Goal: Task Accomplishment & Management: Complete application form

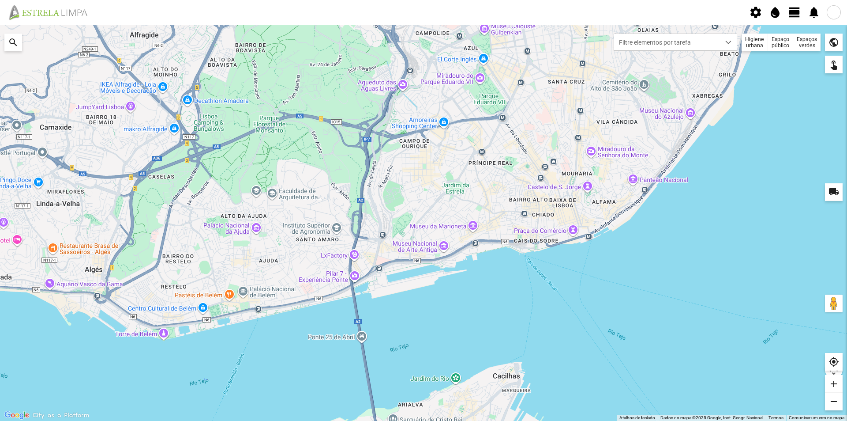
click at [782, 43] on div "Espaço público" at bounding box center [780, 43] width 25 height 18
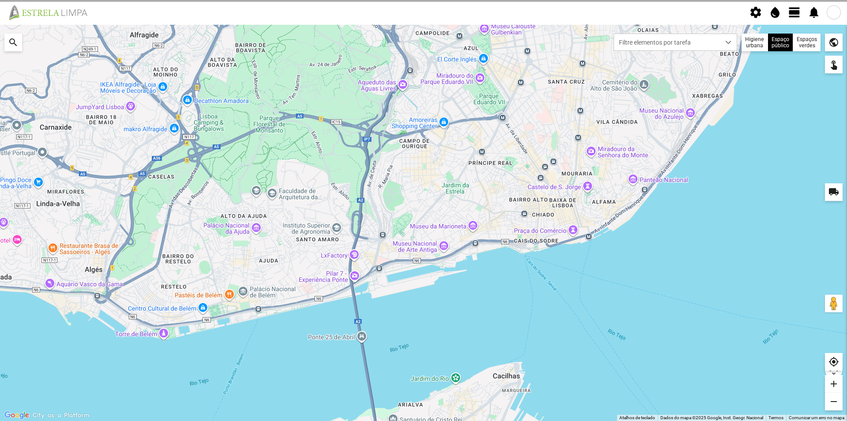
click at [801, 43] on div "Espaços verdes" at bounding box center [807, 43] width 27 height 18
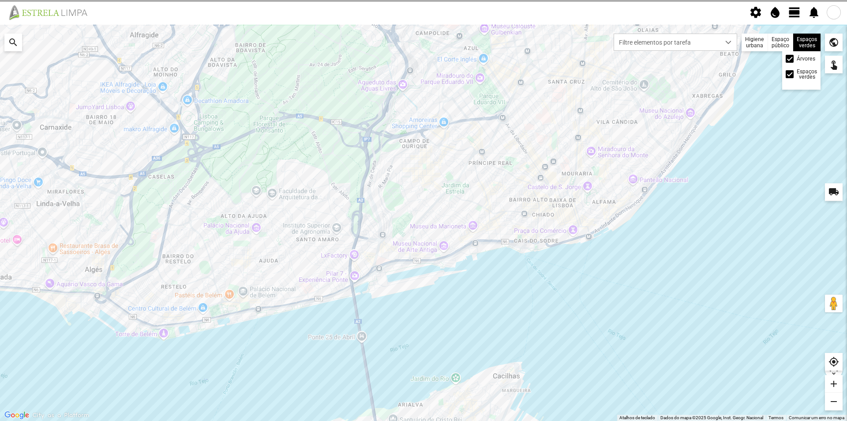
click at [808, 43] on div "Espaços verdes Árvores Espaços verdes" at bounding box center [807, 43] width 27 height 18
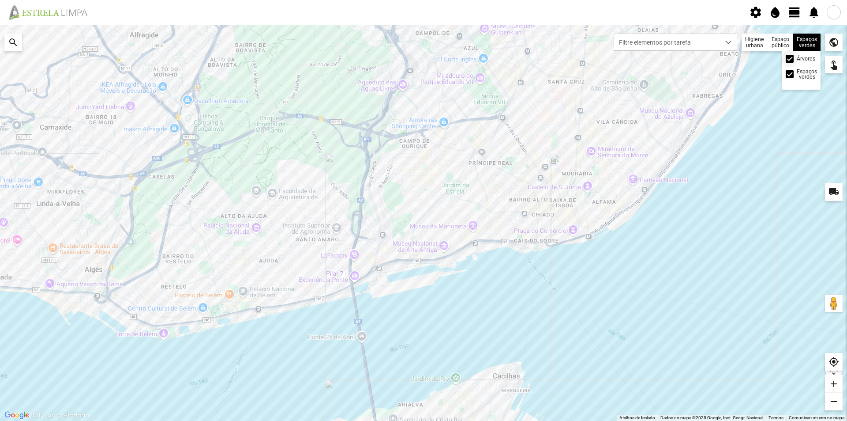
click at [790, 59] on span at bounding box center [790, 59] width 0 height 0
click at [794, 14] on span "view_day" at bounding box center [794, 12] width 13 height 13
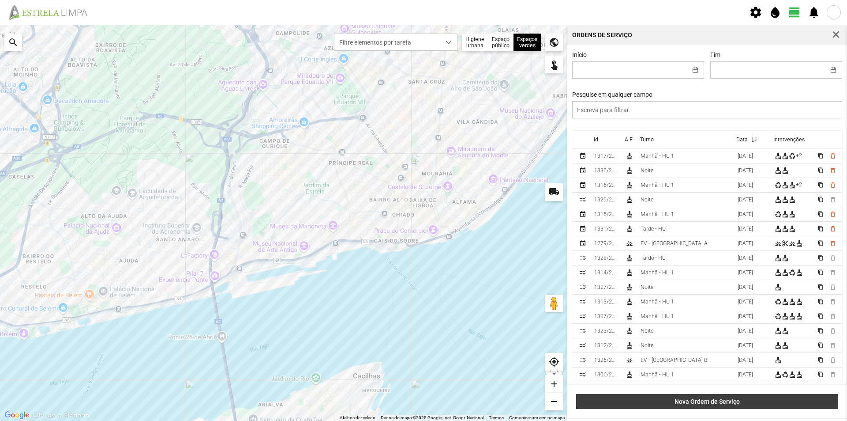
click at [721, 403] on span "Nova Ordem de Serviço" at bounding box center [707, 401] width 253 height 7
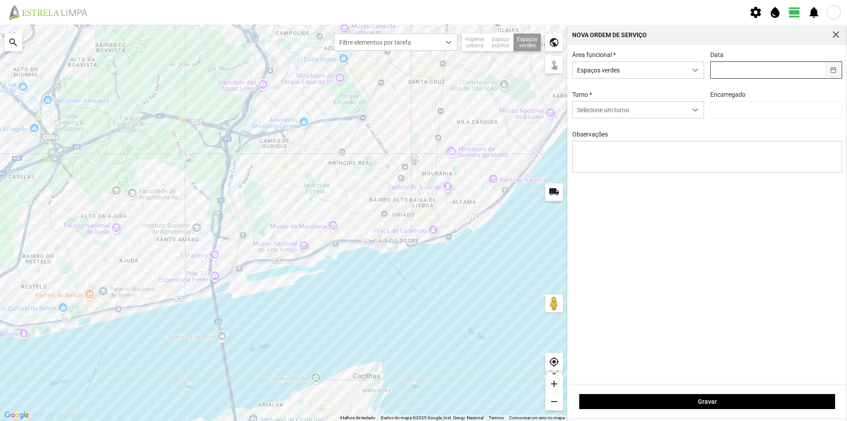
click at [835, 71] on button "button" at bounding box center [833, 70] width 17 height 16
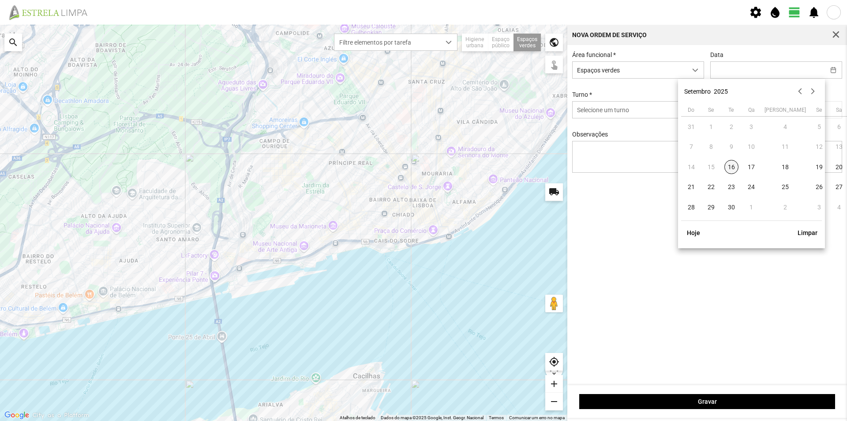
click at [730, 166] on span "16" at bounding box center [732, 167] width 14 height 14
type input "[DATE]"
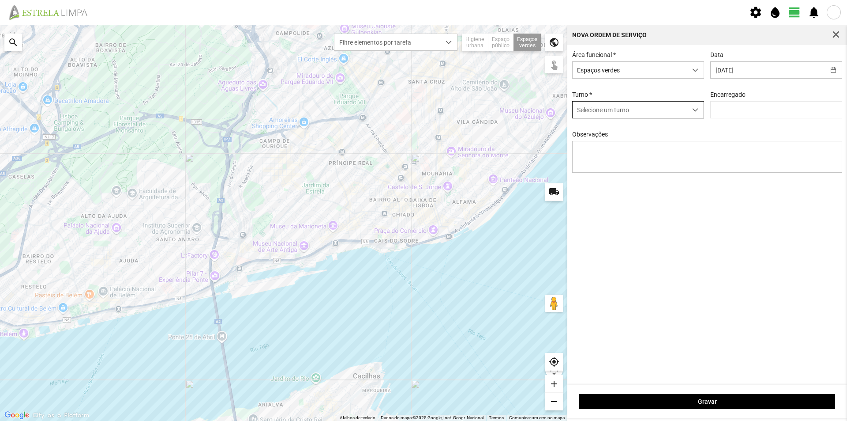
click at [655, 111] on span "Selecione um turno" at bounding box center [630, 110] width 114 height 16
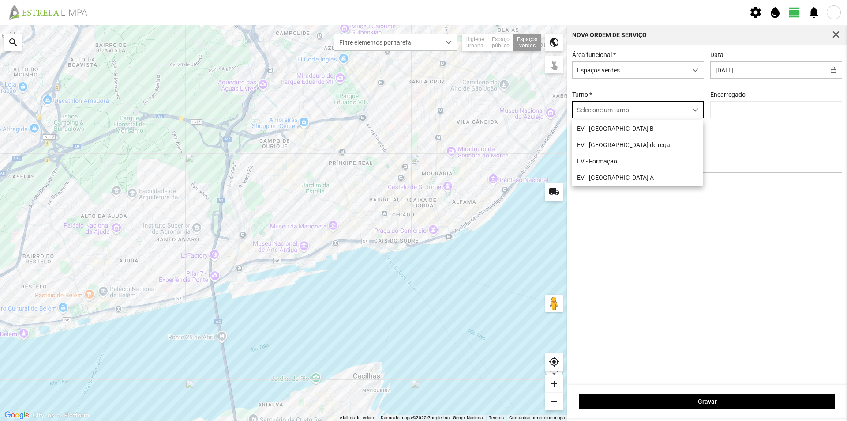
scroll to position [5, 39]
click at [599, 180] on li "EV - [GEOGRAPHIC_DATA] A" at bounding box center [637, 177] width 131 height 16
type input "[PERSON_NAME]"
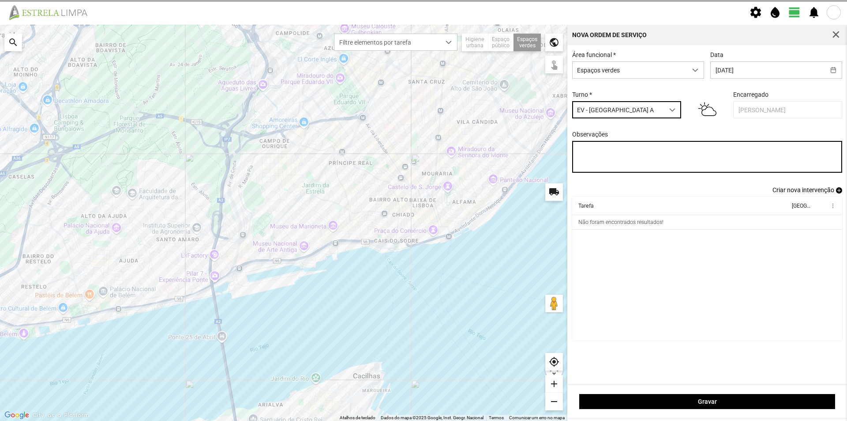
click at [595, 152] on textarea "Observações" at bounding box center [707, 157] width 271 height 32
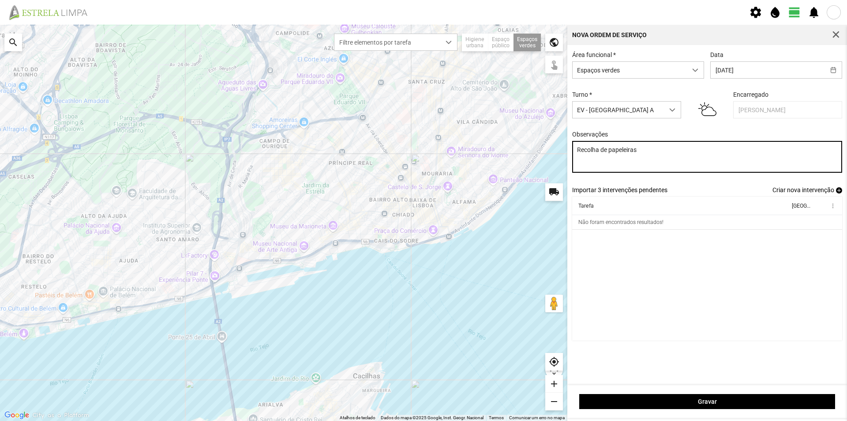
type textarea "Recolha de papeleiras"
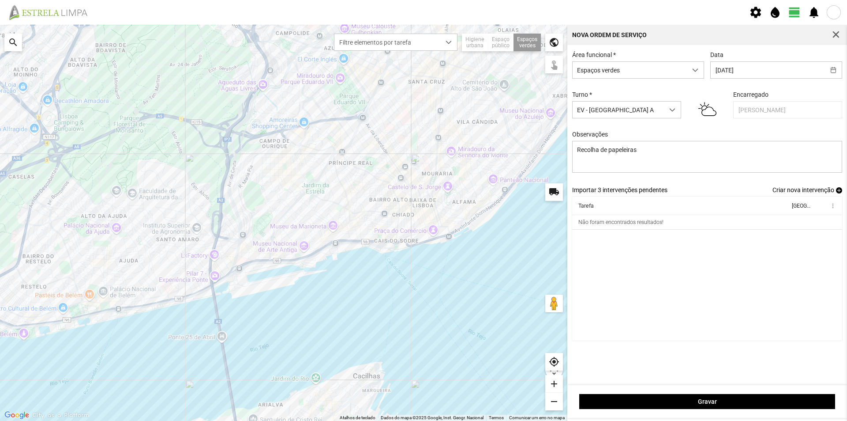
click at [838, 192] on span "add" at bounding box center [839, 190] width 6 height 6
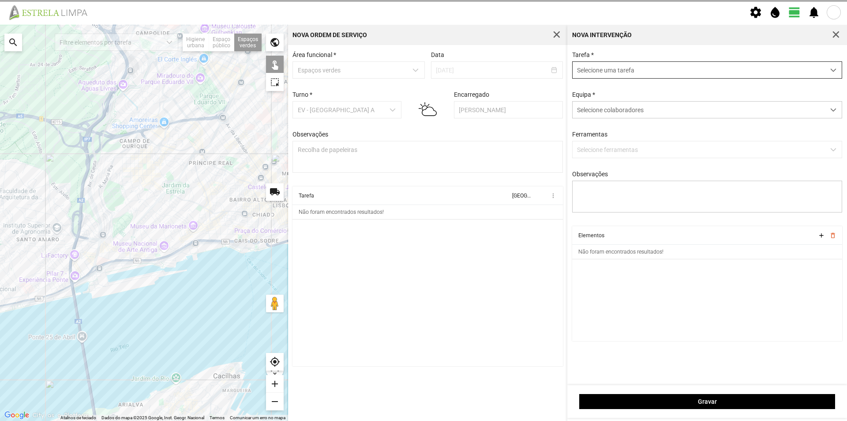
click at [615, 70] on span "Selecione uma tarefa" at bounding box center [699, 70] width 252 height 16
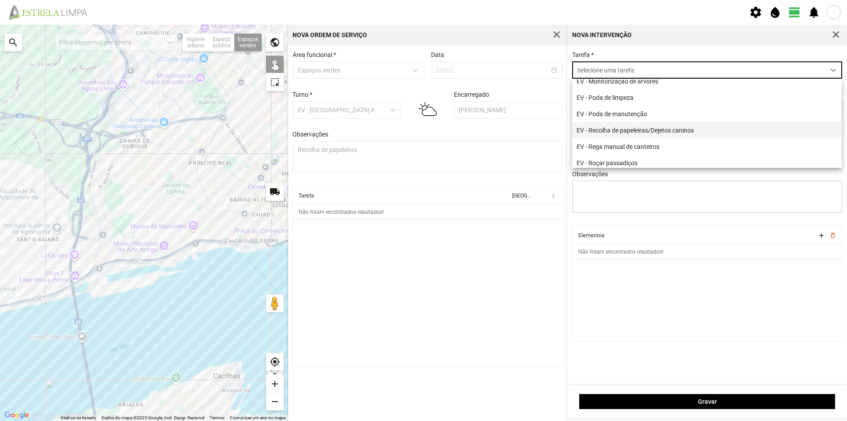
scroll to position [113, 0]
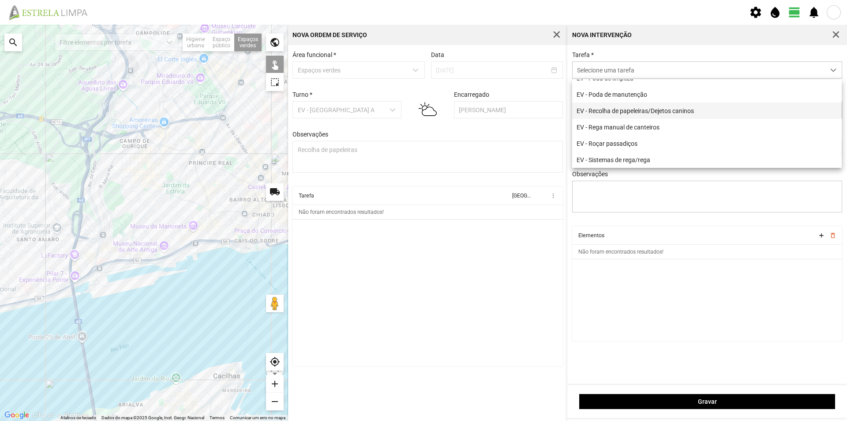
click at [644, 111] on li "EV - Recolha de papeleiras/Dejetos caninos" at bounding box center [707, 110] width 270 height 16
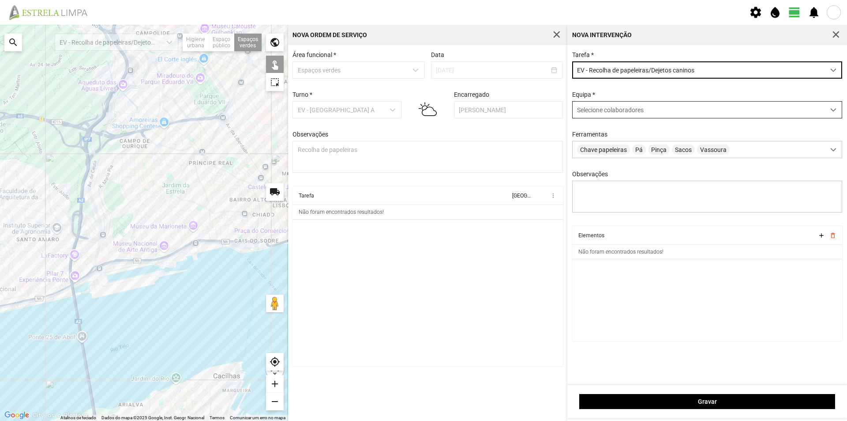
click at [589, 110] on span "Selecione colaboradores" at bounding box center [610, 109] width 67 height 7
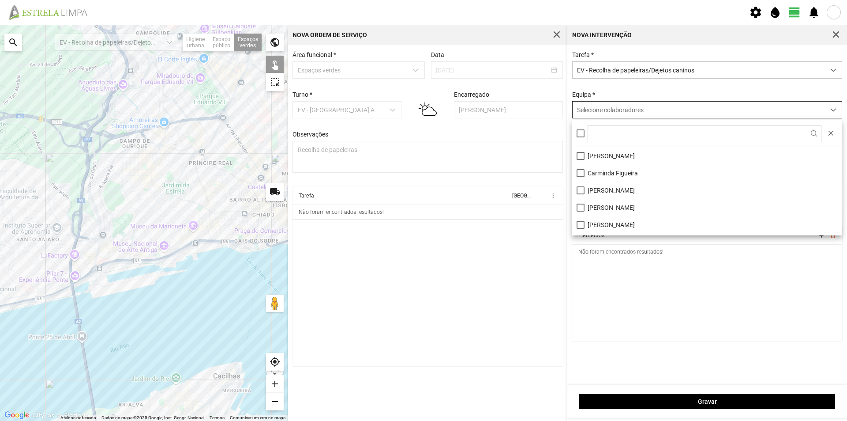
scroll to position [5, 39]
click at [610, 155] on li "[PERSON_NAME]" at bounding box center [707, 155] width 270 height 17
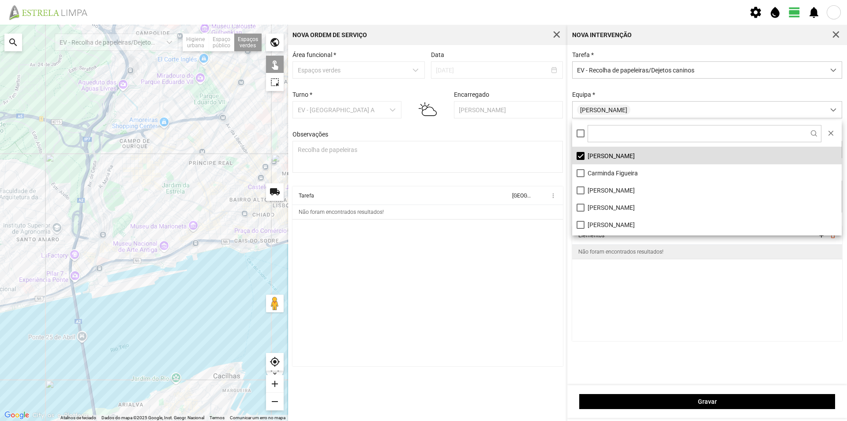
click at [644, 259] on td "Não foram encontrados resultados!" at bounding box center [707, 252] width 271 height 15
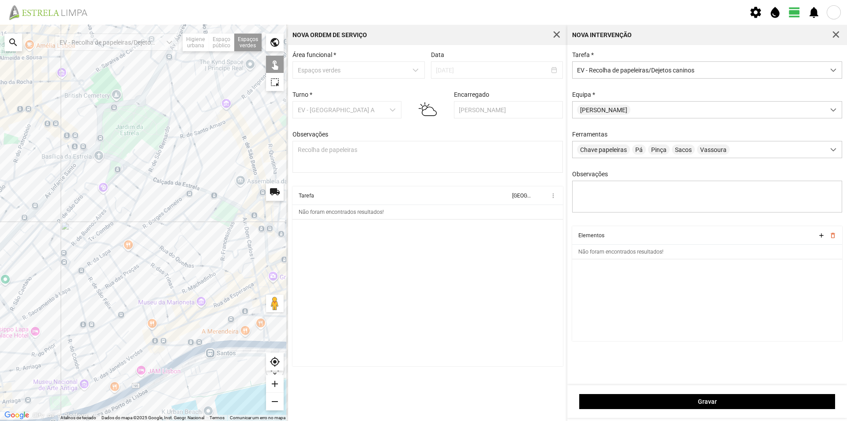
drag, startPoint x: 177, startPoint y: 227, endPoint x: 102, endPoint y: 199, distance: 80.2
click at [102, 199] on div at bounding box center [144, 223] width 288 height 396
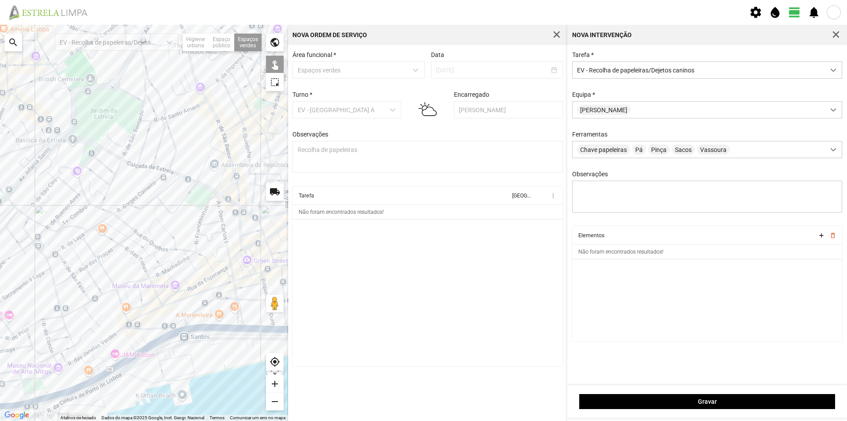
click at [192, 197] on div at bounding box center [144, 223] width 288 height 396
click at [210, 207] on div at bounding box center [144, 223] width 288 height 396
click at [177, 125] on div at bounding box center [144, 223] width 288 height 396
click at [218, 142] on div at bounding box center [144, 223] width 288 height 396
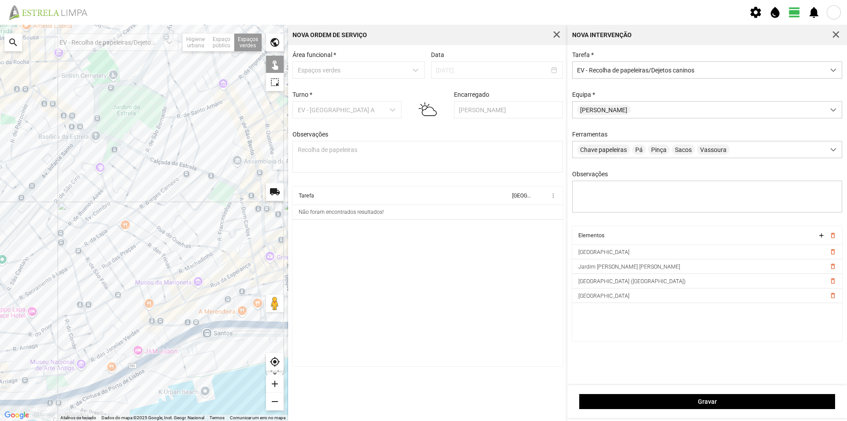
drag, startPoint x: 167, startPoint y: 175, endPoint x: 192, endPoint y: 172, distance: 24.5
click at [192, 172] on div at bounding box center [144, 223] width 288 height 396
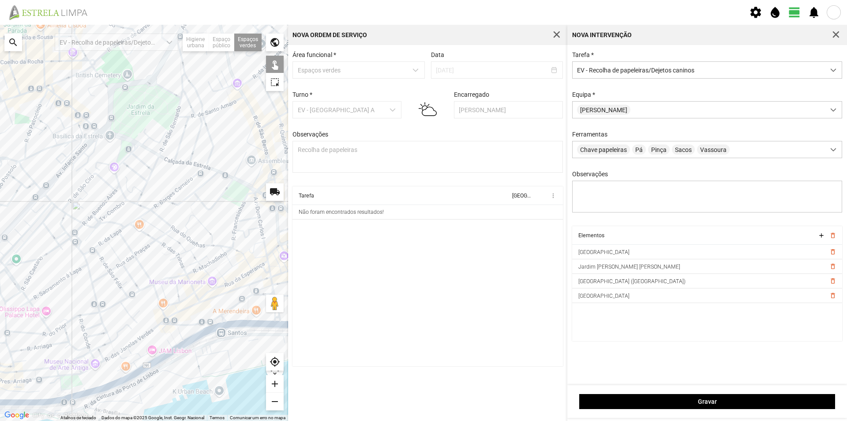
drag, startPoint x: 173, startPoint y: 170, endPoint x: 188, endPoint y: 169, distance: 15.0
click at [188, 169] on div at bounding box center [144, 223] width 288 height 396
click at [124, 150] on div at bounding box center [144, 223] width 288 height 396
click at [92, 131] on div at bounding box center [144, 223] width 288 height 396
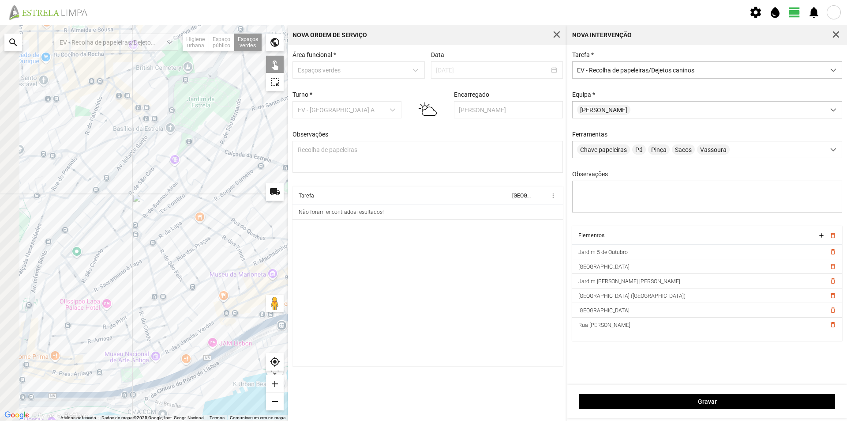
drag, startPoint x: 182, startPoint y: 187, endPoint x: 218, endPoint y: 181, distance: 36.2
click at [217, 181] on div at bounding box center [144, 223] width 288 height 396
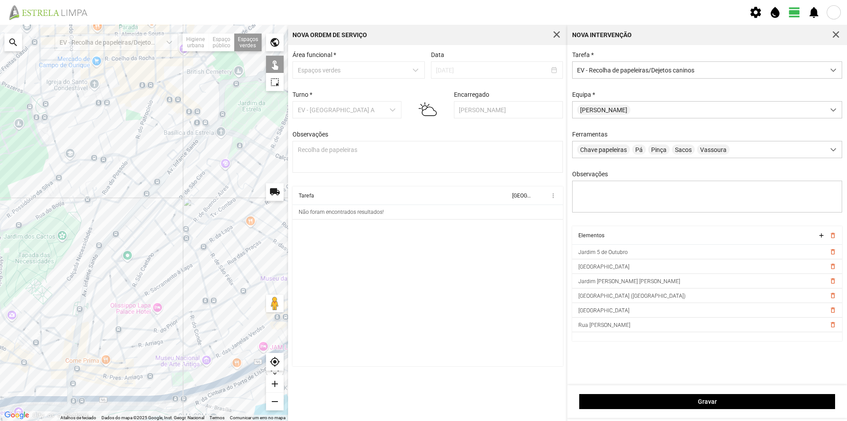
drag, startPoint x: 156, startPoint y: 198, endPoint x: 197, endPoint y: 204, distance: 41.9
click at [197, 204] on div at bounding box center [144, 223] width 288 height 396
click at [48, 134] on div at bounding box center [144, 223] width 288 height 396
click at [67, 180] on div at bounding box center [144, 223] width 288 height 396
drag, startPoint x: 147, startPoint y: 186, endPoint x: 64, endPoint y: 166, distance: 85.0
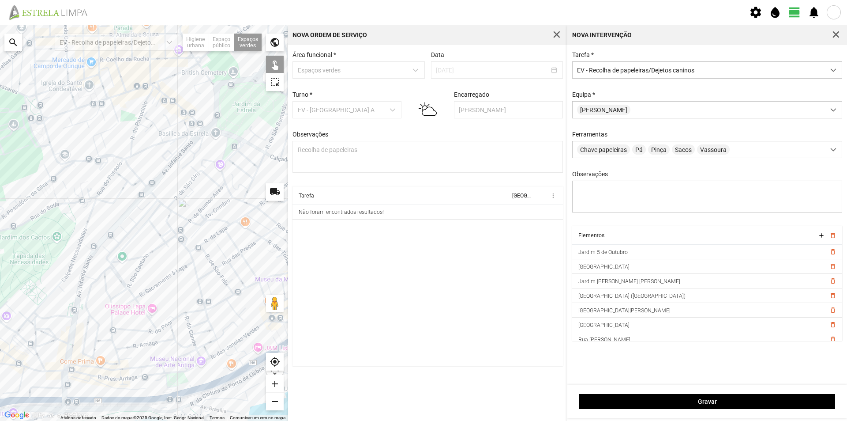
click at [76, 171] on div at bounding box center [144, 223] width 288 height 396
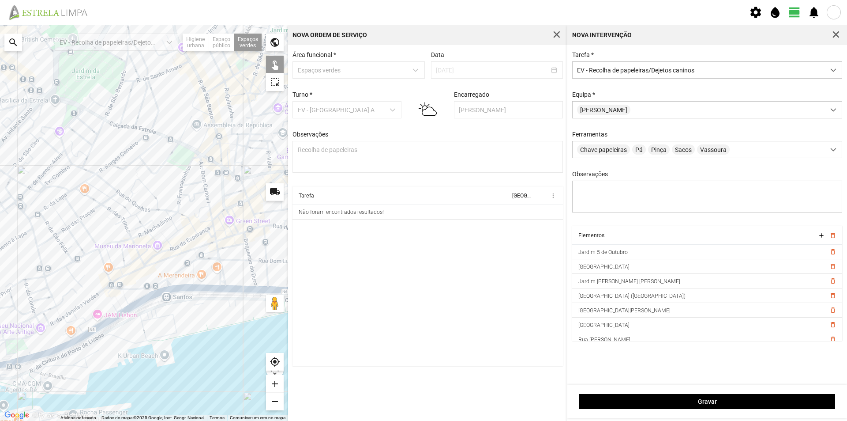
click at [185, 277] on div at bounding box center [144, 223] width 288 height 396
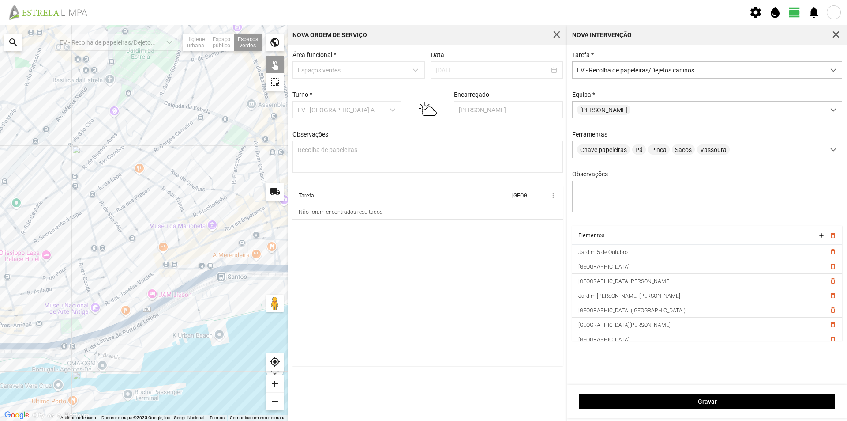
drag, startPoint x: 145, startPoint y: 235, endPoint x: 203, endPoint y: 214, distance: 61.6
click at [203, 214] on div at bounding box center [144, 223] width 288 height 396
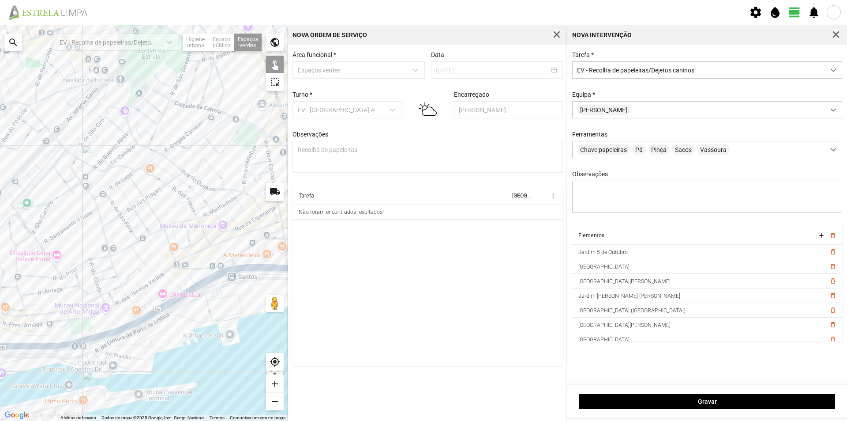
click at [200, 219] on div at bounding box center [144, 223] width 288 height 396
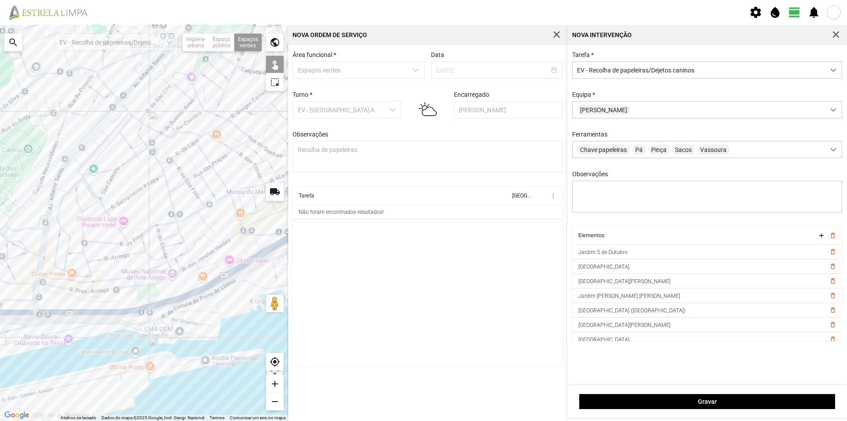
drag, startPoint x: 209, startPoint y: 236, endPoint x: 220, endPoint y: 222, distance: 17.3
click at [220, 223] on div at bounding box center [144, 223] width 288 height 396
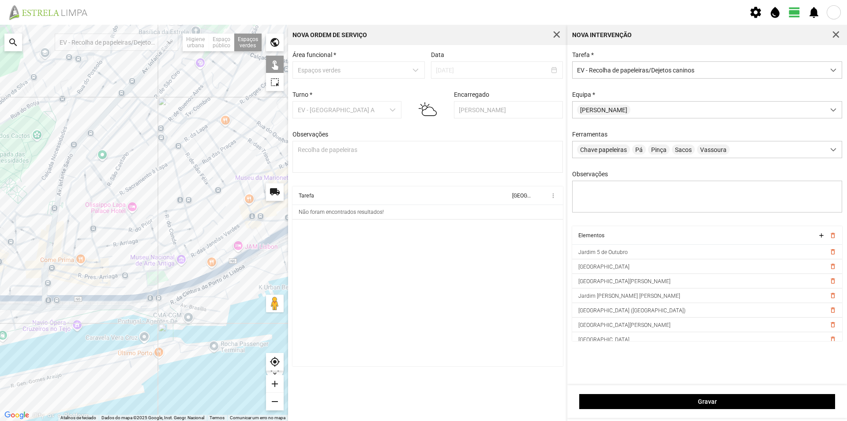
click at [153, 277] on div at bounding box center [144, 223] width 288 height 396
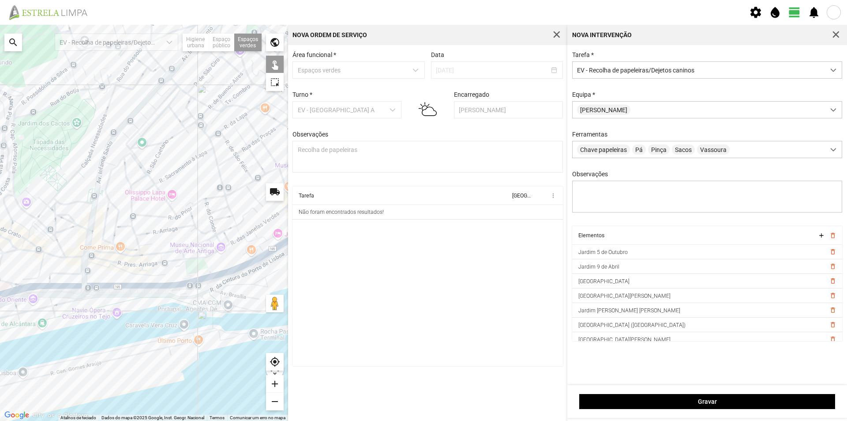
drag, startPoint x: 183, startPoint y: 214, endPoint x: 203, endPoint y: 206, distance: 21.8
click at [203, 206] on div at bounding box center [144, 223] width 288 height 396
click at [31, 247] on div at bounding box center [144, 223] width 288 height 396
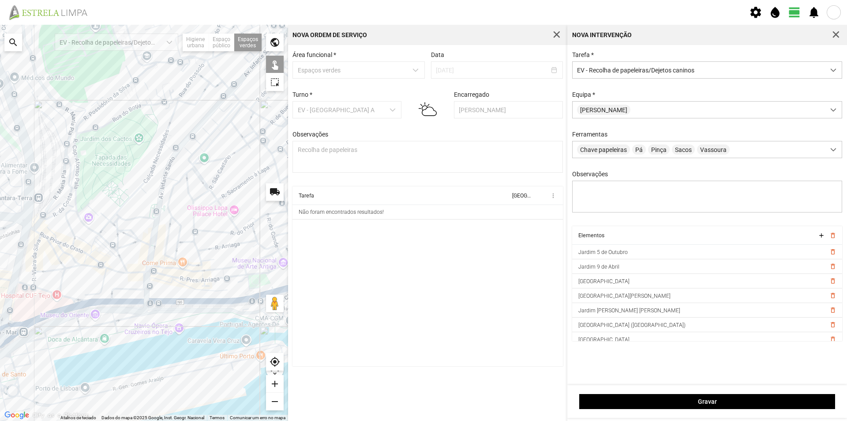
drag, startPoint x: 133, startPoint y: 203, endPoint x: 199, endPoint y: 219, distance: 68.2
click at [199, 219] on div at bounding box center [144, 223] width 288 height 396
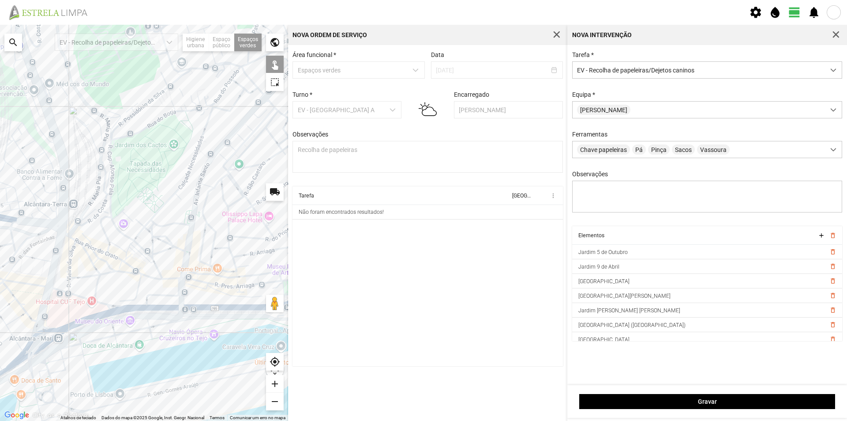
click at [109, 226] on div at bounding box center [144, 223] width 288 height 396
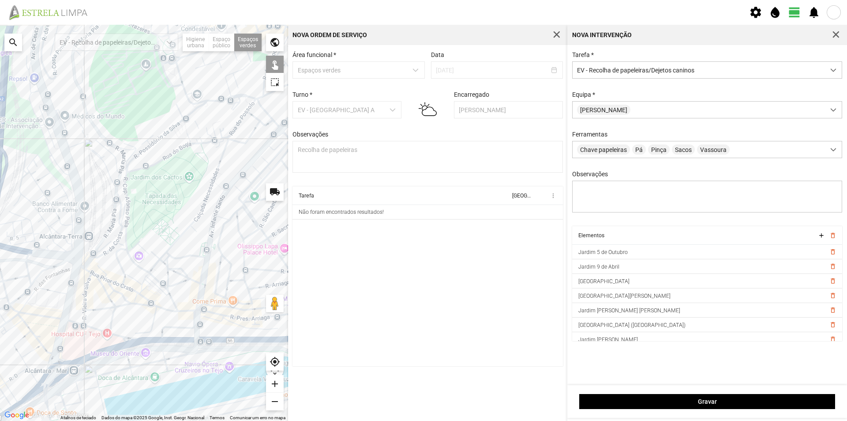
drag, startPoint x: 180, startPoint y: 230, endPoint x: 184, endPoint y: 240, distance: 10.9
click at [184, 240] on div at bounding box center [144, 223] width 288 height 396
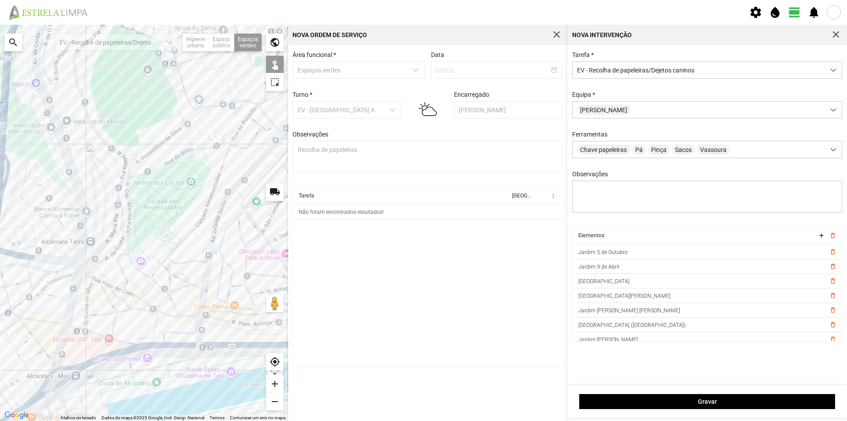
click at [236, 182] on div at bounding box center [144, 223] width 288 height 396
click at [245, 195] on div at bounding box center [144, 223] width 288 height 396
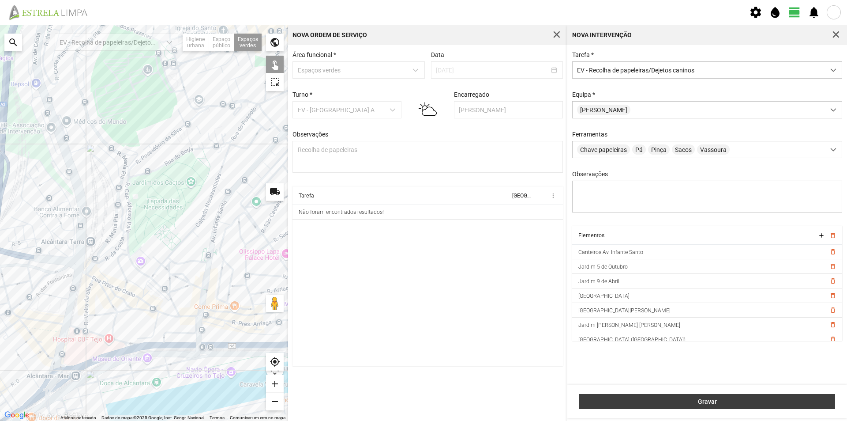
click at [709, 403] on span "Gravar" at bounding box center [707, 401] width 247 height 7
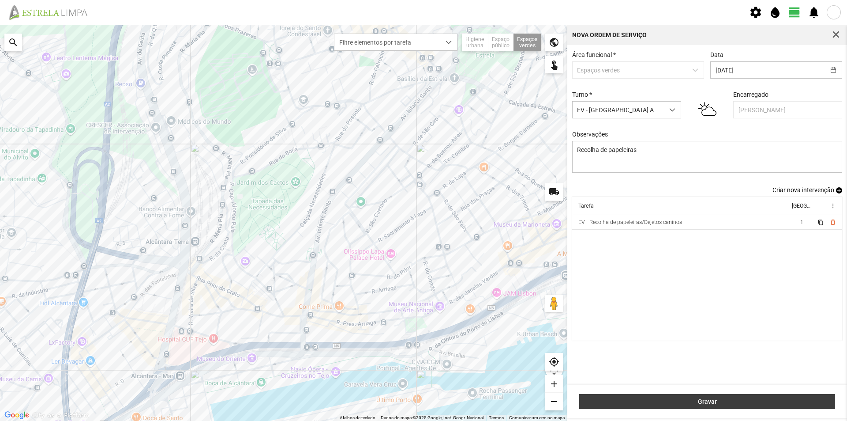
click at [697, 400] on span "Gravar" at bounding box center [707, 401] width 247 height 7
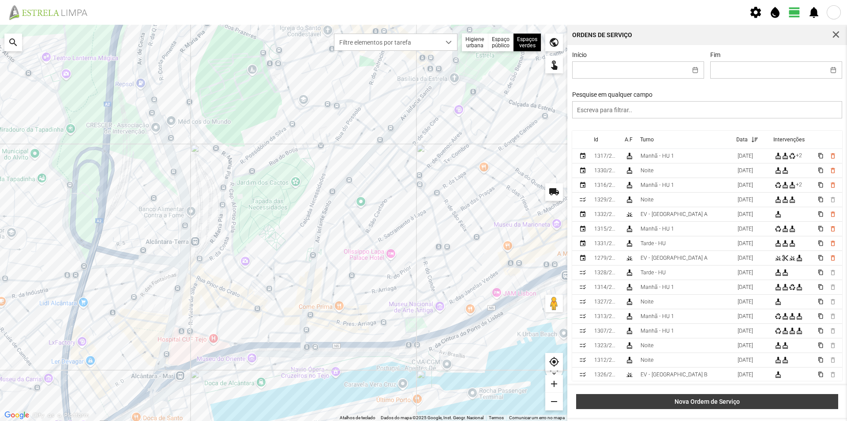
click at [697, 399] on span "Nova Ordem de Serviço" at bounding box center [707, 401] width 253 height 7
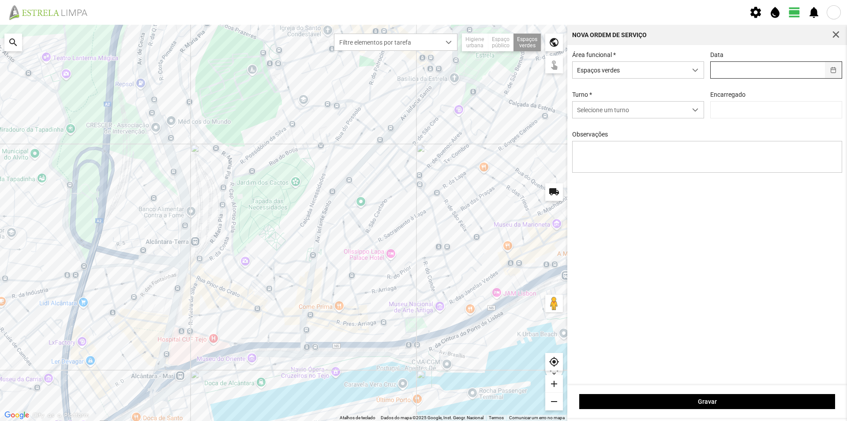
click at [834, 71] on button "button" at bounding box center [833, 70] width 17 height 16
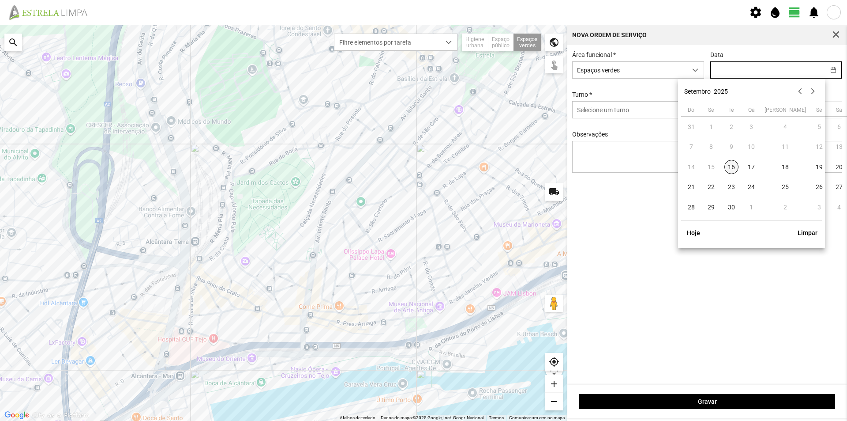
click at [732, 170] on span "16" at bounding box center [732, 167] width 14 height 14
type input "[DATE]"
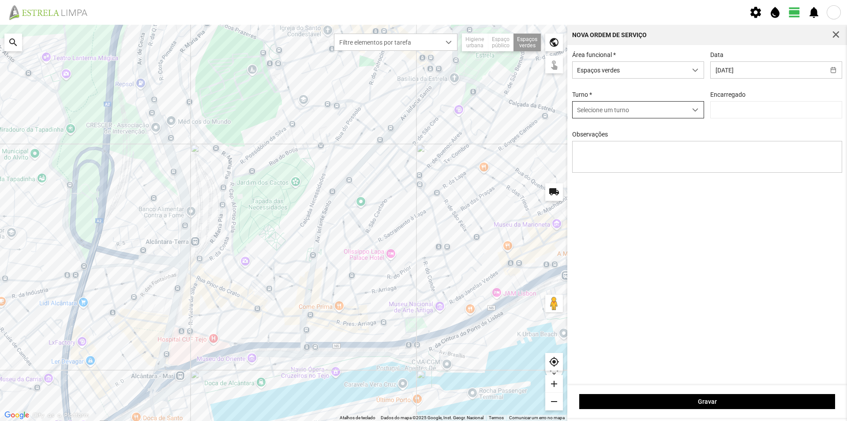
click at [691, 111] on div "dropdown trigger" at bounding box center [695, 110] width 17 height 16
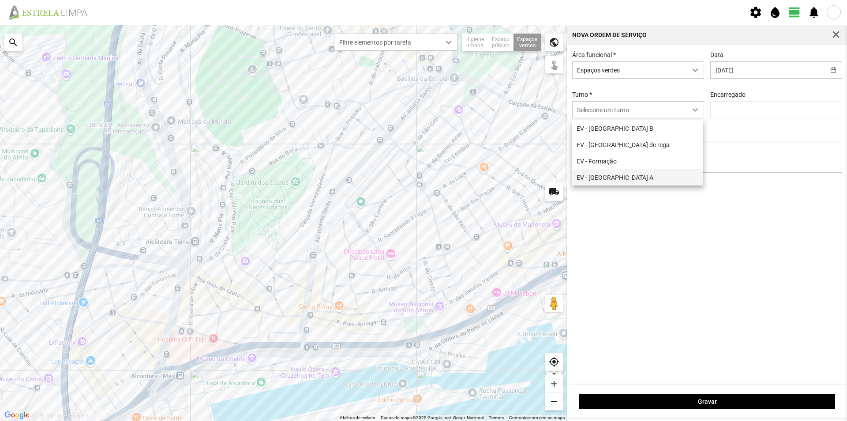
click at [599, 178] on li "EV - [GEOGRAPHIC_DATA] A" at bounding box center [637, 177] width 131 height 16
type input "[PERSON_NAME]"
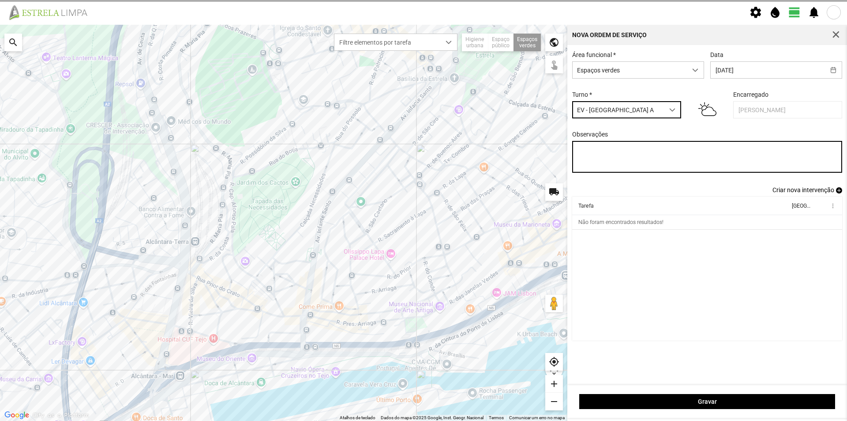
click at [586, 151] on textarea "Observações" at bounding box center [707, 157] width 271 height 32
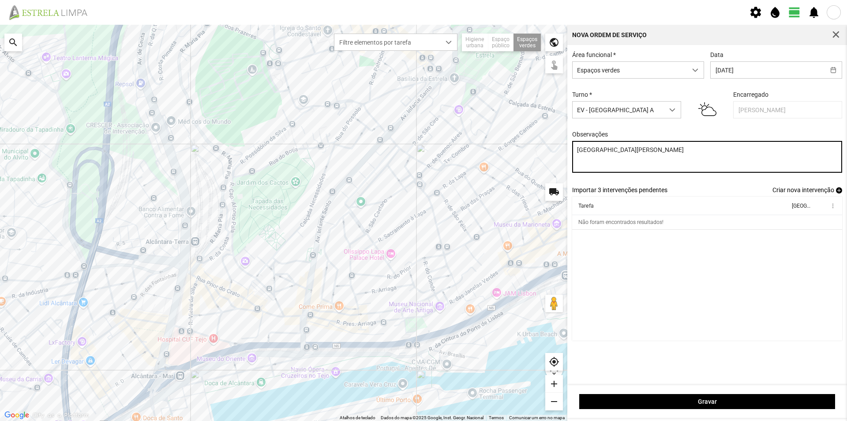
type textarea "[GEOGRAPHIC_DATA][PERSON_NAME]"
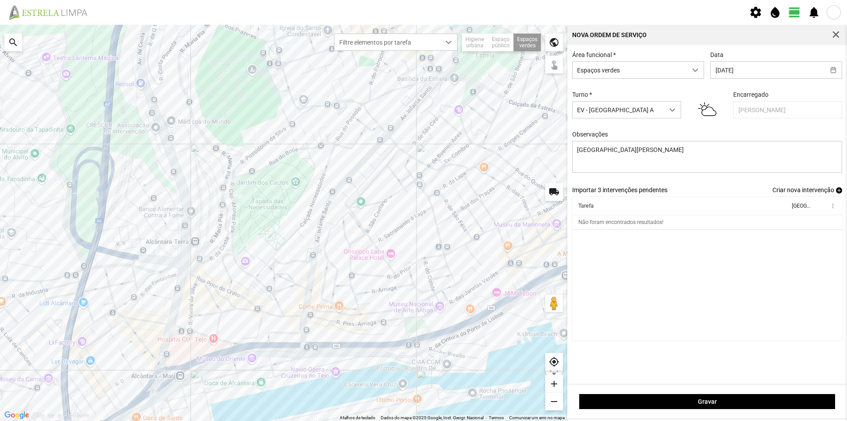
click at [838, 193] on span "add" at bounding box center [839, 190] width 6 height 6
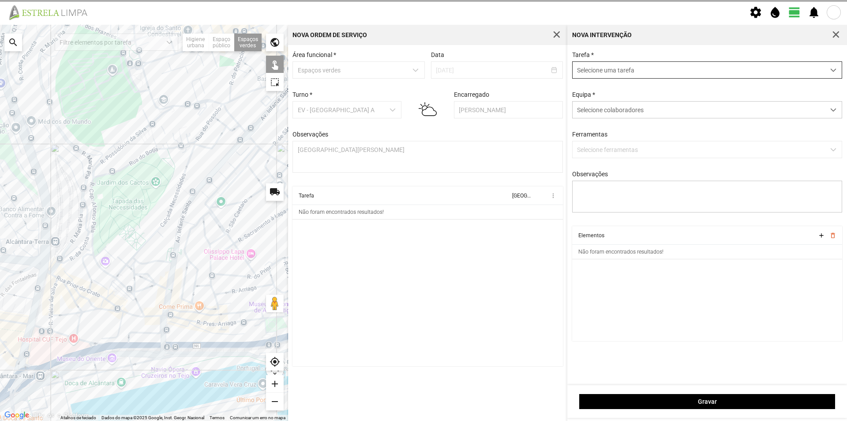
click at [617, 72] on span "Selecione uma tarefa" at bounding box center [699, 70] width 252 height 16
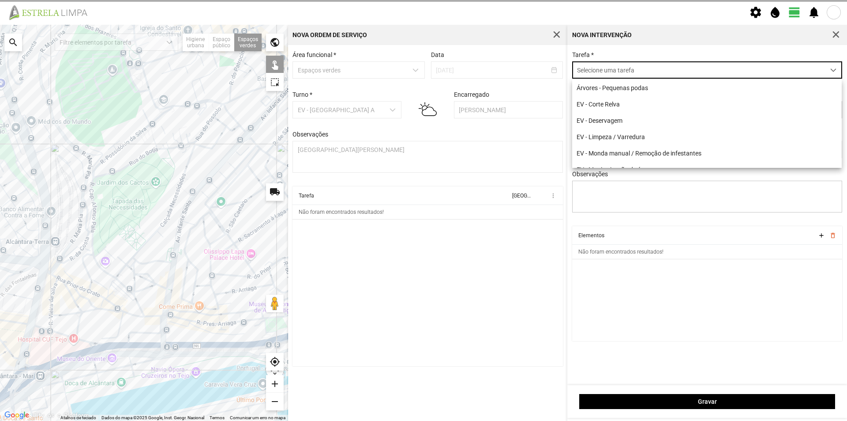
scroll to position [5, 39]
click at [618, 98] on li "EV - Corte Relva" at bounding box center [707, 104] width 270 height 16
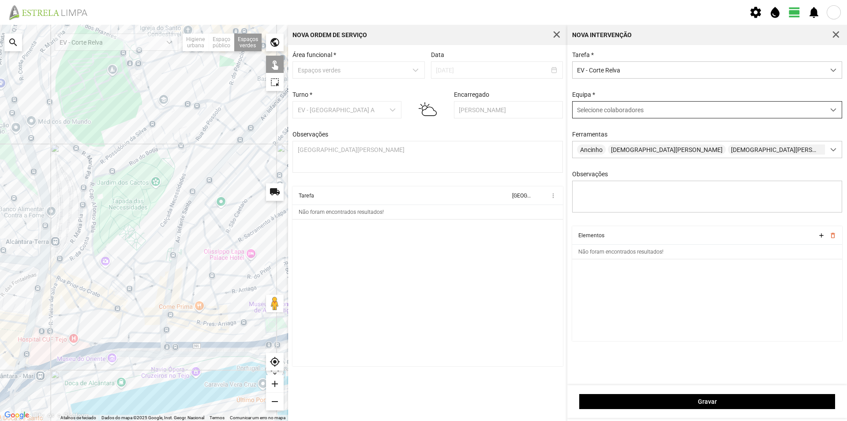
click at [618, 109] on span "Selecione colaboradores" at bounding box center [610, 109] width 67 height 7
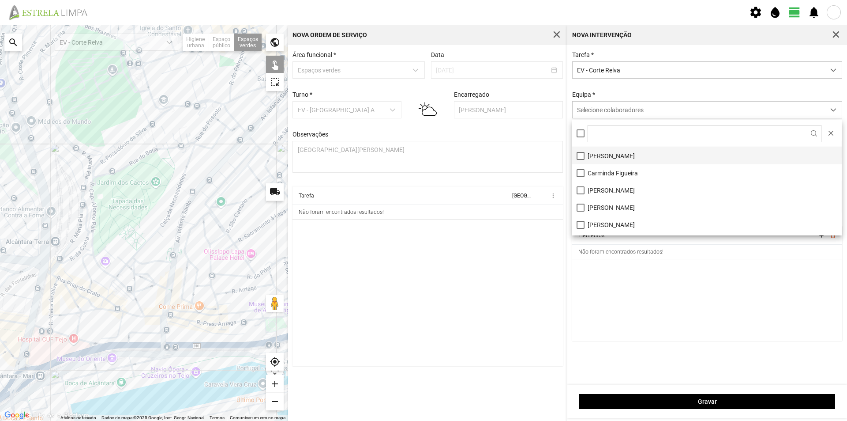
click at [605, 163] on li "[PERSON_NAME]" at bounding box center [707, 155] width 270 height 17
click at [614, 277] on cdk-virtual-scroll-viewport "Elementos add delete_outline Não foram encontrados resultados!" at bounding box center [707, 283] width 271 height 115
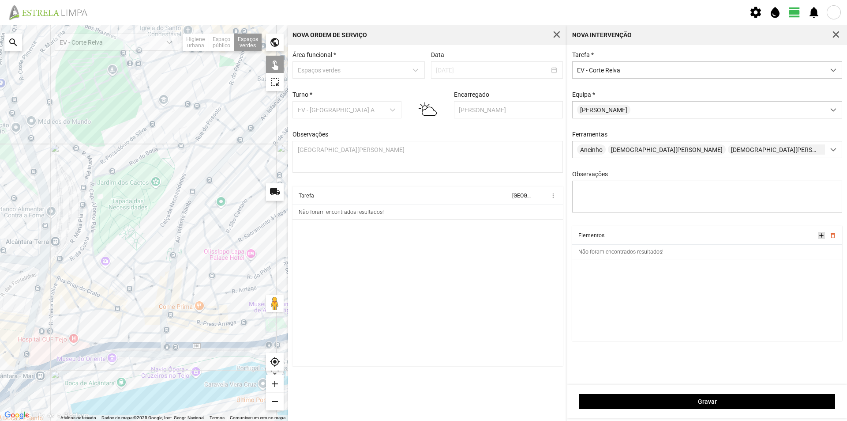
click at [821, 238] on span "add" at bounding box center [821, 235] width 7 height 7
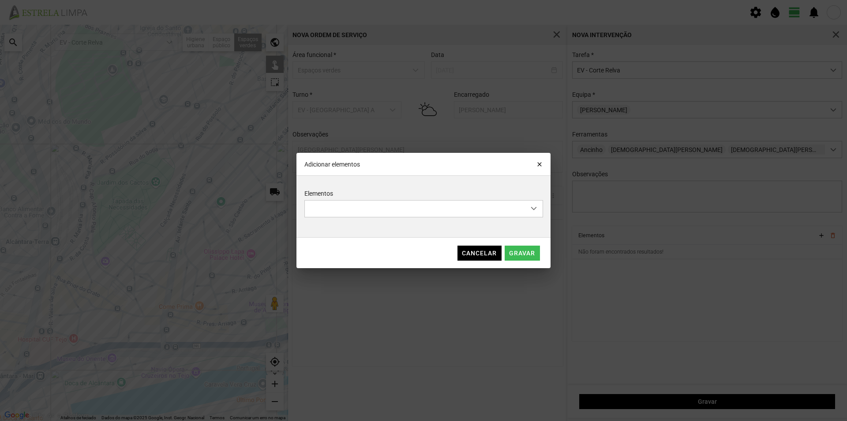
click at [545, 162] on div "Adicionar elementos close" at bounding box center [424, 164] width 254 height 23
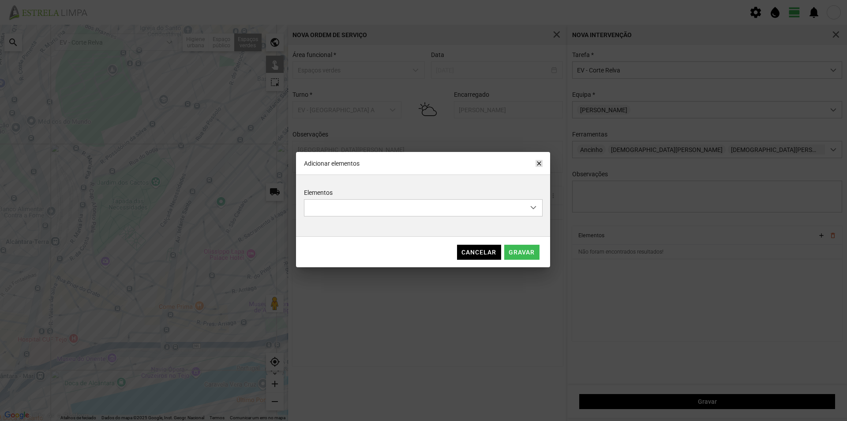
click at [538, 166] on span "close" at bounding box center [539, 163] width 7 height 7
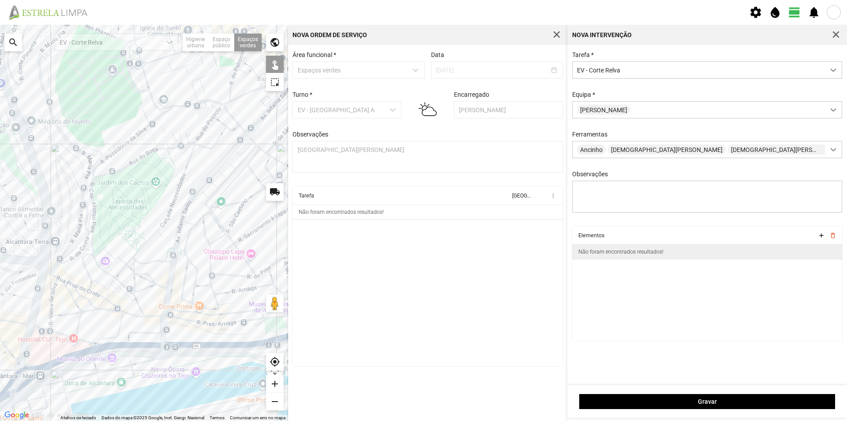
click at [618, 253] on div "Não foram encontrados resultados!" at bounding box center [621, 251] width 85 height 6
click at [821, 238] on span "add" at bounding box center [821, 235] width 7 height 7
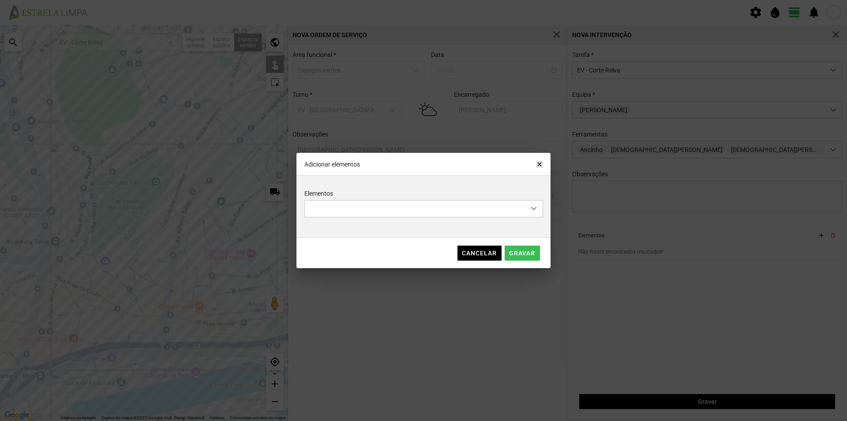
click at [538, 162] on span "close" at bounding box center [539, 164] width 7 height 7
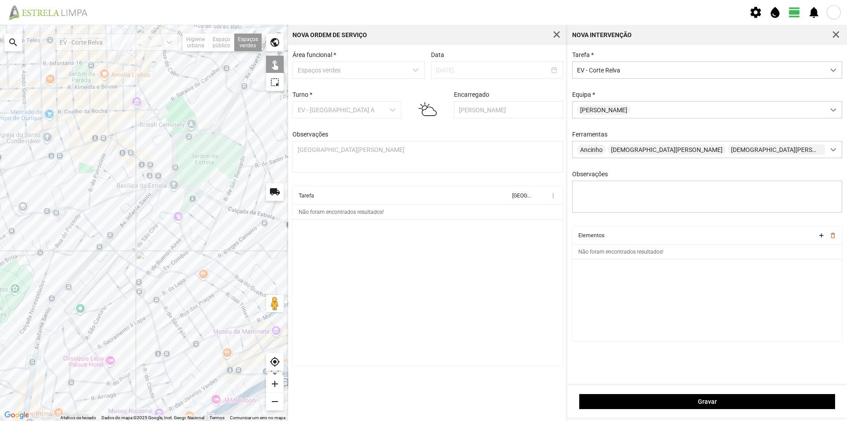
drag, startPoint x: 133, startPoint y: 162, endPoint x: 8, endPoint y: 262, distance: 159.9
click at [8, 262] on div at bounding box center [144, 223] width 288 height 396
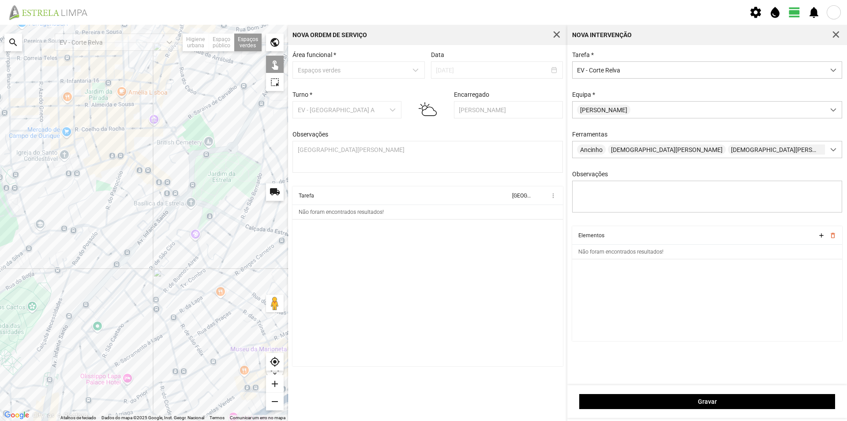
drag, startPoint x: 145, startPoint y: 260, endPoint x: 282, endPoint y: 297, distance: 141.9
click at [279, 297] on div "Atalhos de teclado Dados do mapa Dados do mapa ©2025 Google, Inst. Geogr. Nacio…" at bounding box center [144, 223] width 288 height 396
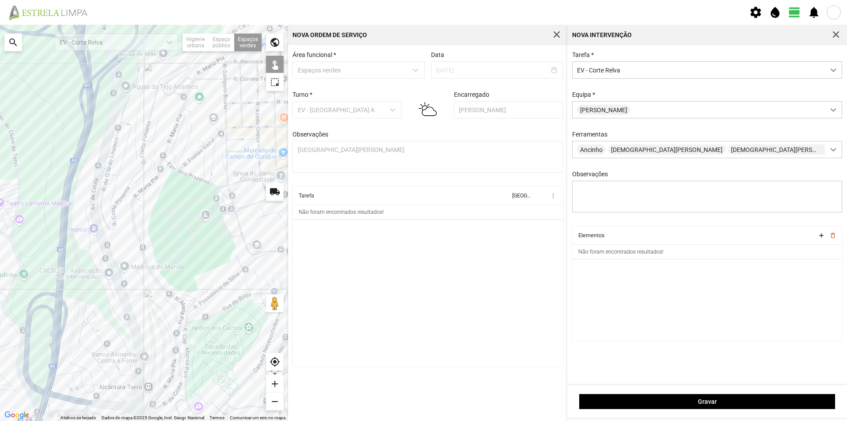
drag, startPoint x: 205, startPoint y: 294, endPoint x: 106, endPoint y: 161, distance: 165.3
click at [109, 164] on div at bounding box center [144, 223] width 288 height 396
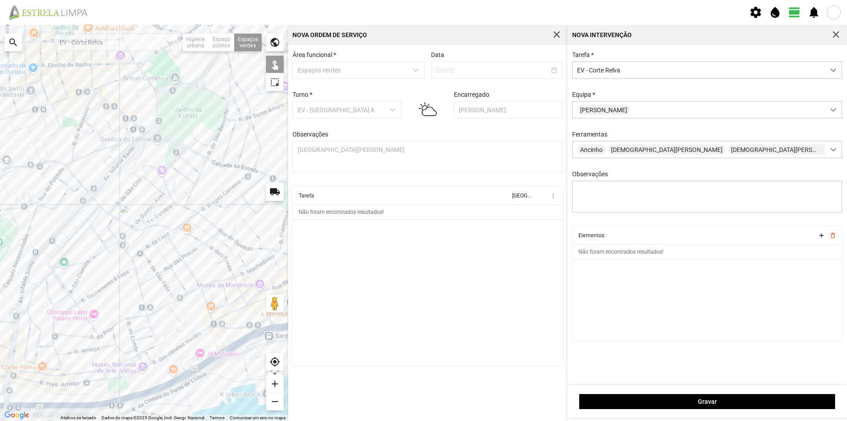
drag, startPoint x: 158, startPoint y: 230, endPoint x: 112, endPoint y: 299, distance: 82.4
click at [112, 299] on div at bounding box center [144, 223] width 288 height 396
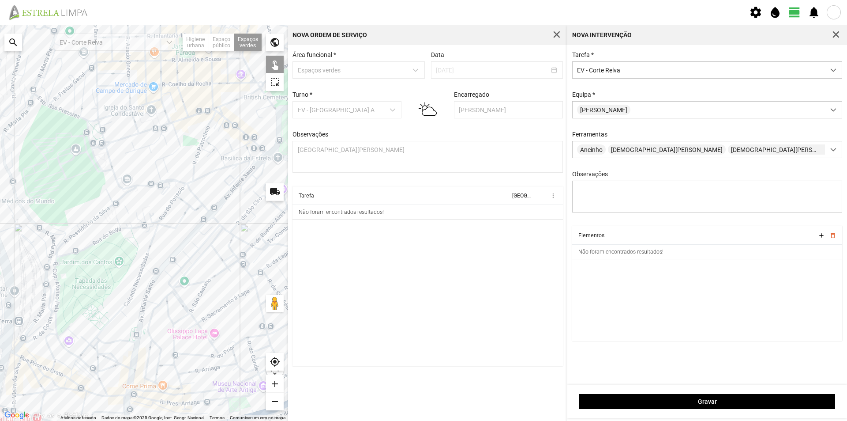
drag, startPoint x: 180, startPoint y: 267, endPoint x: 302, endPoint y: 286, distance: 123.7
click at [302, 286] on div "← Mover para a esquerda → Mover para a direita ↑ Mover para cima ↓ Mover para b…" at bounding box center [423, 223] width 847 height 396
click at [101, 156] on div at bounding box center [144, 223] width 288 height 396
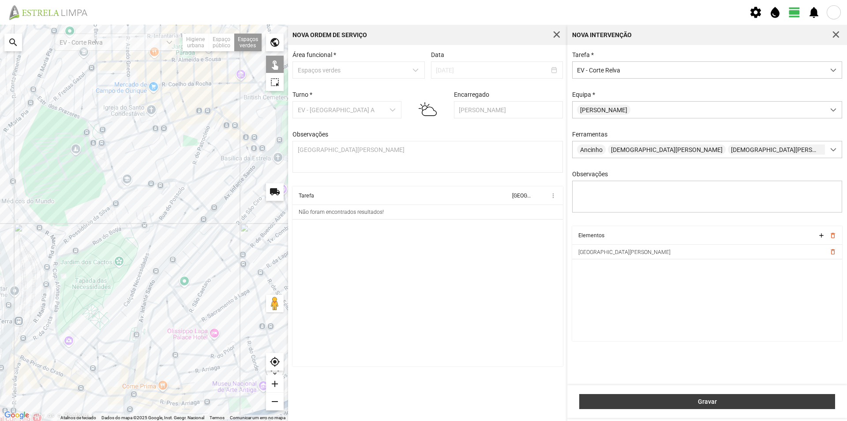
click at [696, 399] on span "Gravar" at bounding box center [707, 401] width 247 height 7
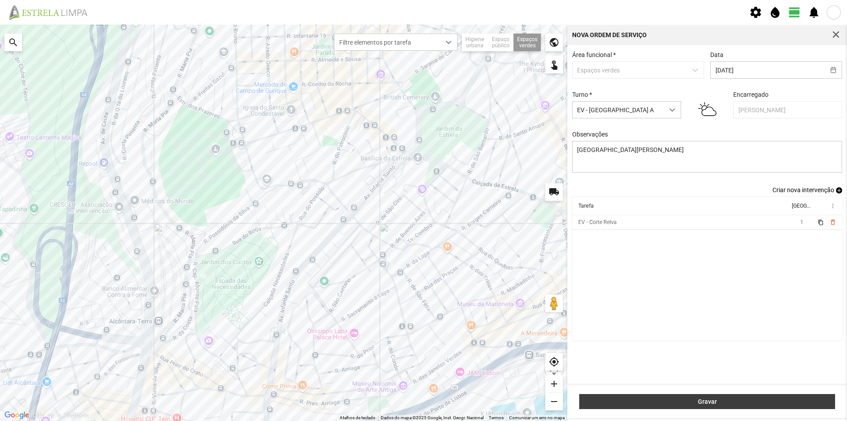
click at [692, 397] on button "Gravar" at bounding box center [708, 401] width 256 height 15
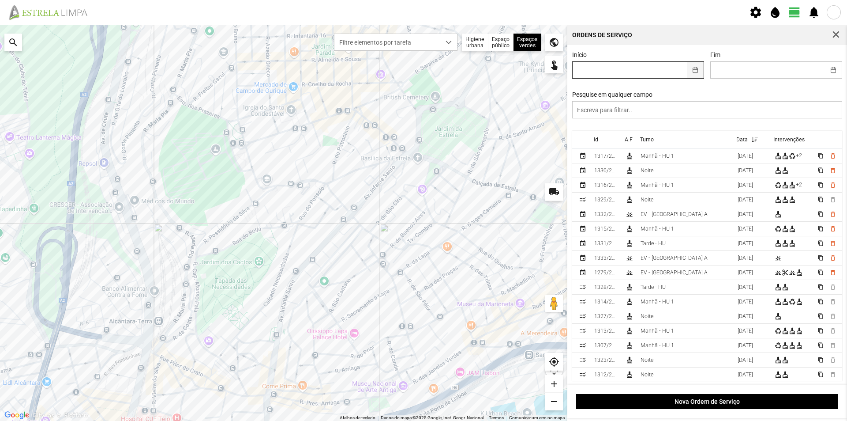
click at [692, 71] on button "button" at bounding box center [695, 70] width 17 height 16
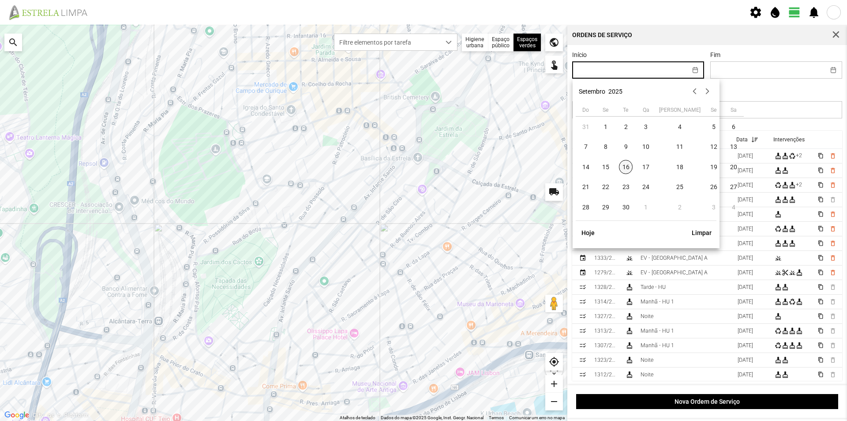
click at [626, 166] on span "16" at bounding box center [626, 167] width 14 height 14
type input "[DATE]"
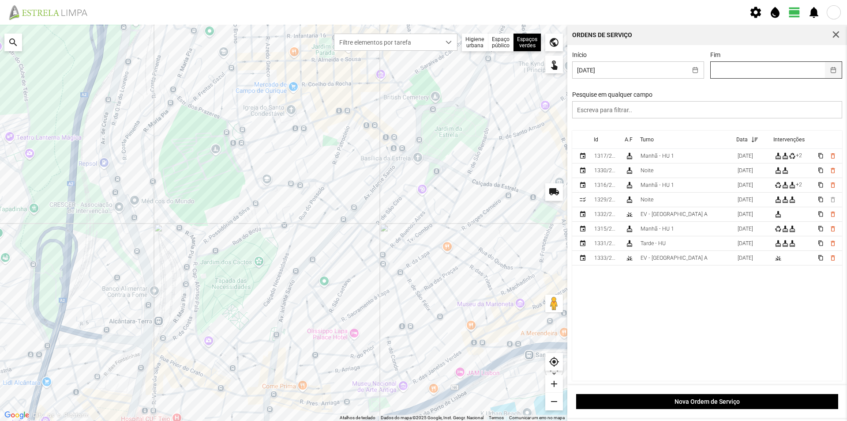
click at [829, 70] on button "button" at bounding box center [833, 70] width 17 height 16
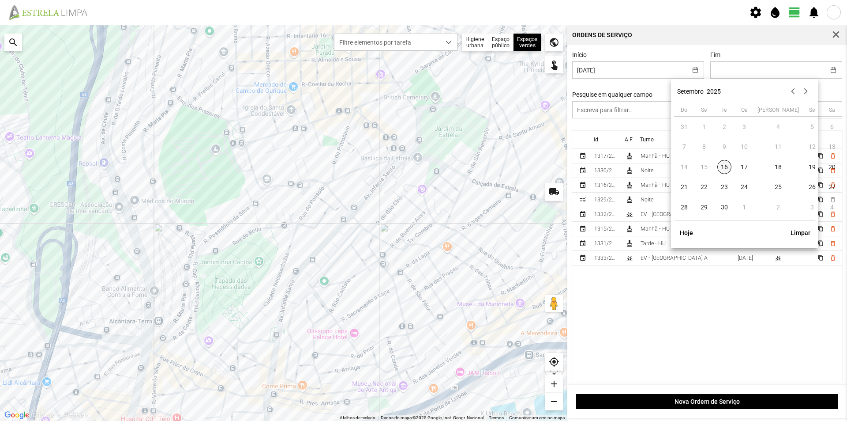
click at [726, 168] on span "16" at bounding box center [725, 167] width 14 height 14
type input "[DATE]"
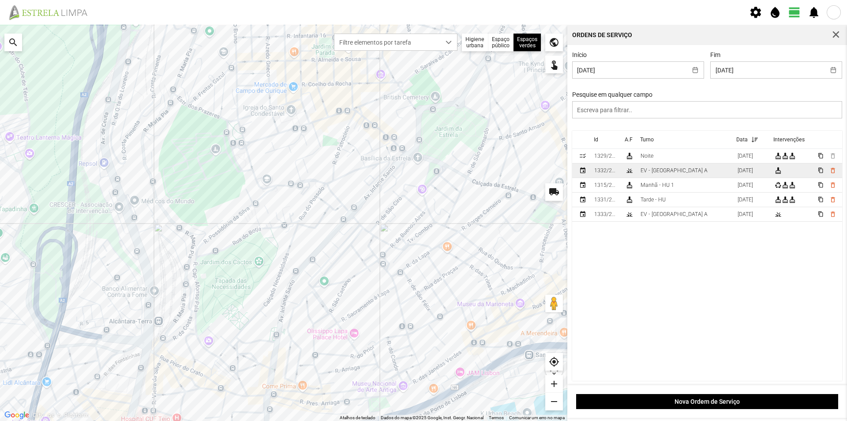
click at [686, 169] on td "EV - [GEOGRAPHIC_DATA] A" at bounding box center [685, 170] width 97 height 15
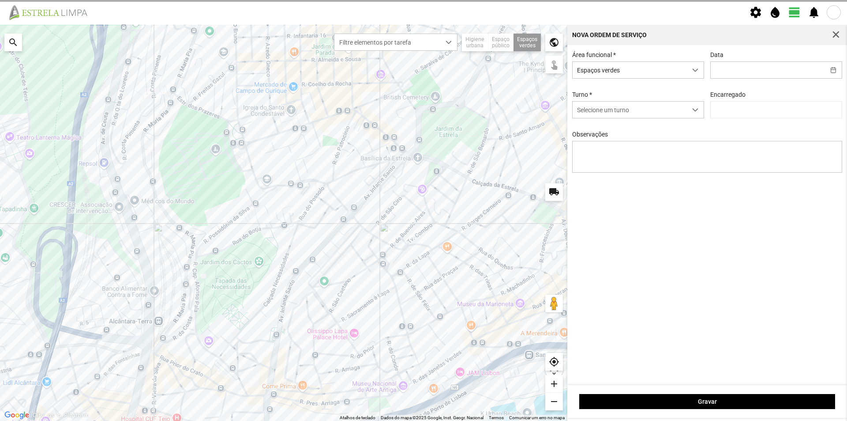
type input "[DATE]"
type input "[PERSON_NAME]"
type textarea "Recolha de papeleiras"
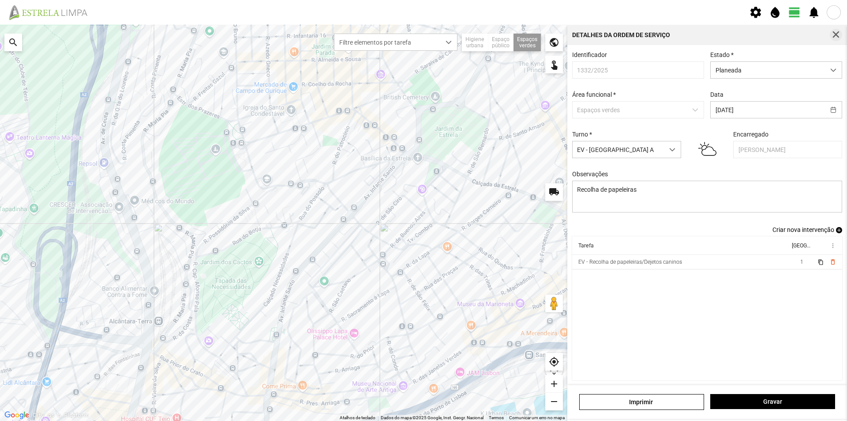
click at [836, 33] on span "button" at bounding box center [836, 35] width 8 height 8
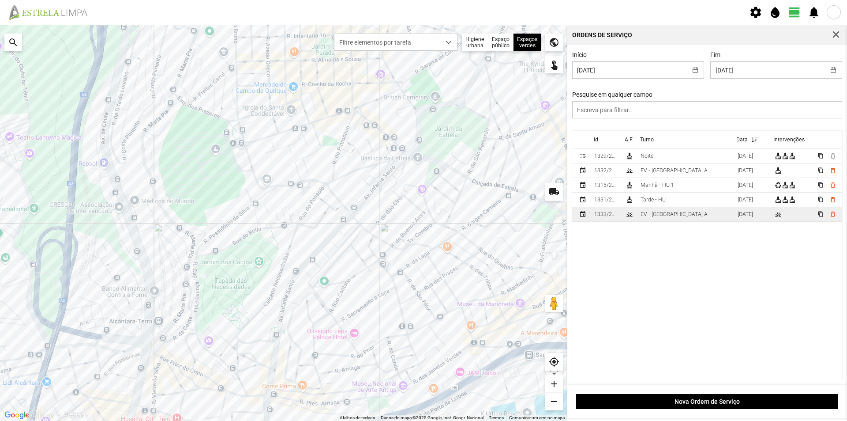
click at [659, 216] on div "EV - [GEOGRAPHIC_DATA] A" at bounding box center [674, 214] width 67 height 6
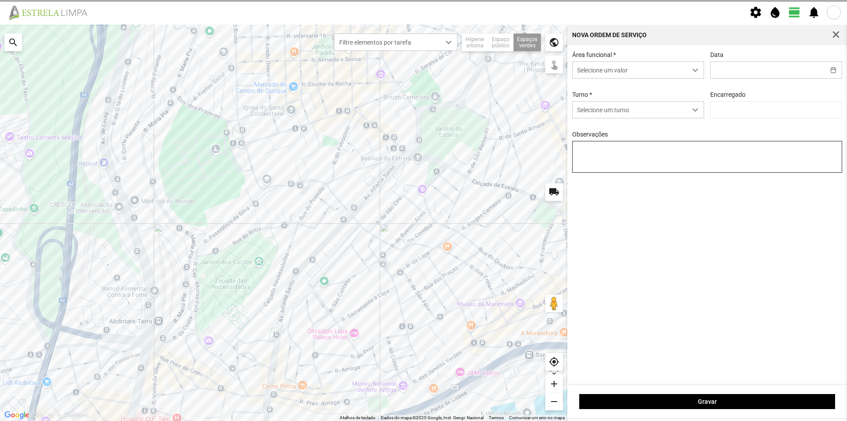
type input "[DATE]"
type textarea "[GEOGRAPHIC_DATA][PERSON_NAME]"
type input "[PERSON_NAME]"
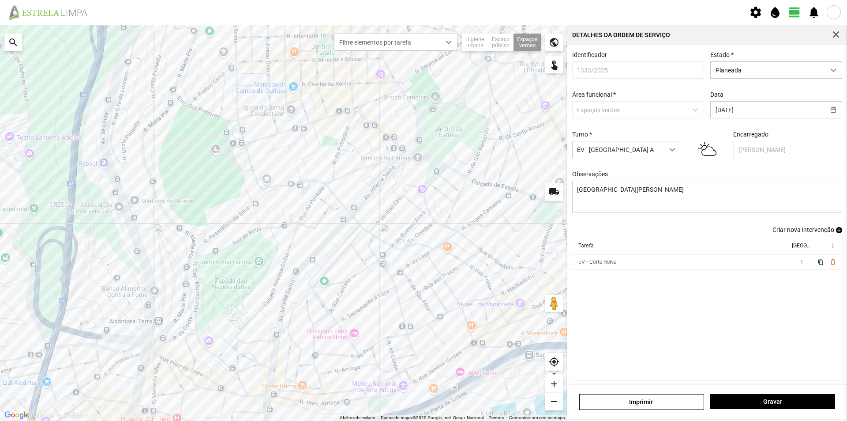
click at [836, 233] on span "add" at bounding box center [839, 230] width 6 height 6
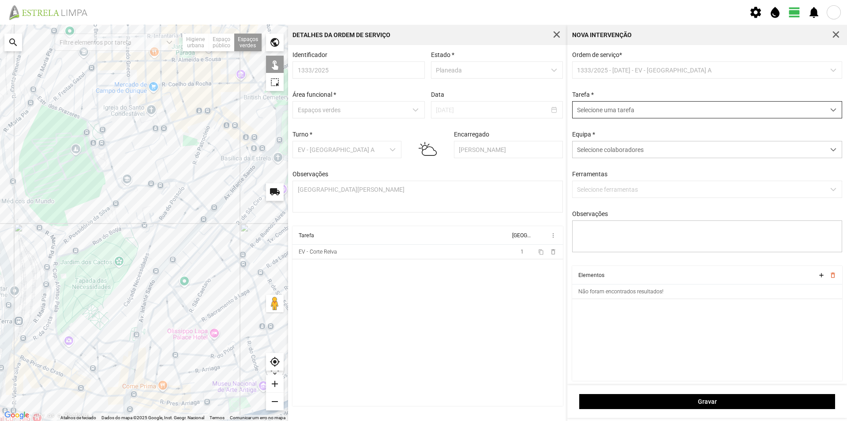
click at [621, 114] on span "Selecione uma tarefa" at bounding box center [699, 110] width 252 height 16
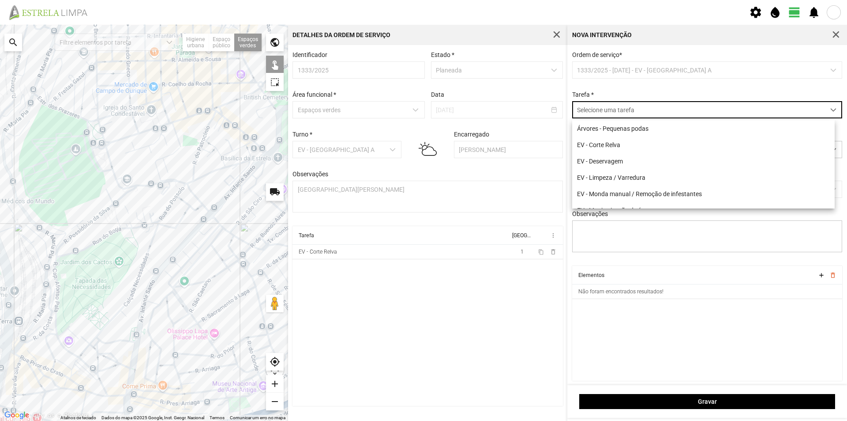
scroll to position [5, 39]
click at [621, 160] on li "EV - Deservagem" at bounding box center [703, 161] width 263 height 16
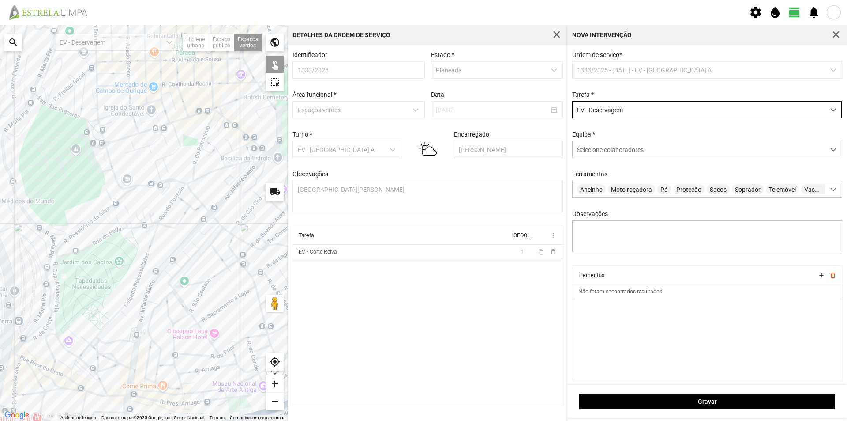
click at [106, 161] on div at bounding box center [144, 223] width 288 height 396
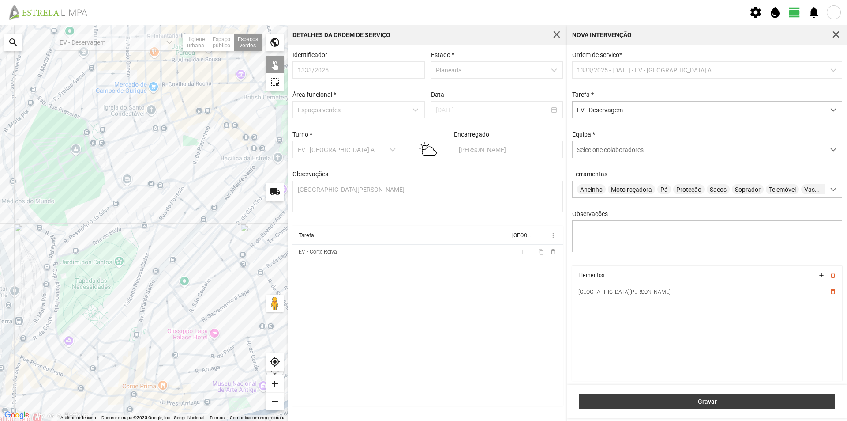
click at [677, 403] on span "Gravar" at bounding box center [707, 401] width 247 height 7
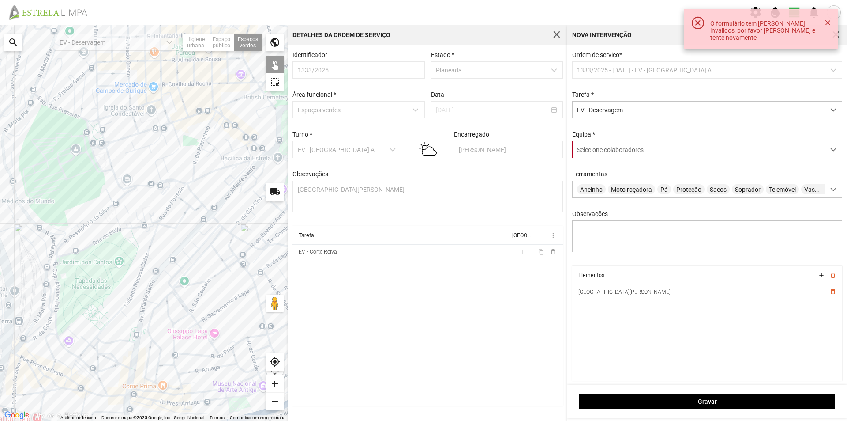
click at [608, 152] on span "Selecione colaboradores" at bounding box center [610, 149] width 67 height 7
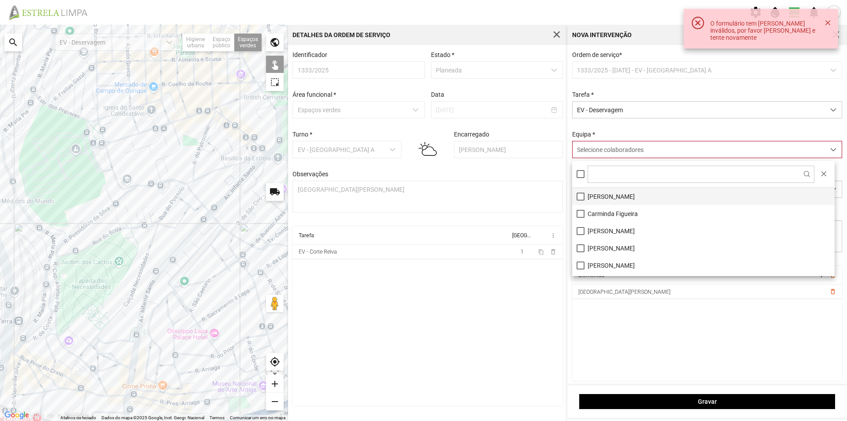
click at [602, 196] on li "[PERSON_NAME]" at bounding box center [703, 196] width 263 height 17
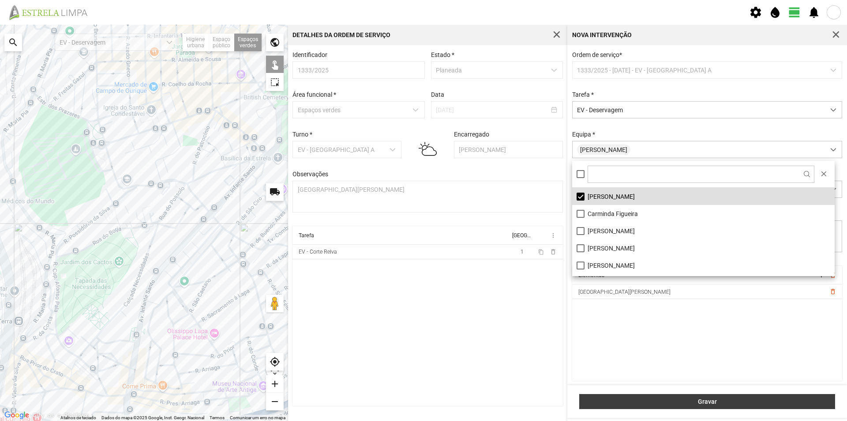
click at [646, 396] on button "Gravar" at bounding box center [708, 401] width 256 height 15
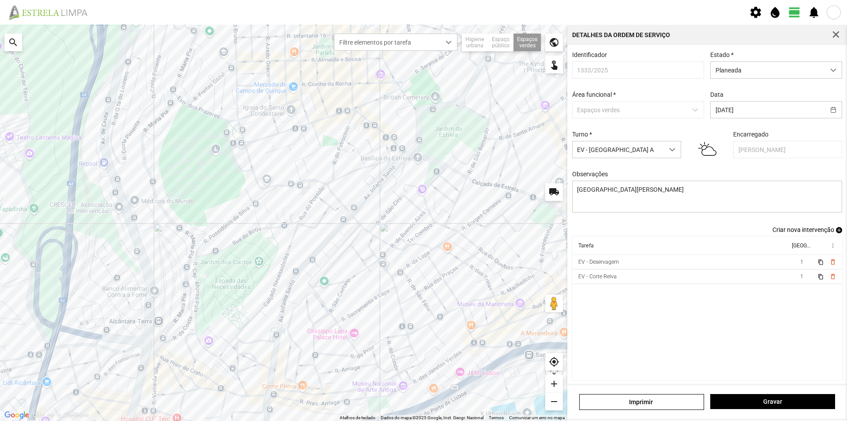
click at [836, 231] on span "add" at bounding box center [839, 230] width 6 height 6
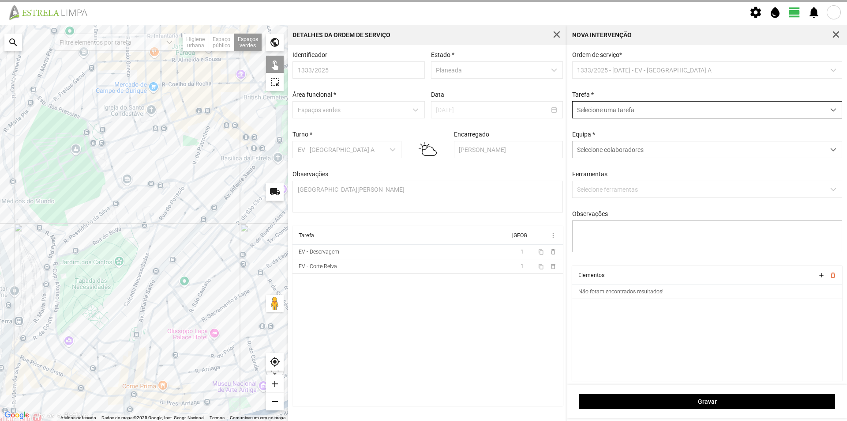
click at [603, 109] on span "Selecione uma tarefa" at bounding box center [699, 110] width 252 height 16
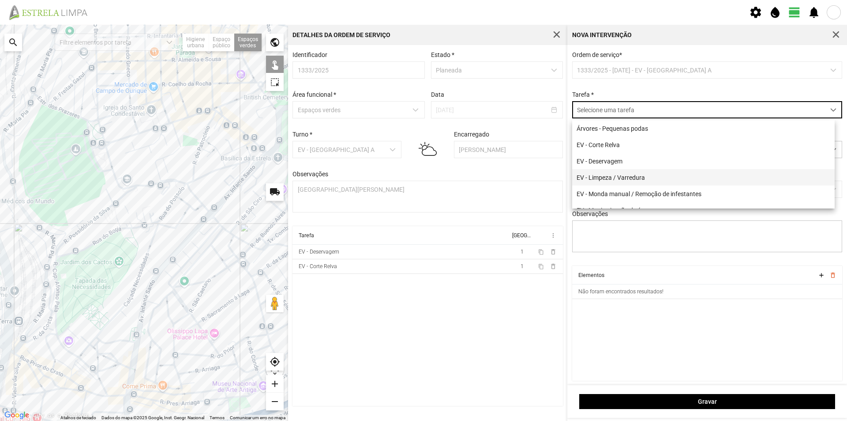
click at [610, 179] on li "EV - Limpeza / Varredura" at bounding box center [703, 177] width 263 height 16
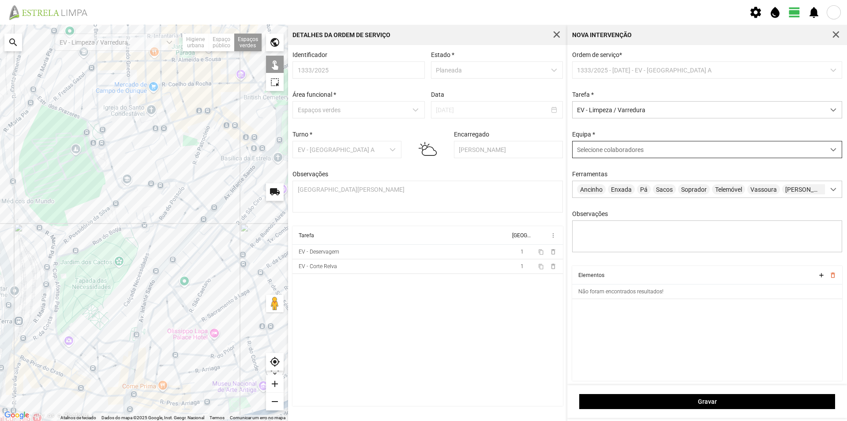
click at [614, 147] on div "Selecione colaboradores" at bounding box center [699, 149] width 252 height 16
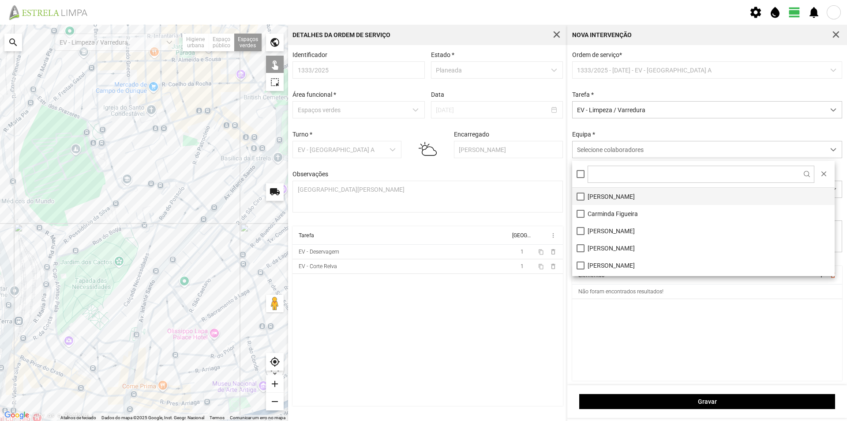
click at [607, 194] on li "[PERSON_NAME]" at bounding box center [703, 196] width 263 height 17
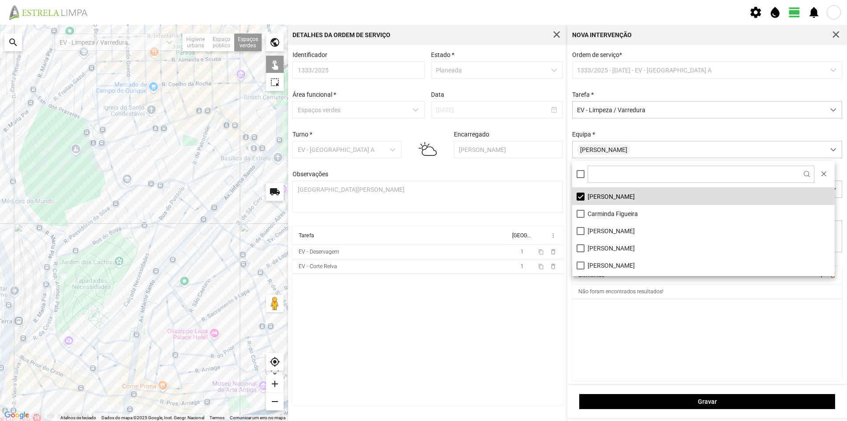
click at [614, 321] on cdk-virtual-scroll-viewport "Elementos add delete_outline Não foram encontrados resultados!" at bounding box center [707, 323] width 271 height 115
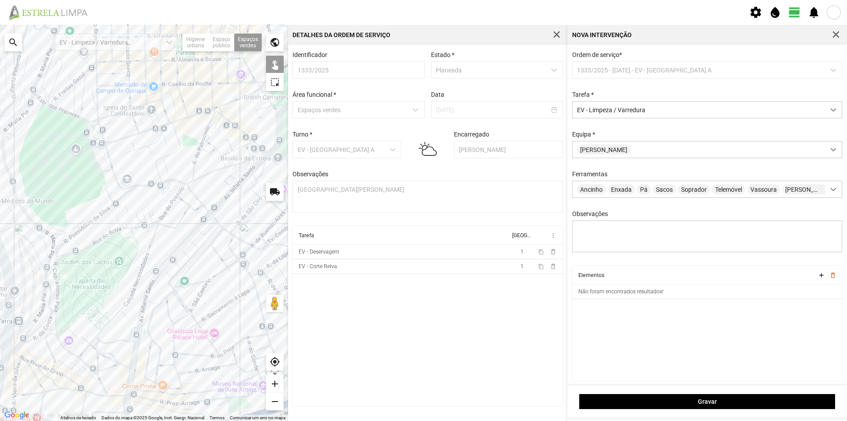
click at [98, 159] on div at bounding box center [144, 223] width 288 height 396
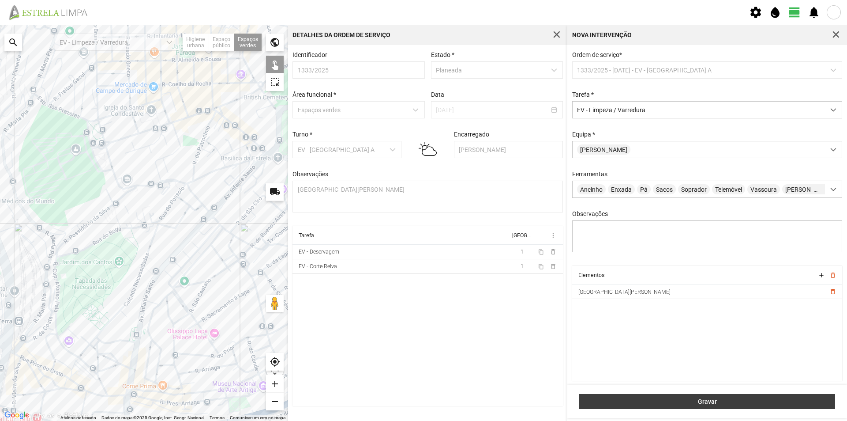
click at [678, 403] on span "Gravar" at bounding box center [707, 401] width 247 height 7
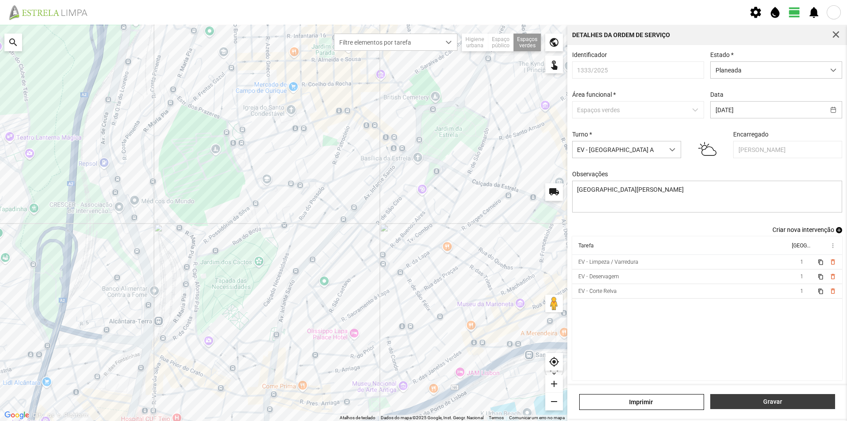
click at [751, 403] on span "Gravar" at bounding box center [773, 401] width 116 height 7
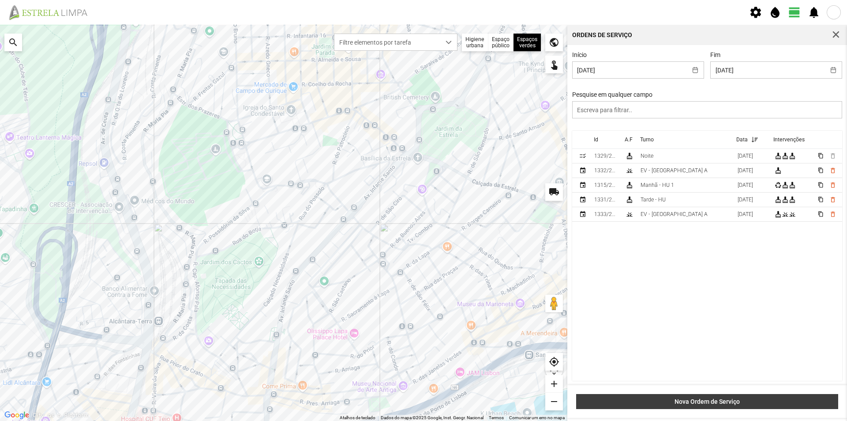
click at [704, 400] on span "Nova Ordem de Serviço" at bounding box center [707, 401] width 253 height 7
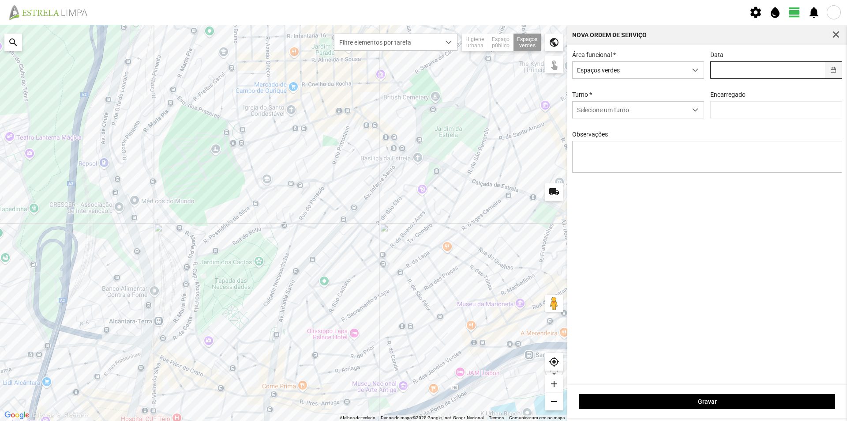
click at [832, 71] on button "button" at bounding box center [833, 70] width 17 height 16
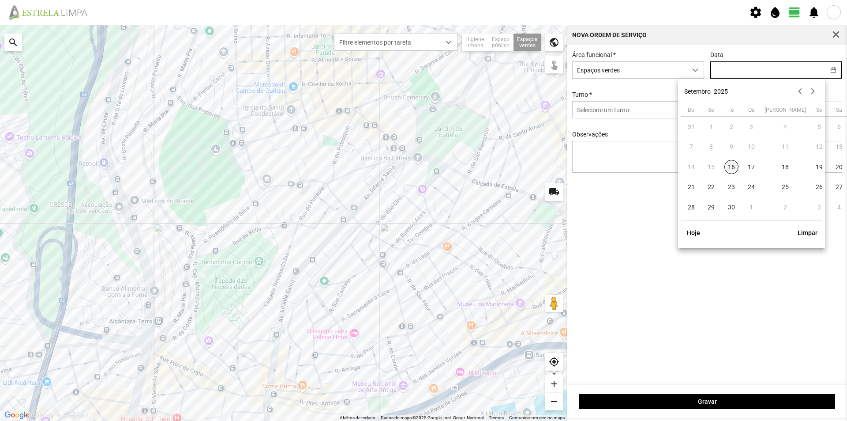
click at [733, 168] on span "16" at bounding box center [732, 167] width 14 height 14
type input "[DATE]"
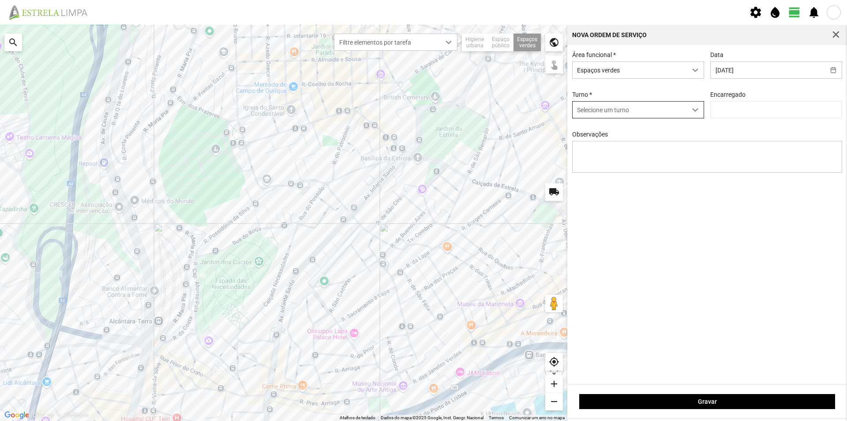
click at [696, 112] on span "dropdown trigger" at bounding box center [696, 110] width 6 height 6
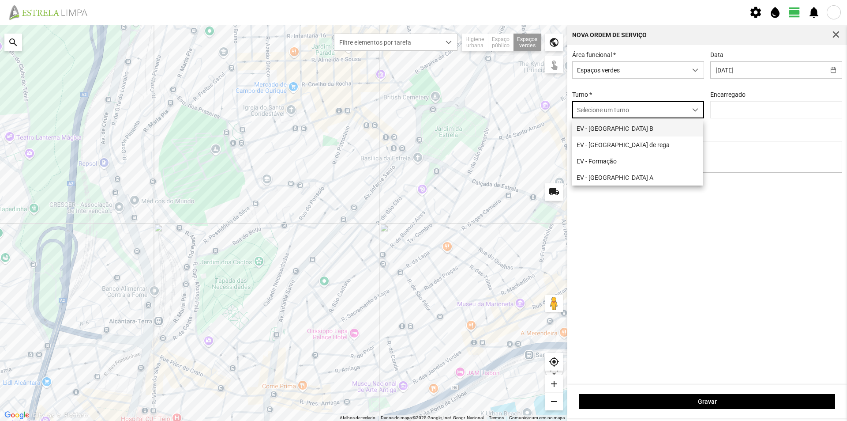
click at [647, 132] on li "EV - [GEOGRAPHIC_DATA] B" at bounding box center [637, 128] width 131 height 16
type input "[PERSON_NAME]"
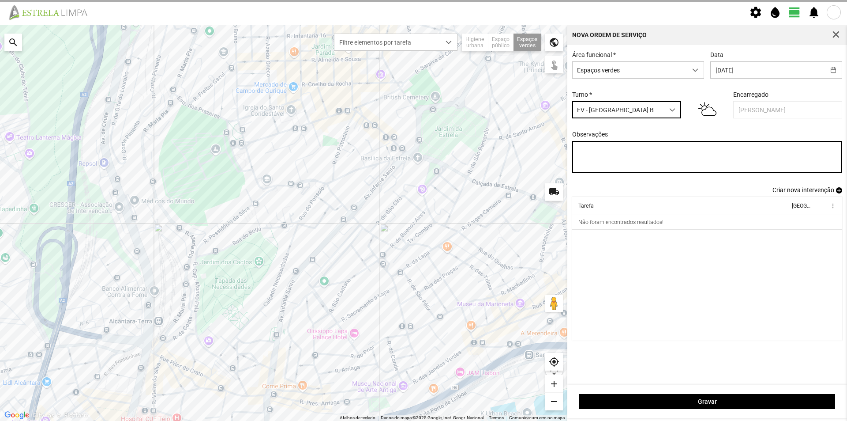
click at [592, 156] on textarea "Observações" at bounding box center [707, 157] width 271 height 32
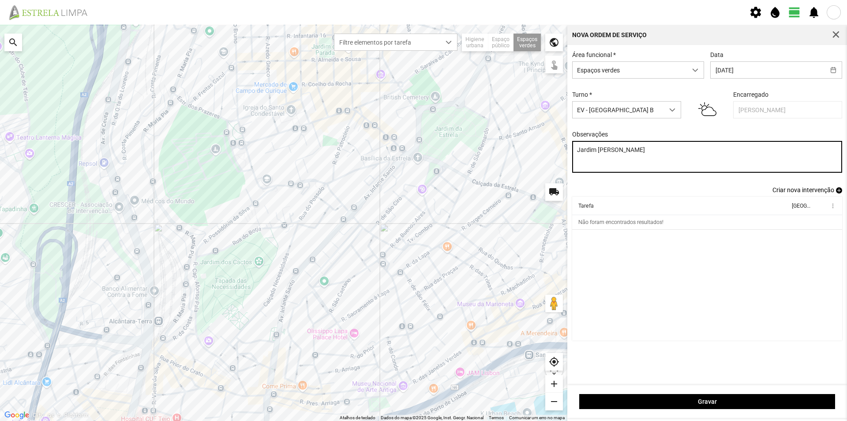
click at [599, 150] on textarea "Jardim [PERSON_NAME]" at bounding box center [707, 157] width 271 height 32
type textarea "Jardim Av. Infante Santo"
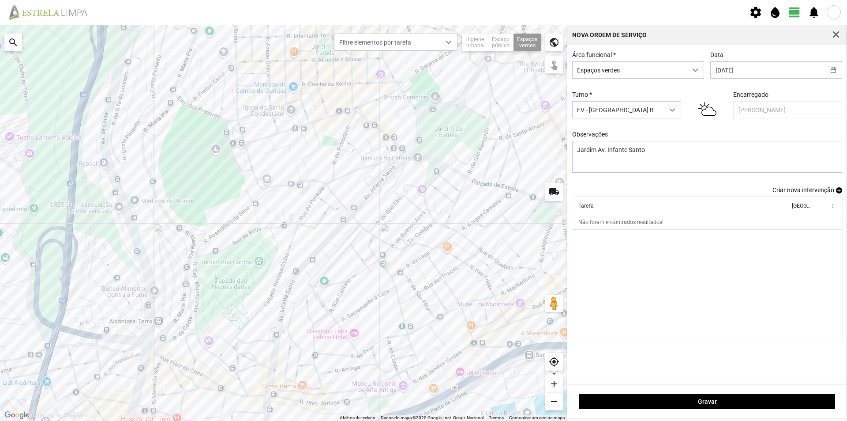
click at [839, 191] on span "add" at bounding box center [839, 190] width 6 height 6
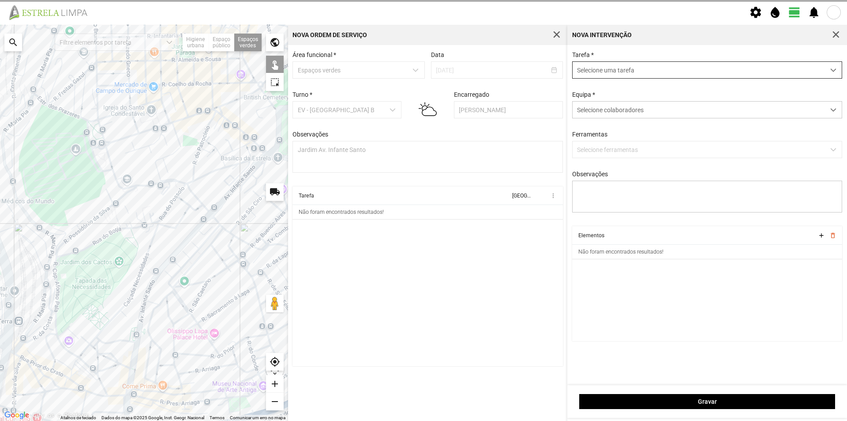
click at [606, 72] on span "Selecione uma tarefa" at bounding box center [699, 70] width 252 height 16
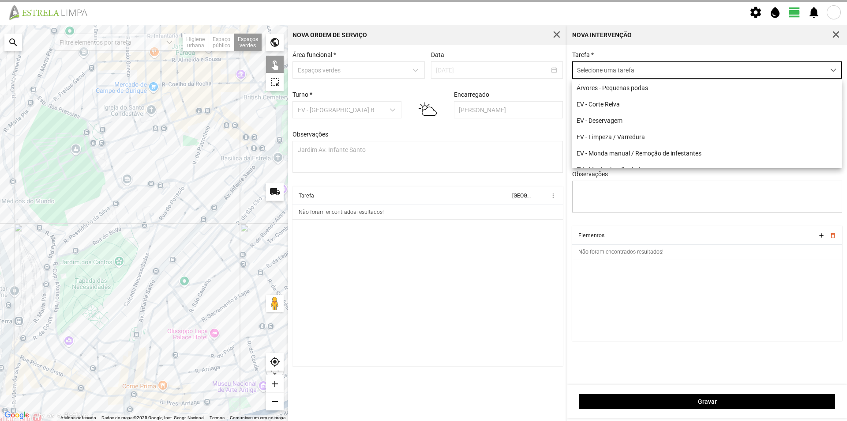
scroll to position [5, 39]
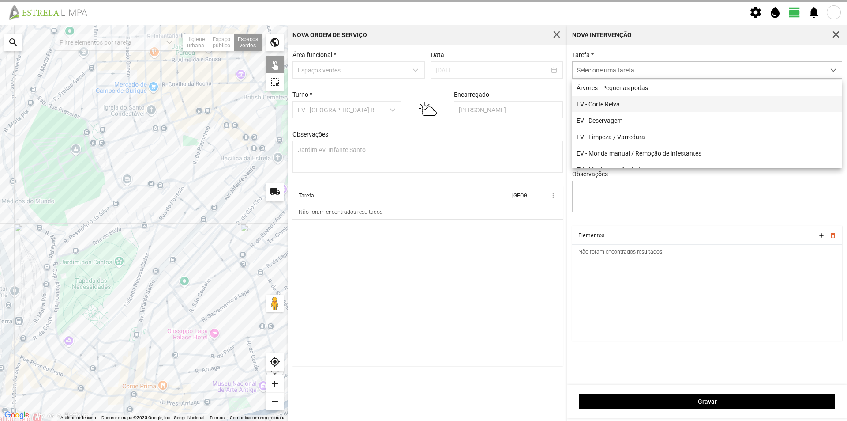
click at [629, 103] on li "EV - Corte Relva" at bounding box center [707, 104] width 270 height 16
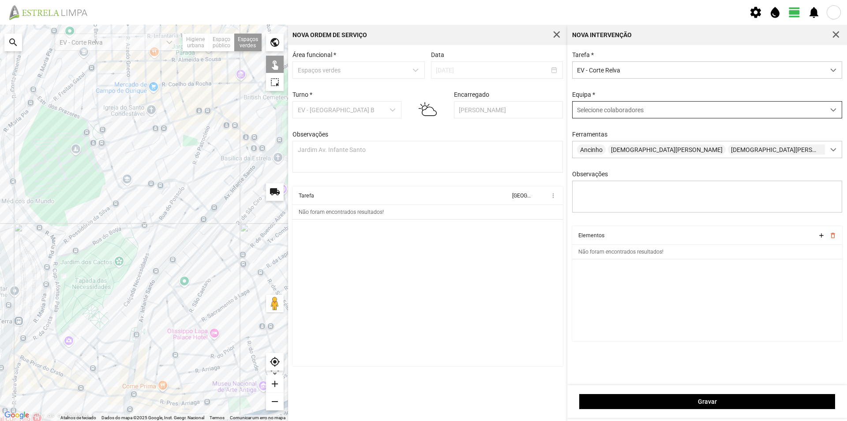
click at [623, 113] on span "Selecione colaboradores" at bounding box center [610, 109] width 67 height 7
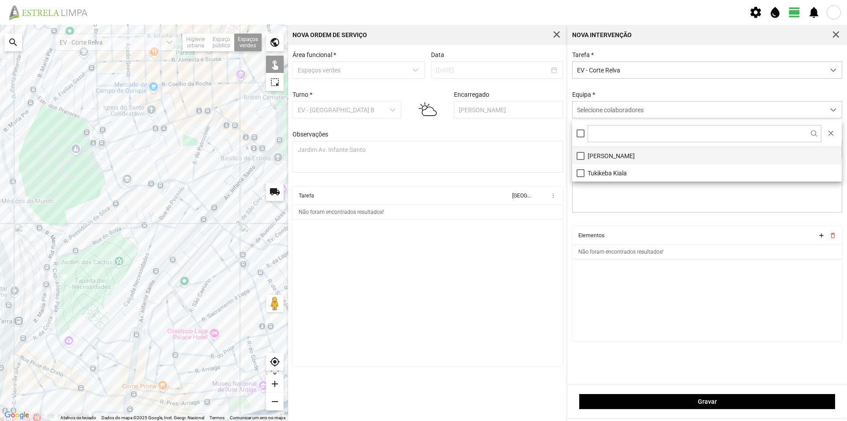
click at [596, 156] on li "[PERSON_NAME]" at bounding box center [707, 155] width 270 height 17
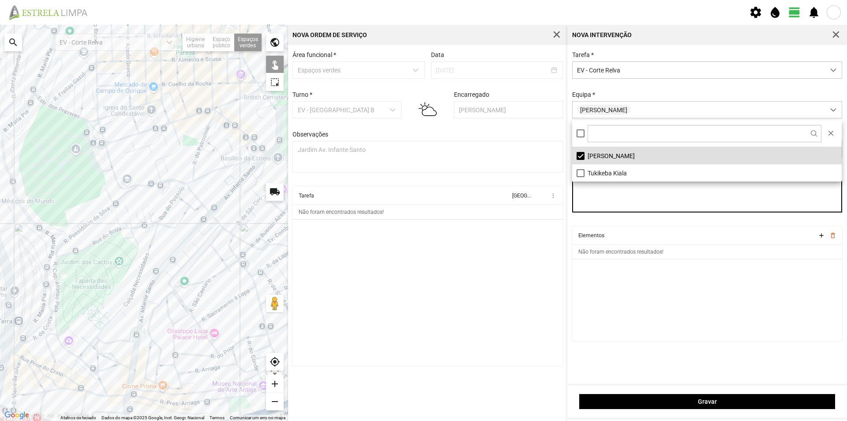
click at [587, 194] on textarea "Observações" at bounding box center [707, 197] width 271 height 32
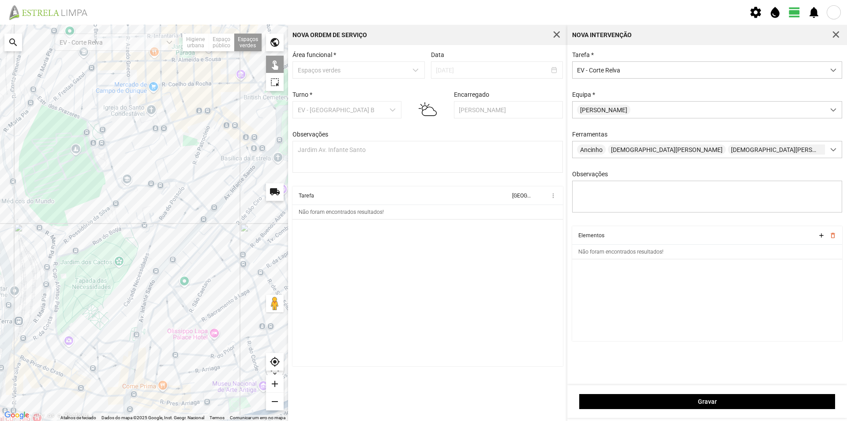
click at [188, 231] on div at bounding box center [144, 223] width 288 height 396
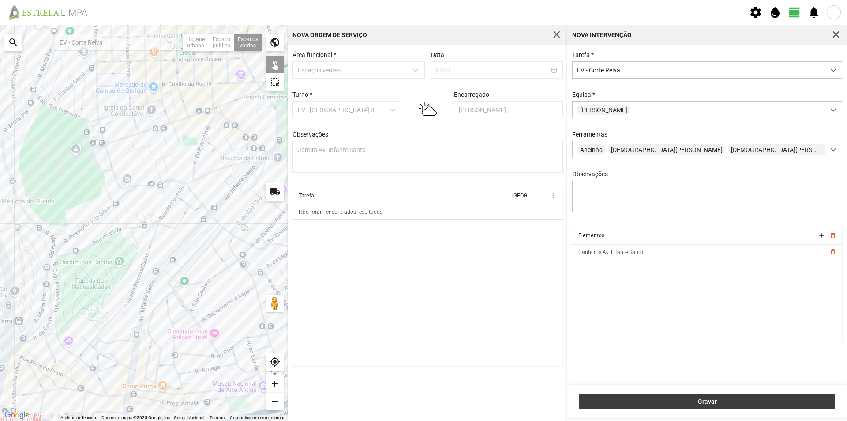
click at [647, 402] on span "Gravar" at bounding box center [707, 401] width 247 height 7
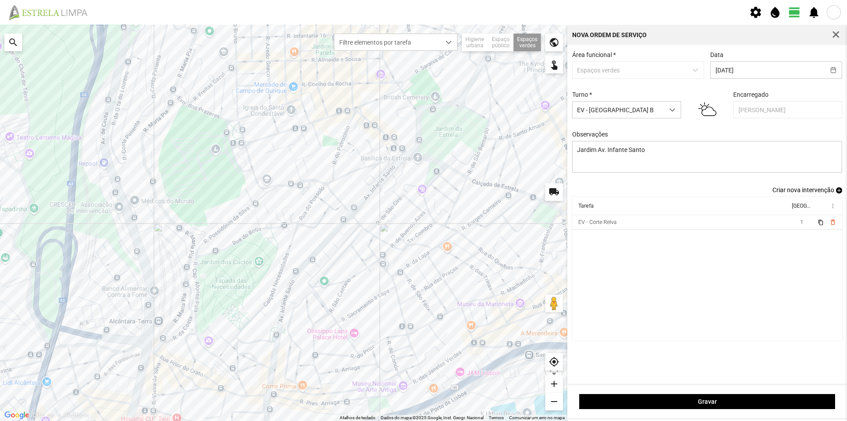
click at [839, 193] on span "add" at bounding box center [839, 190] width 6 height 6
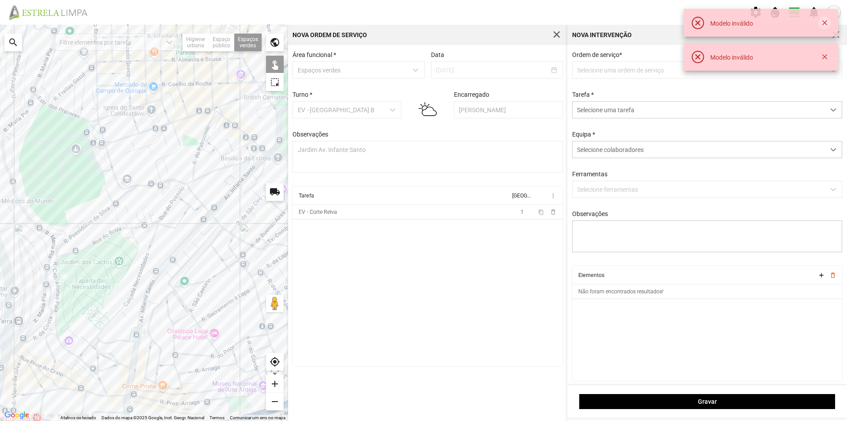
click at [822, 22] on button "button" at bounding box center [825, 23] width 12 height 12
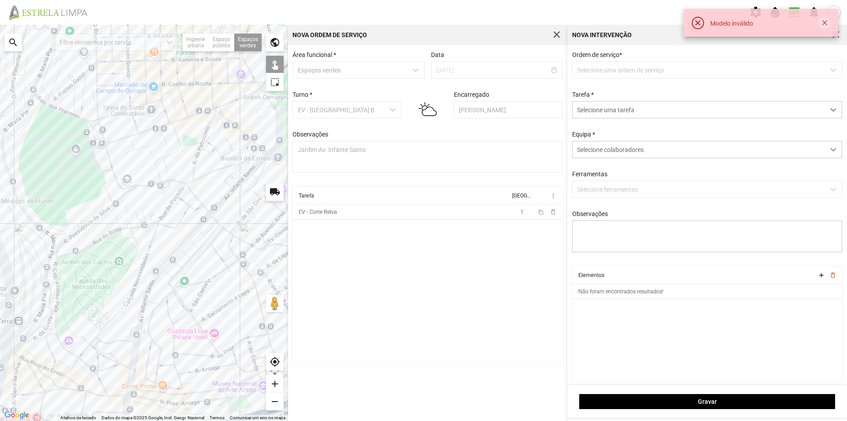
click at [827, 22] on button "button" at bounding box center [825, 23] width 12 height 12
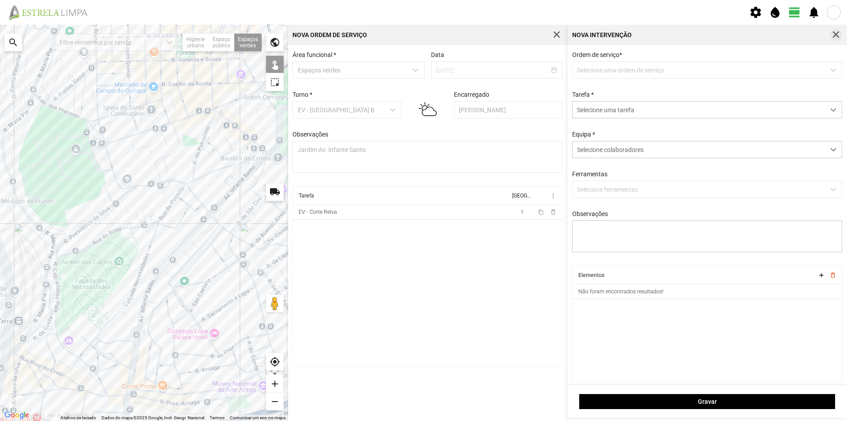
click at [841, 34] on button "button" at bounding box center [836, 35] width 12 height 12
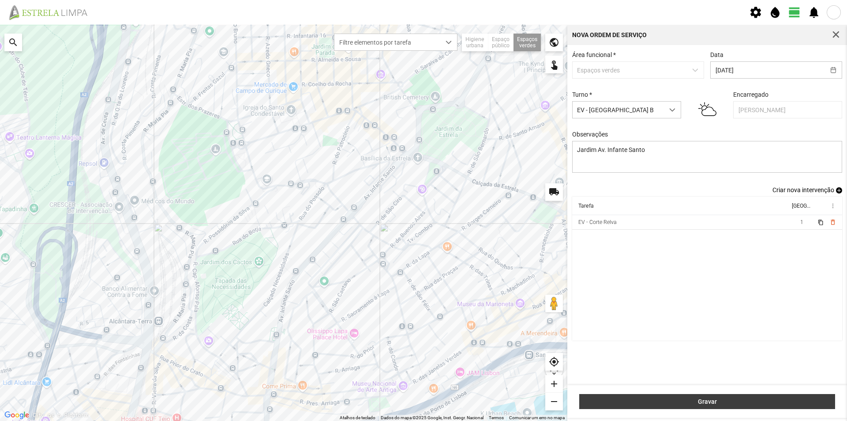
click at [711, 401] on span "Gravar" at bounding box center [707, 401] width 247 height 7
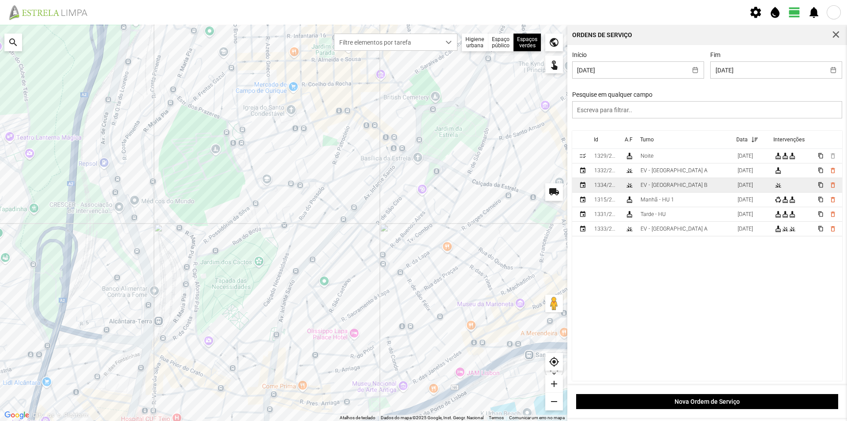
click at [666, 185] on div "EV - [GEOGRAPHIC_DATA] B" at bounding box center [674, 185] width 67 height 6
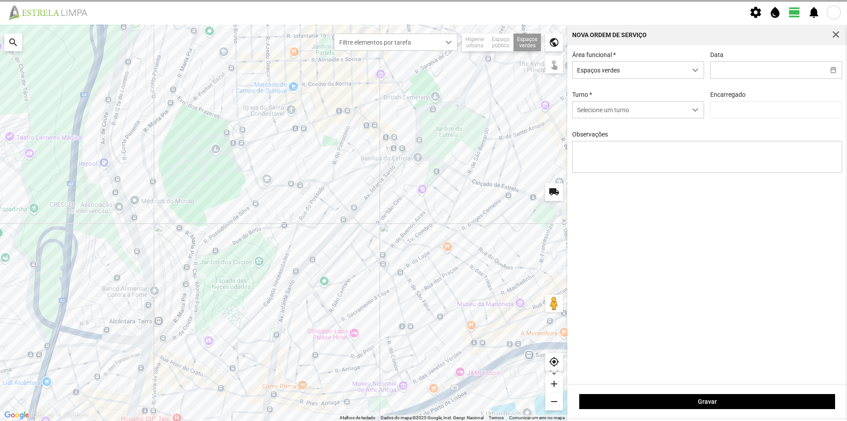
type input "[DATE]"
type input "[PERSON_NAME]"
type textarea "Jardim Av. Infante Santo"
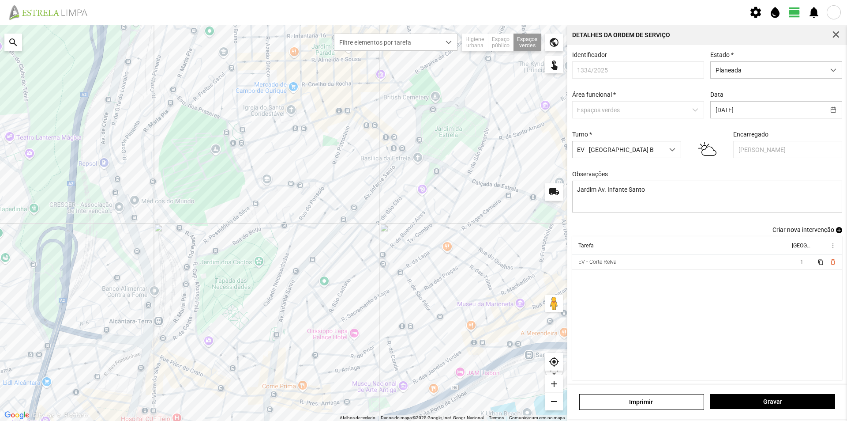
click at [836, 230] on span "add" at bounding box center [839, 230] width 6 height 6
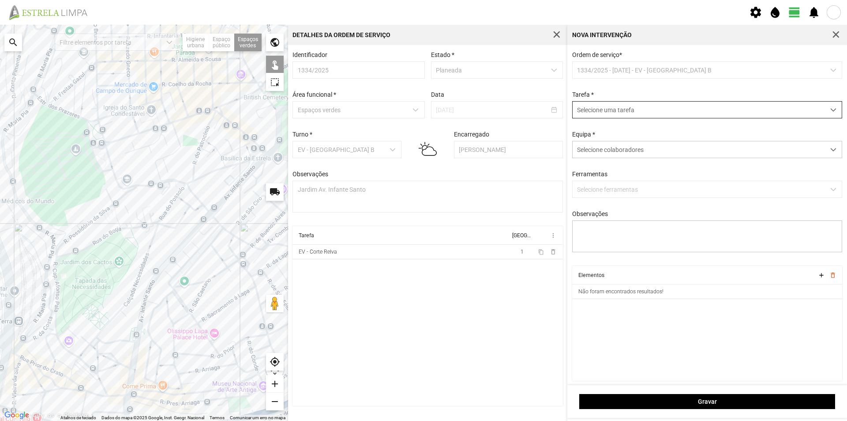
click at [595, 113] on span "Selecione uma tarefa" at bounding box center [699, 110] width 252 height 16
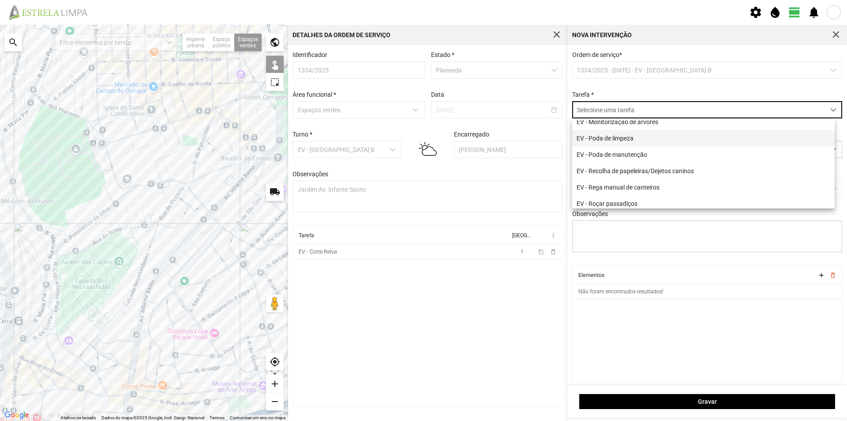
scroll to position [113, 0]
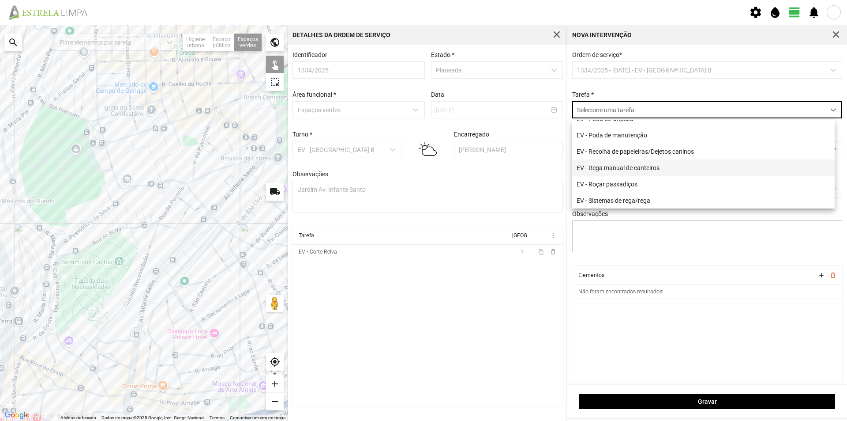
click at [651, 166] on li "EV - Rega manual de canteiros" at bounding box center [703, 167] width 263 height 16
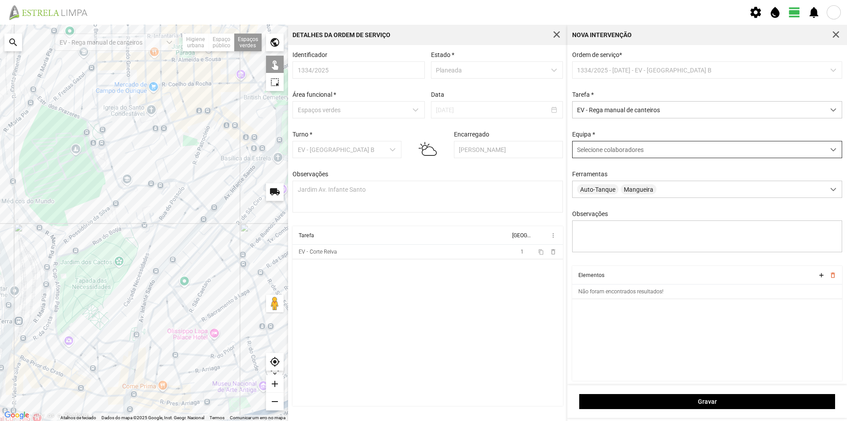
click at [606, 151] on span "Selecione colaboradores" at bounding box center [610, 149] width 67 height 7
click at [614, 200] on li "[PERSON_NAME]" at bounding box center [703, 196] width 263 height 17
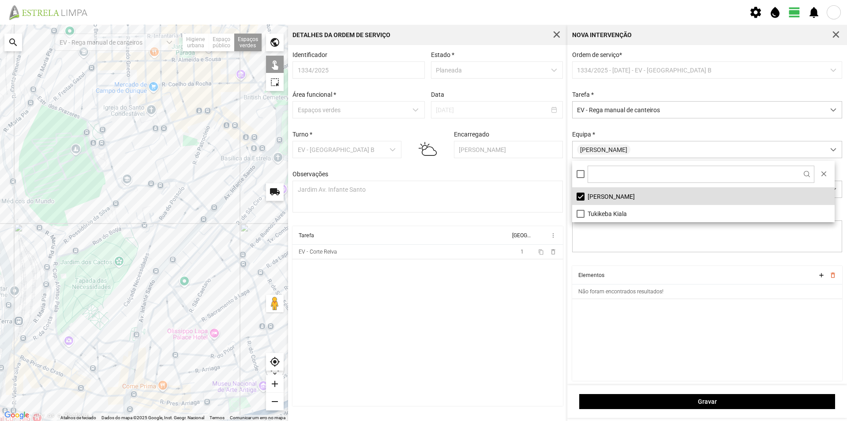
click at [678, 335] on cdk-virtual-scroll-viewport "Elementos add delete_outline Não foram encontrados resultados!" at bounding box center [707, 323] width 271 height 115
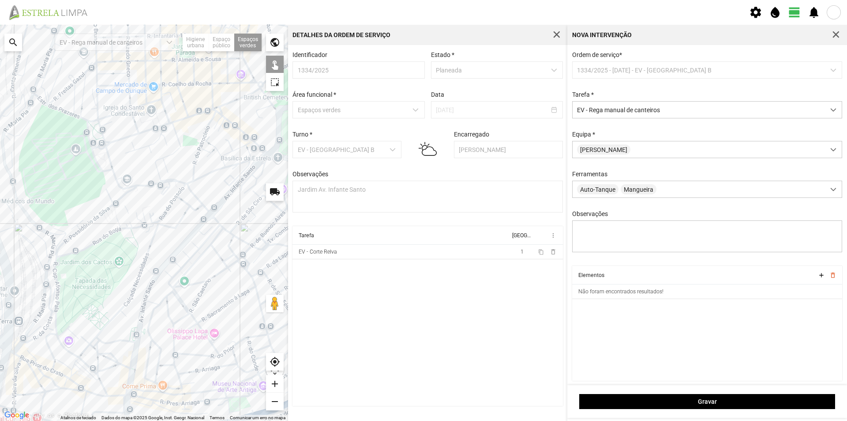
click at [179, 242] on div at bounding box center [144, 223] width 288 height 396
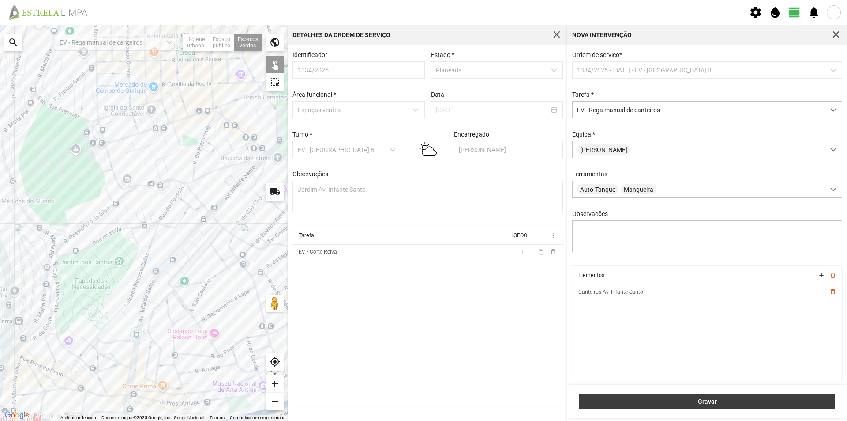
click at [657, 402] on span "Gravar" at bounding box center [707, 401] width 247 height 7
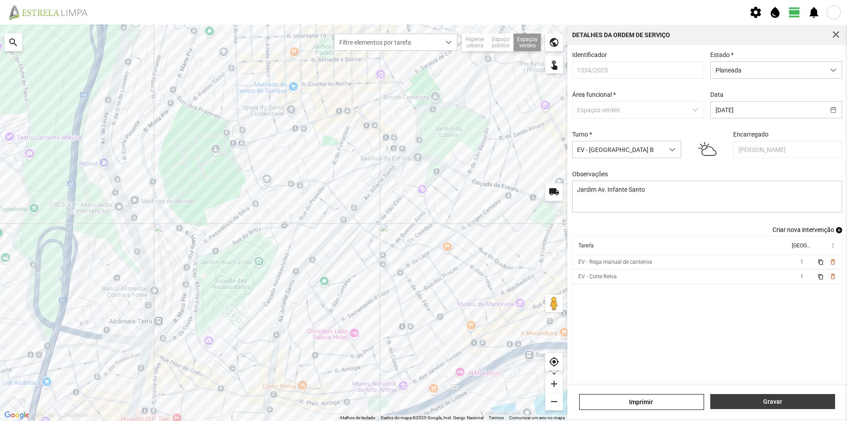
click at [753, 399] on span "Gravar" at bounding box center [773, 401] width 116 height 7
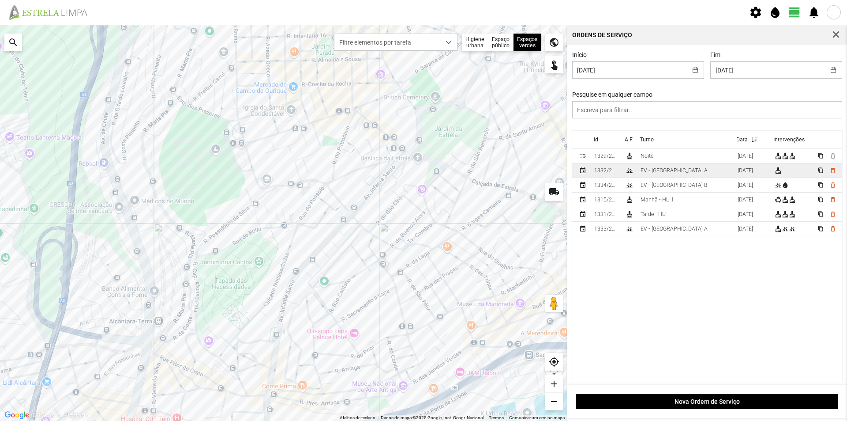
click at [671, 171] on div "EV - [GEOGRAPHIC_DATA] A" at bounding box center [674, 170] width 67 height 6
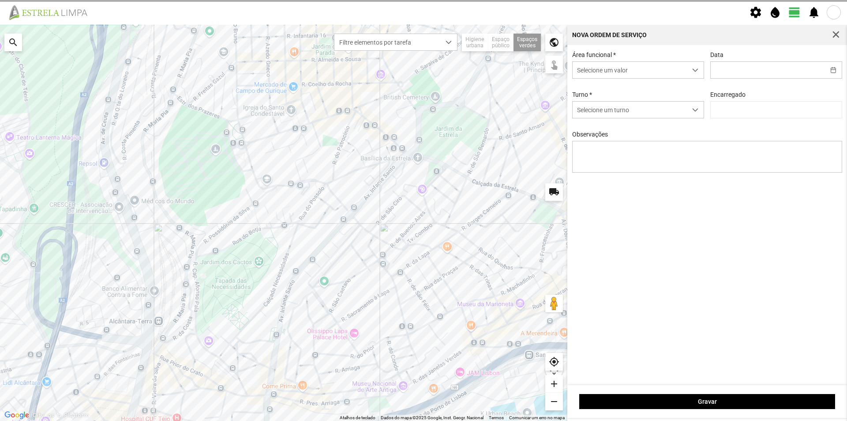
type input "[DATE]"
type textarea "Recolha de papeleiras"
type input "[PERSON_NAME]"
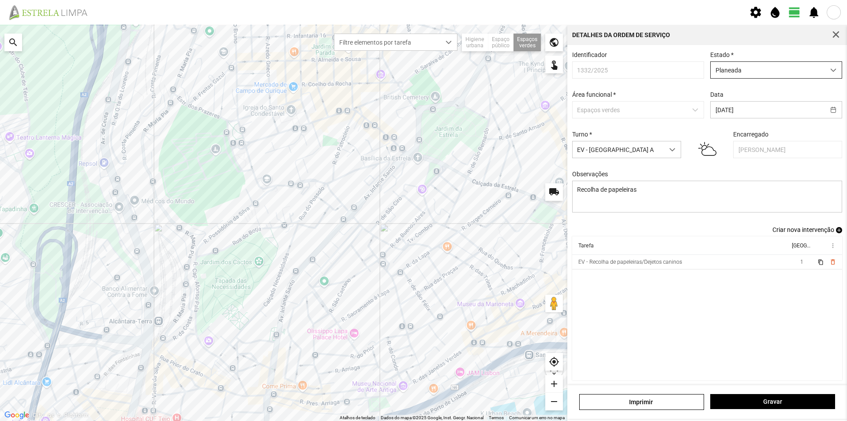
click at [780, 71] on span "Planeada" at bounding box center [768, 70] width 114 height 16
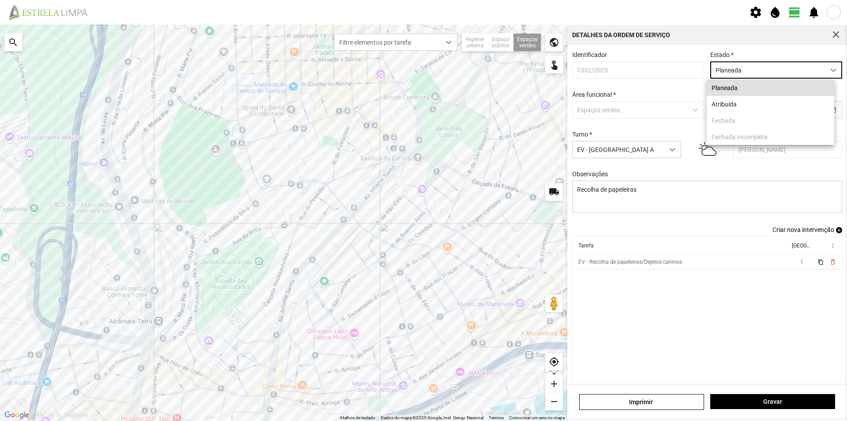
scroll to position [5, 39]
click at [745, 102] on li "Atribuída" at bounding box center [771, 104] width 128 height 16
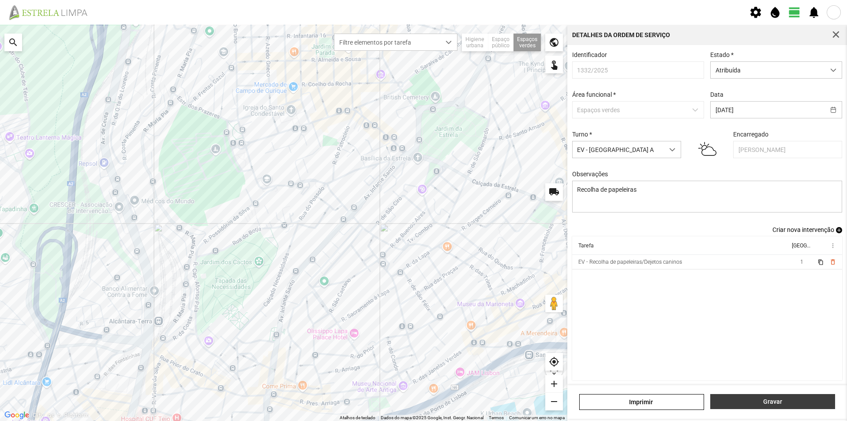
click at [749, 402] on span "Gravar" at bounding box center [773, 401] width 116 height 7
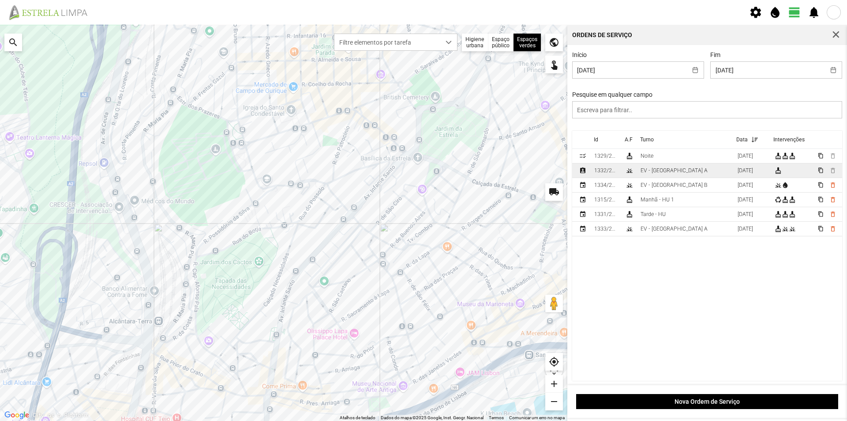
click at [675, 172] on td "EV - [GEOGRAPHIC_DATA] A" at bounding box center [685, 170] width 97 height 15
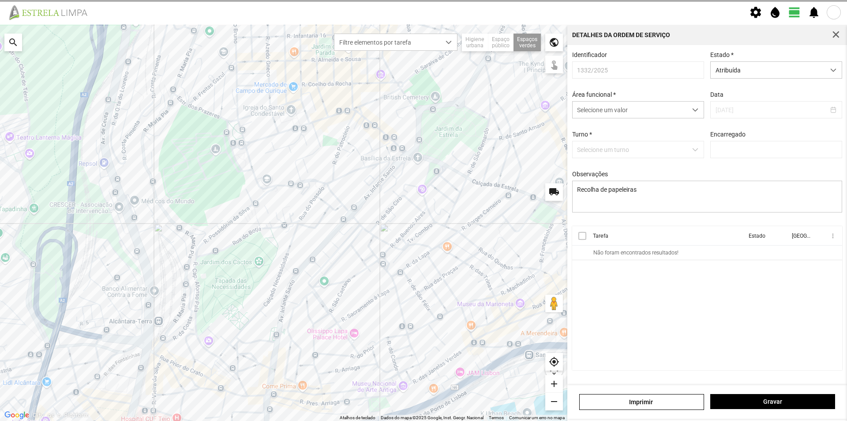
type input "[PERSON_NAME]"
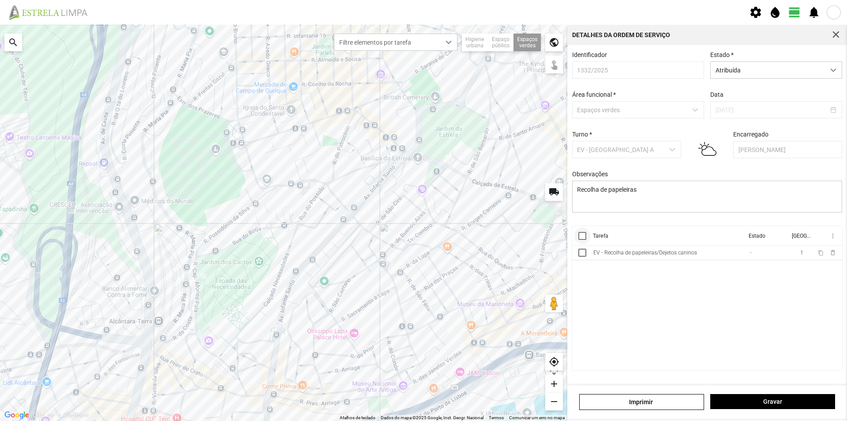
click at [580, 238] on div at bounding box center [583, 236] width 8 height 8
click at [832, 239] on span "more_vert" at bounding box center [832, 235] width 7 height 7
click at [807, 254] on span "Marcar como Concluída" at bounding box center [785, 253] width 65 height 6
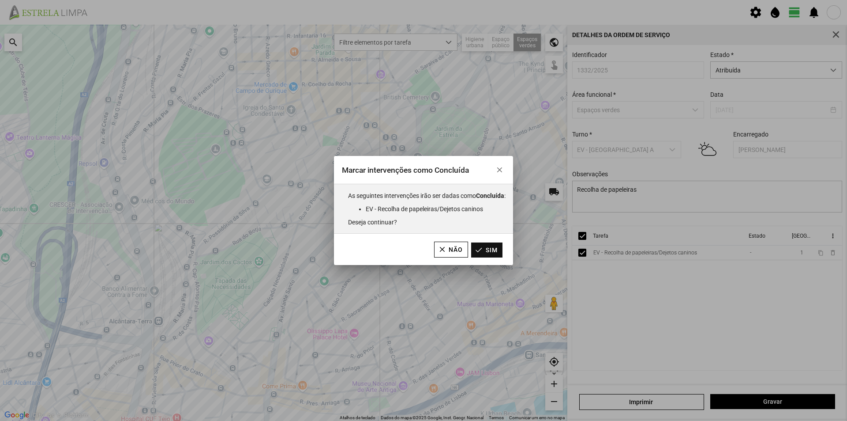
click at [488, 250] on button "Sim" at bounding box center [486, 249] width 31 height 15
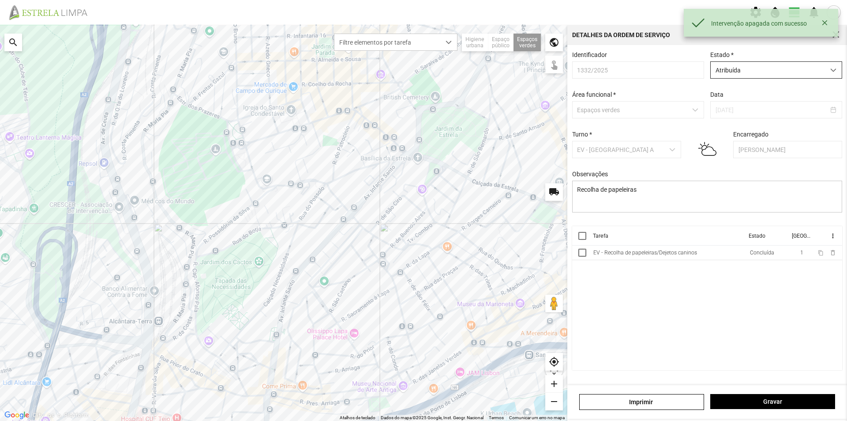
click at [814, 69] on span "Atribuída" at bounding box center [768, 70] width 114 height 16
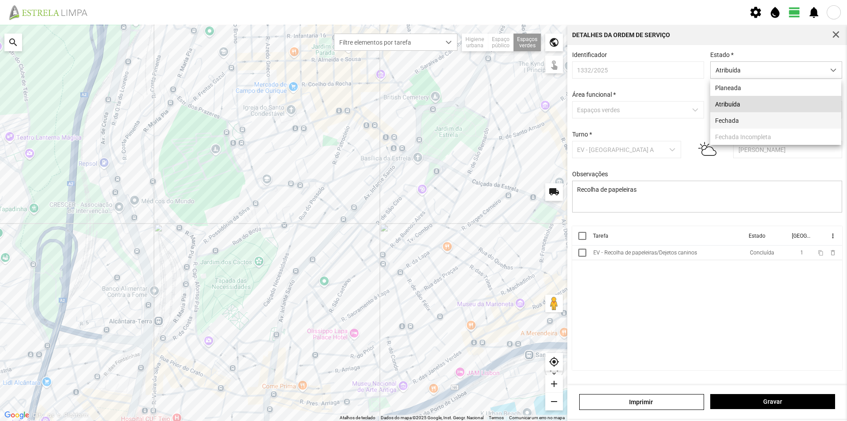
click at [740, 122] on li "Fechada" at bounding box center [776, 120] width 131 height 16
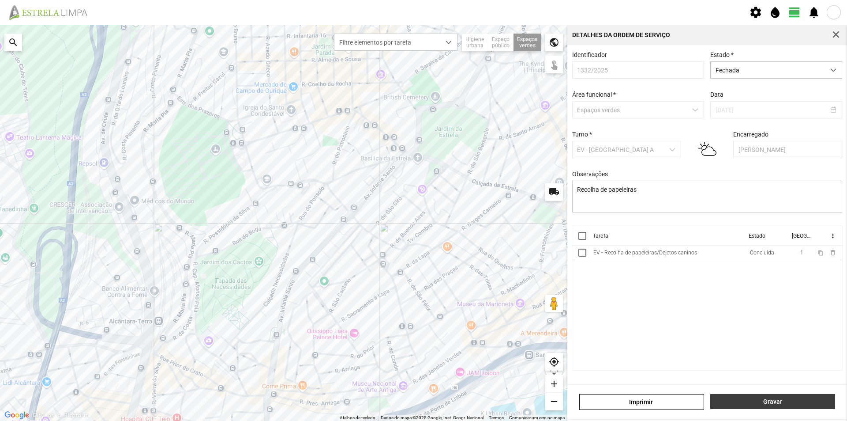
click at [753, 403] on span "Gravar" at bounding box center [773, 401] width 116 height 7
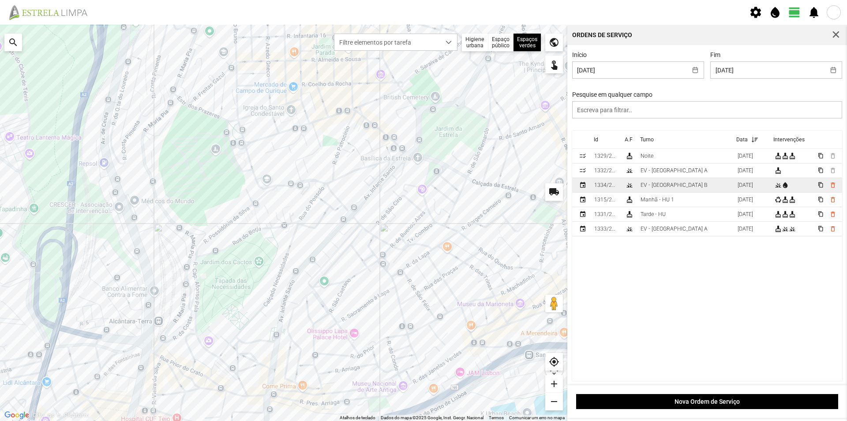
click at [674, 186] on td "EV - [GEOGRAPHIC_DATA] B" at bounding box center [685, 185] width 97 height 15
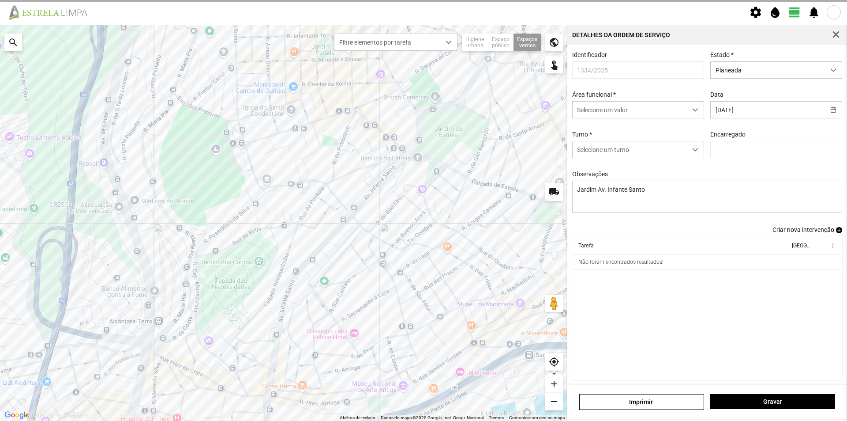
type input "[PERSON_NAME]"
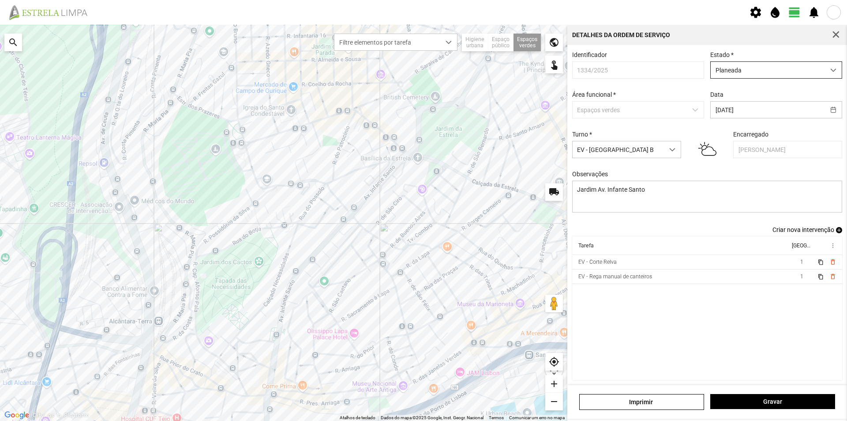
click at [755, 74] on span "Planeada" at bounding box center [768, 70] width 114 height 16
click at [729, 104] on li "Atribuída" at bounding box center [771, 104] width 128 height 16
click at [748, 398] on span "Gravar" at bounding box center [773, 401] width 116 height 7
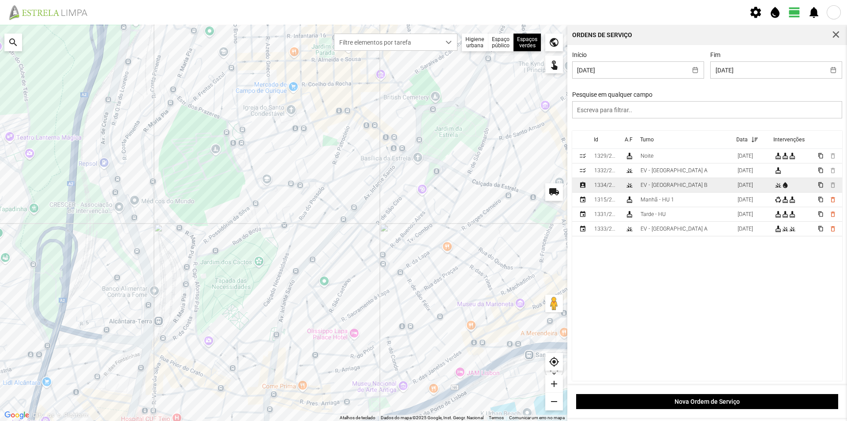
click at [608, 183] on td "1334/2025" at bounding box center [606, 185] width 31 height 15
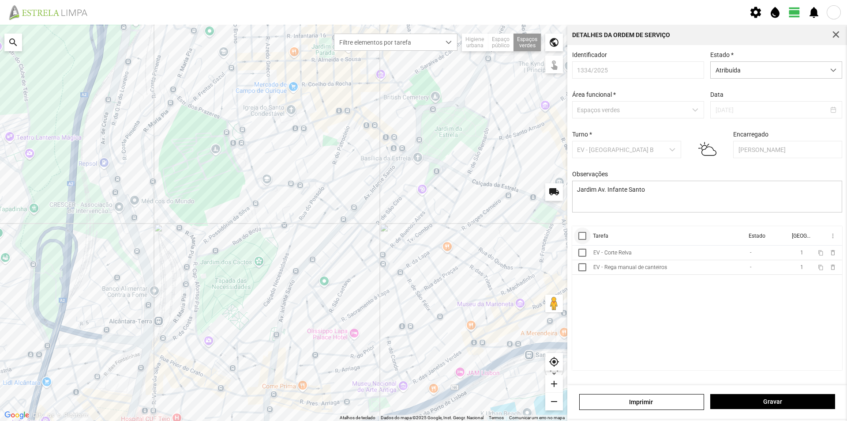
click at [581, 240] on div at bounding box center [583, 236] width 8 height 8
click at [829, 238] on th "more_vert" at bounding box center [827, 235] width 29 height 19
click at [833, 238] on span "more_vert" at bounding box center [832, 235] width 7 height 7
click at [808, 253] on span "Marcar como Concluída" at bounding box center [785, 253] width 65 height 6
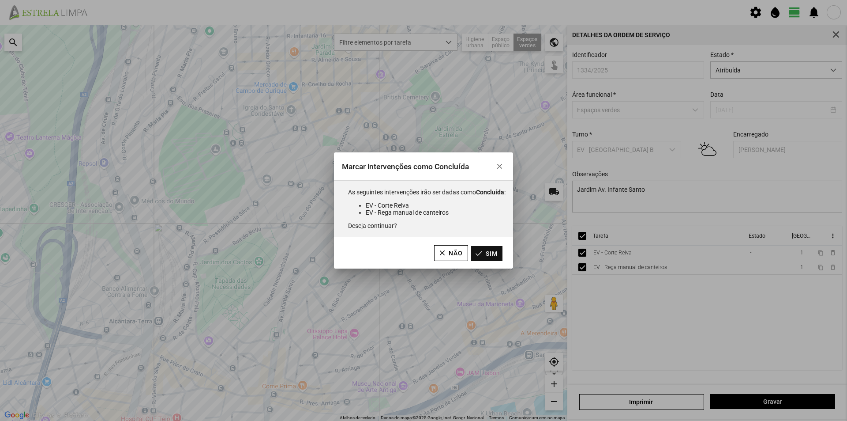
click at [488, 252] on button "Sim" at bounding box center [486, 253] width 31 height 15
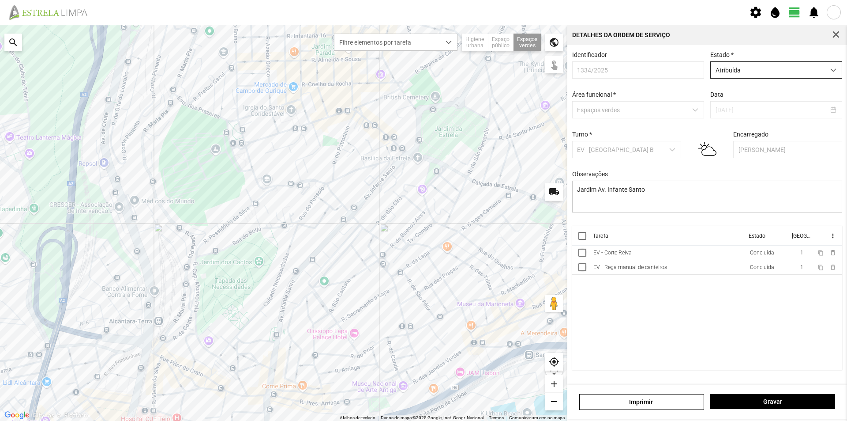
click at [798, 74] on span "Atribuída" at bounding box center [768, 70] width 114 height 16
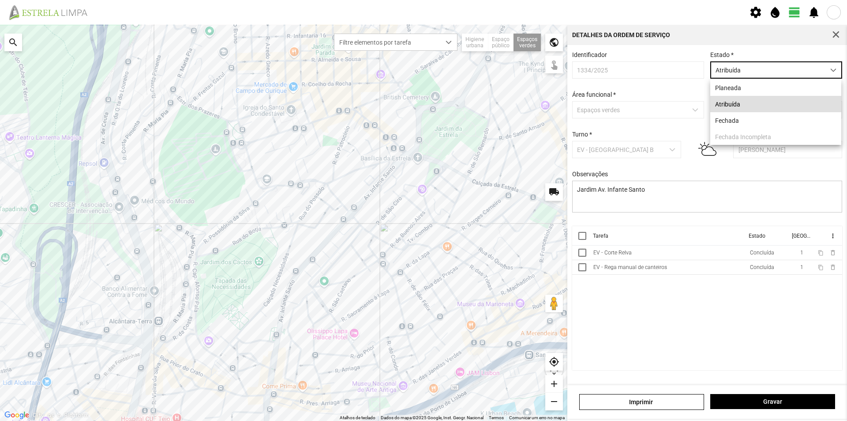
scroll to position [5, 39]
click at [763, 117] on li "Fechada" at bounding box center [776, 120] width 131 height 16
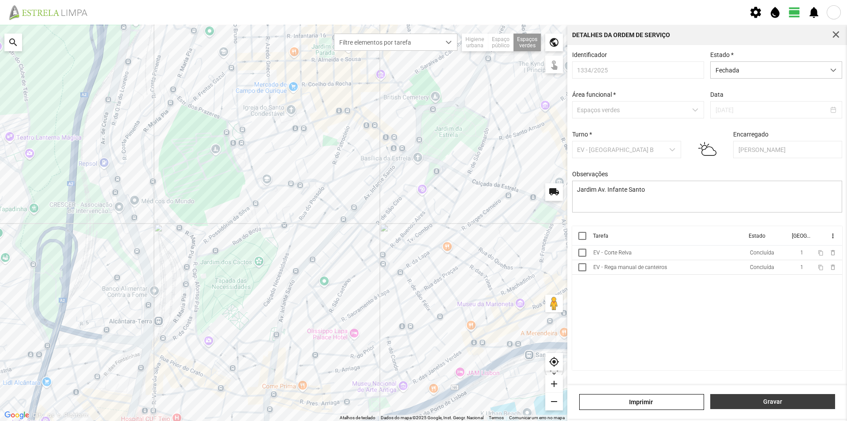
click at [747, 398] on span "Gravar" at bounding box center [773, 401] width 116 height 7
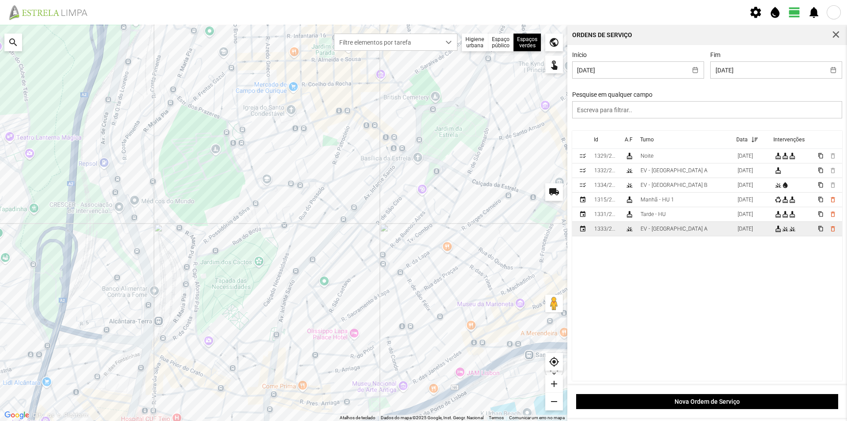
click at [682, 226] on td "EV - [GEOGRAPHIC_DATA] A" at bounding box center [685, 229] width 97 height 15
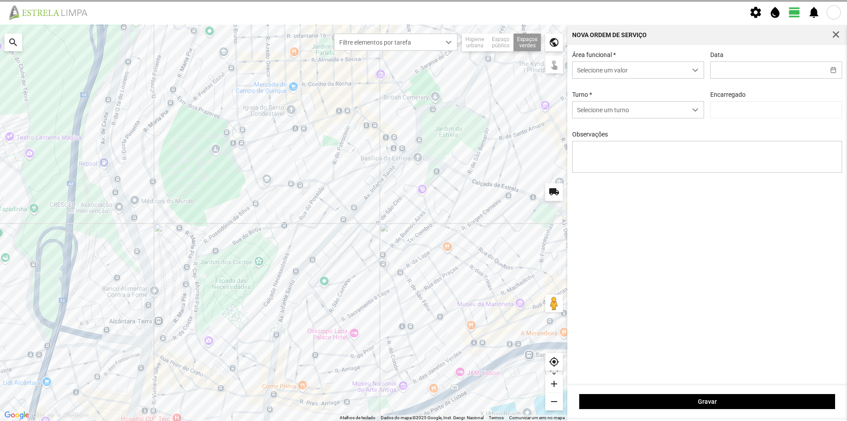
type input "[DATE]"
type input "[PERSON_NAME]"
type textarea "[GEOGRAPHIC_DATA][PERSON_NAME]"
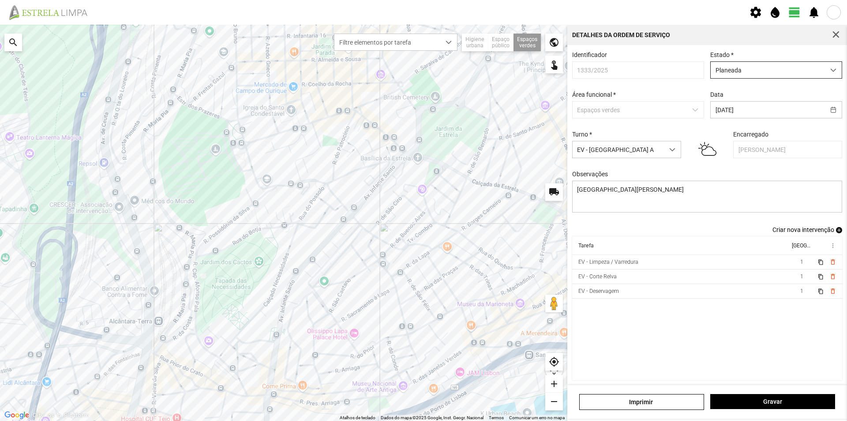
click at [772, 73] on span "Planeada" at bounding box center [768, 70] width 114 height 16
click at [743, 106] on li "Atribuída" at bounding box center [771, 104] width 128 height 16
click at [746, 402] on span "Gravar" at bounding box center [773, 401] width 116 height 7
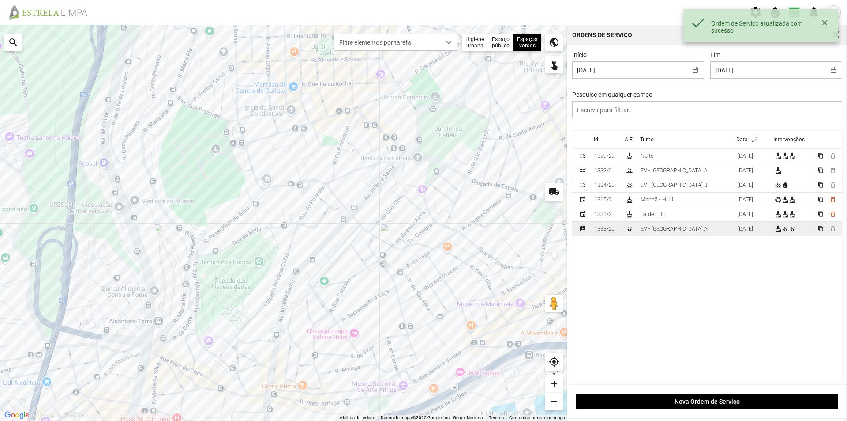
click at [675, 229] on td "EV - [GEOGRAPHIC_DATA] A" at bounding box center [685, 229] width 97 height 15
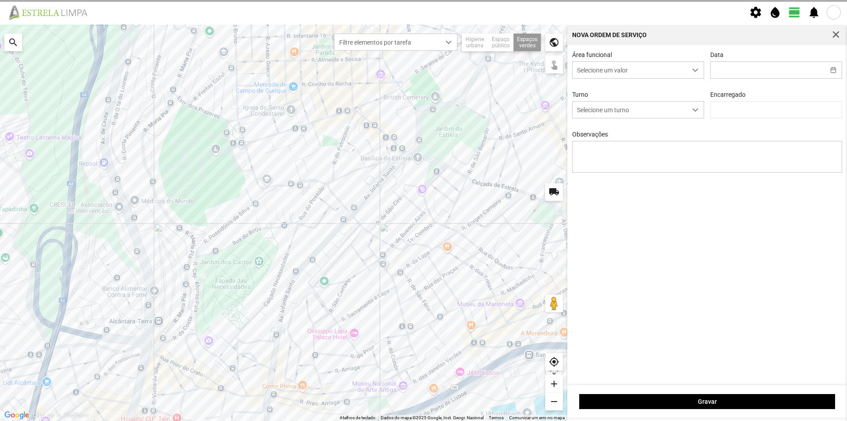
type input "[DATE]"
type input "[PERSON_NAME]"
type textarea "[GEOGRAPHIC_DATA][PERSON_NAME]"
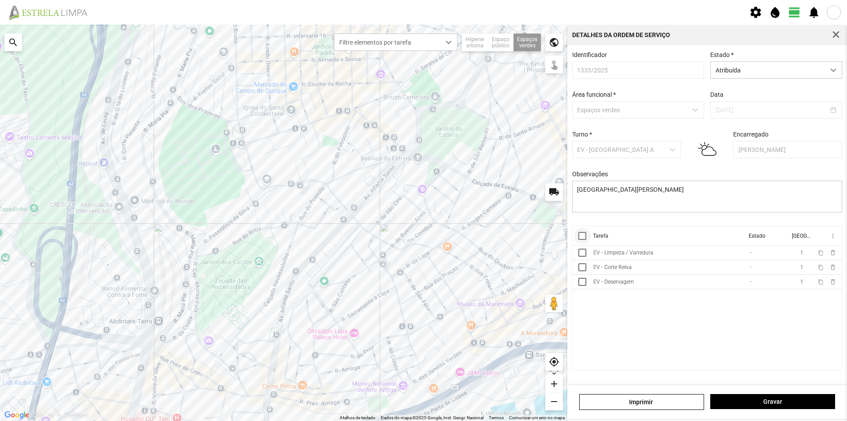
click at [580, 237] on div at bounding box center [583, 236] width 8 height 8
click at [832, 239] on span "more_vert" at bounding box center [832, 235] width 7 height 7
click at [793, 255] on span "Marcar como Concluída" at bounding box center [785, 253] width 65 height 6
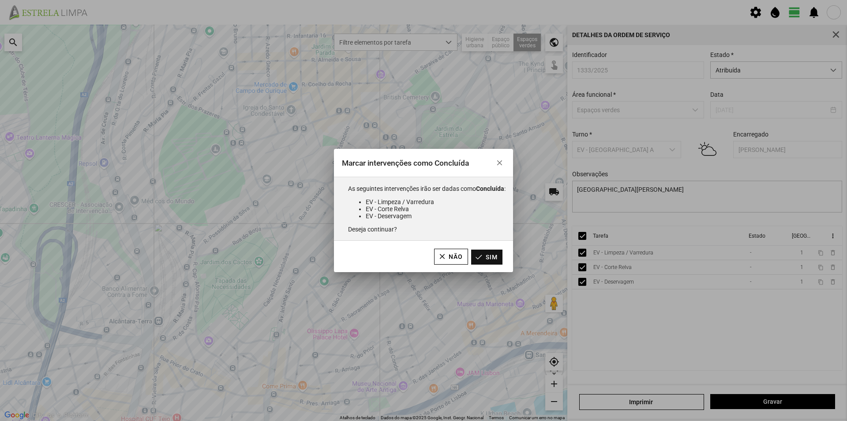
click at [493, 263] on button "Sim" at bounding box center [486, 256] width 31 height 15
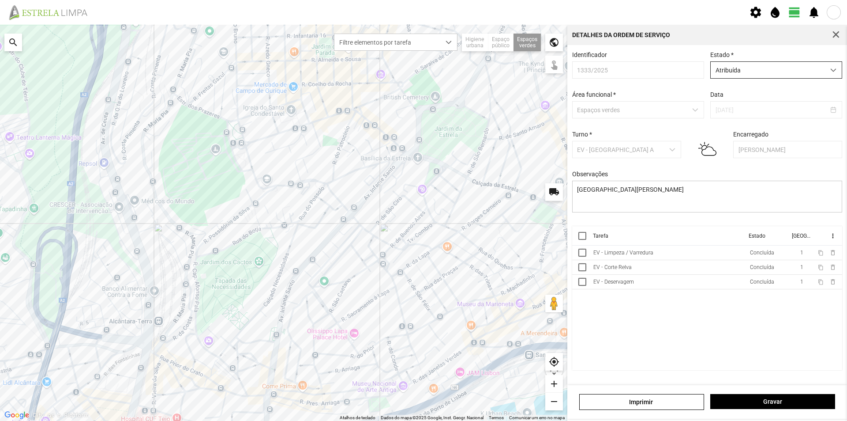
click at [779, 73] on span "Atribuída" at bounding box center [768, 70] width 114 height 16
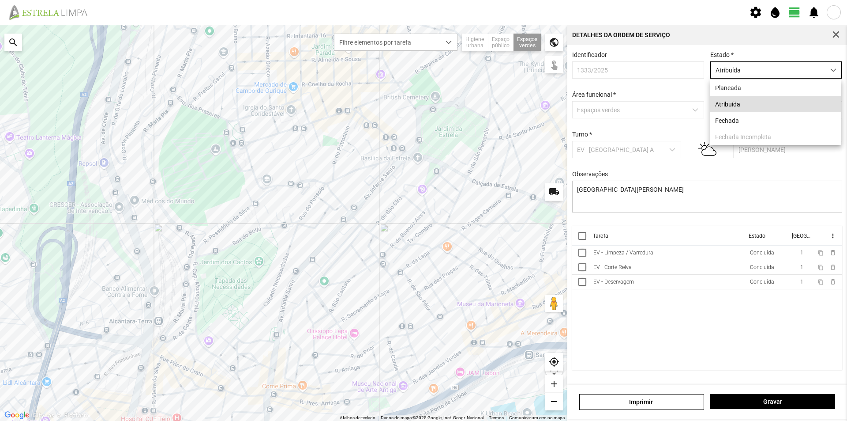
scroll to position [5, 39]
click at [746, 116] on li "Fechada" at bounding box center [776, 120] width 131 height 16
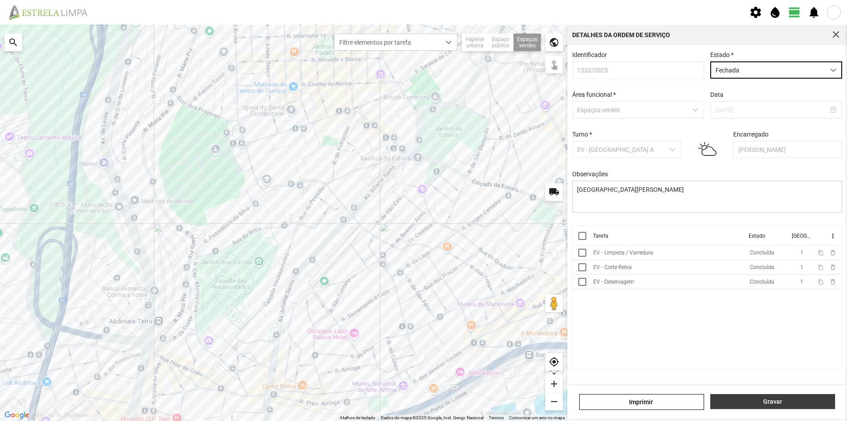
click at [778, 404] on span "Gravar" at bounding box center [773, 401] width 116 height 7
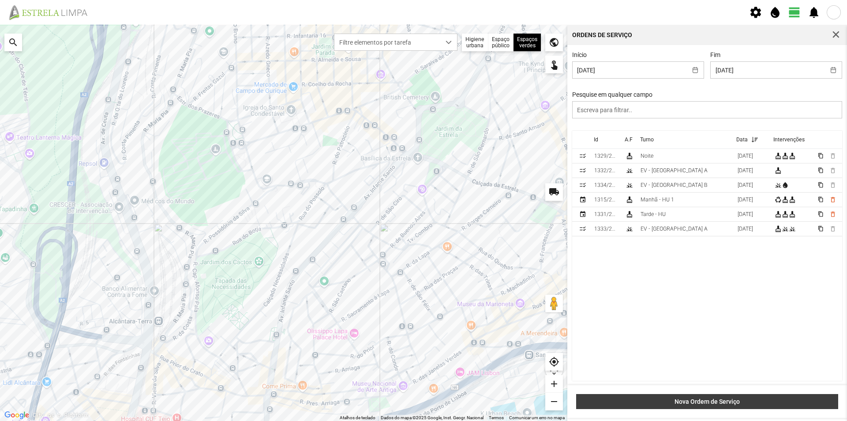
click at [661, 399] on span "Nova Ordem de Serviço" at bounding box center [707, 401] width 253 height 7
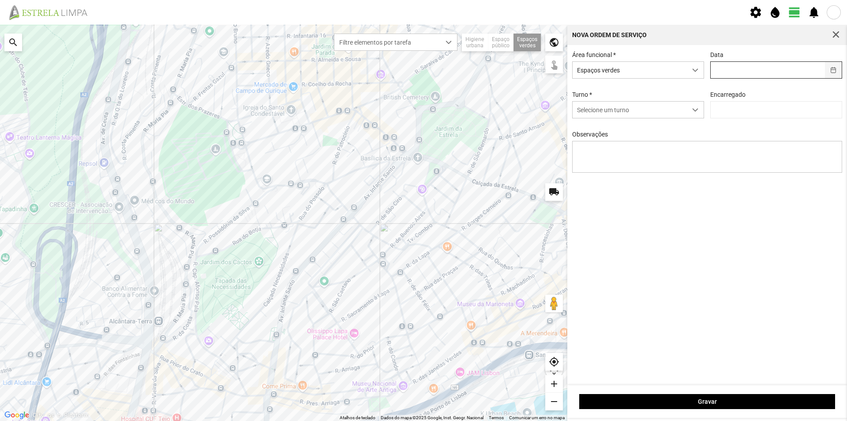
click at [837, 73] on button "button" at bounding box center [833, 70] width 17 height 16
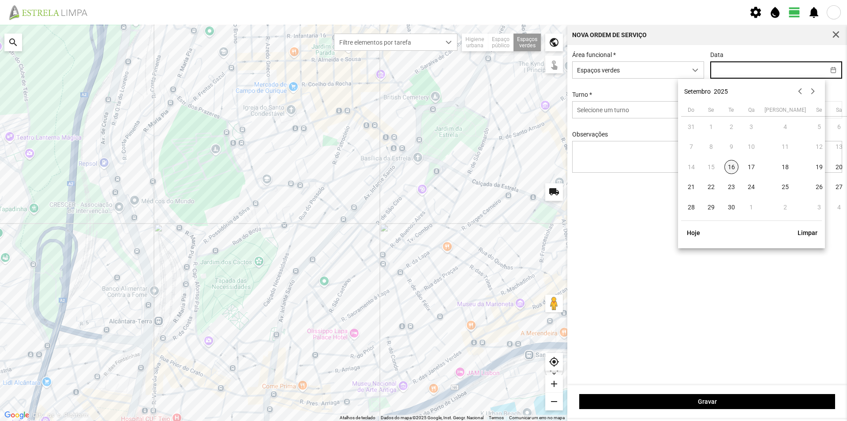
click at [735, 167] on span "16" at bounding box center [732, 167] width 14 height 14
type input "[DATE]"
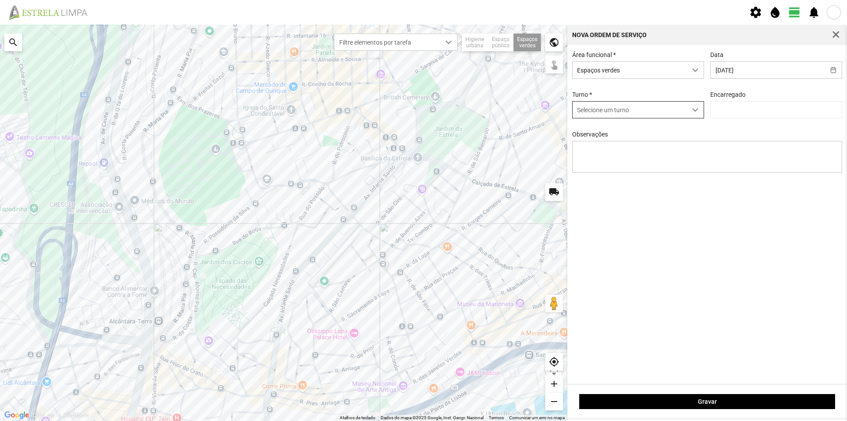
click at [696, 112] on span "dropdown trigger" at bounding box center [696, 110] width 6 height 6
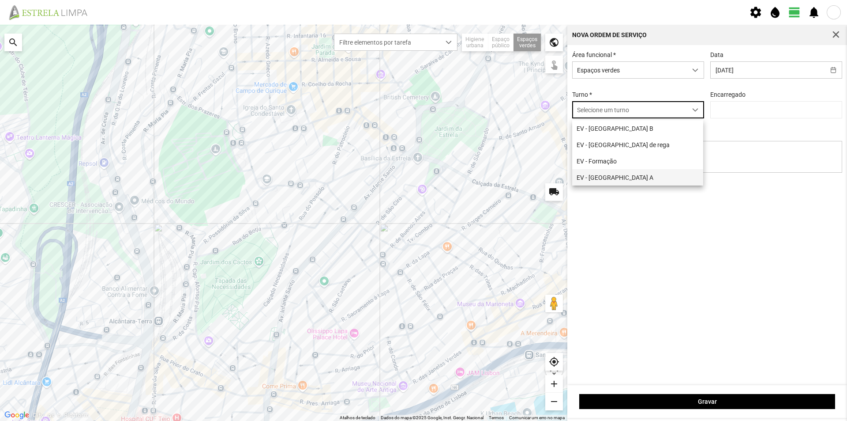
click at [627, 175] on li "EV - [GEOGRAPHIC_DATA] A" at bounding box center [637, 177] width 131 height 16
type input "[PERSON_NAME]"
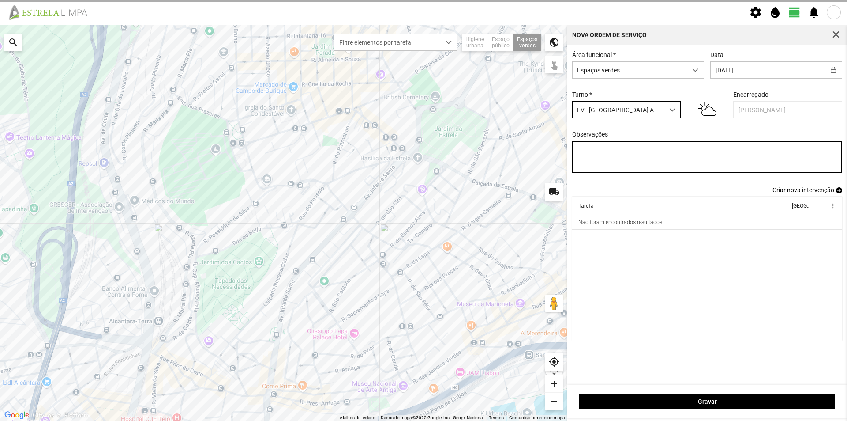
click at [603, 154] on textarea "Observações" at bounding box center [707, 157] width 271 height 32
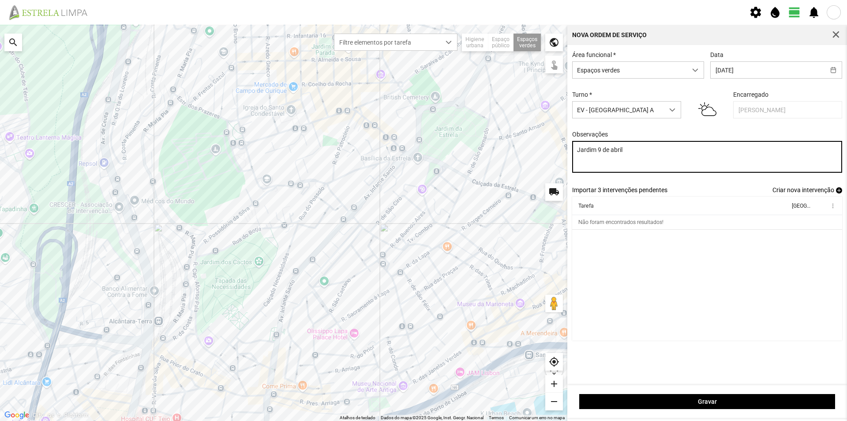
type textarea "Jardim 9 de abril"
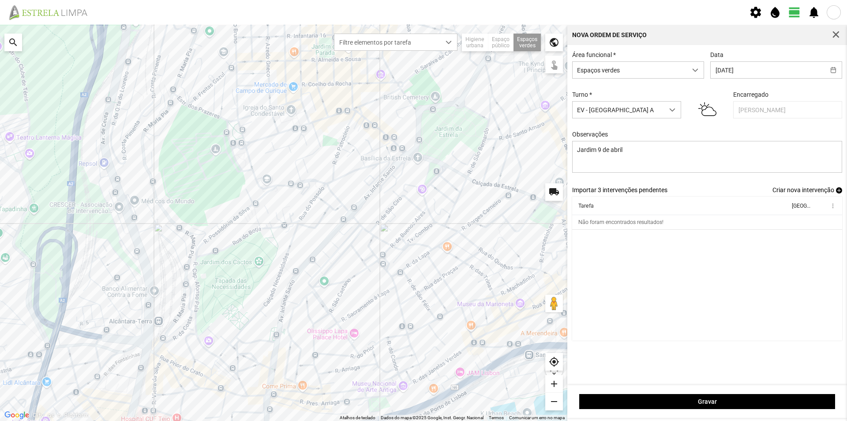
click at [607, 248] on cdk-virtual-scroll-viewport "Tarefa Equipa more_vert Não foram encontrados resultados!" at bounding box center [707, 268] width 271 height 144
click at [839, 191] on span "add" at bounding box center [839, 190] width 6 height 6
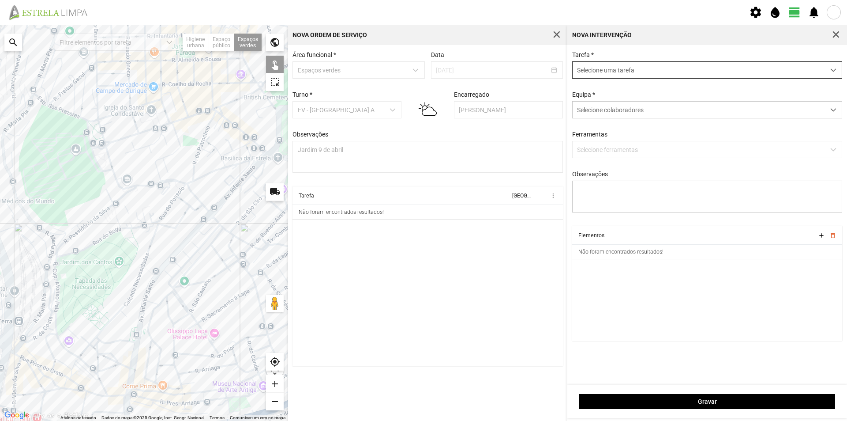
click at [611, 75] on span "Selecione uma tarefa" at bounding box center [699, 70] width 252 height 16
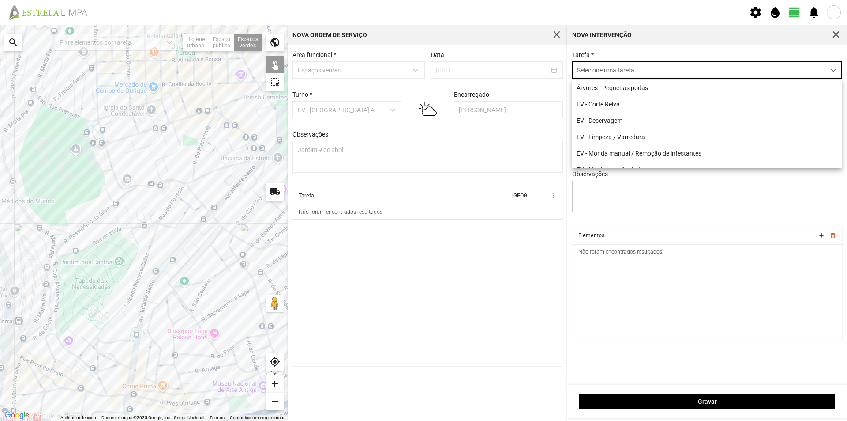
scroll to position [5, 39]
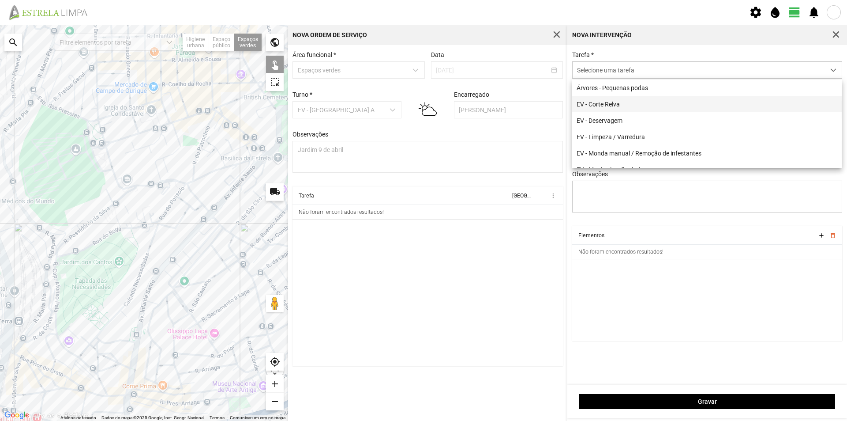
click at [607, 104] on li "EV - Corte Relva" at bounding box center [707, 104] width 270 height 16
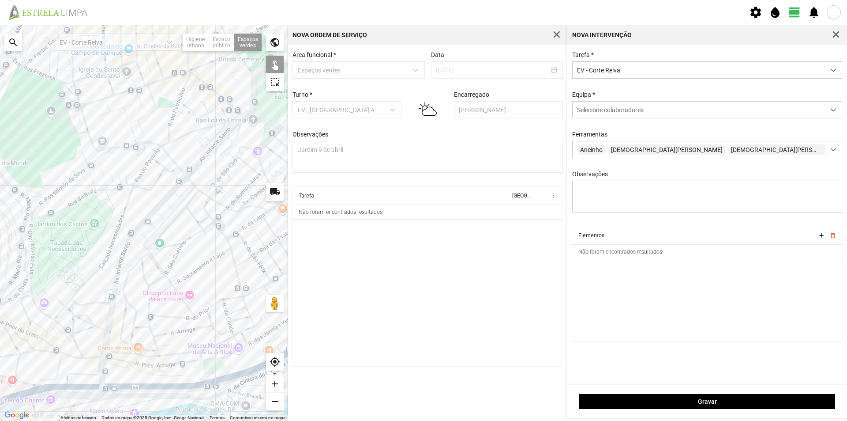
drag, startPoint x: 208, startPoint y: 336, endPoint x: 181, endPoint y: 272, distance: 70.0
click at [181, 272] on div at bounding box center [144, 223] width 288 height 396
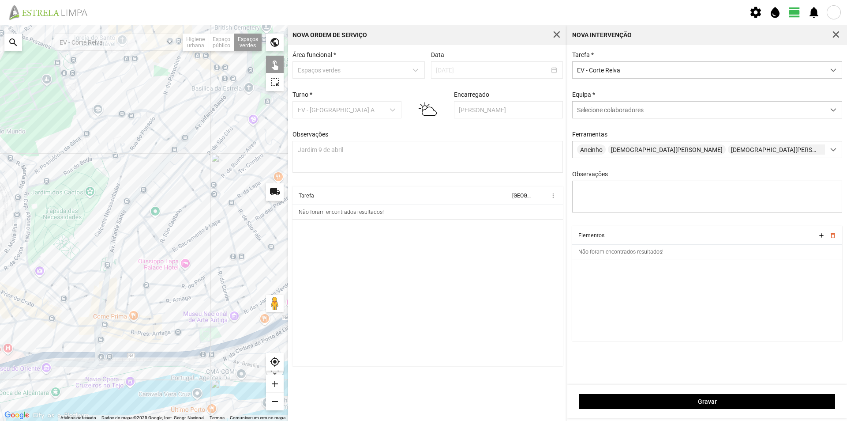
click at [207, 336] on div at bounding box center [144, 223] width 288 height 396
click at [617, 113] on span "Selecione colaboradores" at bounding box center [610, 109] width 67 height 7
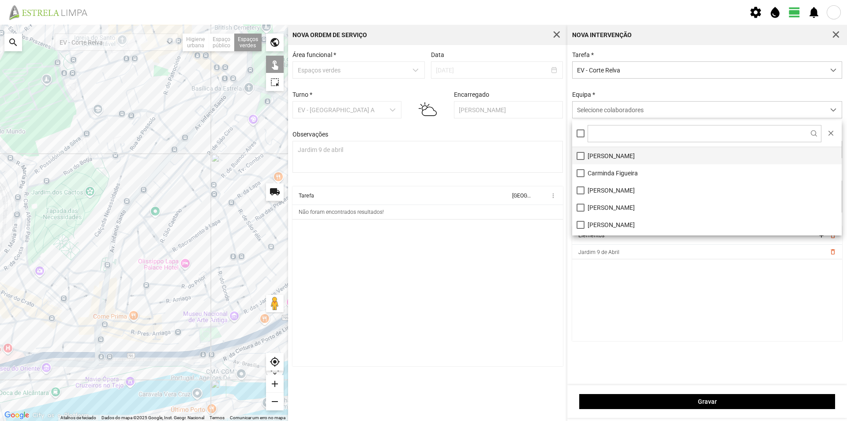
click at [603, 159] on li "[PERSON_NAME]" at bounding box center [707, 155] width 270 height 17
click at [661, 284] on cdk-virtual-scroll-viewport "Elementos add delete_outline Jardim 9 de Abril delete_outline" at bounding box center [707, 283] width 271 height 115
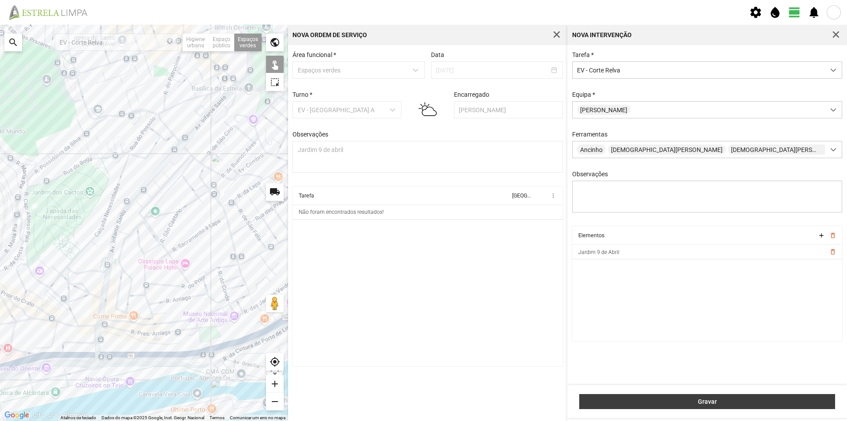
click at [686, 400] on span "Gravar" at bounding box center [707, 401] width 247 height 7
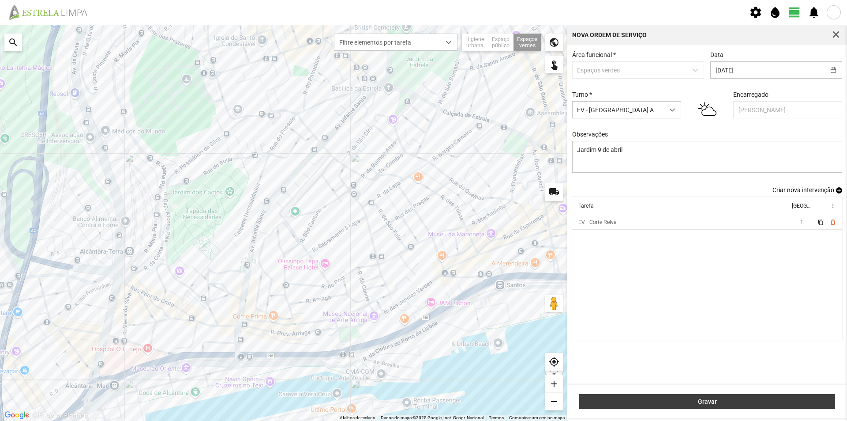
click at [688, 395] on button "Gravar" at bounding box center [708, 401] width 256 height 15
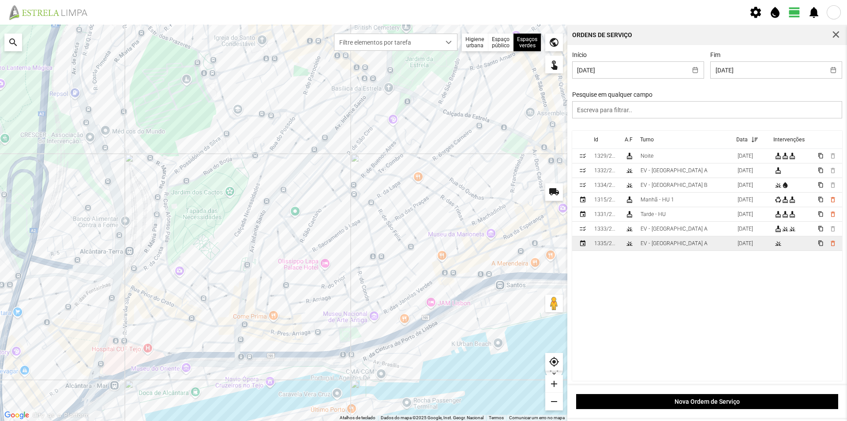
click at [681, 249] on td "EV - [GEOGRAPHIC_DATA] A" at bounding box center [685, 243] width 97 height 15
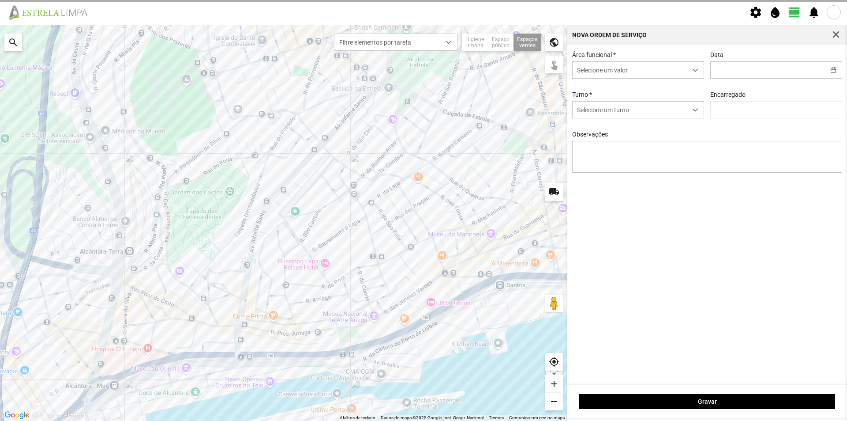
type input "[DATE]"
type input "[PERSON_NAME]"
type textarea "Jardim 9 de abril"
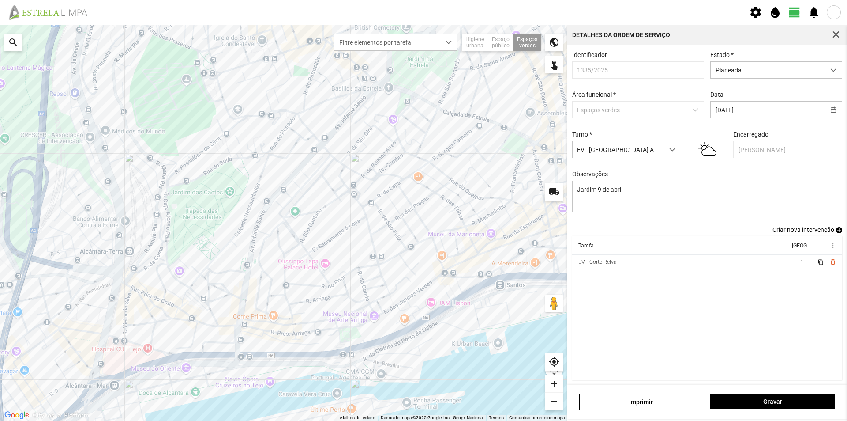
click at [836, 231] on span "add" at bounding box center [839, 230] width 6 height 6
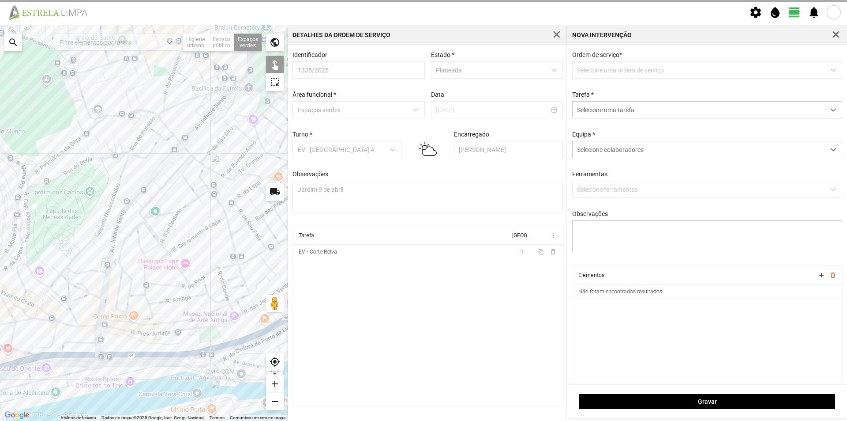
click at [601, 69] on p-dropdown "Selecione uma ordem de serviço" at bounding box center [707, 69] width 271 height 17
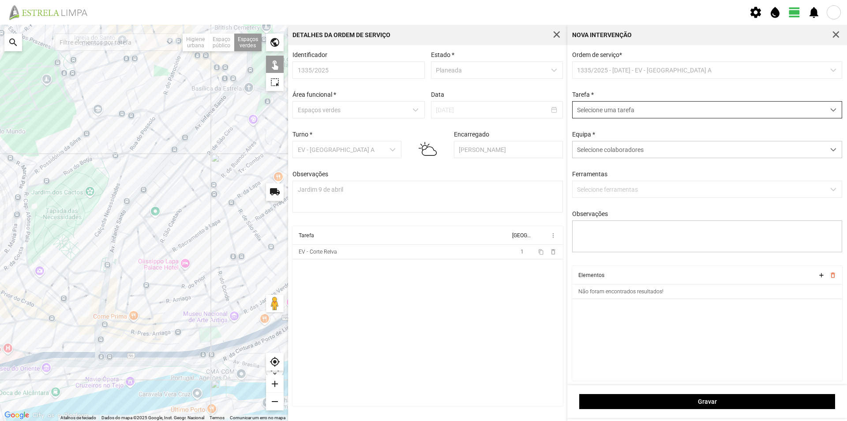
click at [609, 112] on span "Selecione uma tarefa" at bounding box center [699, 110] width 252 height 16
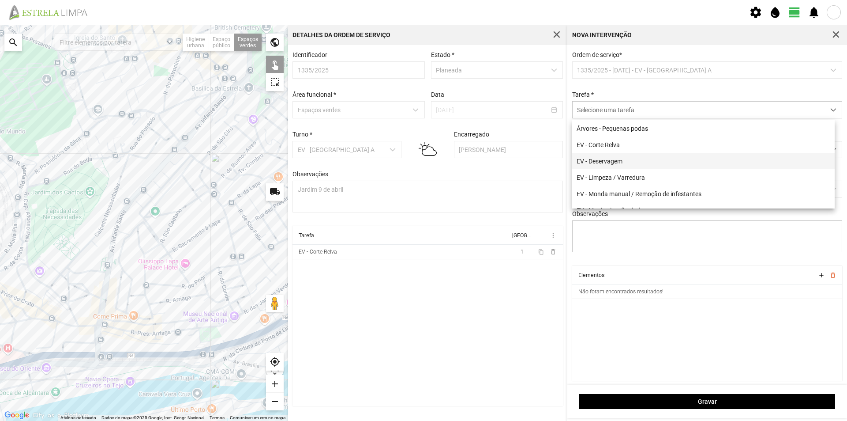
click at [624, 159] on li "EV - Deservagem" at bounding box center [703, 161] width 263 height 16
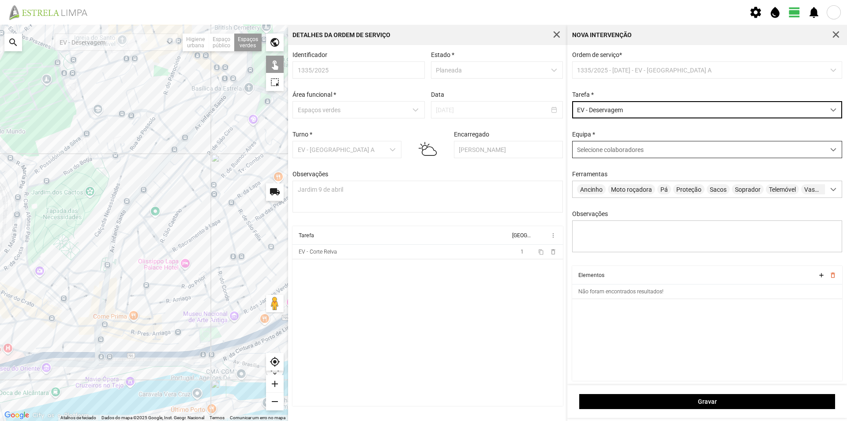
click at [612, 152] on span "Selecione colaboradores" at bounding box center [610, 149] width 67 height 7
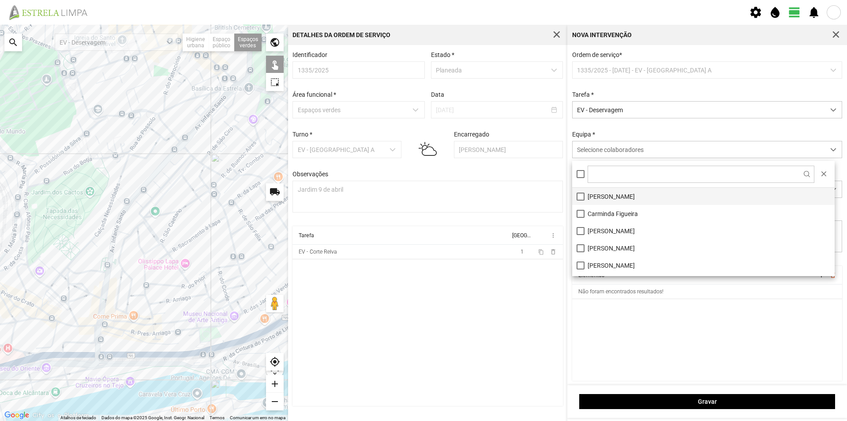
click at [597, 196] on li "[PERSON_NAME]" at bounding box center [703, 196] width 263 height 17
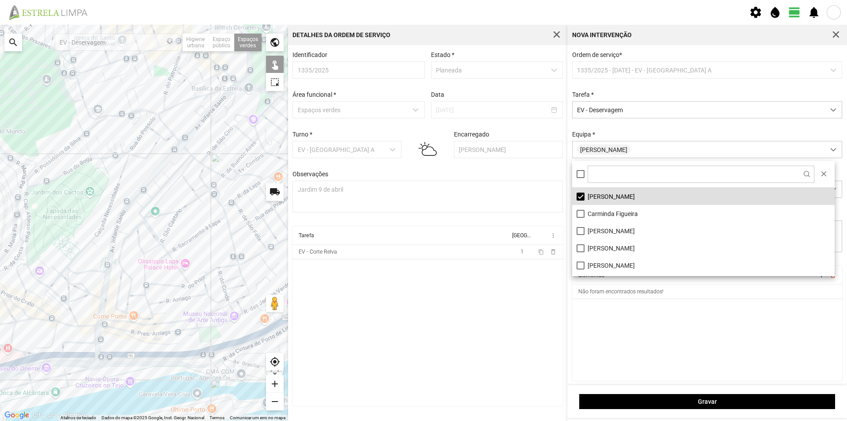
click at [629, 319] on cdk-virtual-scroll-viewport "Elementos add delete_outline Não foram encontrados resultados!" at bounding box center [707, 323] width 271 height 115
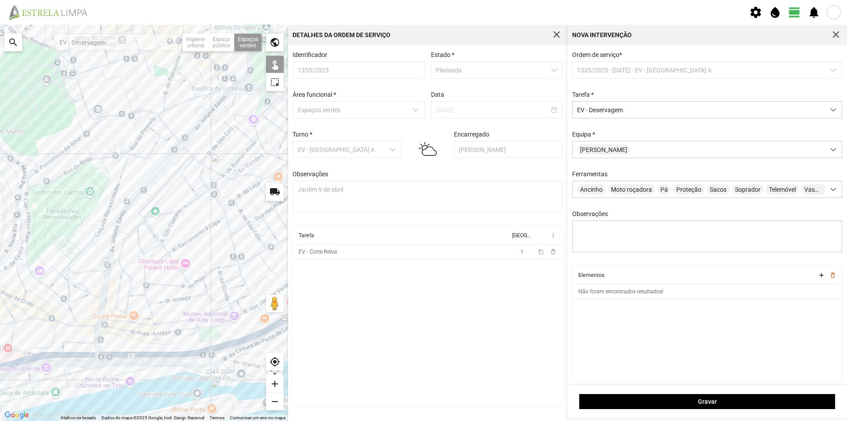
click at [210, 335] on div at bounding box center [144, 223] width 288 height 396
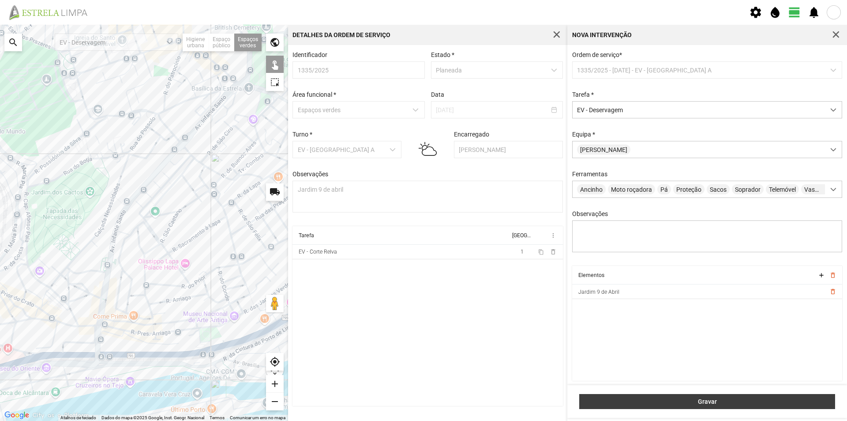
click at [666, 399] on span "Gravar" at bounding box center [707, 401] width 247 height 7
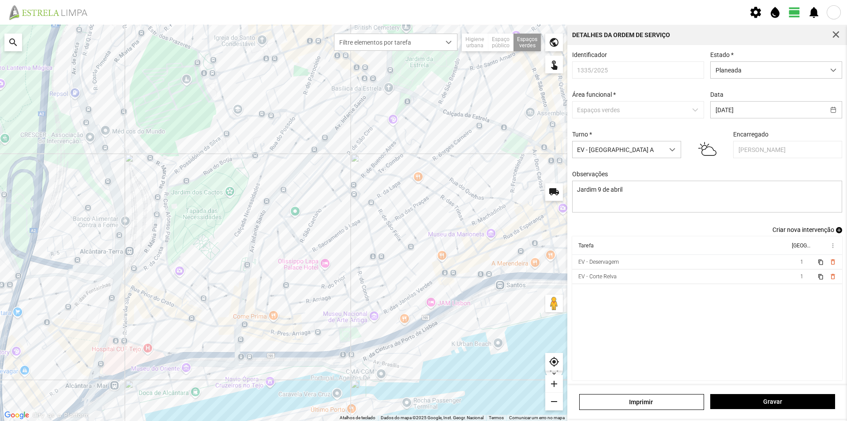
click at [836, 233] on span "add" at bounding box center [839, 230] width 6 height 6
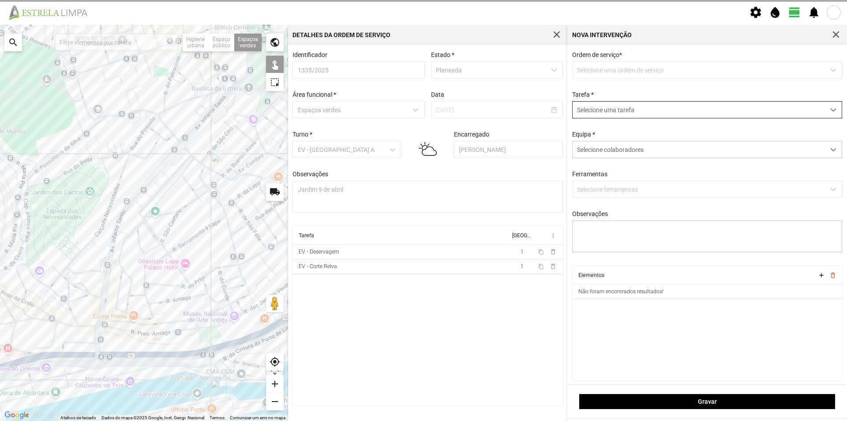
click at [617, 111] on span "Selecione uma tarefa" at bounding box center [699, 110] width 252 height 16
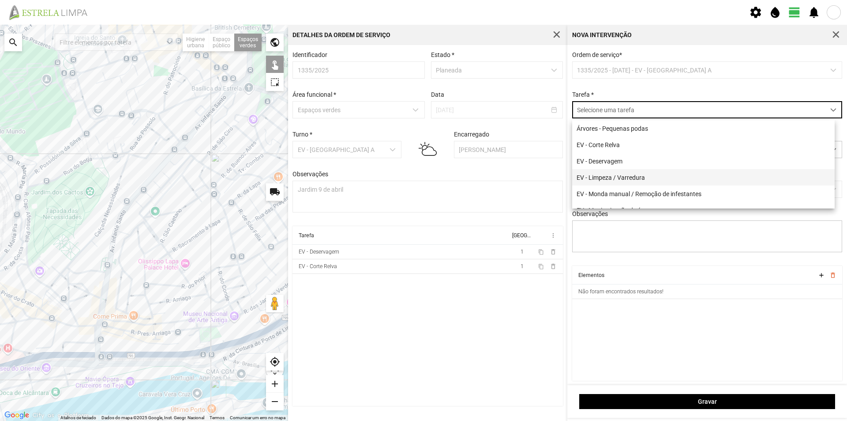
click at [624, 177] on li "EV - Limpeza / Varredura" at bounding box center [703, 177] width 263 height 16
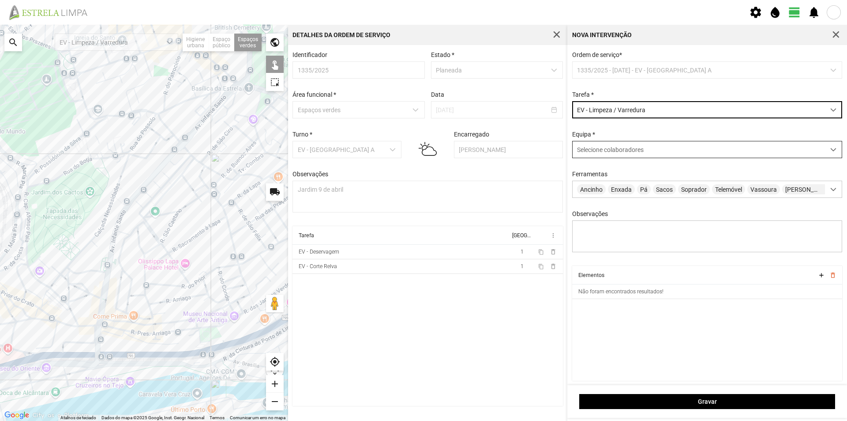
click at [611, 151] on span "Selecione colaboradores" at bounding box center [610, 149] width 67 height 7
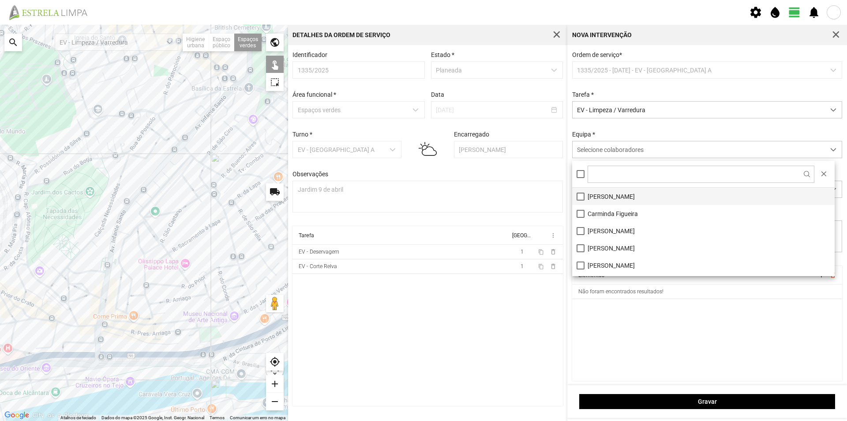
click at [606, 200] on li "[PERSON_NAME]" at bounding box center [703, 196] width 263 height 17
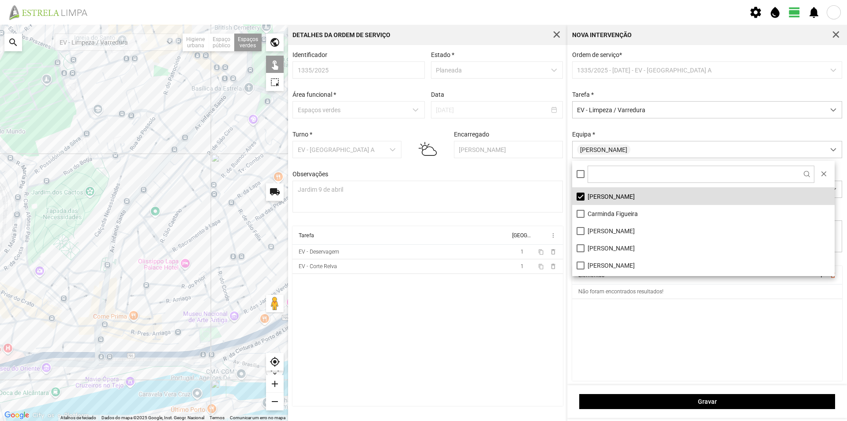
click at [616, 319] on cdk-virtual-scroll-viewport "Elementos add delete_outline Não foram encontrados resultados!" at bounding box center [707, 323] width 271 height 115
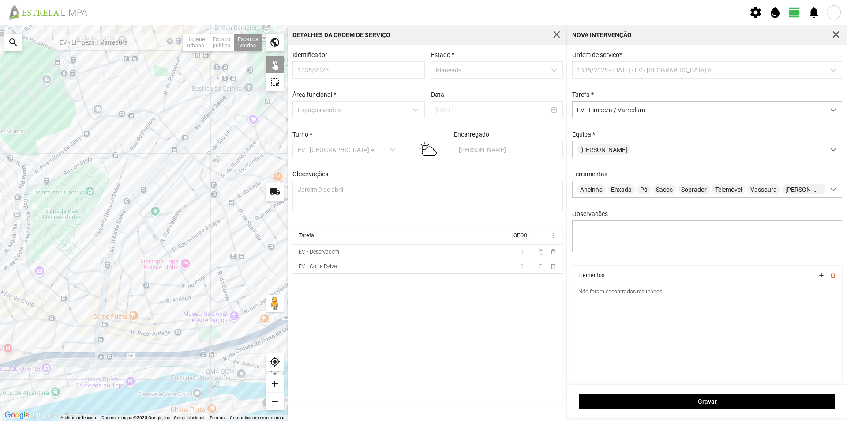
click at [209, 335] on div at bounding box center [144, 223] width 288 height 396
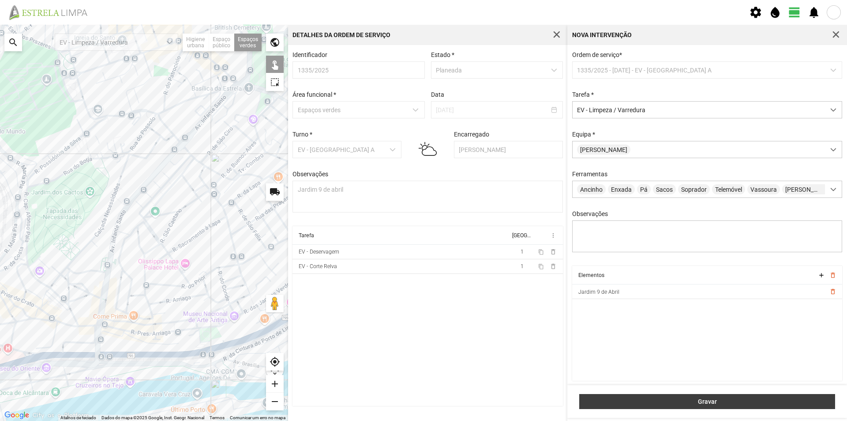
click at [706, 401] on span "Gravar" at bounding box center [707, 401] width 247 height 7
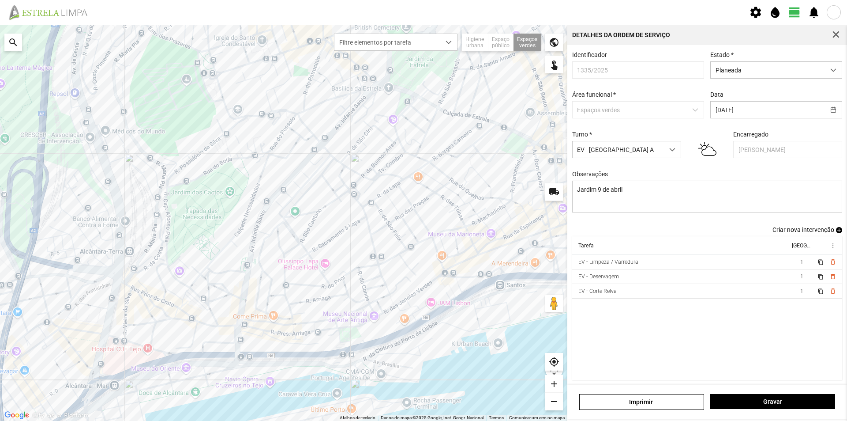
click at [836, 233] on span "add" at bounding box center [839, 230] width 6 height 6
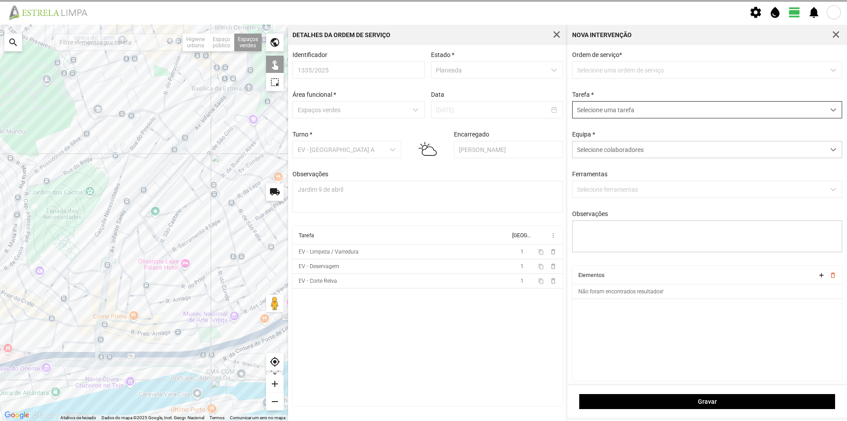
click at [615, 107] on span "Selecione uma tarefa" at bounding box center [699, 110] width 252 height 16
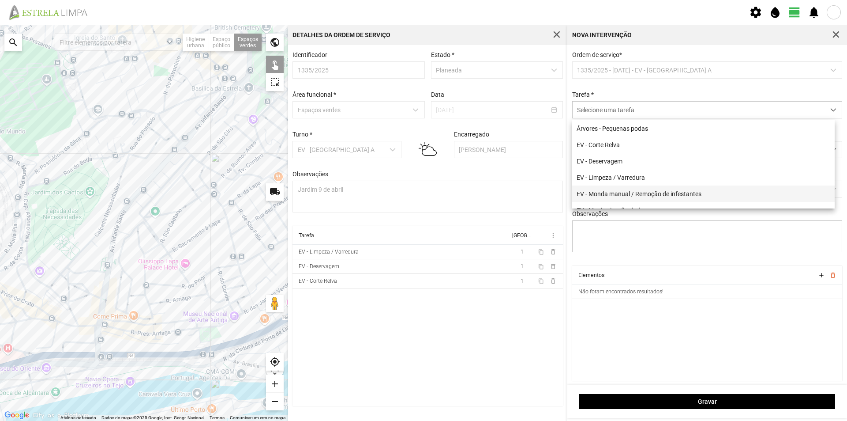
click at [639, 195] on li "EV - Monda manual / Remoção de infestantes" at bounding box center [703, 193] width 263 height 16
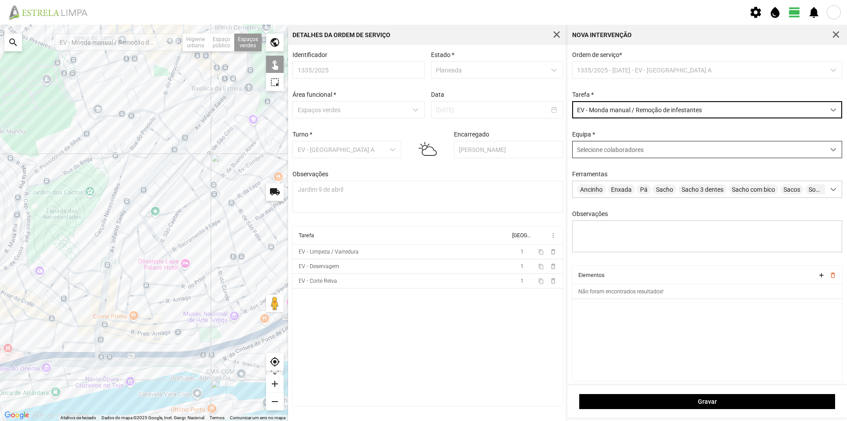
click at [615, 147] on div "Selecione colaboradores" at bounding box center [699, 149] width 252 height 16
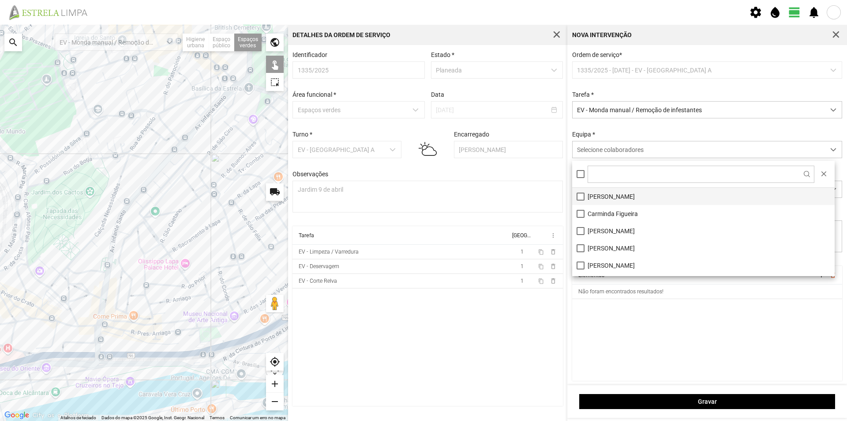
click at [612, 194] on li "[PERSON_NAME]" at bounding box center [703, 196] width 263 height 17
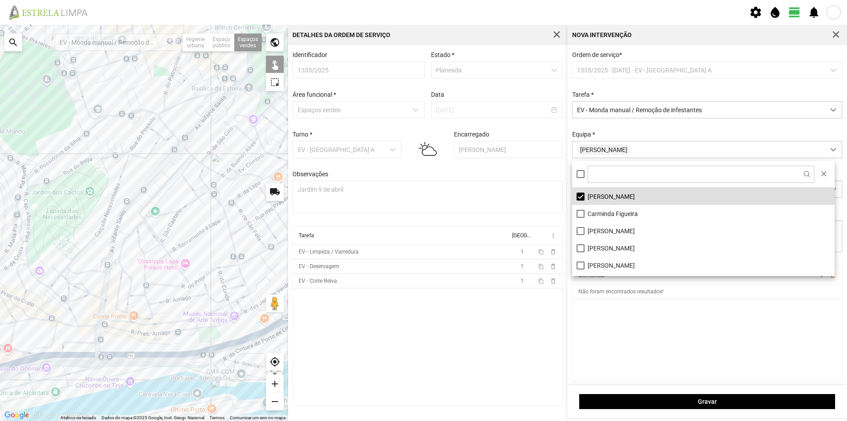
click at [662, 330] on cdk-virtual-scroll-viewport "Elementos add delete_outline Não foram encontrados resultados!" at bounding box center [707, 323] width 271 height 115
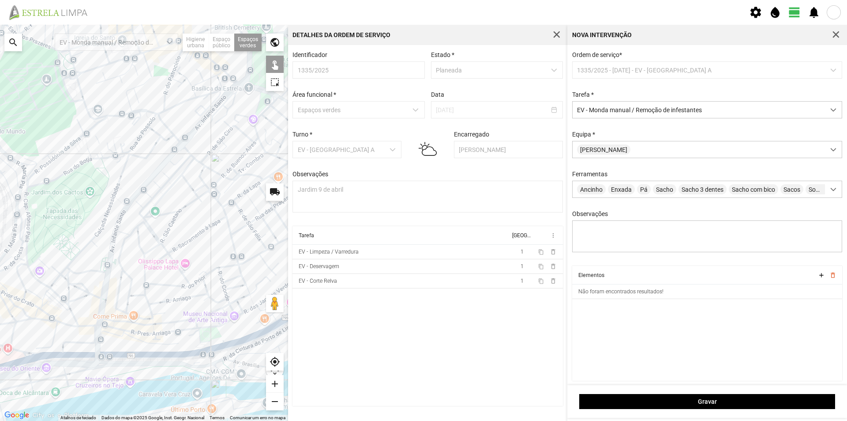
click at [213, 337] on div at bounding box center [144, 223] width 288 height 396
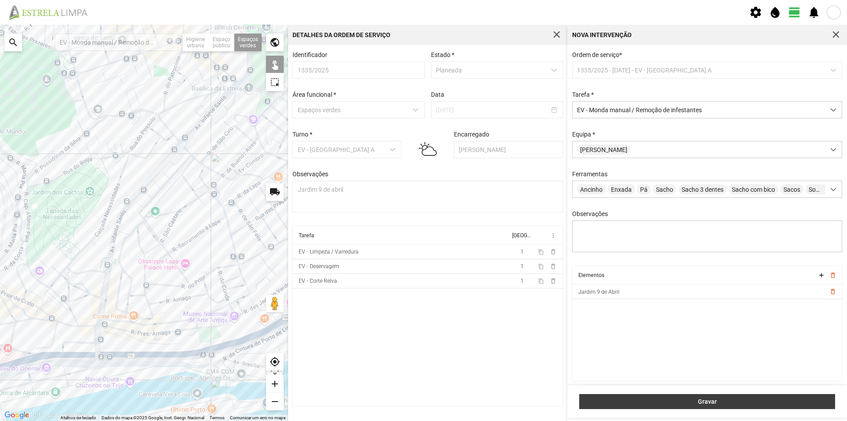
click at [680, 403] on span "Gravar" at bounding box center [707, 401] width 247 height 7
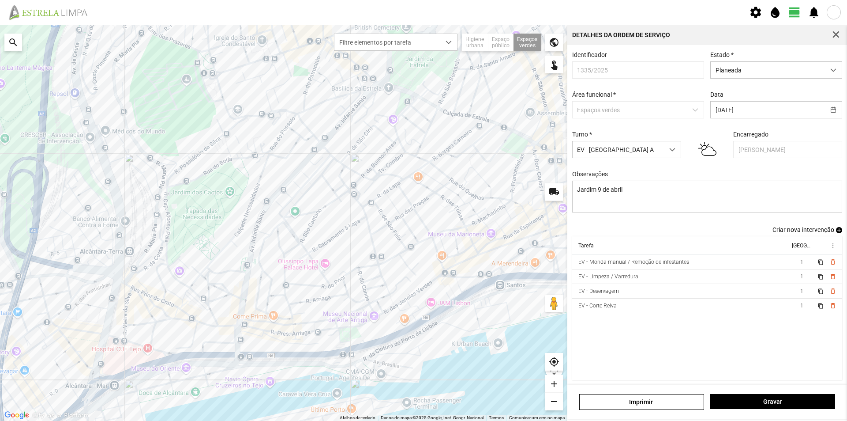
click at [836, 232] on span "add" at bounding box center [839, 230] width 6 height 6
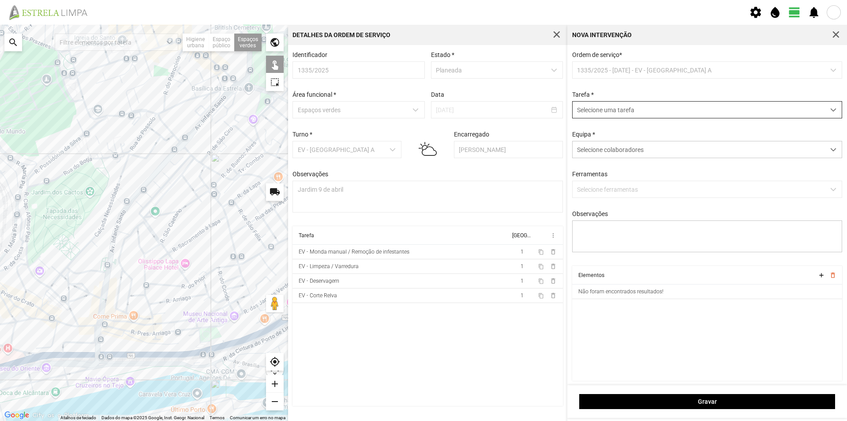
click at [602, 109] on span "Selecione uma tarefa" at bounding box center [699, 110] width 252 height 16
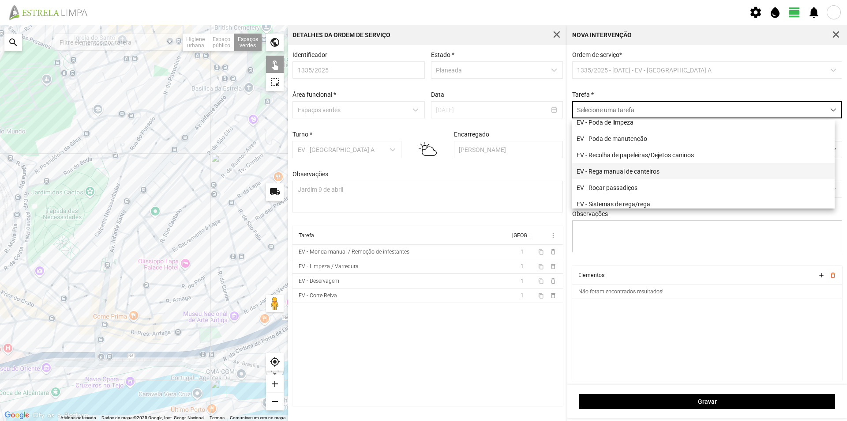
scroll to position [113, 0]
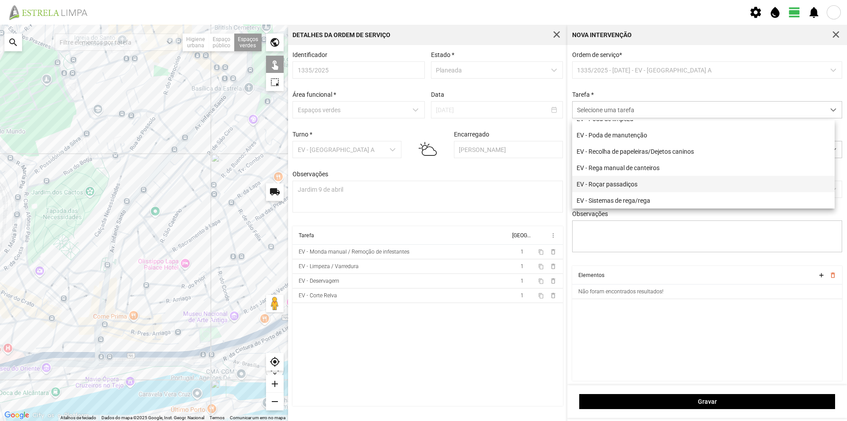
click at [626, 183] on li "EV - Roçar passadiços" at bounding box center [703, 184] width 263 height 16
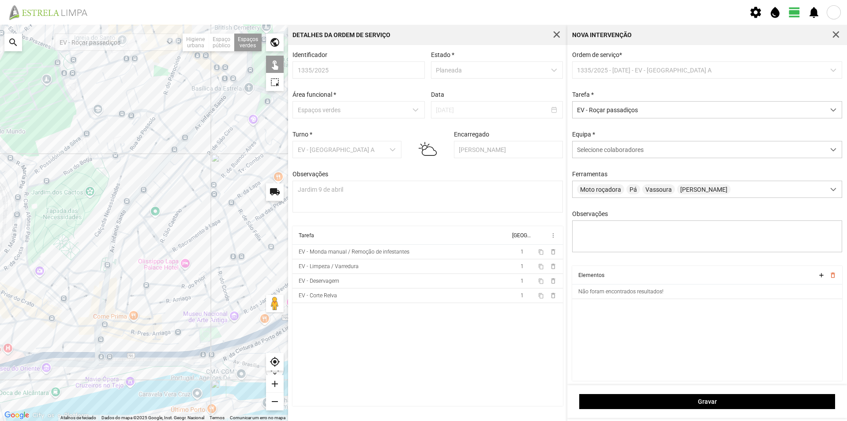
click at [211, 336] on div at bounding box center [144, 223] width 288 height 396
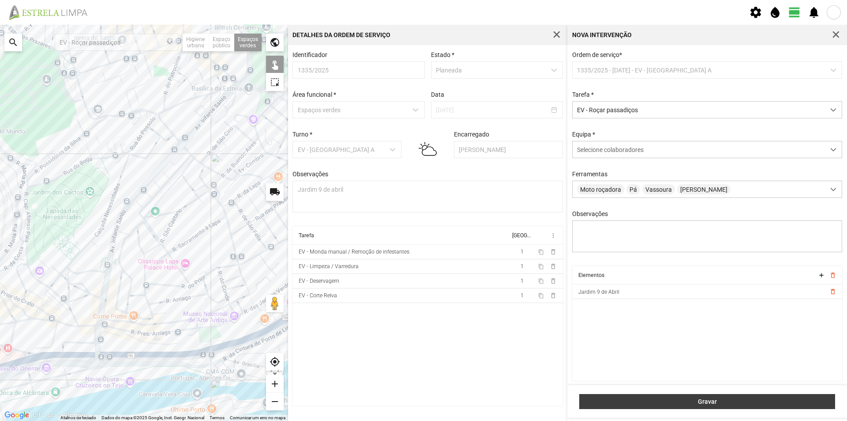
click at [670, 404] on span "Gravar" at bounding box center [707, 401] width 247 height 7
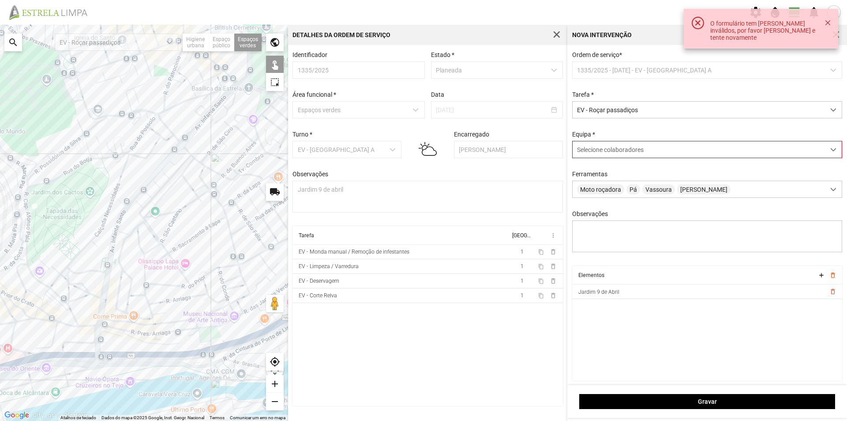
click at [622, 146] on span "Selecione colaboradores" at bounding box center [610, 149] width 67 height 7
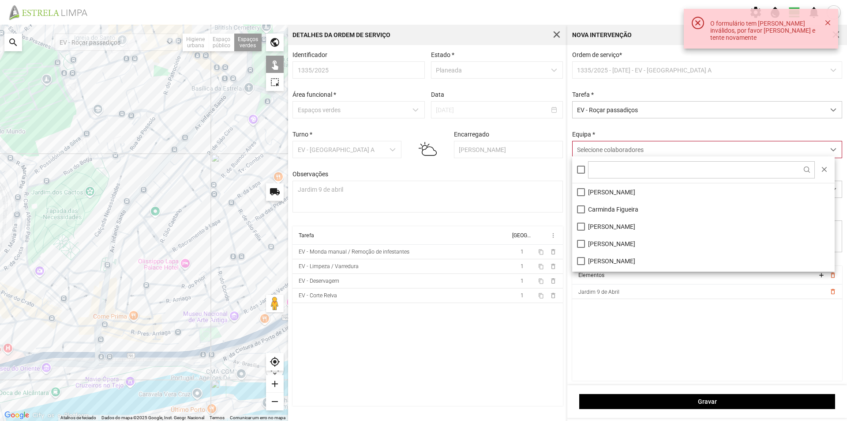
scroll to position [5, 39]
click at [624, 187] on li "[PERSON_NAME]" at bounding box center [703, 191] width 263 height 17
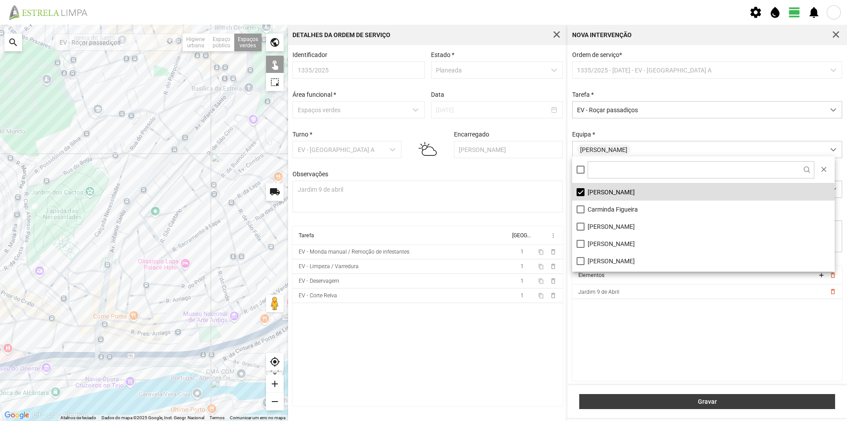
click at [639, 398] on span "Gravar" at bounding box center [707, 401] width 247 height 7
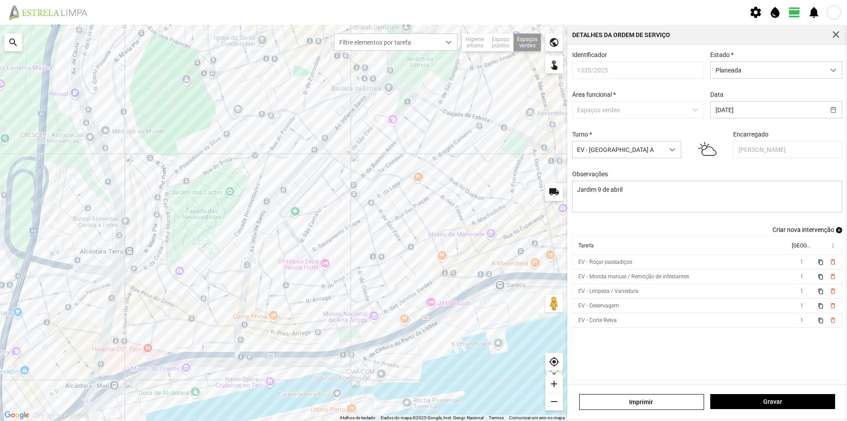
click at [836, 233] on span "add" at bounding box center [839, 230] width 6 height 6
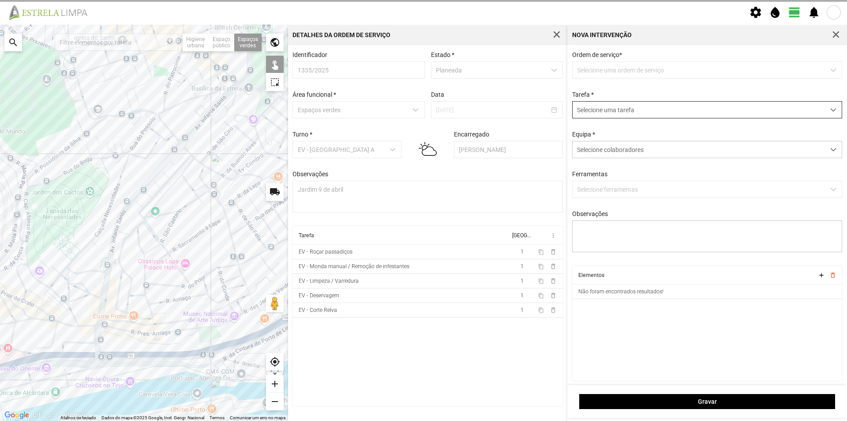
click at [621, 109] on span "Selecione uma tarefa" at bounding box center [699, 110] width 252 height 16
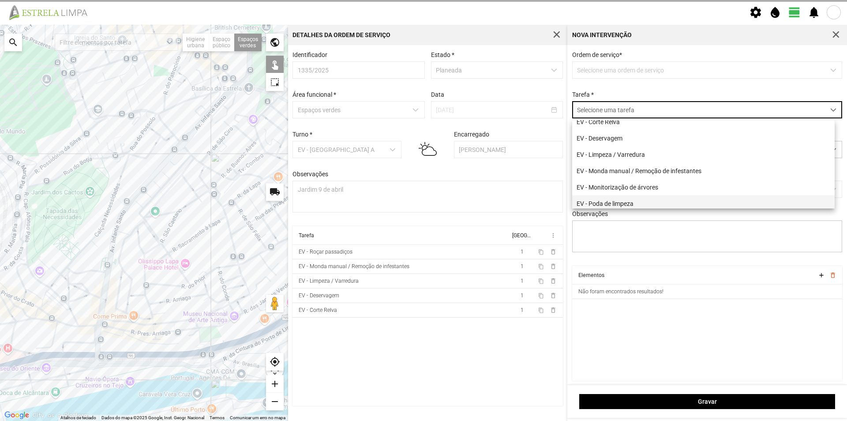
scroll to position [44, 0]
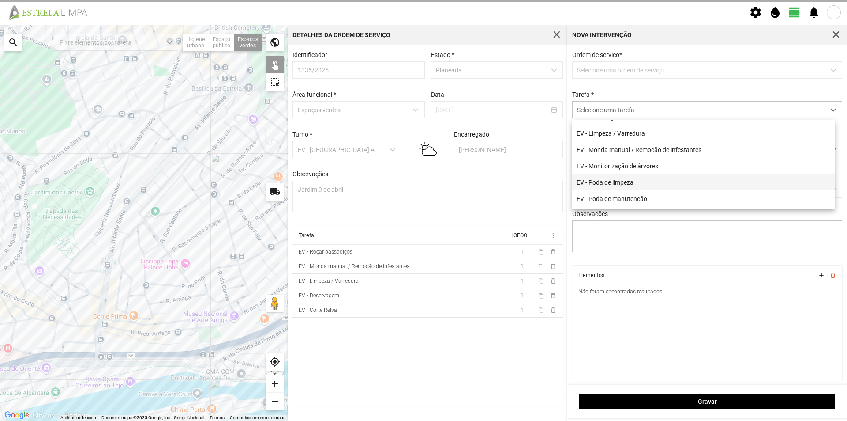
click at [633, 184] on li "EV - Poda de limpeza" at bounding box center [703, 182] width 263 height 16
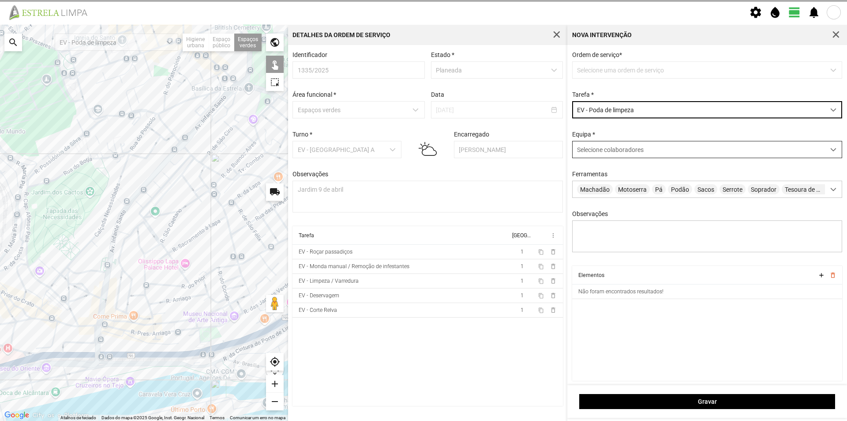
click at [601, 153] on span "Selecione colaboradores" at bounding box center [610, 149] width 67 height 7
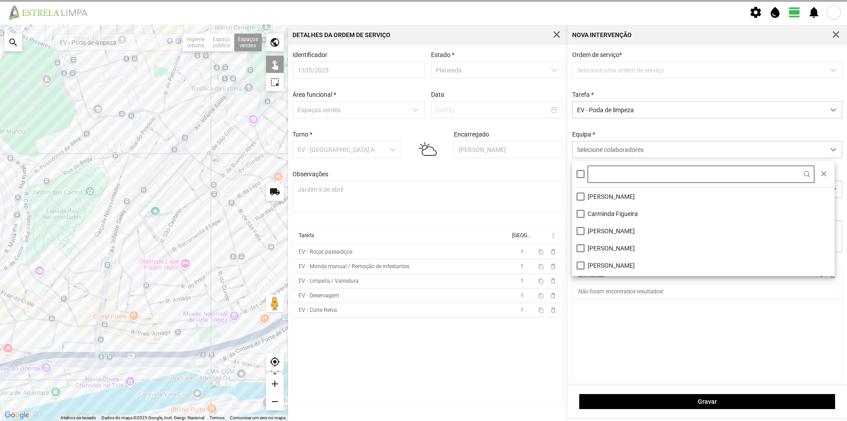
scroll to position [5, 39]
click at [606, 199] on li "[PERSON_NAME]" at bounding box center [703, 196] width 263 height 17
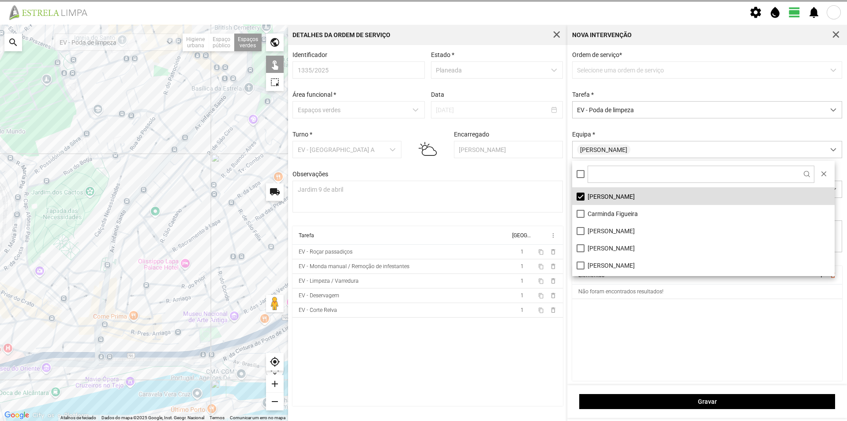
click at [632, 305] on cdk-virtual-scroll-viewport "Elementos add delete_outline Não foram encontrados resultados!" at bounding box center [707, 323] width 271 height 115
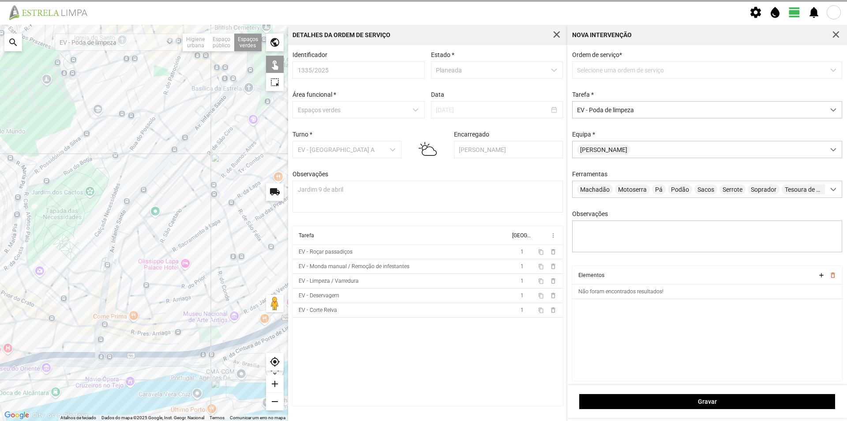
click at [211, 334] on div at bounding box center [144, 223] width 288 height 396
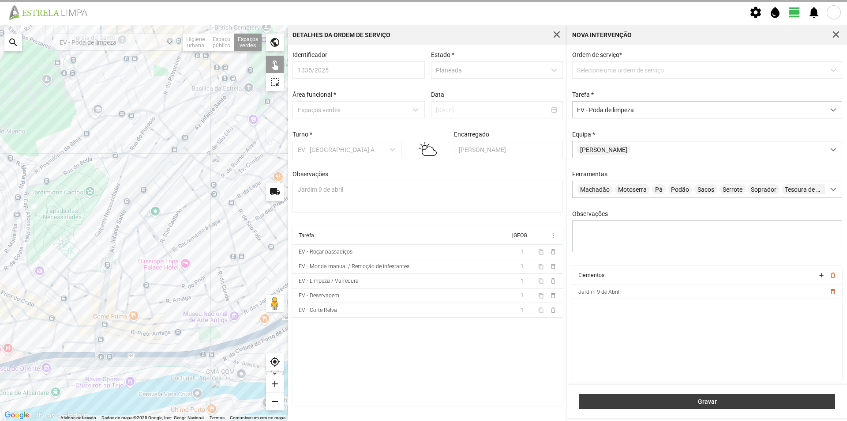
click at [663, 400] on span "Gravar" at bounding box center [707, 401] width 247 height 7
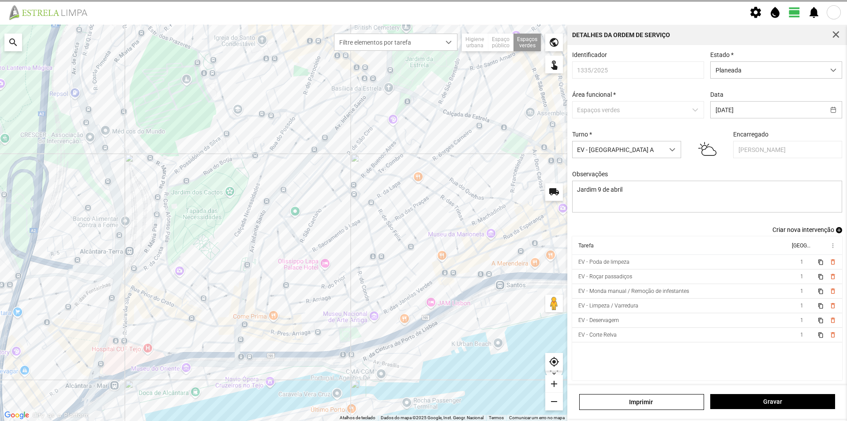
click at [836, 233] on span "add" at bounding box center [839, 230] width 6 height 6
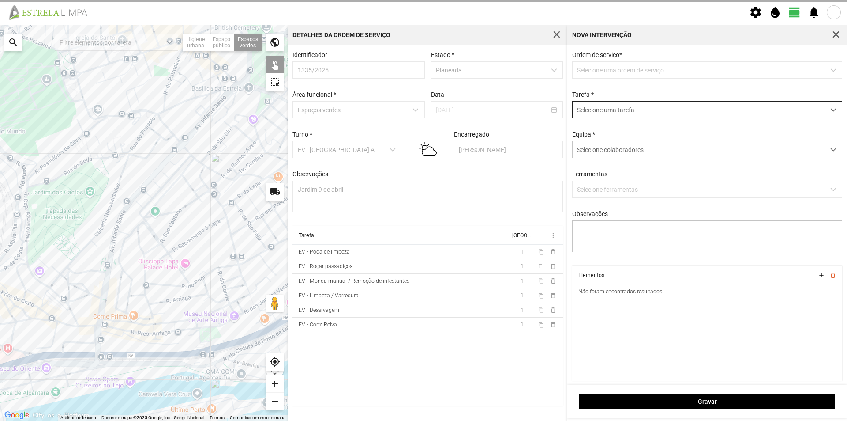
click at [633, 111] on span "Selecione uma tarefa" at bounding box center [699, 110] width 252 height 16
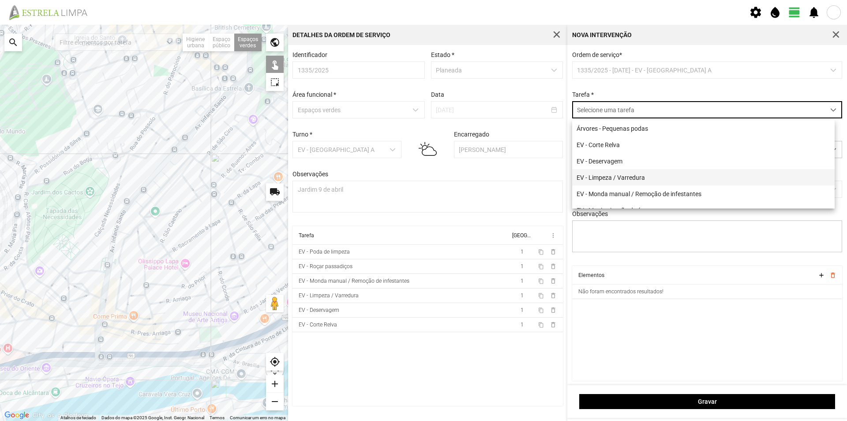
scroll to position [44, 0]
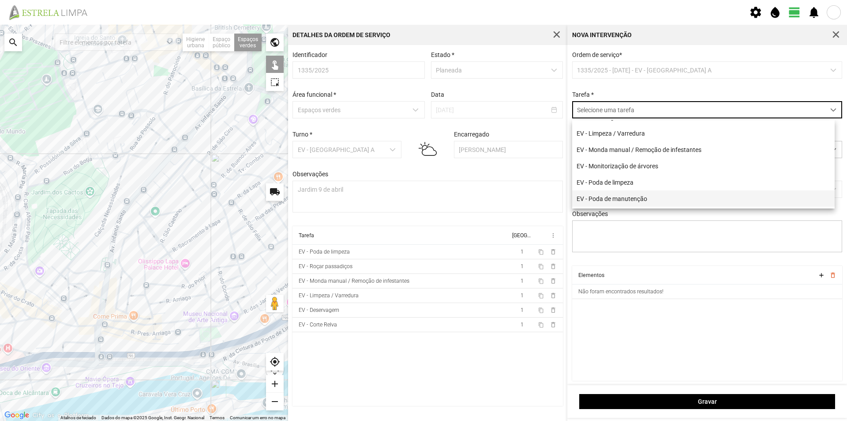
click at [635, 203] on li "EV - Poda de manutenção" at bounding box center [703, 198] width 263 height 16
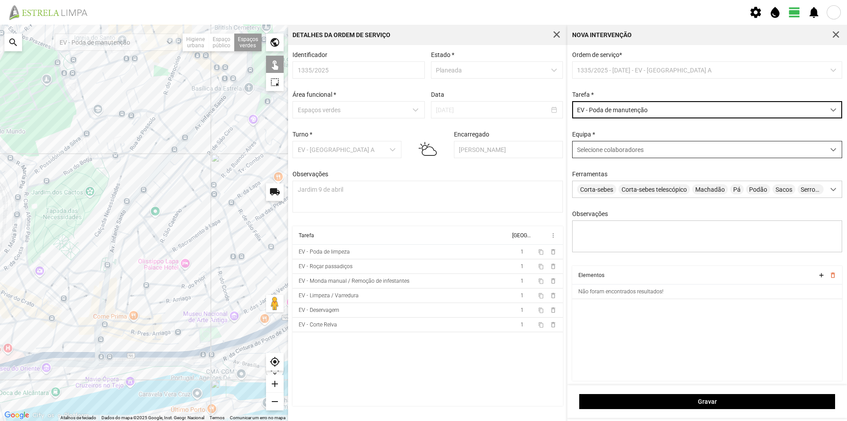
click at [595, 153] on span "Selecione colaboradores" at bounding box center [610, 149] width 67 height 7
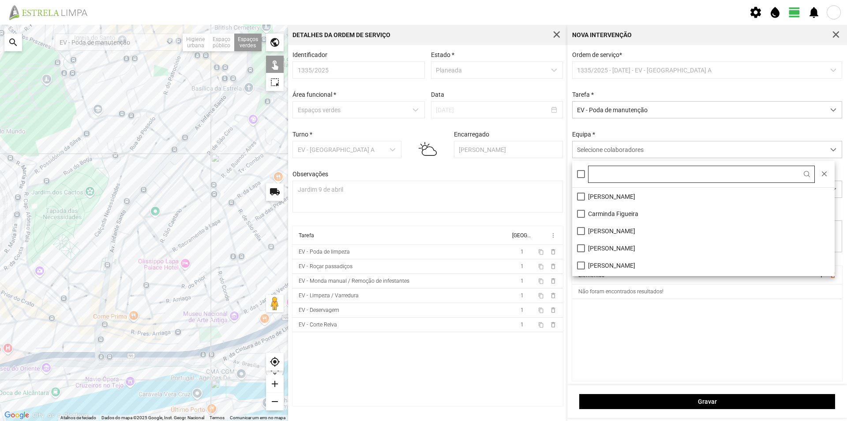
scroll to position [5, 39]
click at [615, 216] on li "Carminda Figueira" at bounding box center [703, 213] width 263 height 17
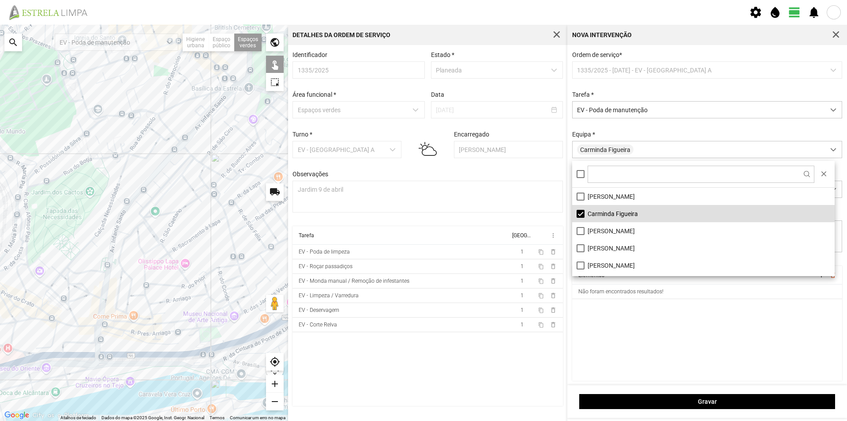
click at [639, 320] on cdk-virtual-scroll-viewport "Elementos add delete_outline Não foram encontrados resultados!" at bounding box center [707, 323] width 271 height 115
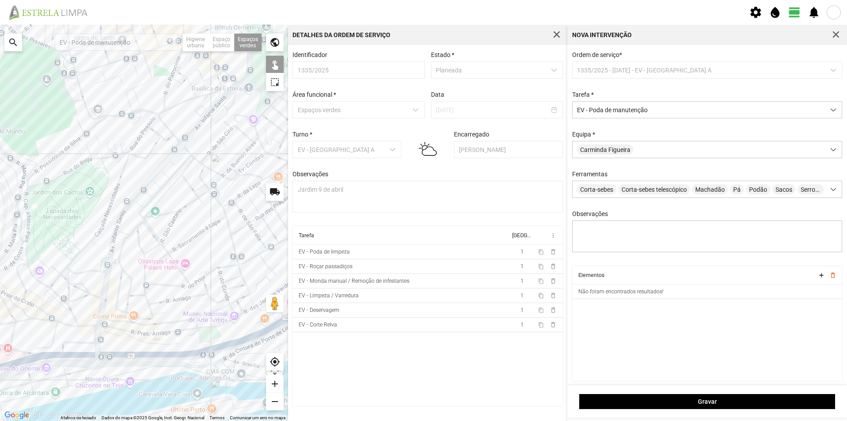
click at [212, 332] on div at bounding box center [144, 223] width 288 height 396
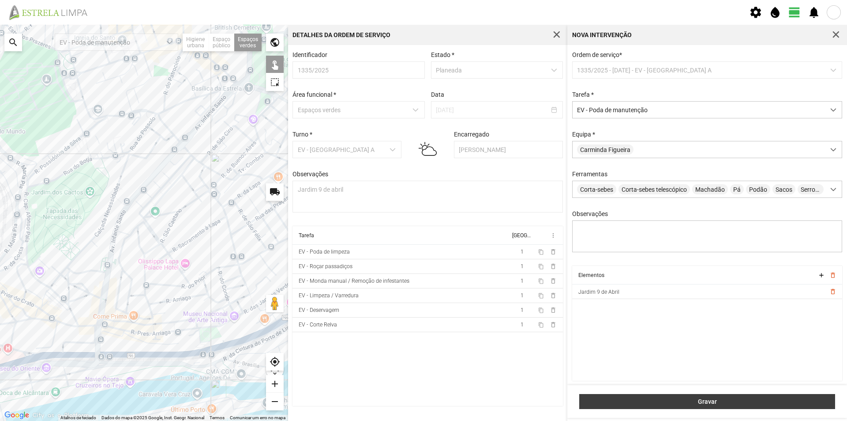
click at [643, 396] on button "Gravar" at bounding box center [708, 401] width 256 height 15
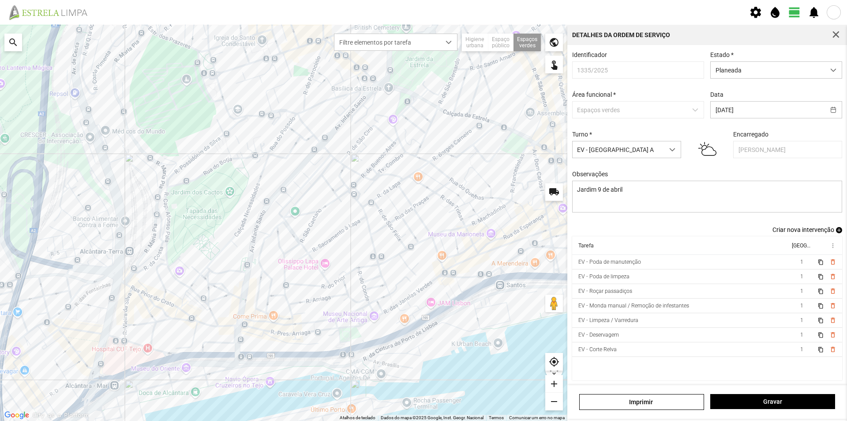
click at [836, 233] on span "add" at bounding box center [839, 230] width 6 height 6
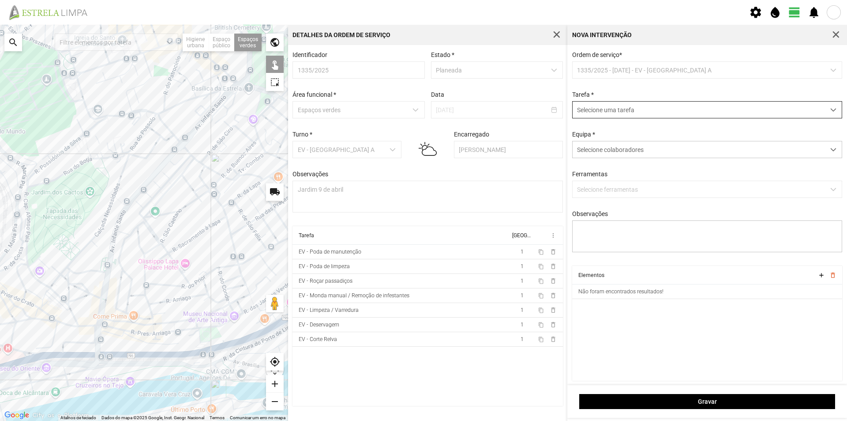
click at [616, 111] on span "Selecione uma tarefa" at bounding box center [699, 110] width 252 height 16
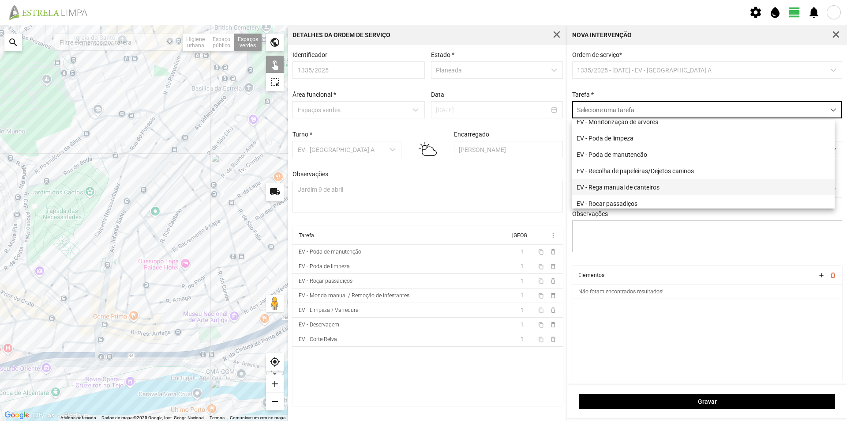
scroll to position [113, 0]
click at [628, 200] on li "EV - Sistemas de rega/rega" at bounding box center [703, 200] width 263 height 16
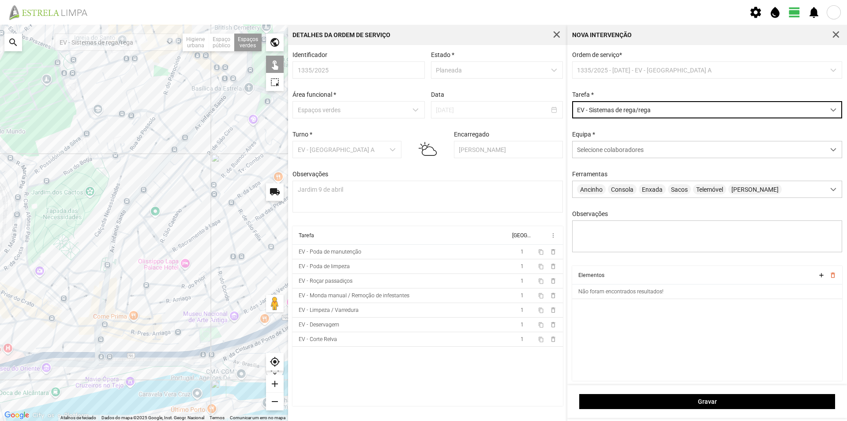
click at [210, 339] on div at bounding box center [144, 223] width 288 height 396
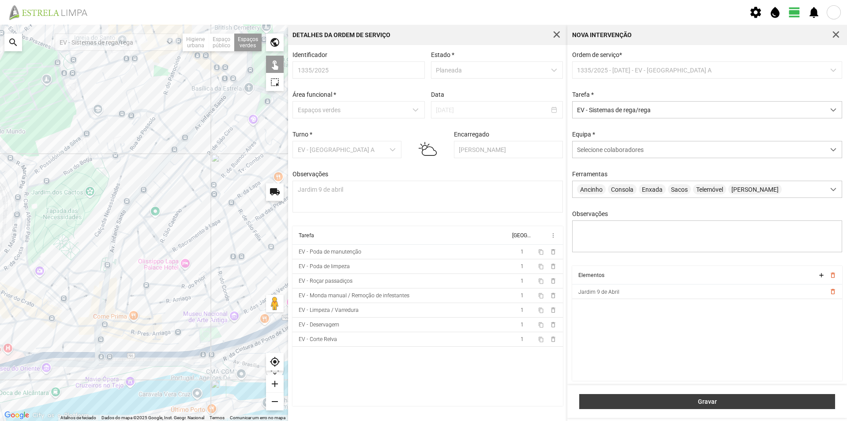
click at [643, 397] on button "Gravar" at bounding box center [708, 401] width 256 height 15
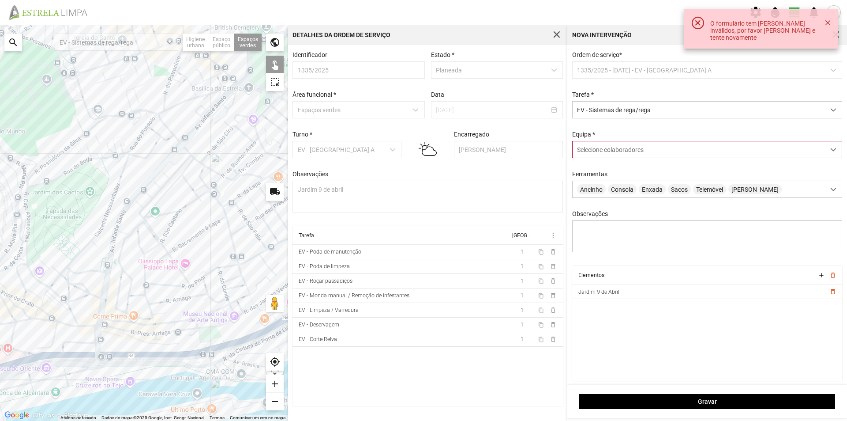
click at [611, 152] on span "Selecione colaboradores" at bounding box center [610, 149] width 67 height 7
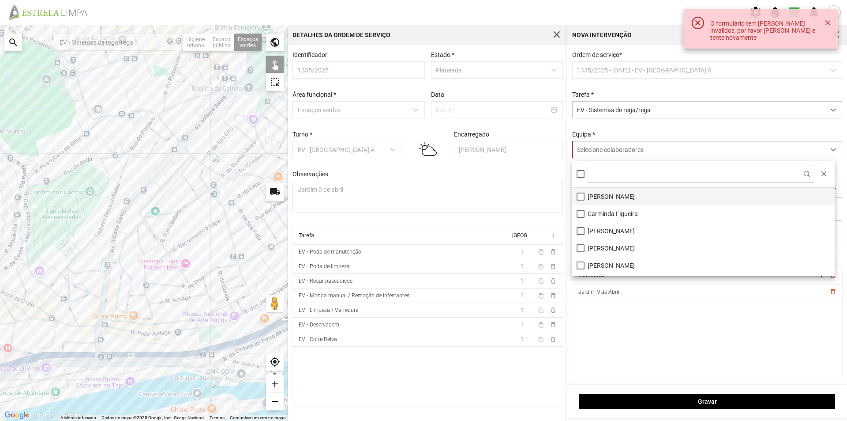
click at [618, 196] on li "[PERSON_NAME]" at bounding box center [703, 196] width 263 height 17
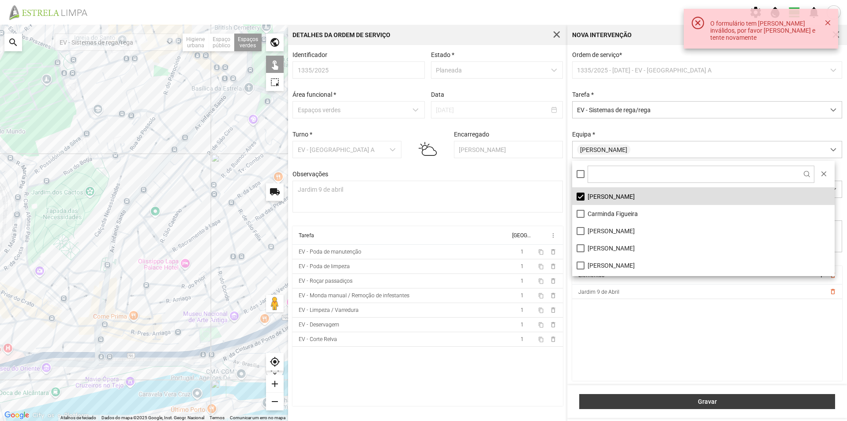
click at [667, 399] on span "Gravar" at bounding box center [707, 401] width 247 height 7
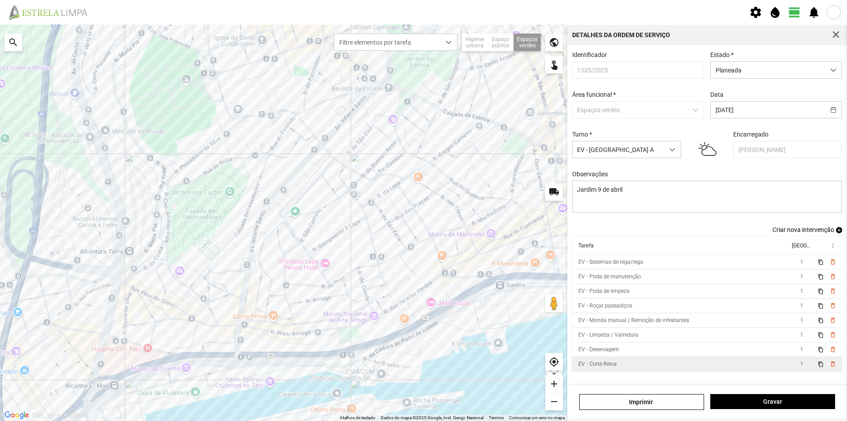
scroll to position [4, 0]
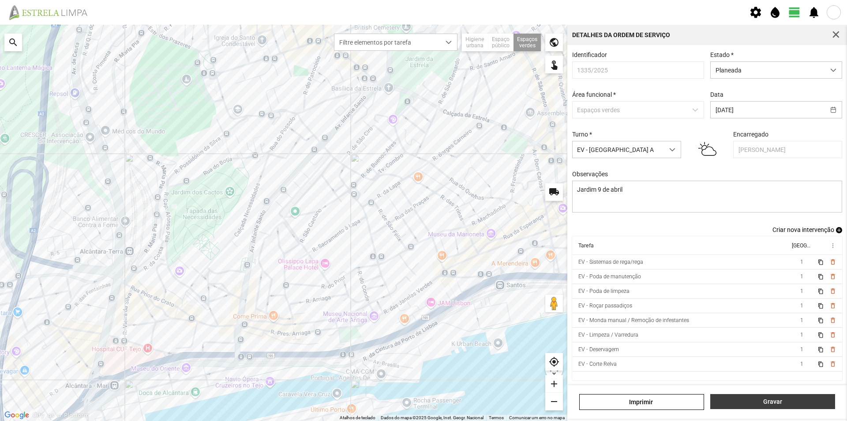
click at [752, 406] on button "Gravar" at bounding box center [773, 401] width 125 height 15
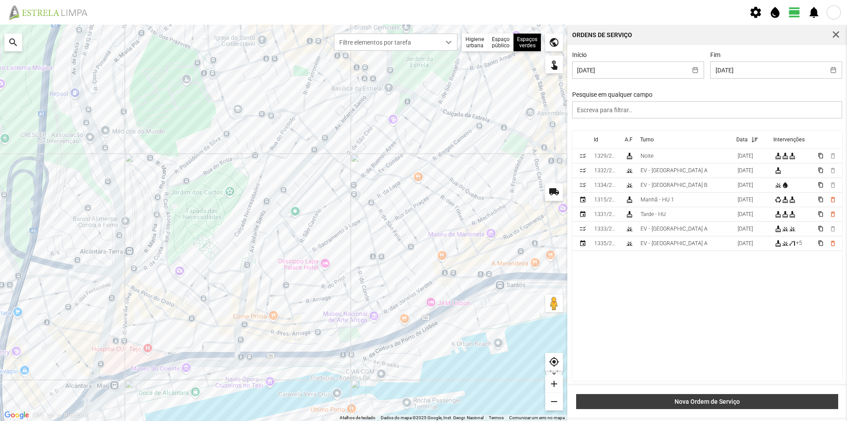
click at [719, 399] on span "Nova Ordem de Serviço" at bounding box center [707, 401] width 253 height 7
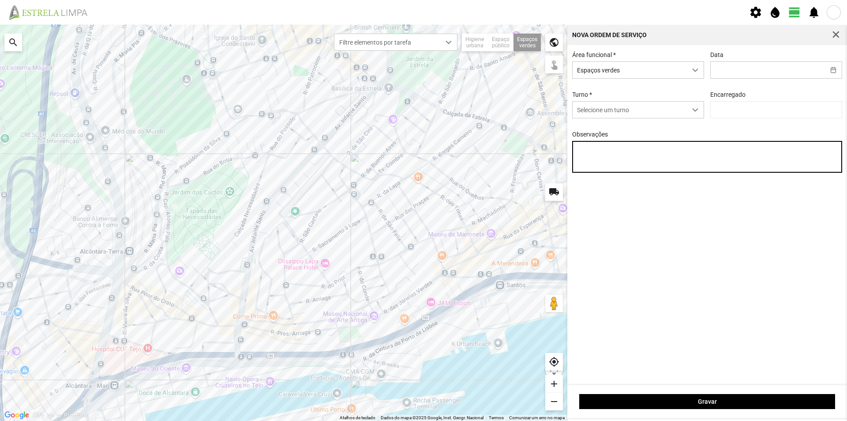
click at [595, 154] on textarea "Observações" at bounding box center [707, 157] width 271 height 32
type textarea "Escadaria [PERSON_NAME] [PERSON_NAME]"
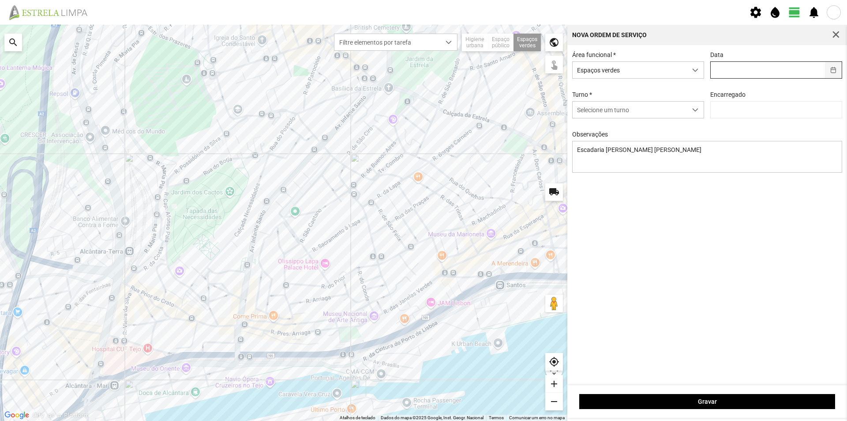
click at [834, 72] on button "button" at bounding box center [833, 70] width 17 height 16
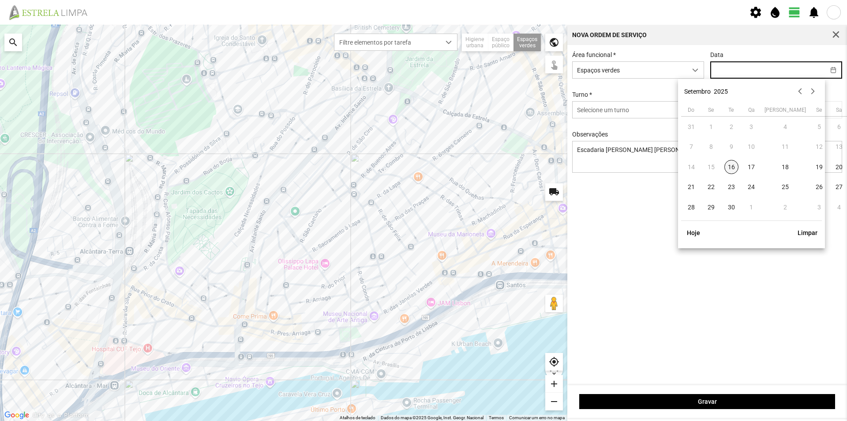
click at [734, 167] on span "16" at bounding box center [732, 167] width 14 height 14
type input "[DATE]"
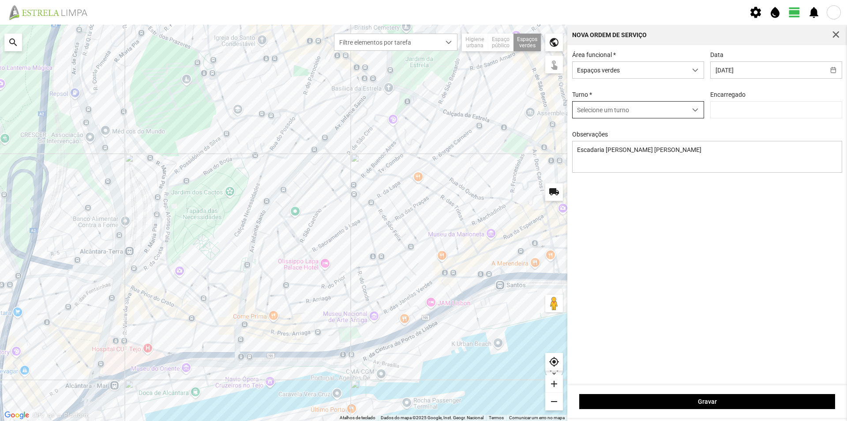
click at [671, 111] on span "Selecione um turno" at bounding box center [630, 110] width 114 height 16
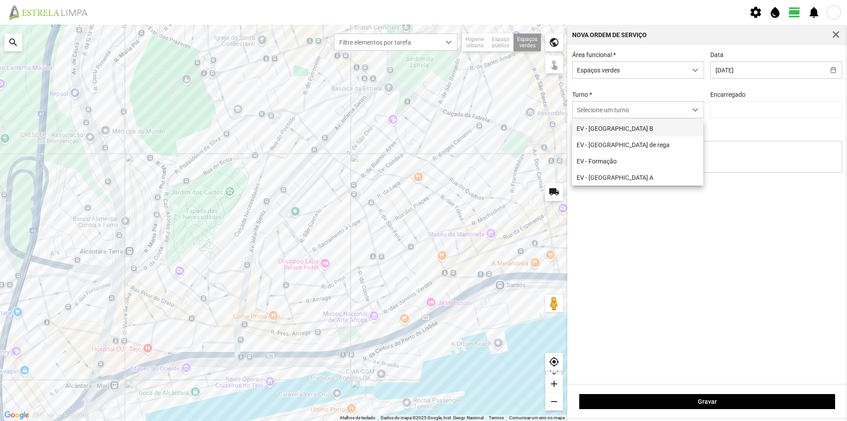
click at [609, 131] on li "EV - [GEOGRAPHIC_DATA] B" at bounding box center [637, 128] width 131 height 16
type input "[PERSON_NAME]"
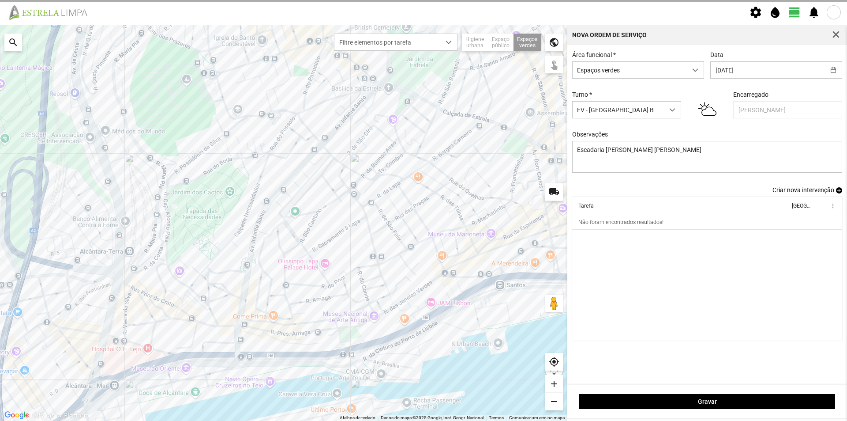
click at [838, 192] on span "add" at bounding box center [839, 190] width 6 height 6
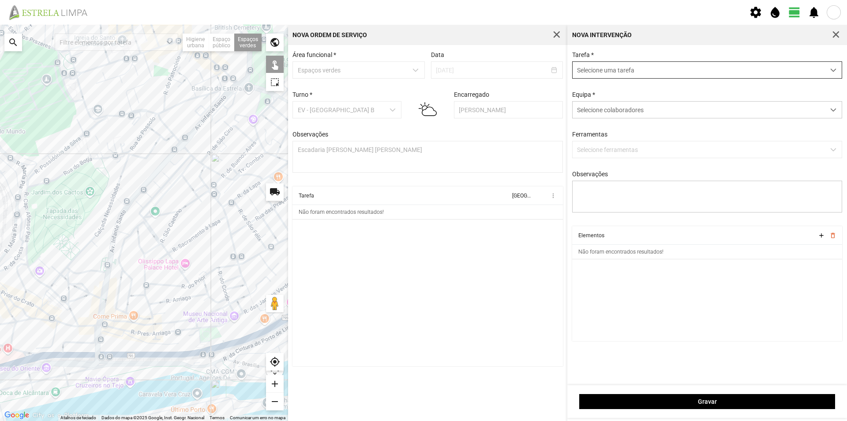
click at [626, 71] on span "Selecione uma tarefa" at bounding box center [699, 70] width 252 height 16
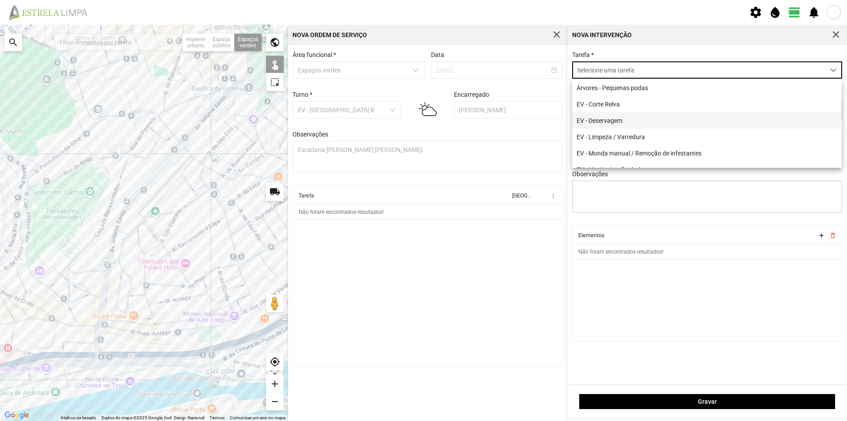
click at [619, 124] on li "EV - Deservagem" at bounding box center [707, 120] width 270 height 16
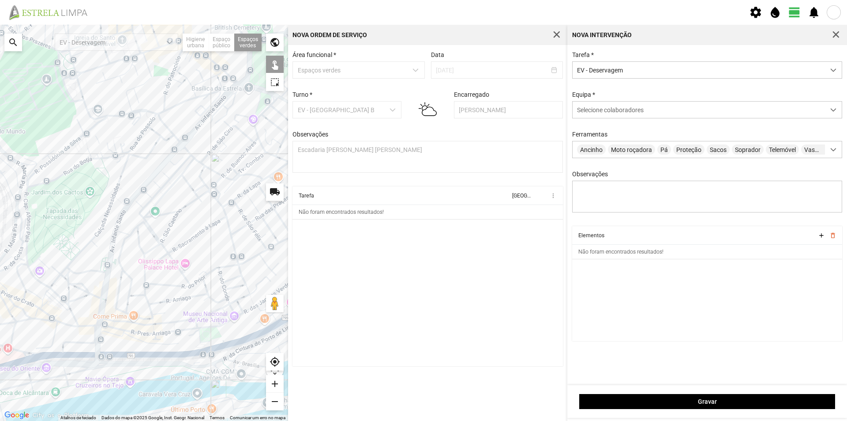
click at [199, 348] on div at bounding box center [144, 223] width 288 height 396
click at [611, 113] on span "Selecione colaboradores" at bounding box center [610, 109] width 67 height 7
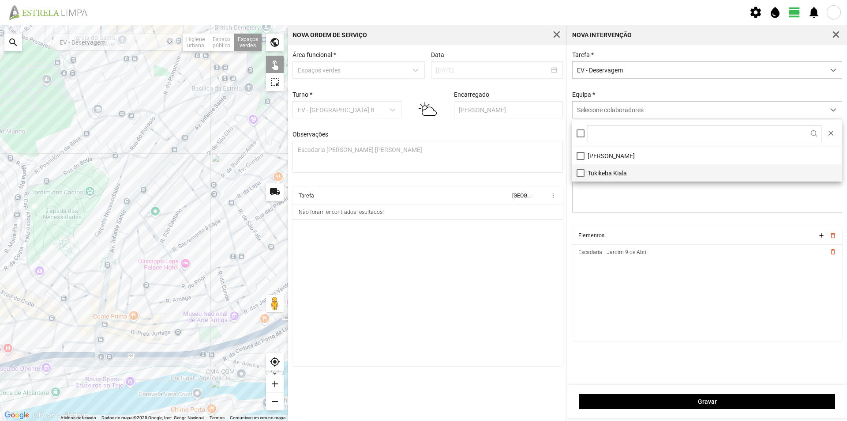
click at [600, 171] on li "Tukikeba Kiala" at bounding box center [707, 172] width 270 height 17
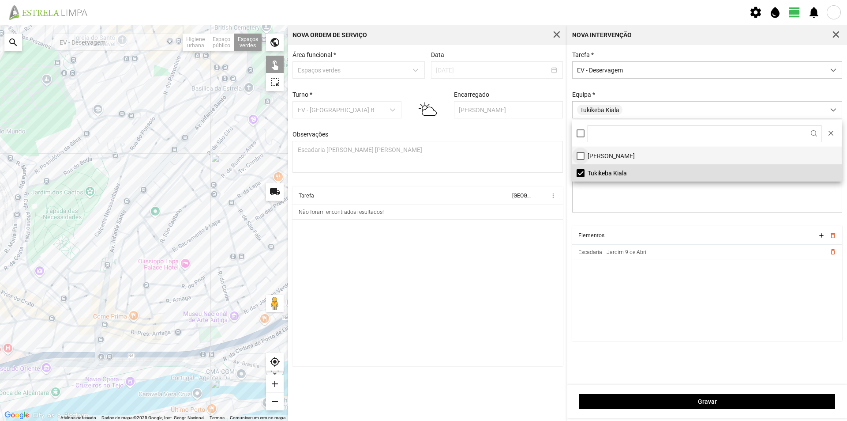
click at [583, 155] on li "[PERSON_NAME]" at bounding box center [707, 155] width 270 height 17
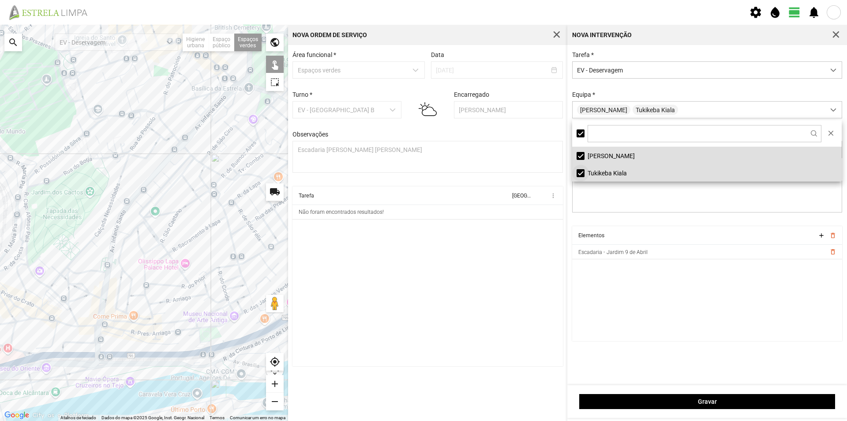
click at [579, 173] on li "Tukikeba Kiala" at bounding box center [707, 172] width 270 height 17
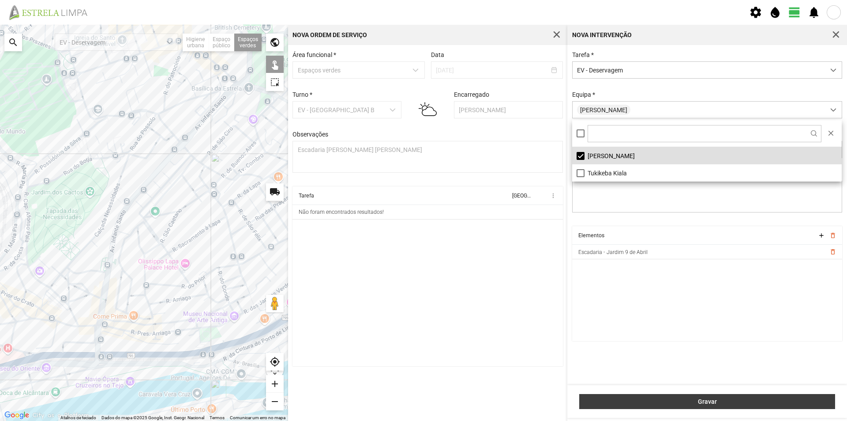
click at [666, 397] on button "Gravar" at bounding box center [708, 401] width 256 height 15
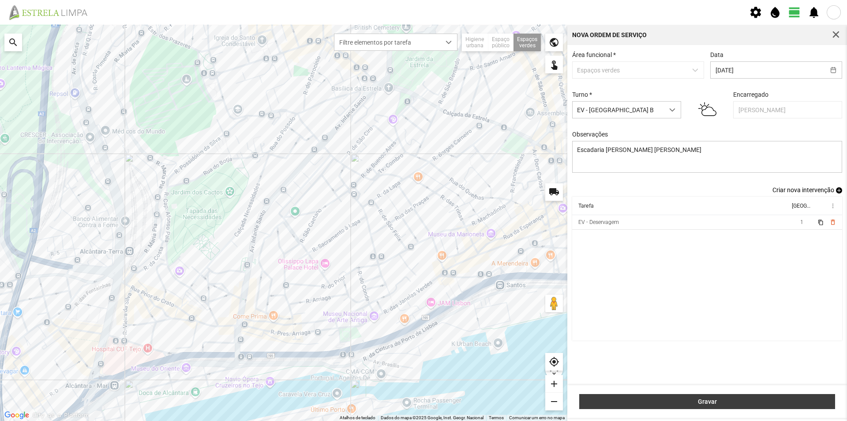
click at [715, 402] on span "Gravar" at bounding box center [707, 401] width 247 height 7
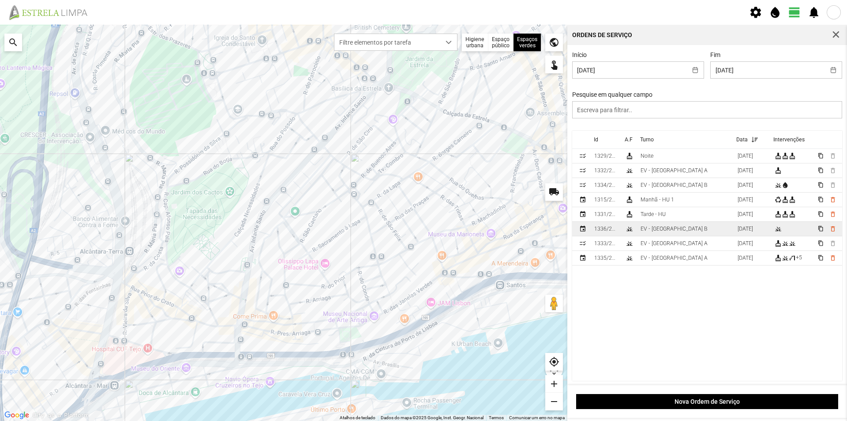
click at [651, 231] on div "EV - [GEOGRAPHIC_DATA] B" at bounding box center [674, 229] width 67 height 6
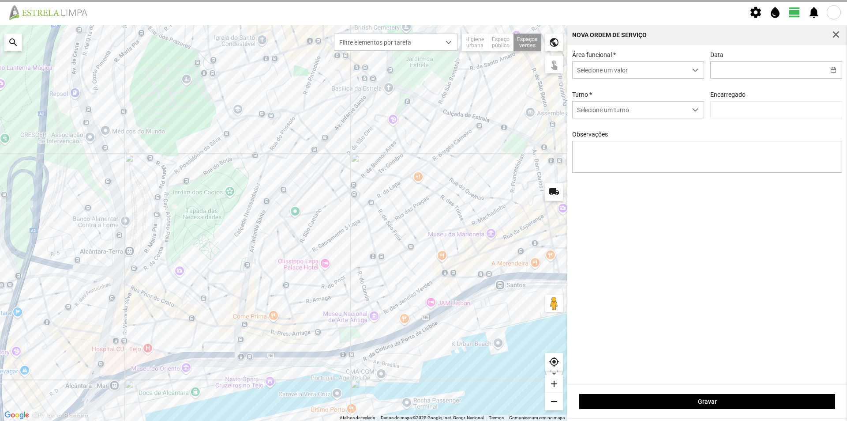
type input "[DATE]"
type textarea "Escadaria [PERSON_NAME] [PERSON_NAME]"
type input "[PERSON_NAME]"
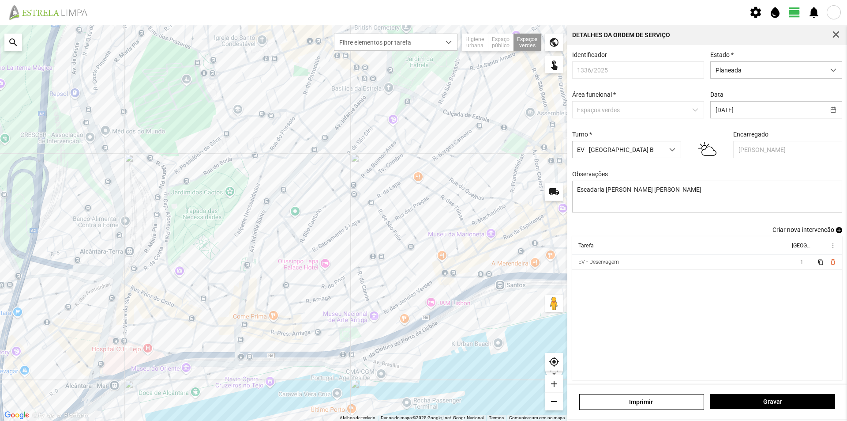
click at [836, 232] on span "add" at bounding box center [839, 230] width 6 height 6
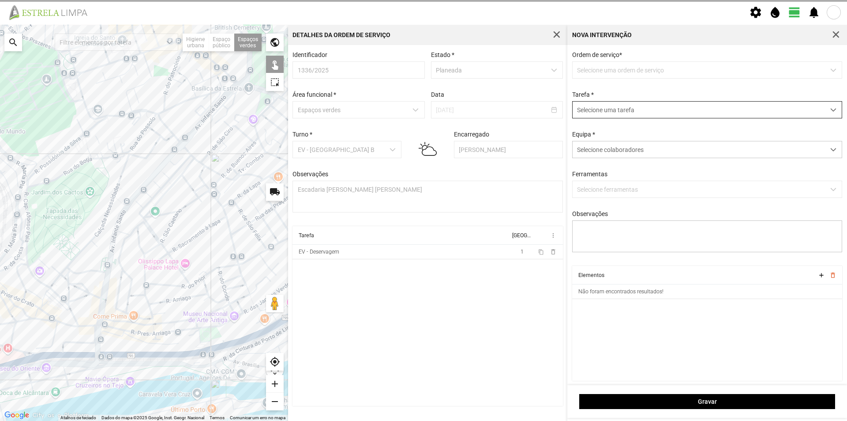
click at [576, 104] on span "Selecione uma tarefa" at bounding box center [699, 110] width 252 height 16
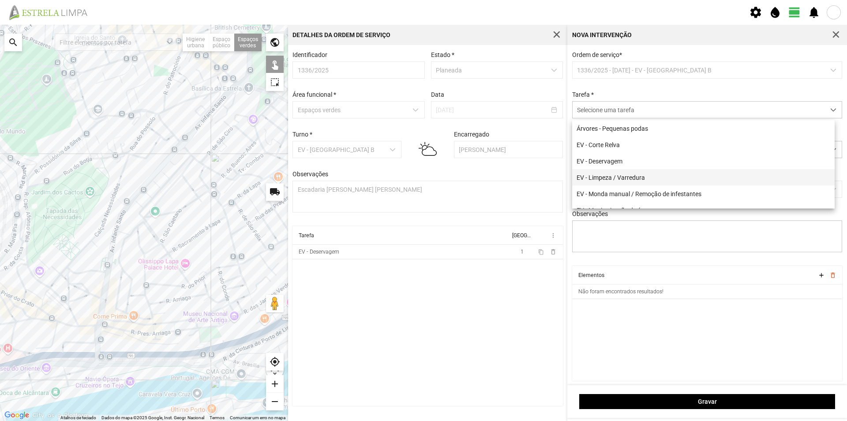
click at [630, 177] on li "EV - Limpeza / Varredura" at bounding box center [703, 177] width 263 height 16
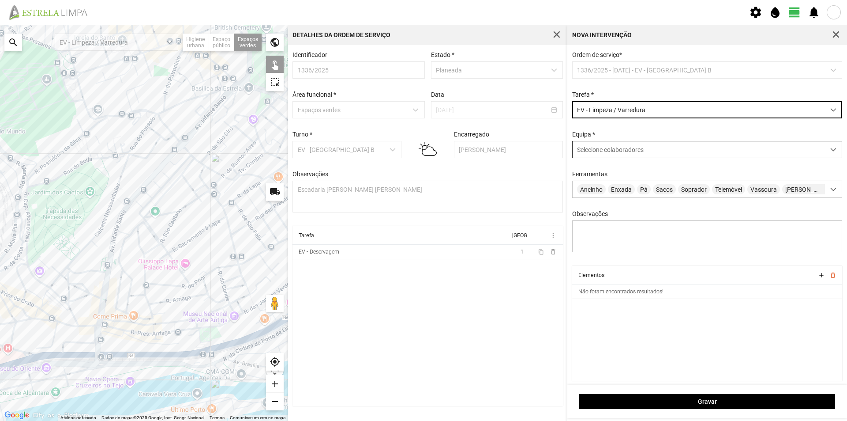
click at [607, 151] on span "Selecione colaboradores" at bounding box center [610, 149] width 67 height 7
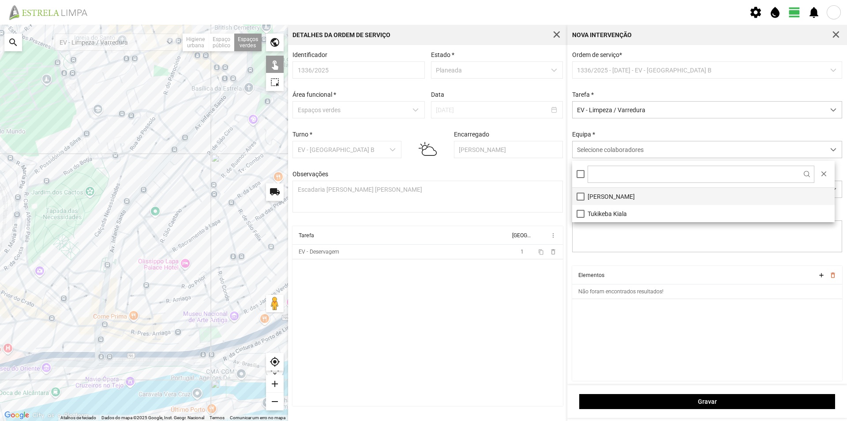
click at [600, 194] on li "[PERSON_NAME]" at bounding box center [703, 196] width 263 height 17
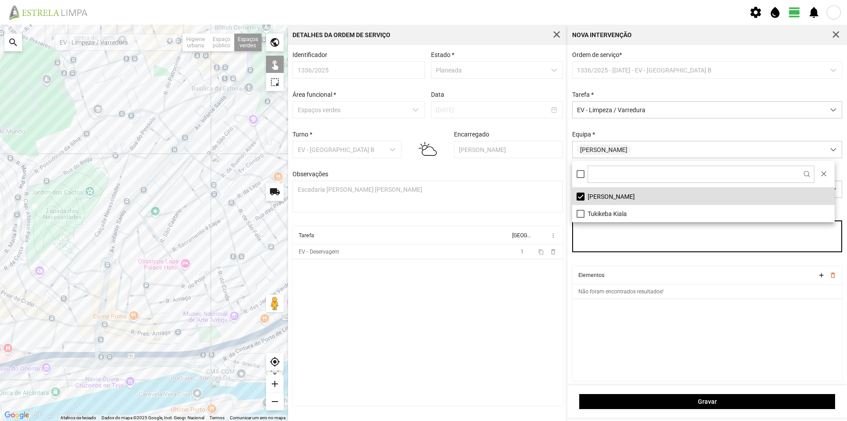
click at [610, 246] on textarea "Observações" at bounding box center [707, 236] width 271 height 32
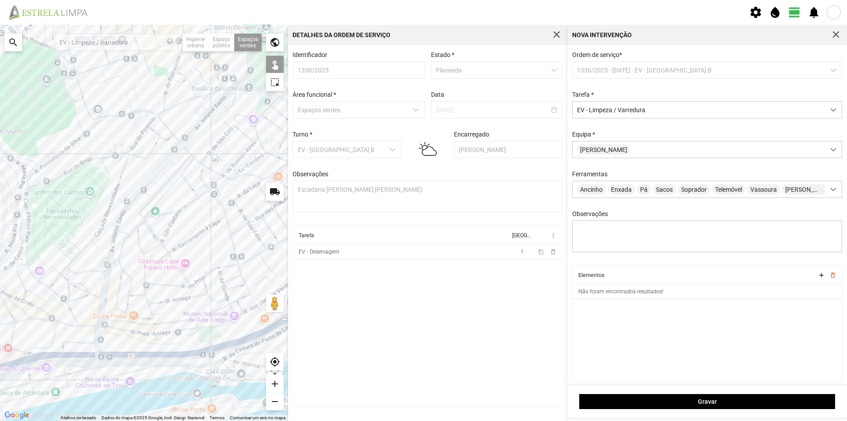
click at [608, 336] on cdk-virtual-scroll-viewport "Elementos add delete_outline Não foram encontrados resultados!" at bounding box center [707, 323] width 271 height 115
click at [200, 346] on div at bounding box center [144, 223] width 288 height 396
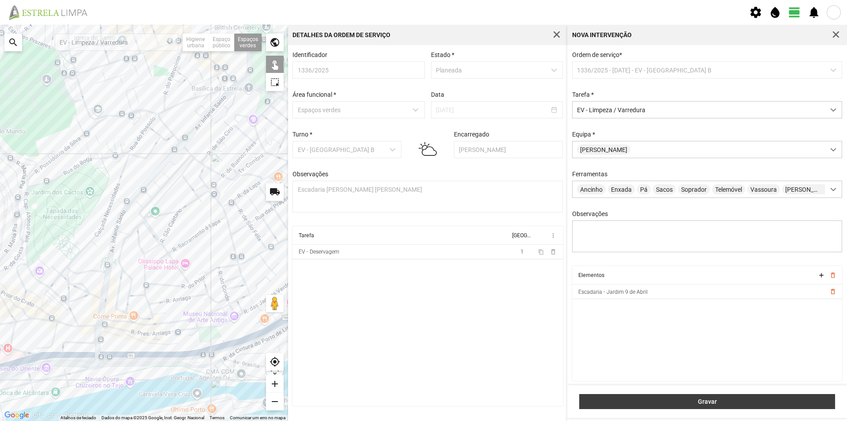
click at [650, 399] on span "Gravar" at bounding box center [707, 401] width 247 height 7
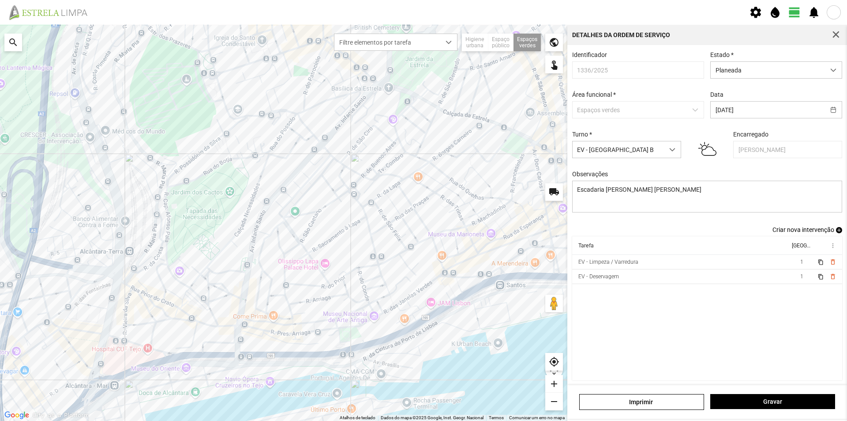
click at [836, 232] on span "add" at bounding box center [839, 230] width 6 height 6
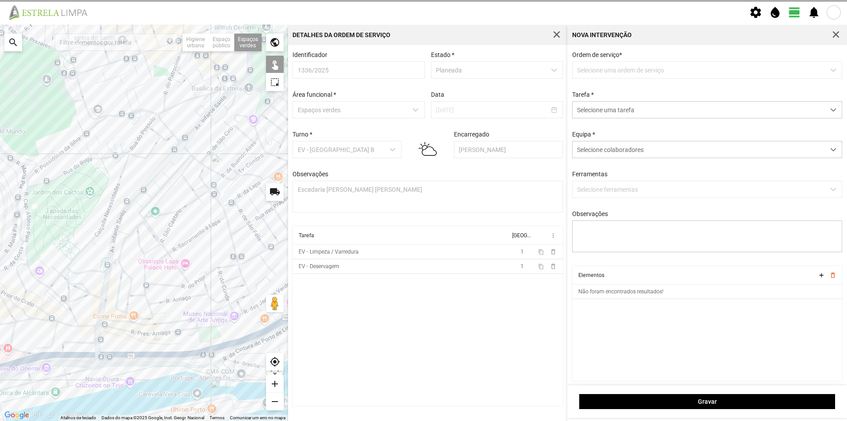
click at [606, 70] on p-dropdown "Selecione uma ordem de serviço" at bounding box center [707, 69] width 271 height 17
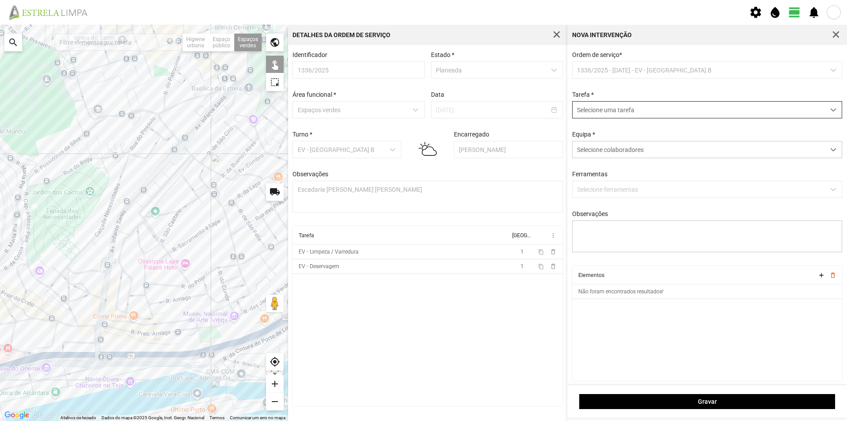
click at [600, 113] on span "Selecione uma tarefa" at bounding box center [699, 110] width 252 height 16
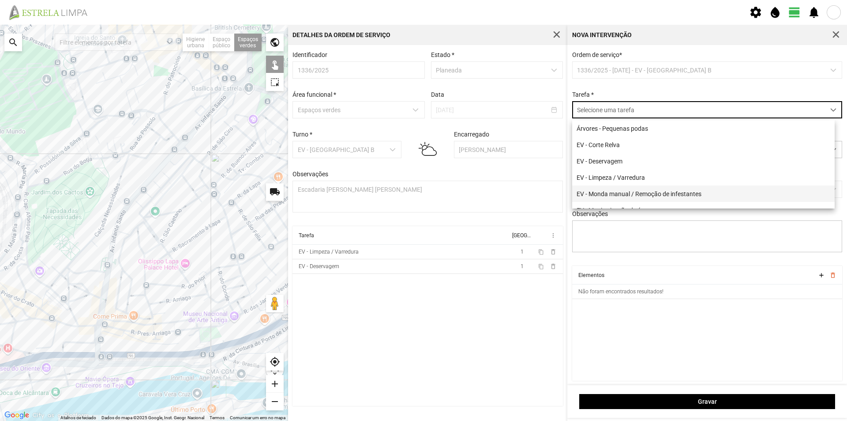
click at [663, 195] on li "EV - Monda manual / Remoção de infestantes" at bounding box center [703, 193] width 263 height 16
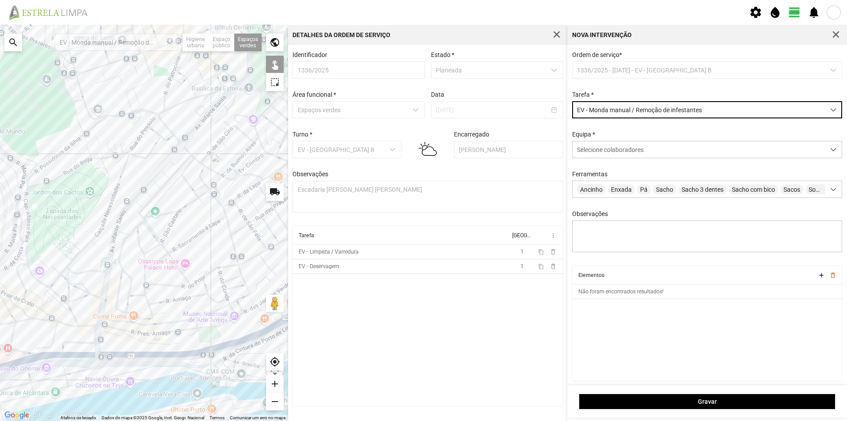
click at [203, 349] on div at bounding box center [144, 223] width 288 height 396
click at [202, 347] on div at bounding box center [144, 223] width 288 height 396
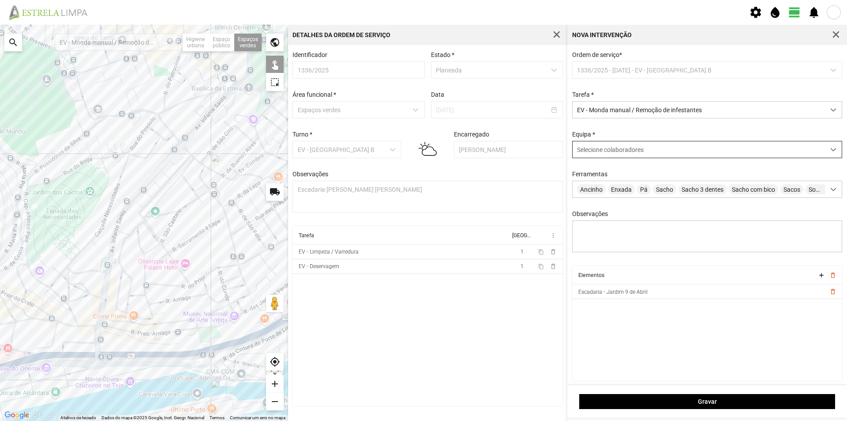
click at [628, 152] on span "Selecione colaboradores" at bounding box center [610, 149] width 67 height 7
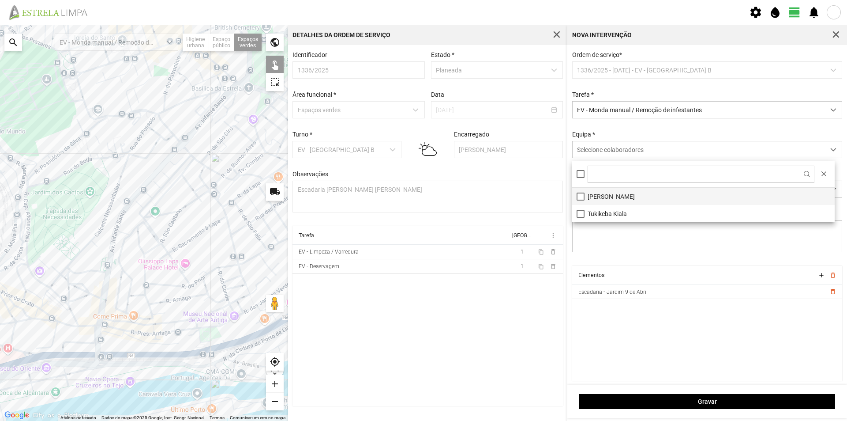
click at [614, 195] on li "[PERSON_NAME]" at bounding box center [703, 196] width 263 height 17
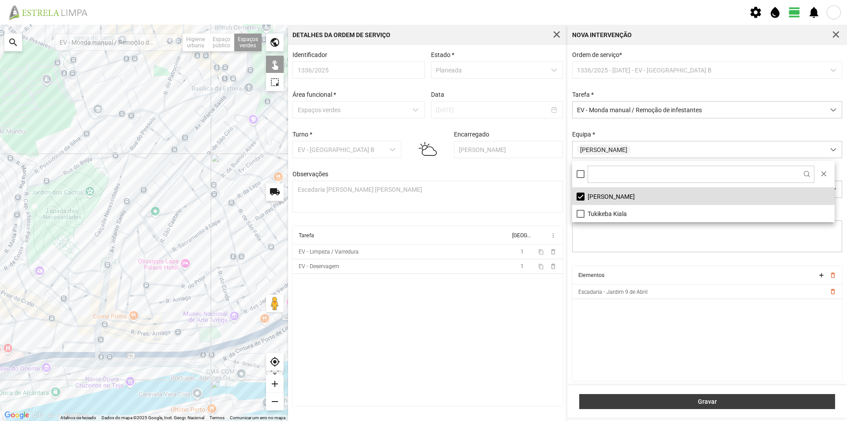
click at [647, 400] on span "Gravar" at bounding box center [707, 401] width 247 height 7
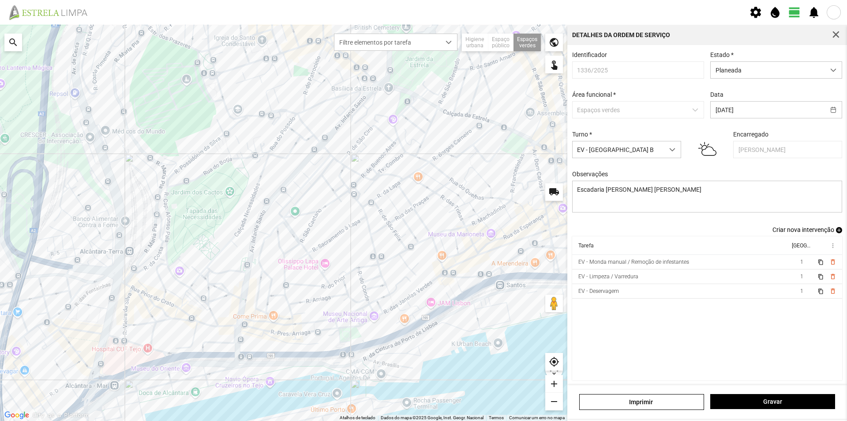
click at [836, 233] on span "add" at bounding box center [839, 230] width 6 height 6
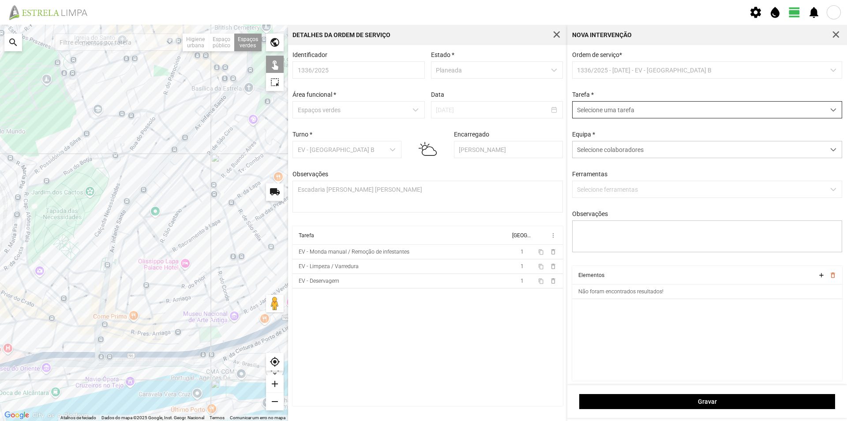
click at [591, 109] on span "Selecione uma tarefa" at bounding box center [699, 110] width 252 height 16
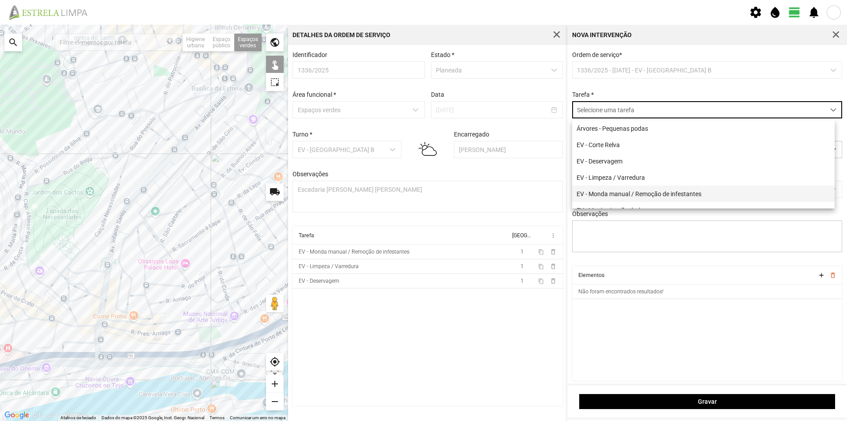
scroll to position [44, 0]
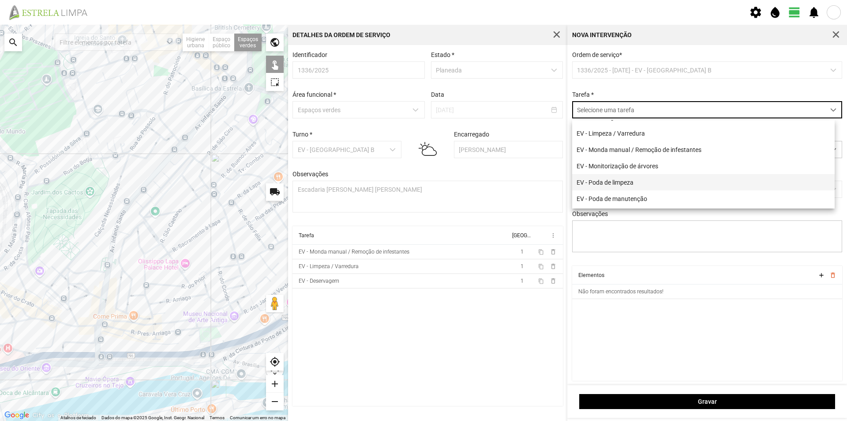
click at [626, 181] on li "EV - Poda de limpeza" at bounding box center [703, 182] width 263 height 16
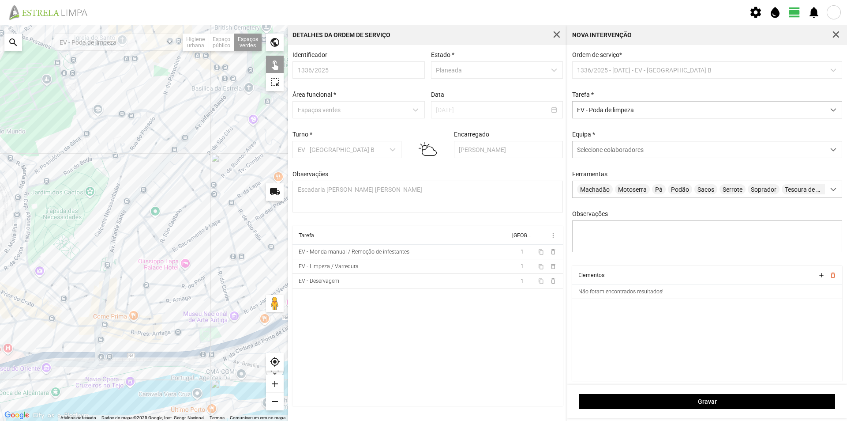
click at [209, 346] on div at bounding box center [144, 223] width 288 height 396
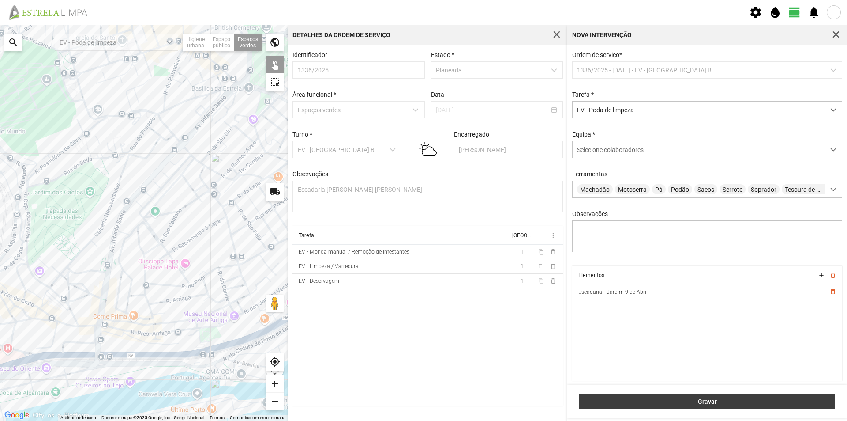
click at [660, 398] on span "Gravar" at bounding box center [707, 401] width 247 height 7
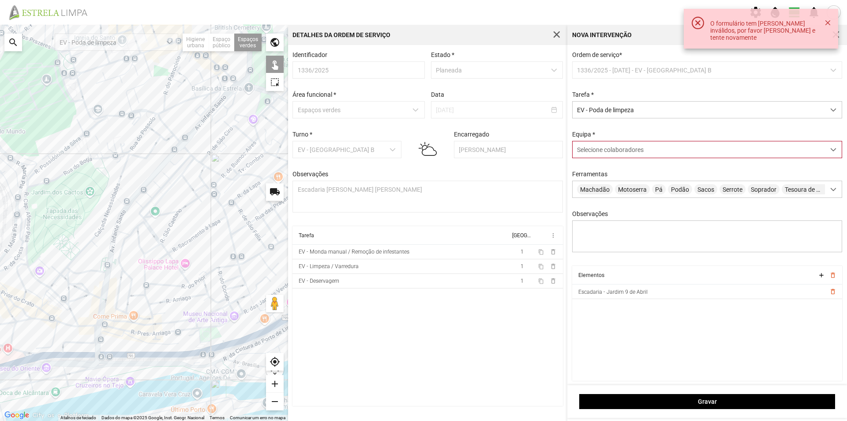
click at [595, 148] on span "Selecione colaboradores" at bounding box center [610, 149] width 67 height 7
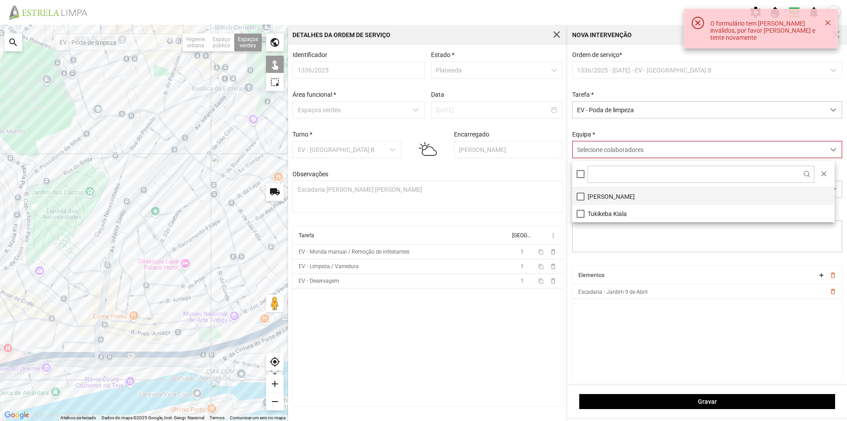
click at [607, 196] on li "[PERSON_NAME]" at bounding box center [703, 196] width 263 height 17
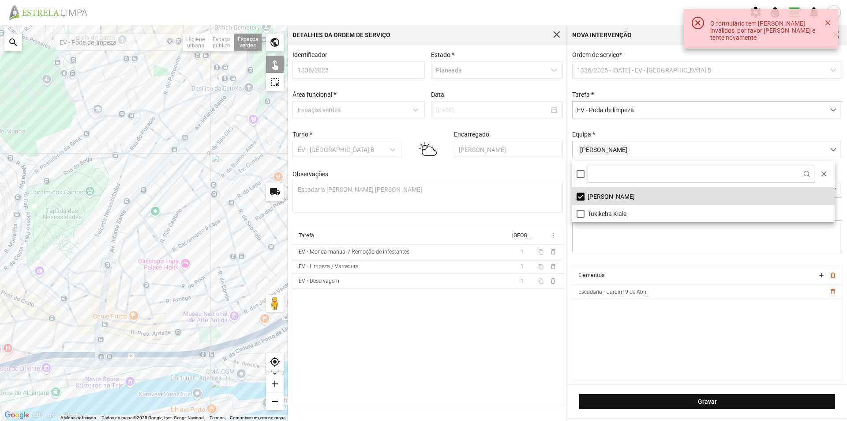
click at [616, 394] on div "Gravar" at bounding box center [708, 401] width 280 height 33
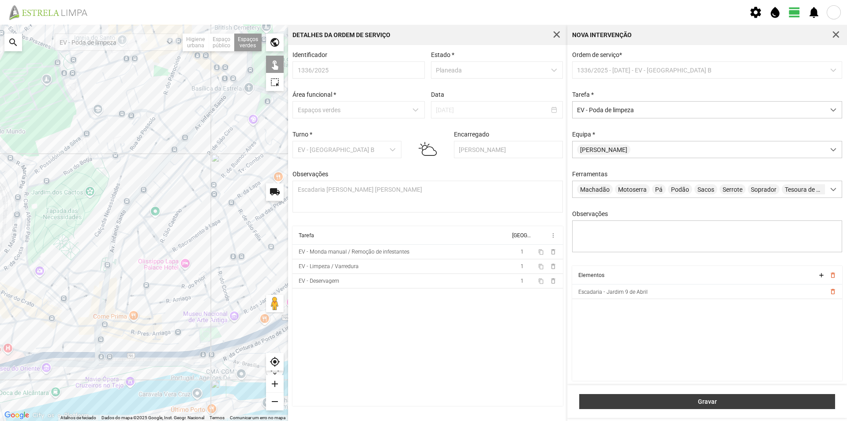
click at [649, 403] on span "Gravar" at bounding box center [707, 401] width 247 height 7
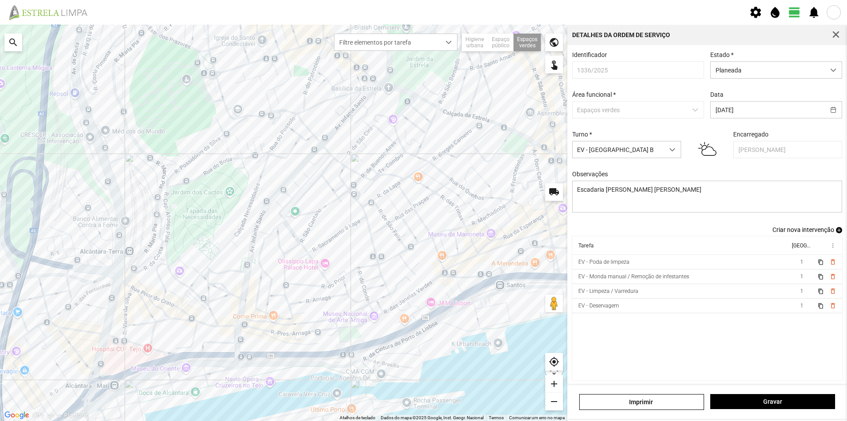
click at [829, 233] on link "Criar nova intervenção add" at bounding box center [808, 229] width 70 height 7
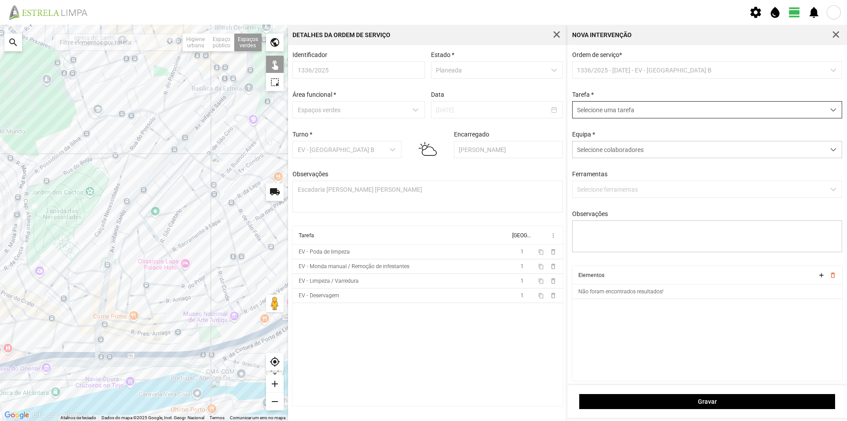
click at [604, 106] on span "Selecione uma tarefa" at bounding box center [699, 110] width 252 height 16
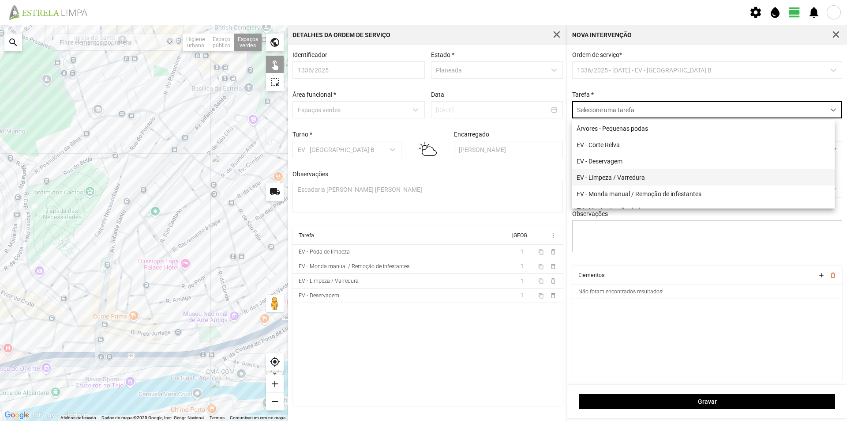
scroll to position [44, 0]
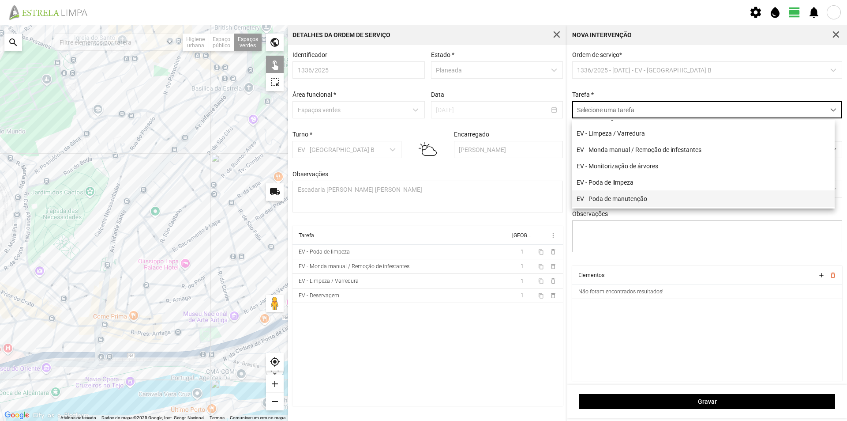
click at [636, 198] on li "EV - Poda de manutenção" at bounding box center [703, 198] width 263 height 16
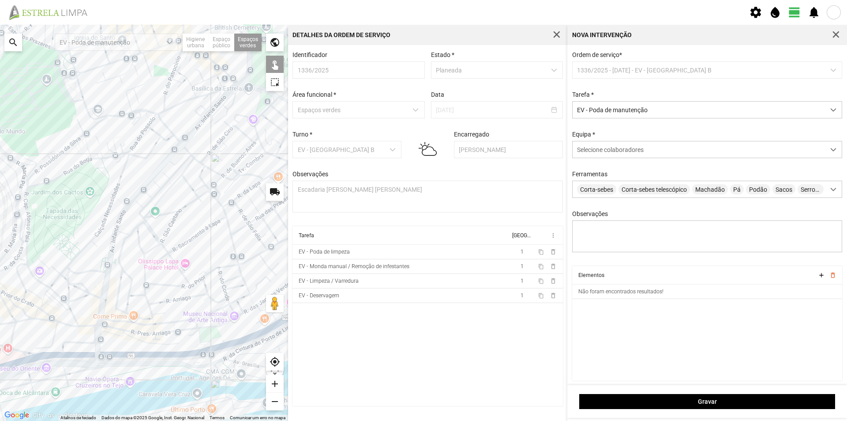
click at [603, 141] on div "Equipa * Selecione colaboradores" at bounding box center [707, 144] width 277 height 27
click at [603, 151] on span "Selecione colaboradores" at bounding box center [610, 149] width 67 height 7
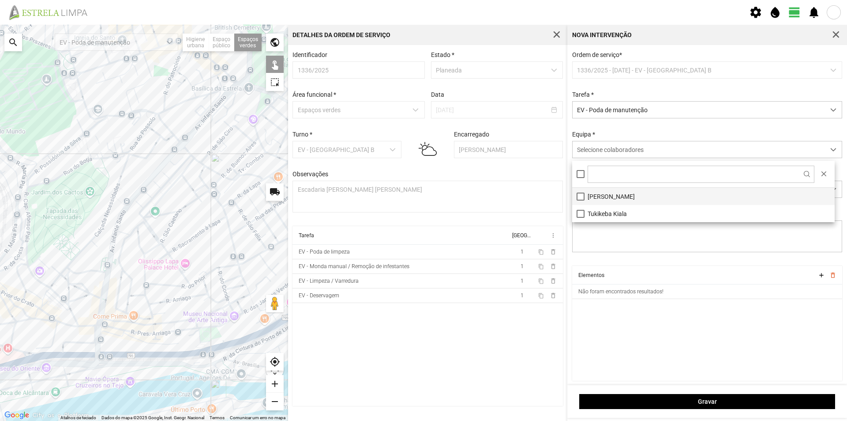
click at [618, 199] on li "[PERSON_NAME]" at bounding box center [703, 196] width 263 height 17
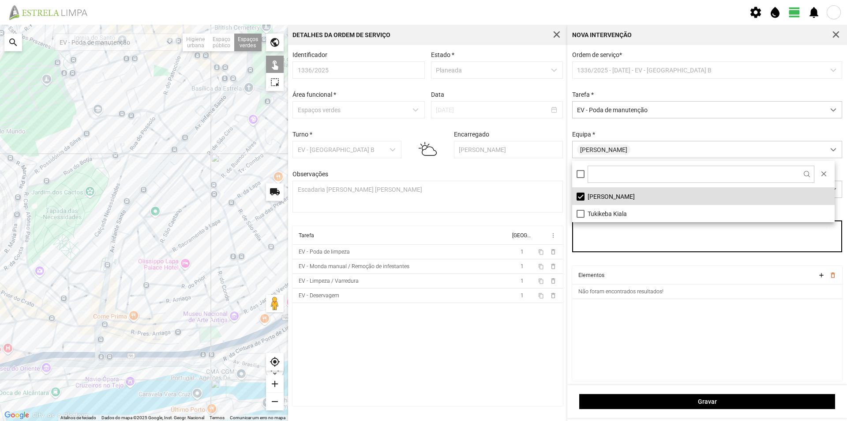
click at [639, 252] on textarea "Observações" at bounding box center [707, 236] width 271 height 32
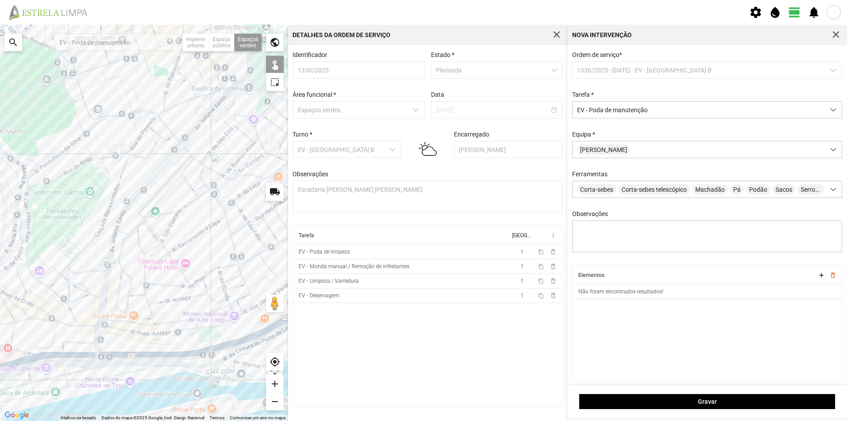
click at [204, 347] on div at bounding box center [144, 223] width 288 height 396
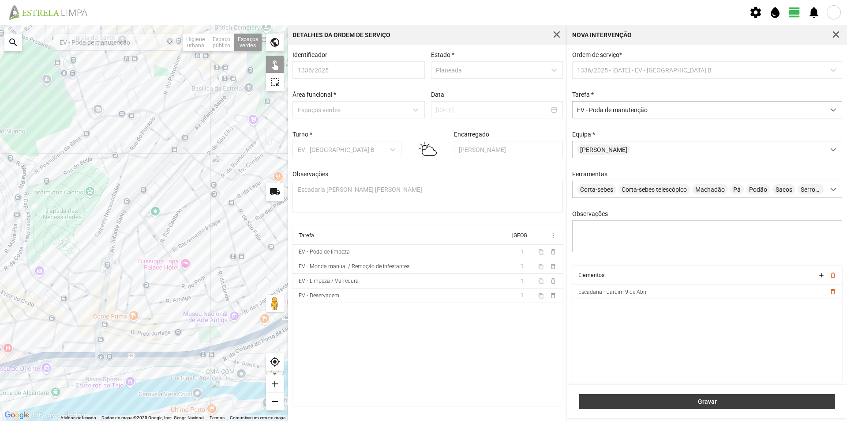
click at [729, 399] on span "Gravar" at bounding box center [707, 401] width 247 height 7
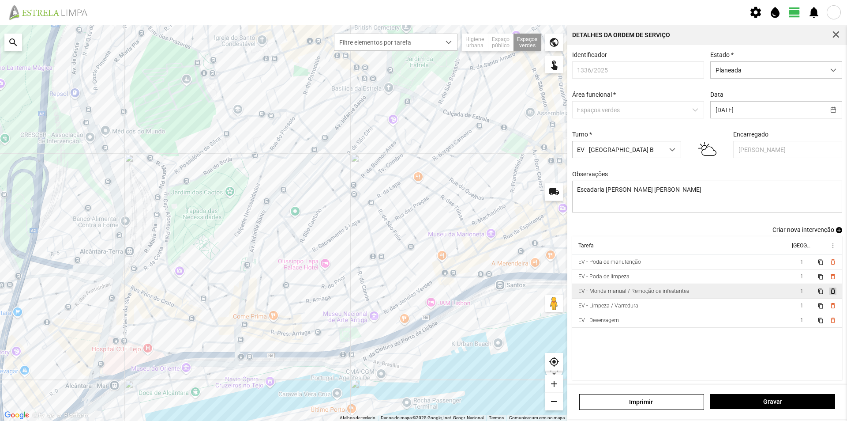
click at [829, 294] on span "delete_outline" at bounding box center [832, 290] width 7 height 7
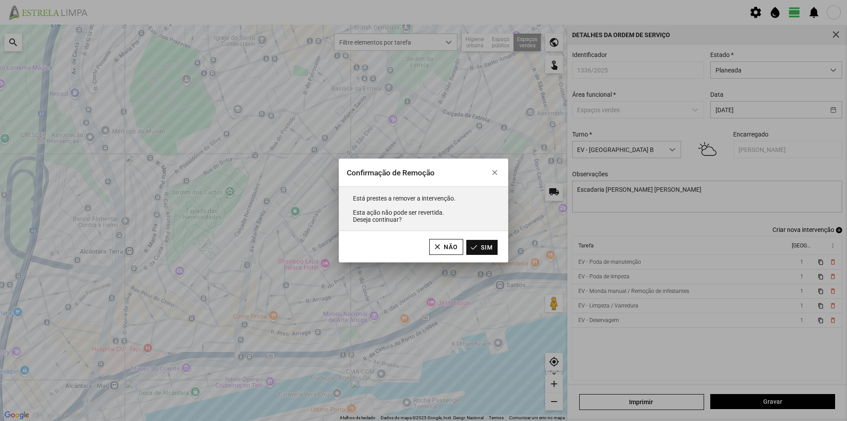
click at [489, 248] on button "Sim" at bounding box center [482, 247] width 31 height 15
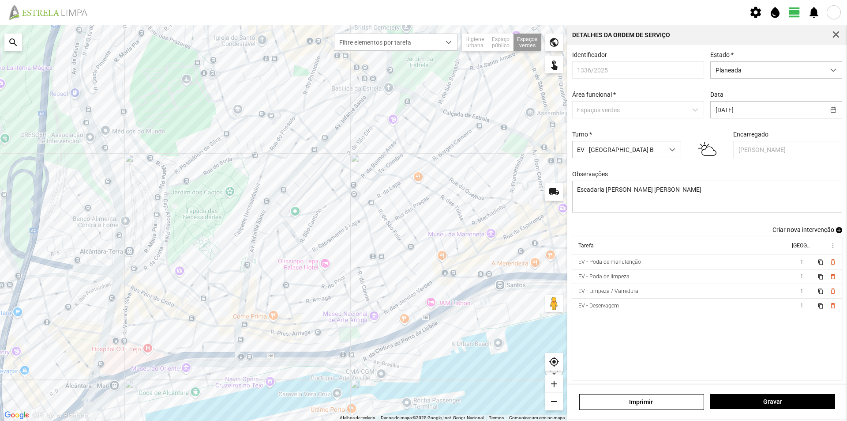
click at [836, 233] on span "add" at bounding box center [839, 230] width 6 height 6
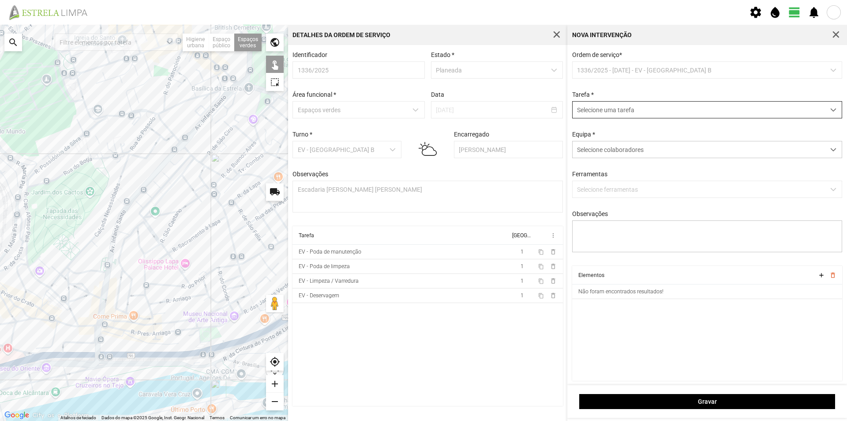
click at [606, 108] on span "Selecione uma tarefa" at bounding box center [699, 110] width 252 height 16
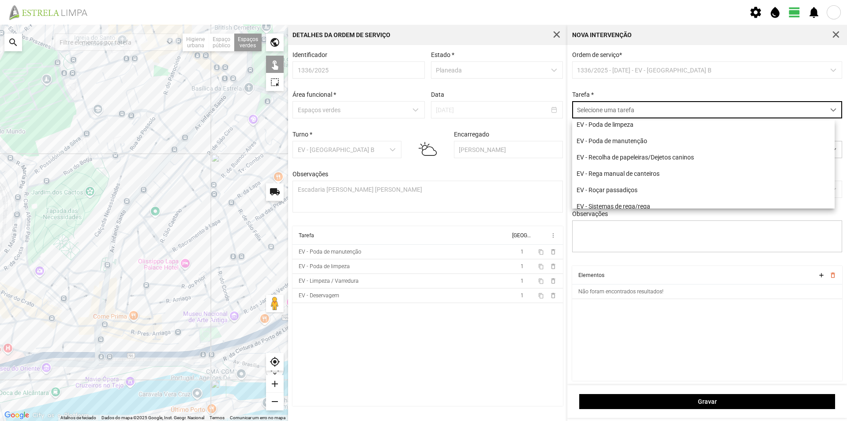
scroll to position [113, 0]
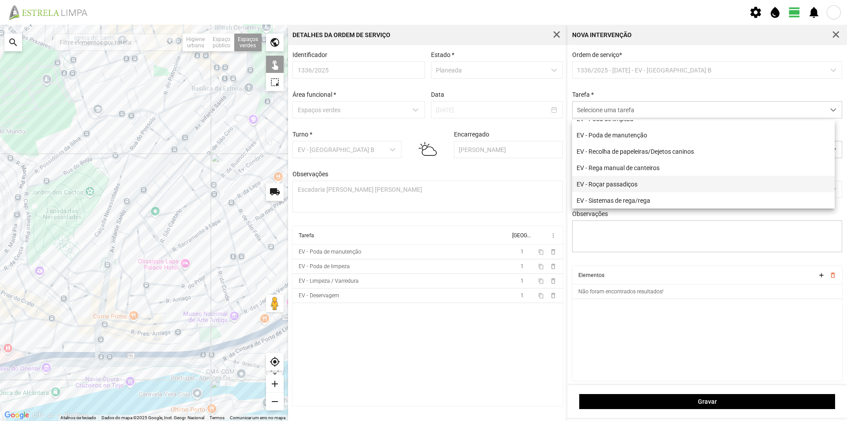
click at [634, 183] on li "EV - Roçar passadiços" at bounding box center [703, 184] width 263 height 16
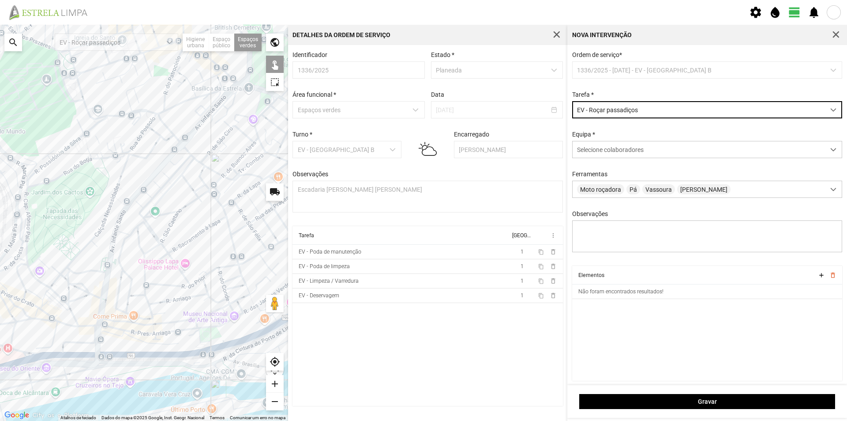
click at [206, 347] on div at bounding box center [144, 223] width 288 height 396
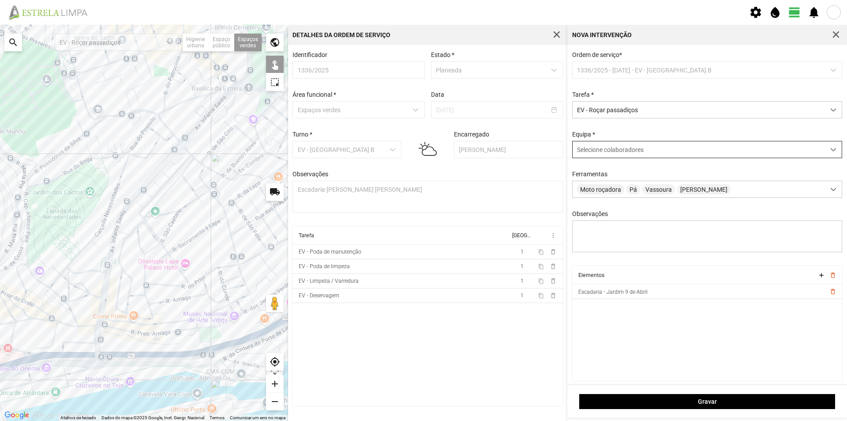
click at [600, 148] on span "Selecione colaboradores" at bounding box center [610, 149] width 67 height 7
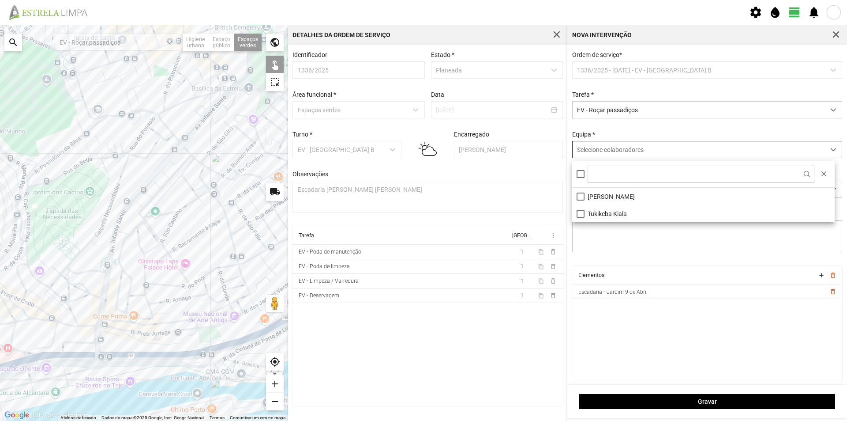
scroll to position [5, 39]
click at [606, 196] on li "[PERSON_NAME]" at bounding box center [703, 196] width 263 height 17
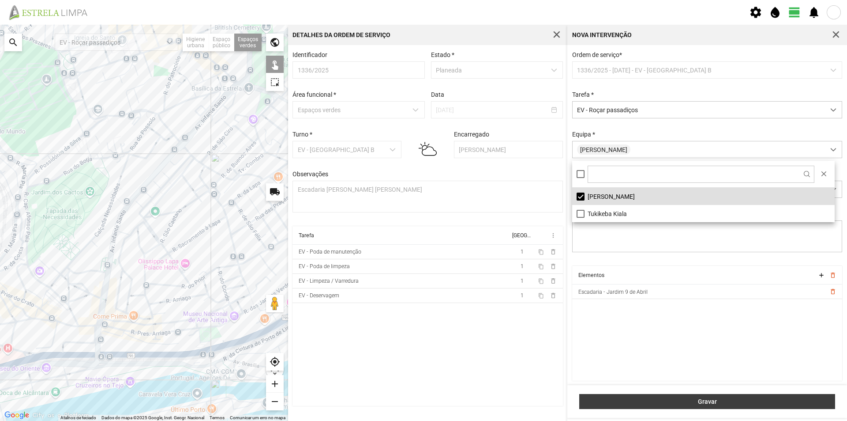
click at [643, 400] on span "Gravar" at bounding box center [707, 401] width 247 height 7
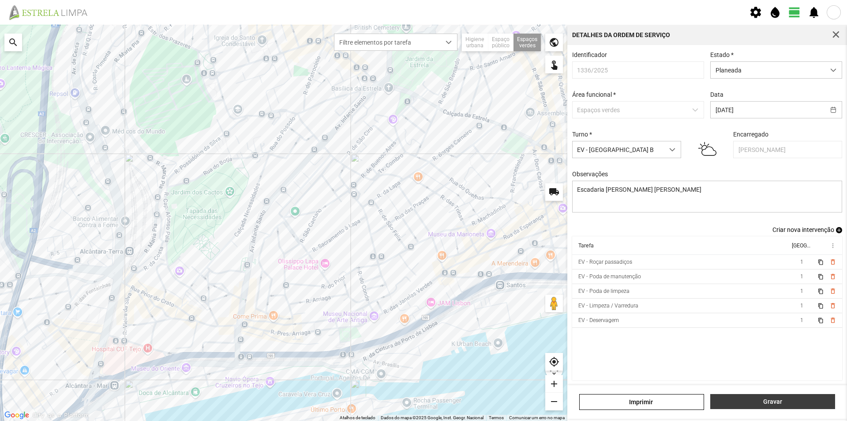
click at [753, 404] on span "Gravar" at bounding box center [773, 401] width 116 height 7
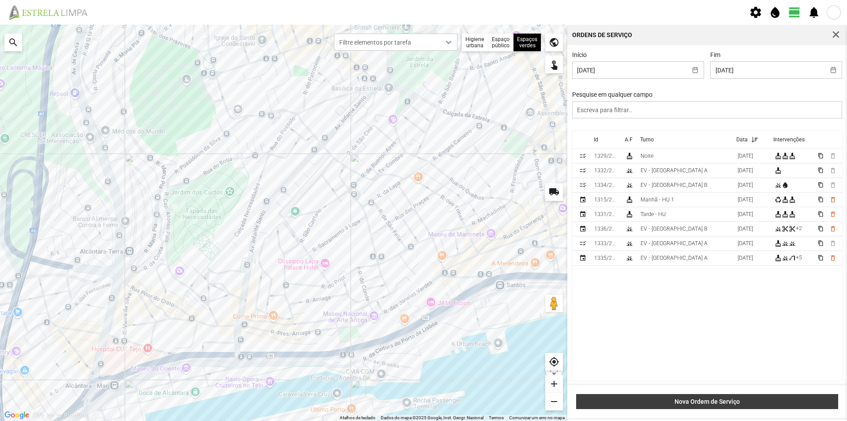
click at [699, 402] on span "Nova Ordem de Serviço" at bounding box center [707, 401] width 253 height 7
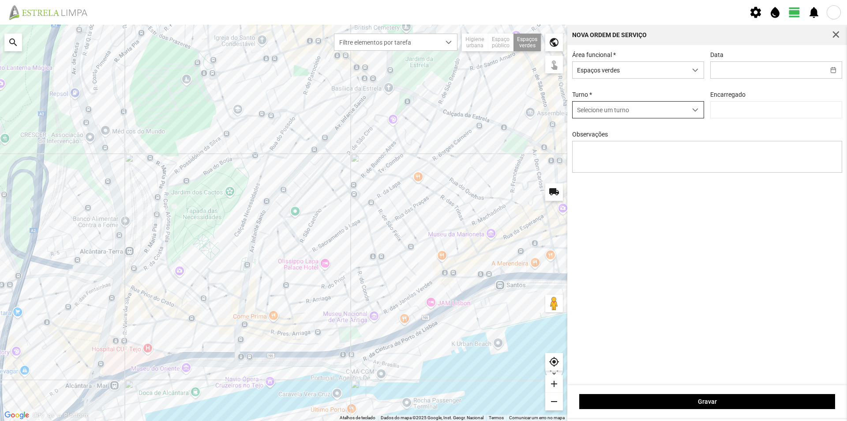
click at [685, 113] on span "Selecione um turno" at bounding box center [630, 110] width 114 height 16
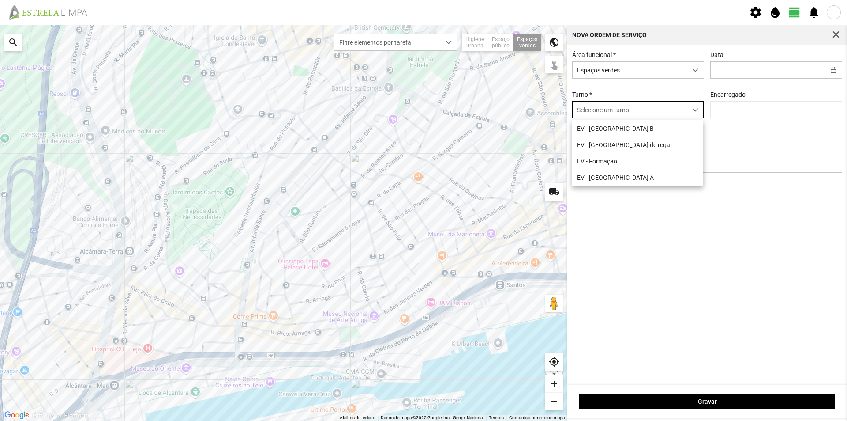
scroll to position [5, 39]
click at [644, 135] on li "EV - [GEOGRAPHIC_DATA] B" at bounding box center [637, 128] width 131 height 16
type input "[PERSON_NAME]"
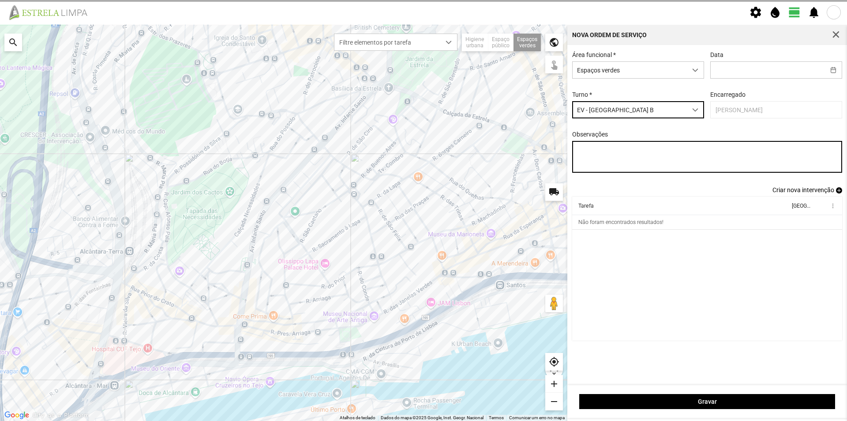
click at [613, 159] on textarea "Observações" at bounding box center [707, 157] width 271 height 32
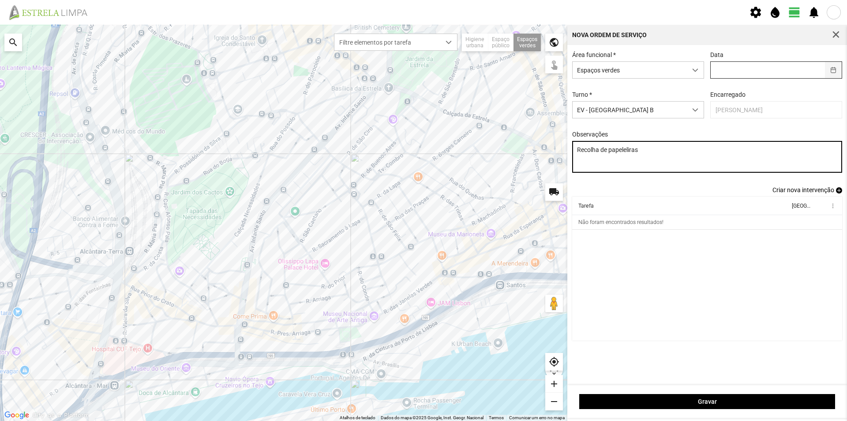
type textarea "Recolha de papeleliras"
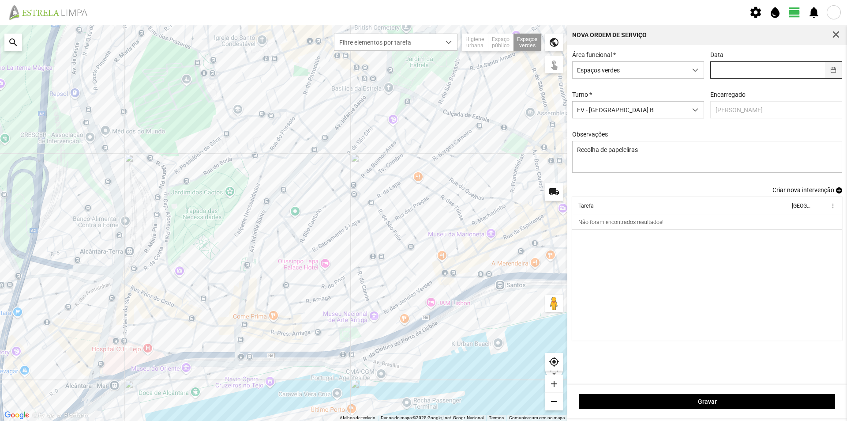
click at [835, 72] on button "button" at bounding box center [833, 70] width 17 height 16
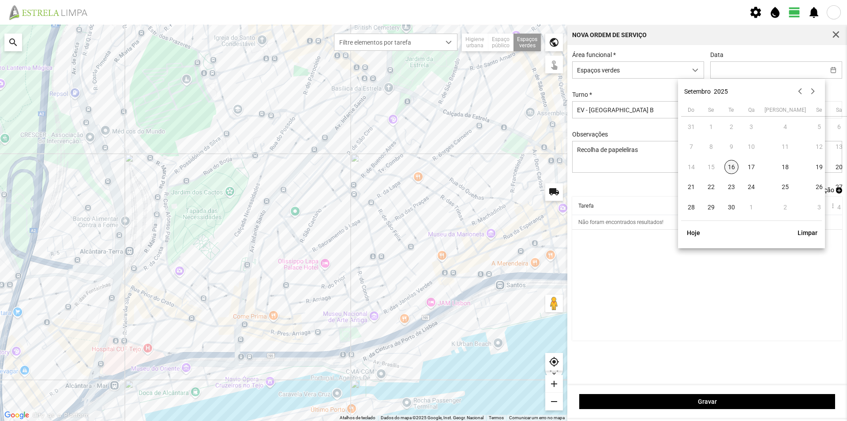
click at [732, 165] on span "16" at bounding box center [732, 167] width 14 height 14
type input "[DATE]"
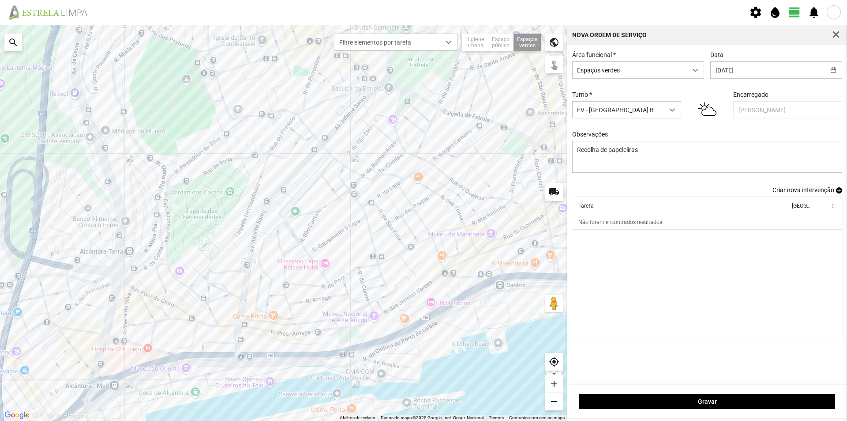
click at [838, 189] on link "Criar nova intervenção add" at bounding box center [808, 189] width 70 height 7
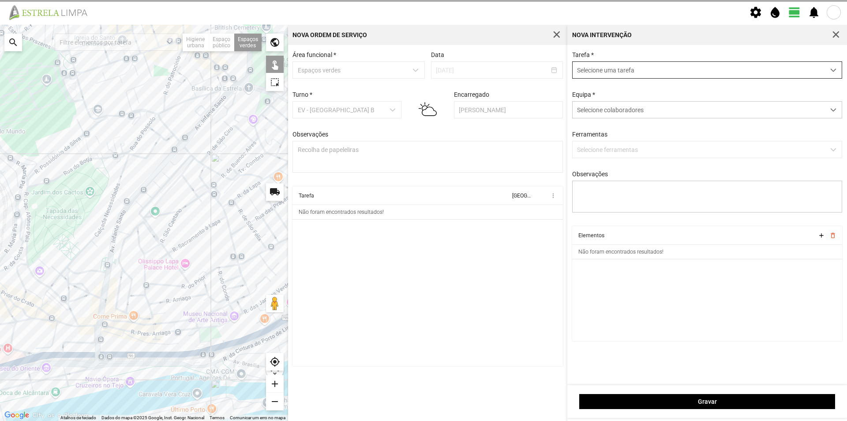
click at [637, 69] on span "Selecione uma tarefa" at bounding box center [699, 70] width 252 height 16
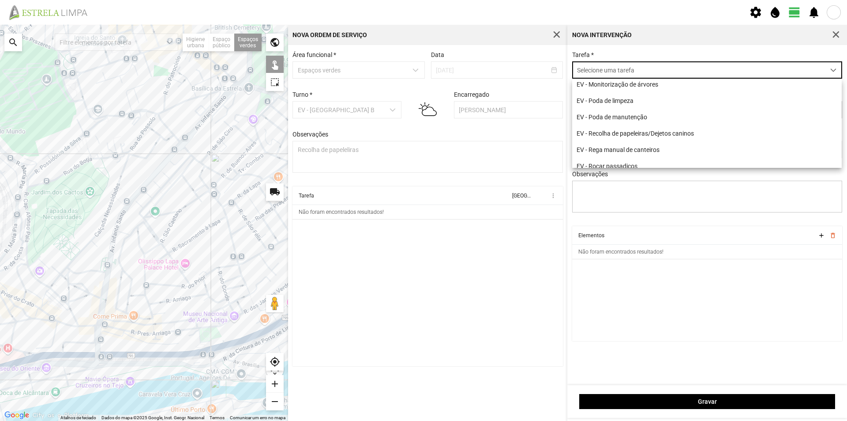
scroll to position [88, 0]
click at [661, 136] on li "EV - Recolha de papeleiras/Dejetos caninos" at bounding box center [707, 130] width 270 height 16
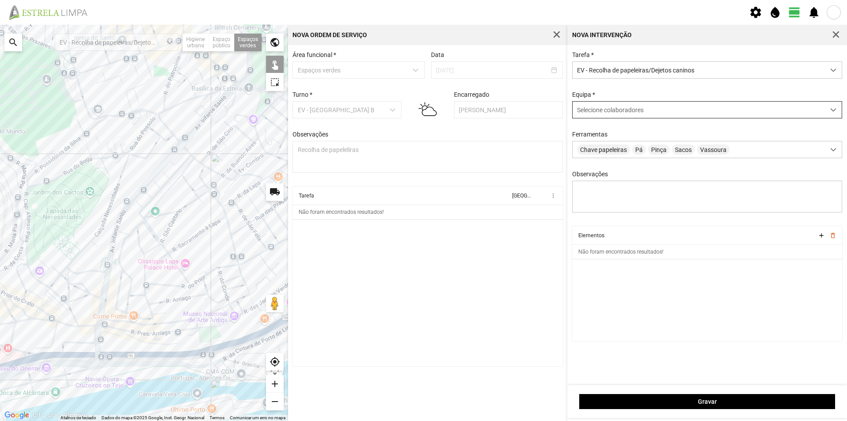
click at [618, 113] on span "Selecione colaboradores" at bounding box center [610, 109] width 67 height 7
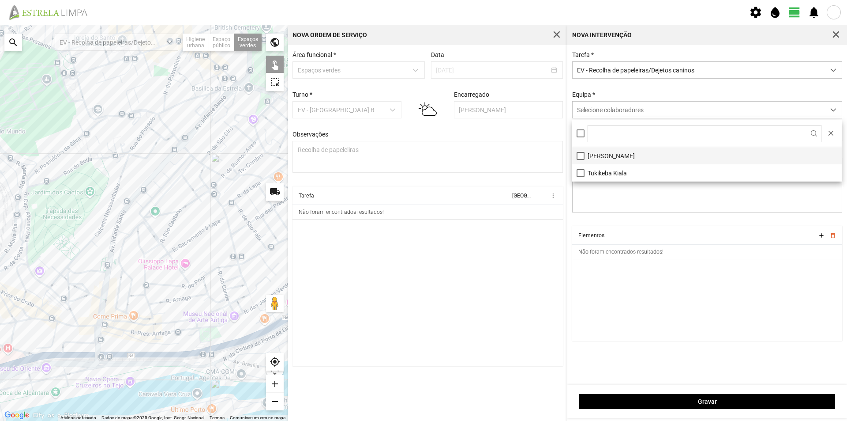
click at [619, 152] on li "[PERSON_NAME]" at bounding box center [707, 155] width 270 height 17
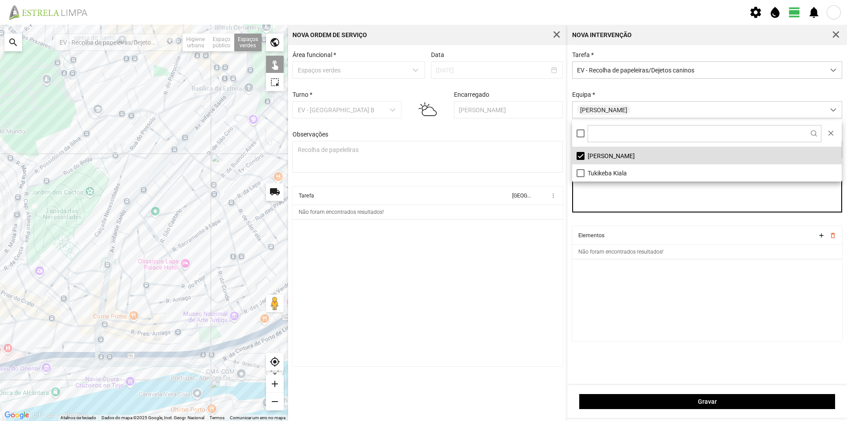
click at [638, 203] on textarea "Observações" at bounding box center [707, 197] width 271 height 32
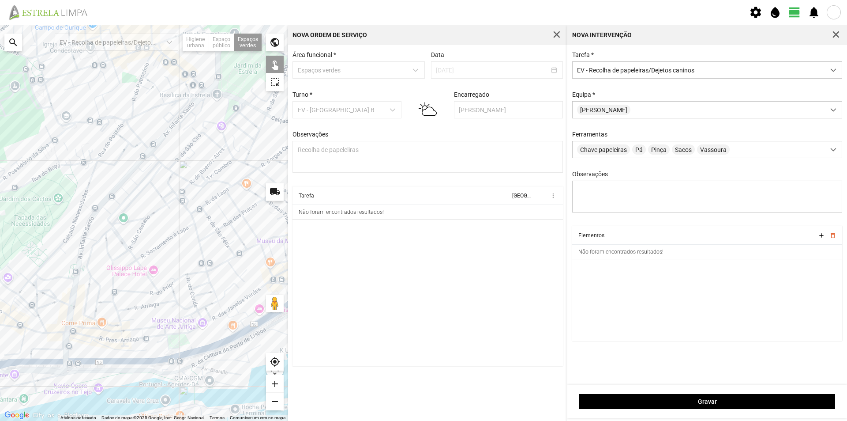
drag, startPoint x: 179, startPoint y: 246, endPoint x: 85, endPoint y: 259, distance: 95.3
click at [85, 259] on div at bounding box center [144, 223] width 288 height 396
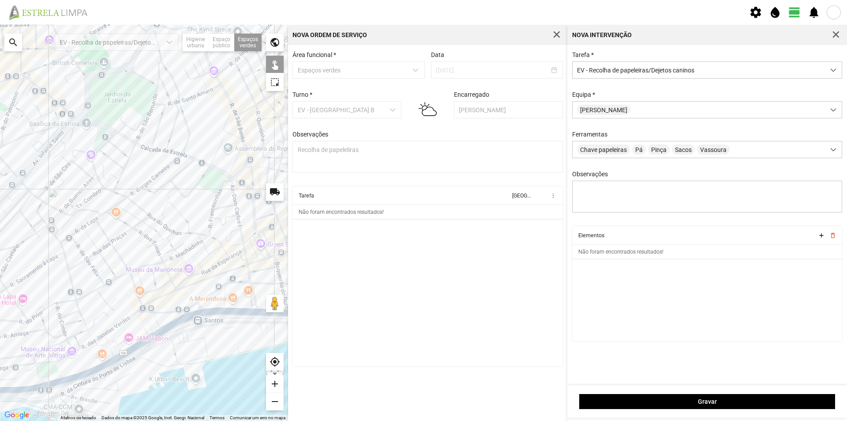
drag, startPoint x: 161, startPoint y: 196, endPoint x: 102, endPoint y: 223, distance: 64.4
click at [102, 223] on div at bounding box center [144, 223] width 288 height 396
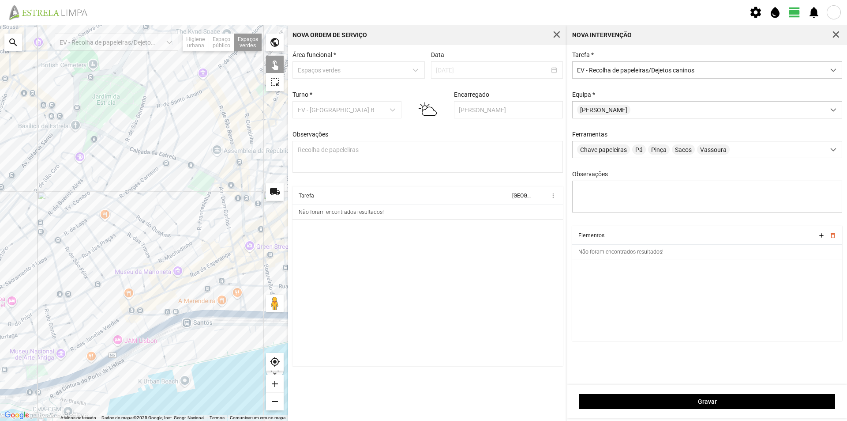
click at [200, 185] on div at bounding box center [144, 223] width 288 height 396
click at [212, 192] on div at bounding box center [144, 223] width 288 height 396
click at [224, 127] on div at bounding box center [144, 223] width 288 height 396
click at [179, 123] on div at bounding box center [144, 223] width 288 height 396
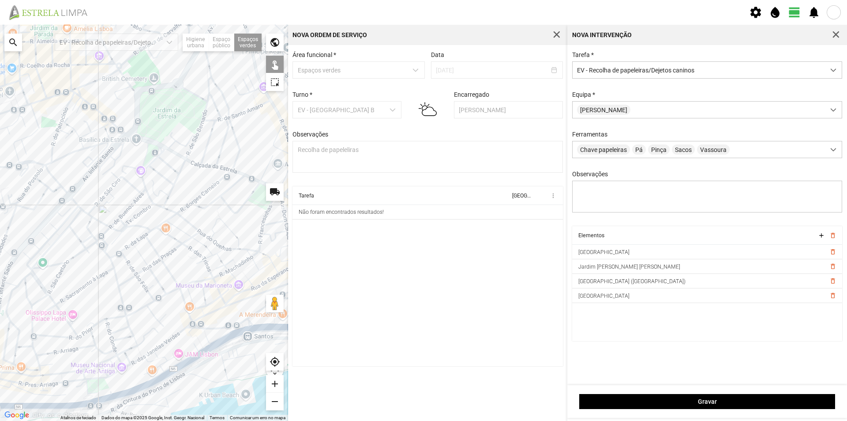
drag, startPoint x: 134, startPoint y: 149, endPoint x: 195, endPoint y: 163, distance: 62.4
click at [195, 163] on div at bounding box center [144, 223] width 288 height 396
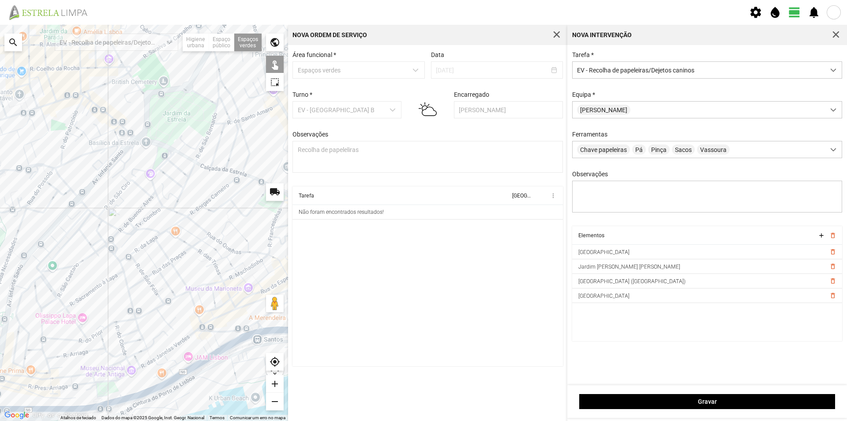
click at [159, 158] on div at bounding box center [144, 223] width 288 height 396
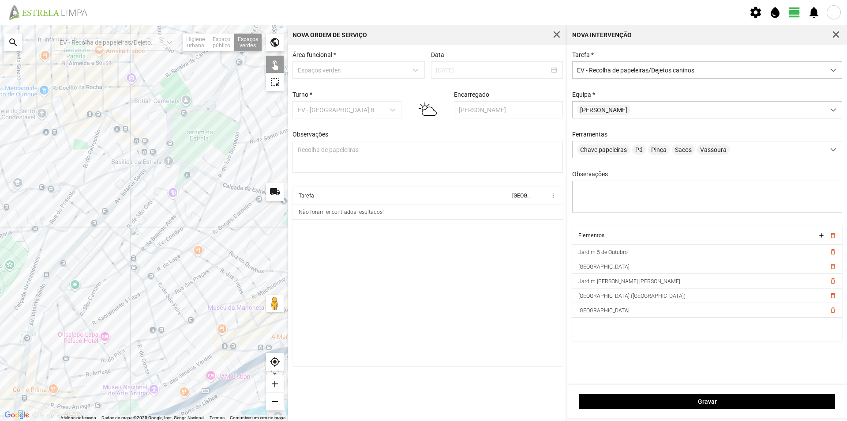
drag, startPoint x: 130, startPoint y: 152, endPoint x: 154, endPoint y: 172, distance: 31.4
click at [154, 172] on div at bounding box center [144, 223] width 288 height 396
click at [154, 158] on div at bounding box center [144, 223] width 288 height 396
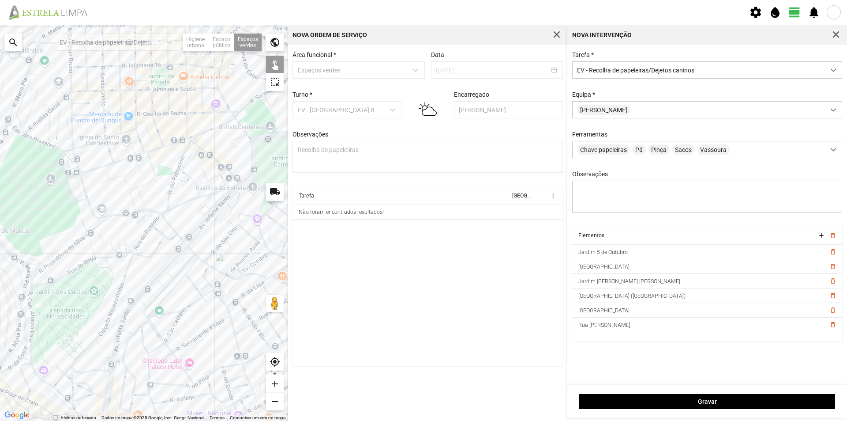
drag, startPoint x: 139, startPoint y: 173, endPoint x: 216, endPoint y: 194, distance: 79.7
click at [215, 194] on div at bounding box center [144, 223] width 288 height 396
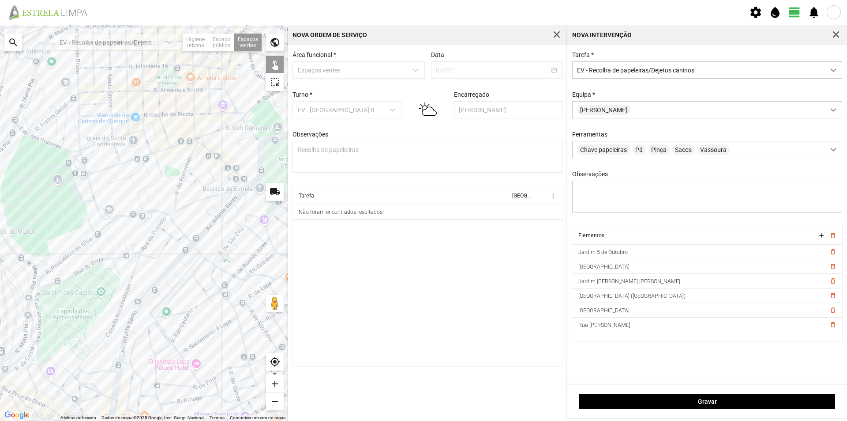
click at [83, 183] on div at bounding box center [144, 223] width 288 height 396
click at [102, 234] on div at bounding box center [144, 223] width 288 height 396
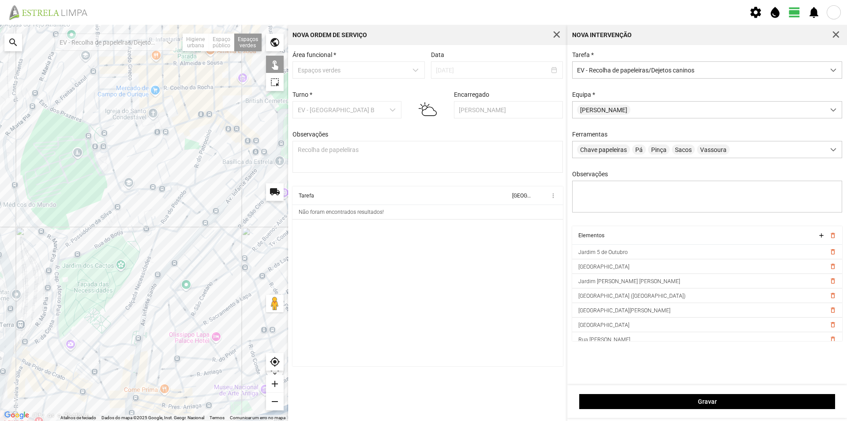
drag, startPoint x: 108, startPoint y: 249, endPoint x: 136, endPoint y: 208, distance: 49.6
click at [136, 209] on div at bounding box center [144, 223] width 288 height 396
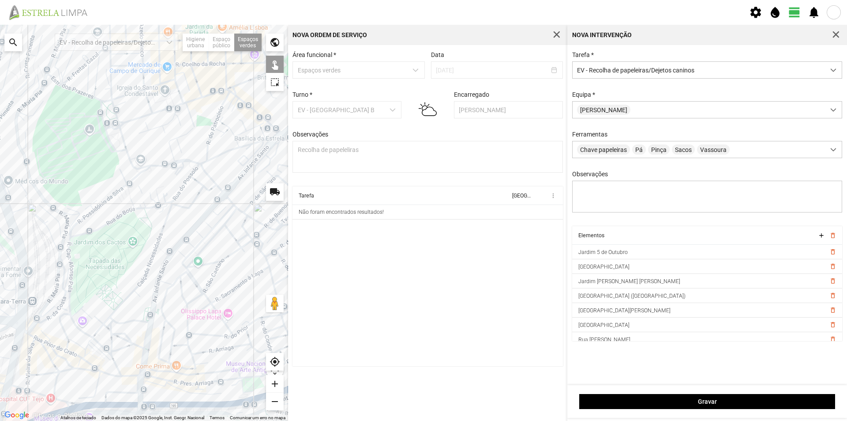
drag, startPoint x: 116, startPoint y: 308, endPoint x: 123, endPoint y: 260, distance: 47.8
click at [123, 261] on div at bounding box center [144, 223] width 288 height 396
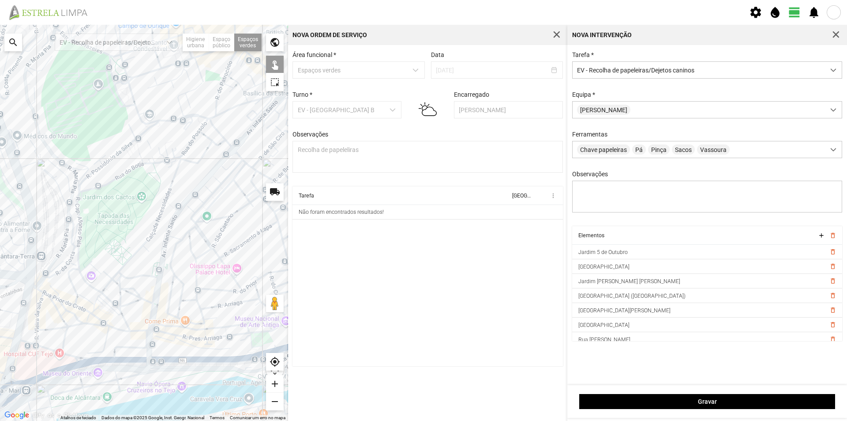
click at [81, 278] on div at bounding box center [144, 223] width 288 height 396
click at [92, 321] on div at bounding box center [144, 223] width 288 height 396
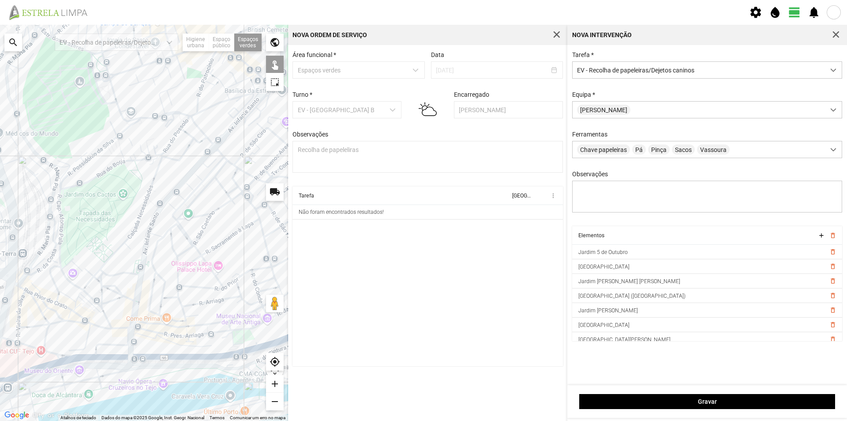
drag, startPoint x: 183, startPoint y: 297, endPoint x: 116, endPoint y: 284, distance: 68.3
click at [117, 284] on div at bounding box center [144, 223] width 288 height 396
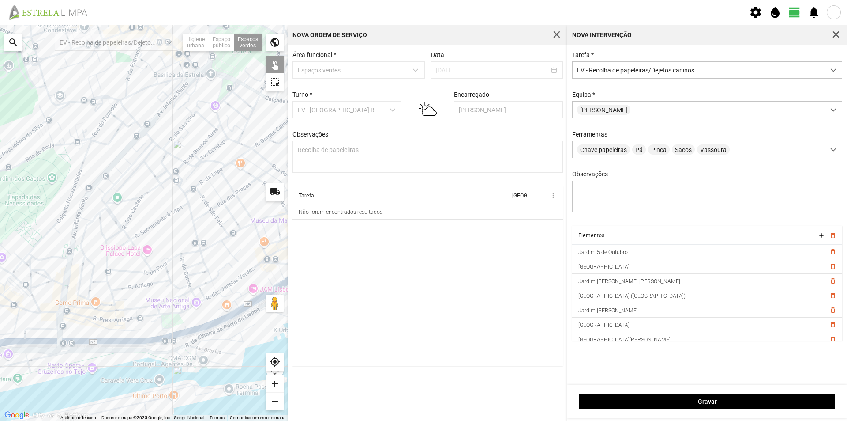
click at [167, 321] on div at bounding box center [144, 223] width 288 height 396
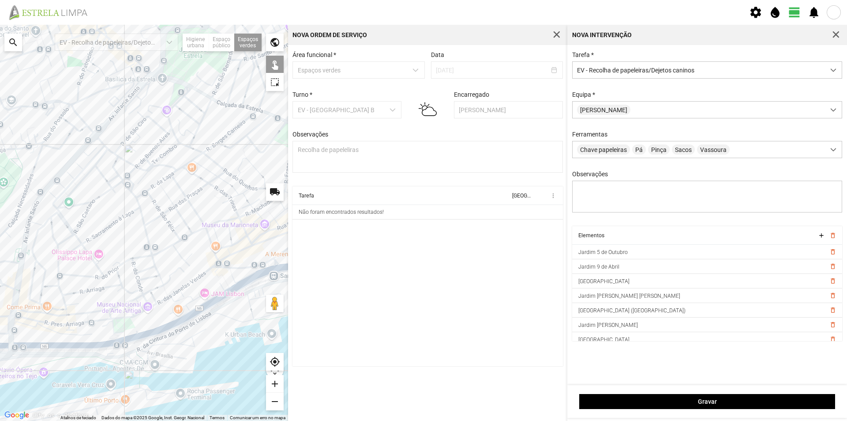
drag, startPoint x: 113, startPoint y: 268, endPoint x: 61, endPoint y: 275, distance: 52.1
click at [61, 275] on div at bounding box center [144, 223] width 288 height 396
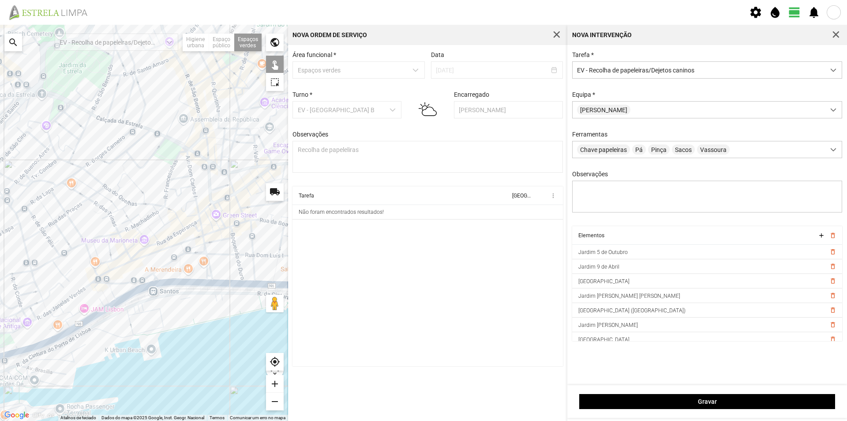
click at [172, 272] on div at bounding box center [144, 223] width 288 height 396
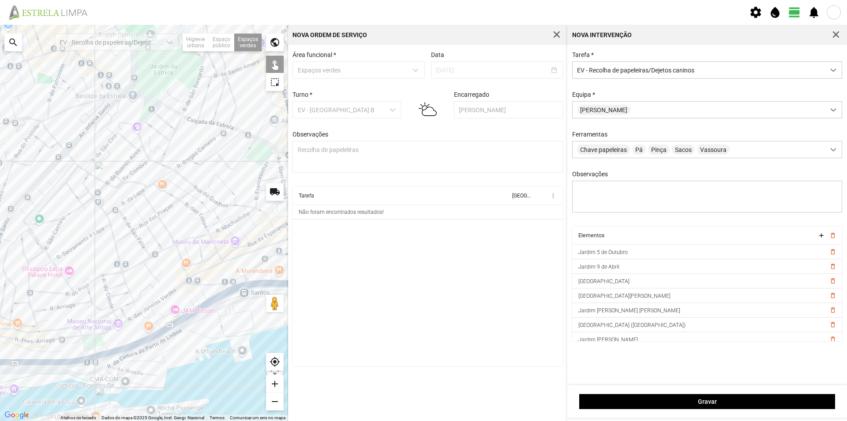
drag, startPoint x: 141, startPoint y: 230, endPoint x: 224, endPoint y: 230, distance: 83.4
click at [224, 230] on div at bounding box center [144, 223] width 288 height 396
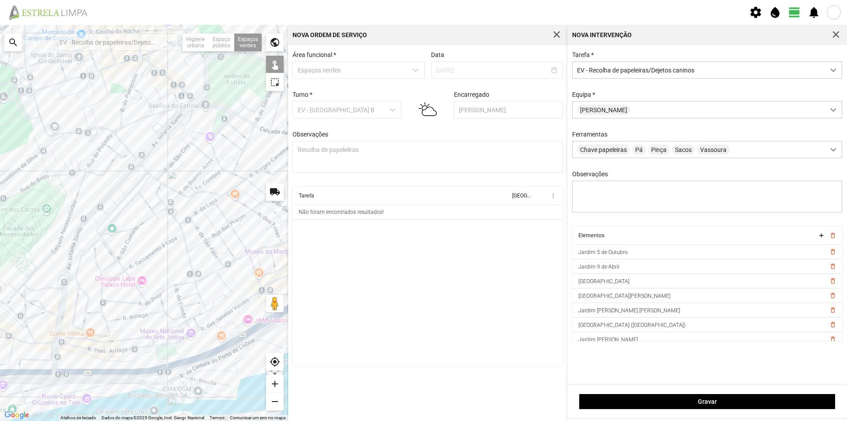
drag, startPoint x: 192, startPoint y: 231, endPoint x: 220, endPoint y: 234, distance: 28.0
click at [220, 234] on div at bounding box center [144, 223] width 288 height 396
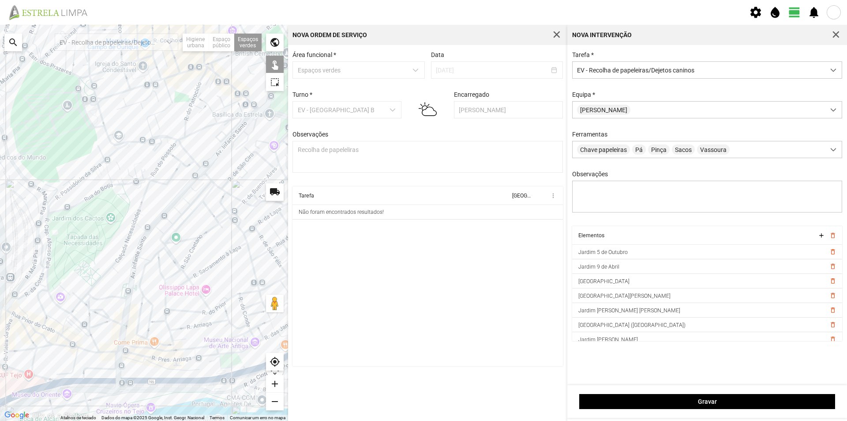
click at [164, 206] on div at bounding box center [144, 223] width 288 height 396
click at [172, 219] on div at bounding box center [144, 223] width 288 height 396
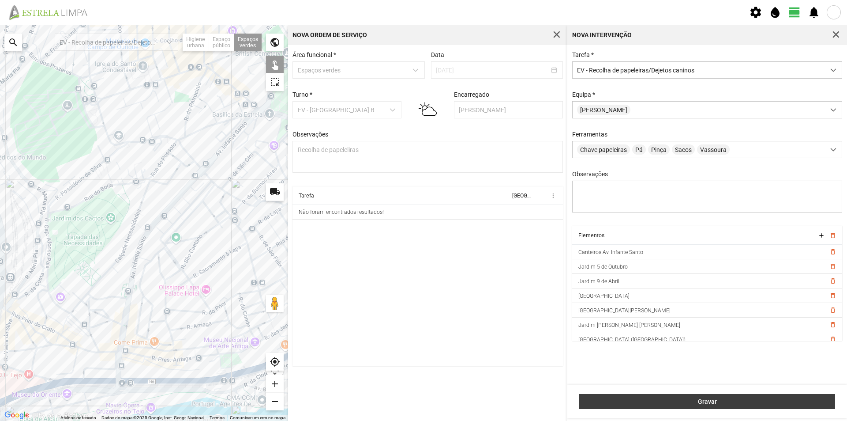
click at [696, 404] on span "Gravar" at bounding box center [707, 401] width 247 height 7
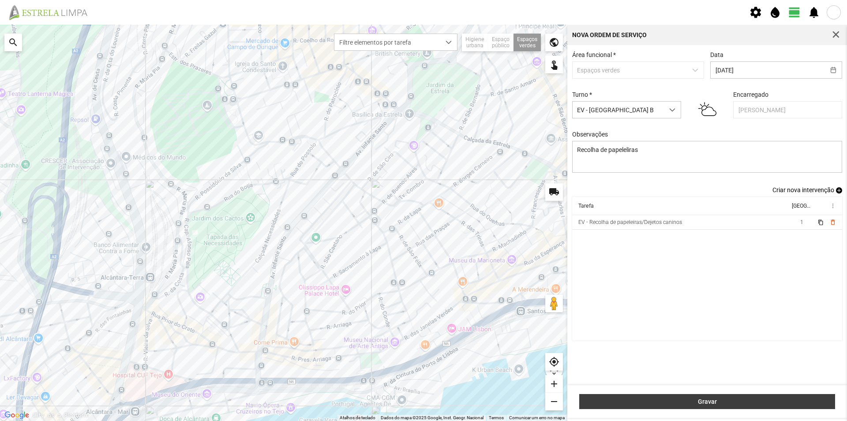
click at [699, 400] on span "Gravar" at bounding box center [707, 401] width 247 height 7
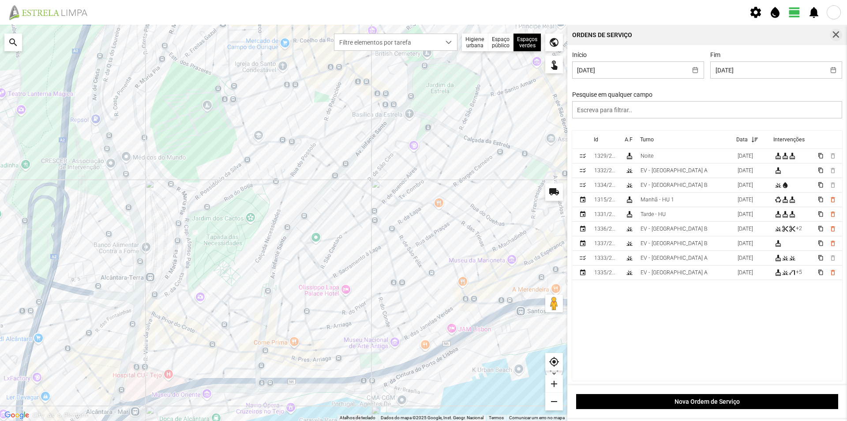
click at [838, 35] on span "button" at bounding box center [836, 35] width 8 height 8
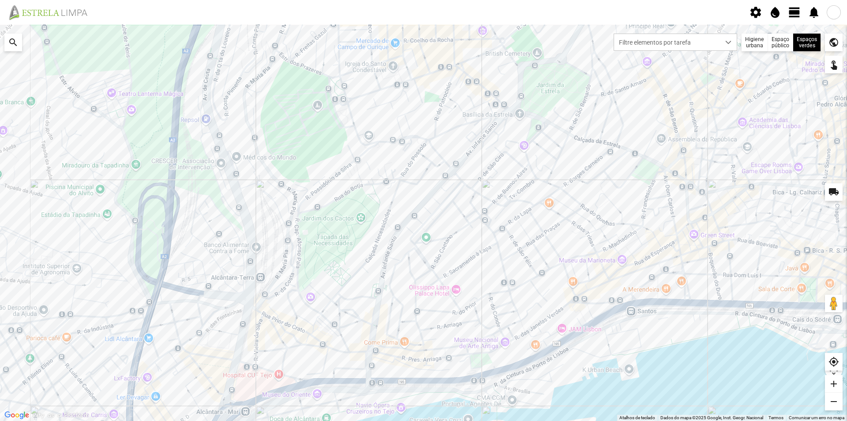
click at [794, 9] on span "view_day" at bounding box center [794, 12] width 13 height 13
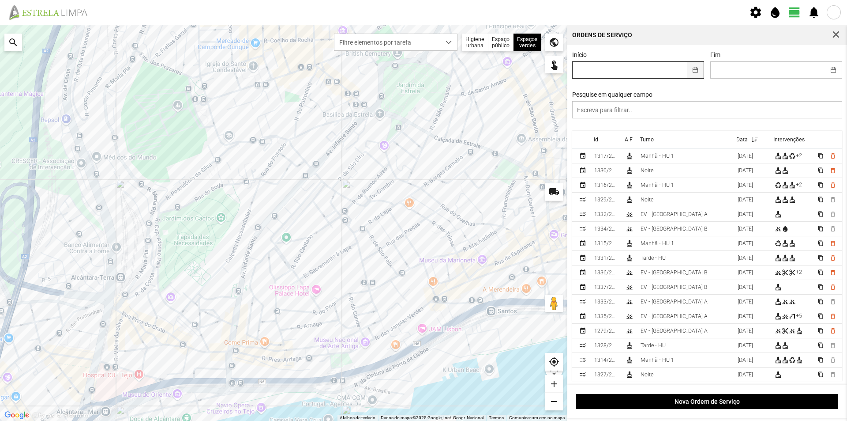
click at [691, 70] on button "button" at bounding box center [695, 70] width 17 height 16
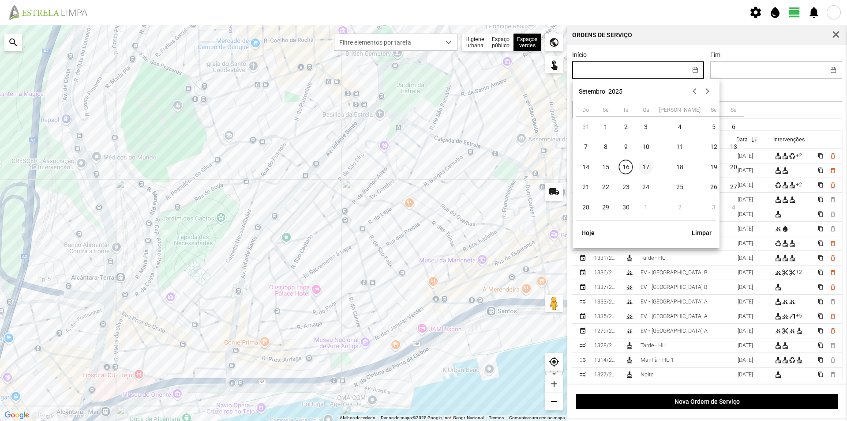
click at [643, 166] on span "17" at bounding box center [646, 167] width 14 height 14
type input "[DATE]"
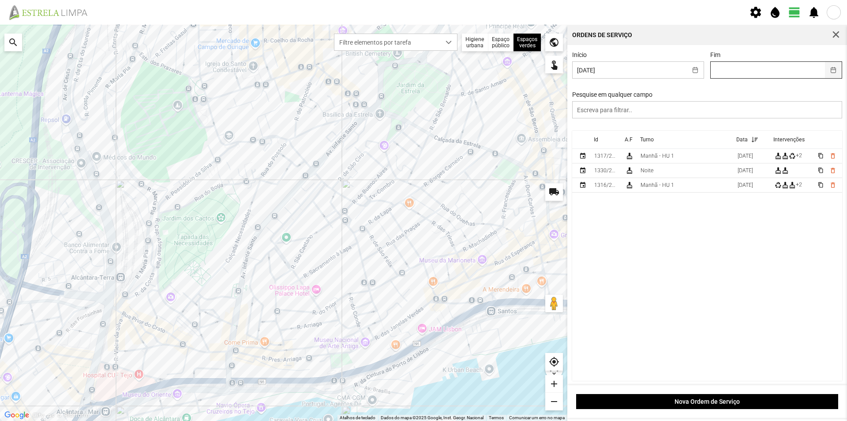
click at [828, 71] on button "button" at bounding box center [833, 70] width 17 height 16
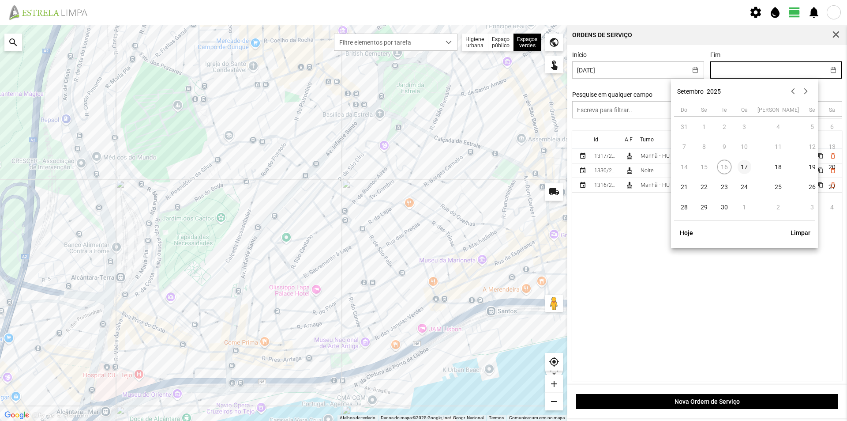
click at [744, 164] on span "17" at bounding box center [745, 167] width 14 height 14
type input "[DATE]"
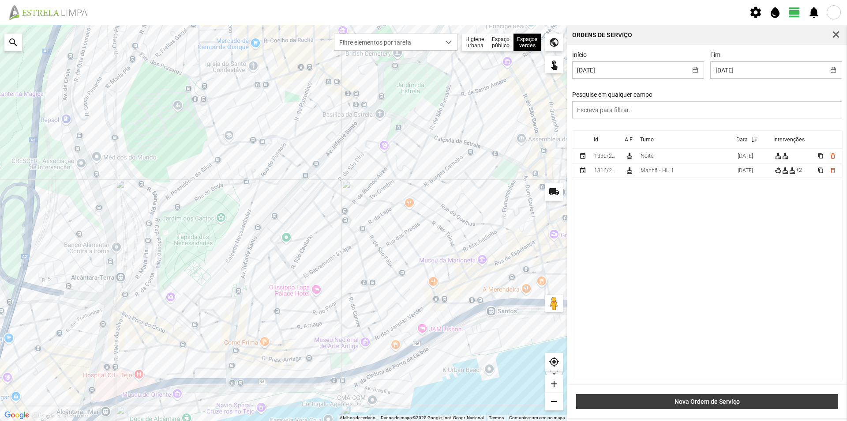
click at [679, 401] on span "Nova Ordem de Serviço" at bounding box center [707, 401] width 253 height 7
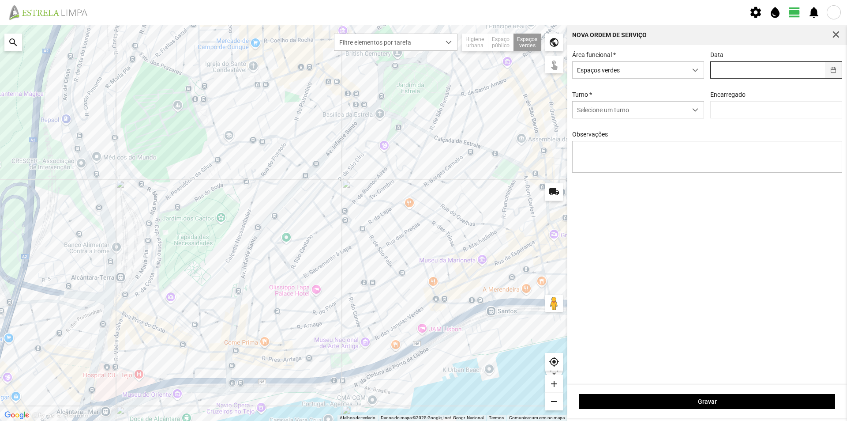
click at [831, 71] on button "button" at bounding box center [833, 70] width 17 height 16
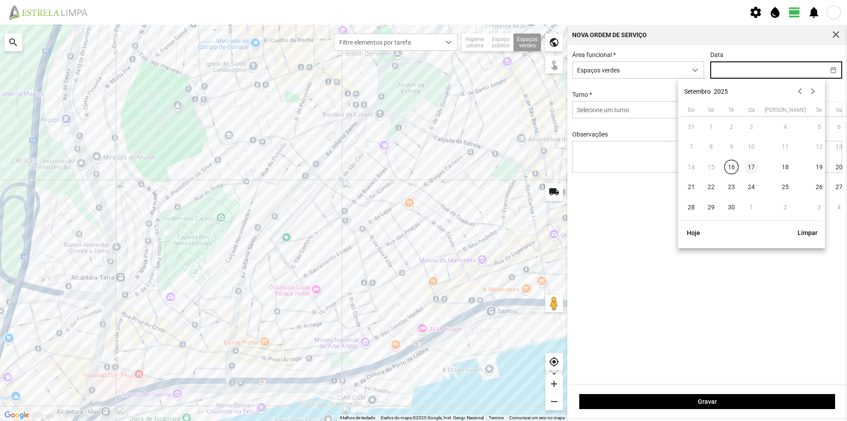
click at [753, 166] on span "17" at bounding box center [752, 167] width 14 height 14
type input "[DATE]"
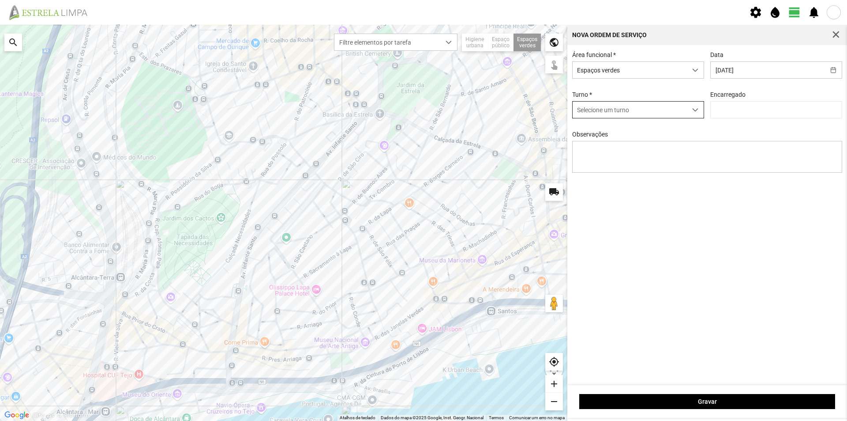
click at [659, 111] on span "Selecione um turno" at bounding box center [630, 110] width 114 height 16
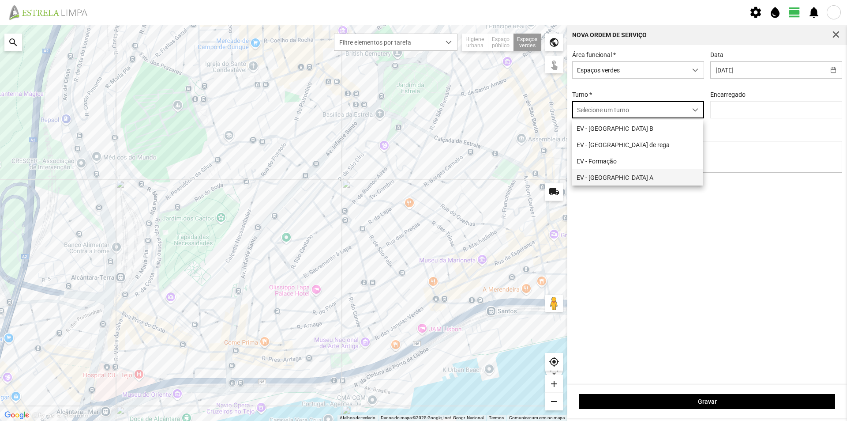
click at [610, 177] on li "EV - [GEOGRAPHIC_DATA] A" at bounding box center [637, 177] width 131 height 16
type input "[PERSON_NAME]"
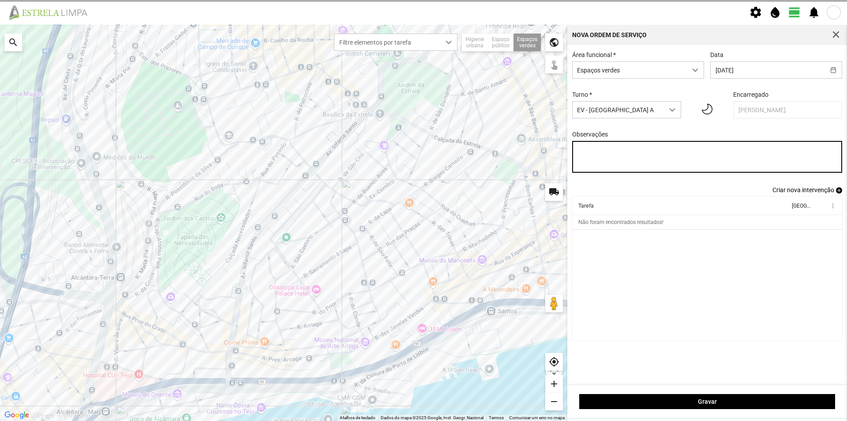
click at [603, 152] on textarea "Observações" at bounding box center [707, 157] width 271 height 32
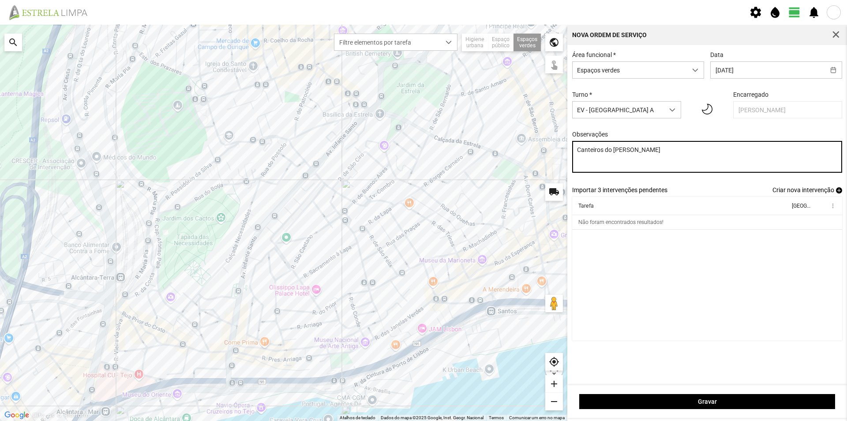
type textarea "Canteiros do [PERSON_NAME]"
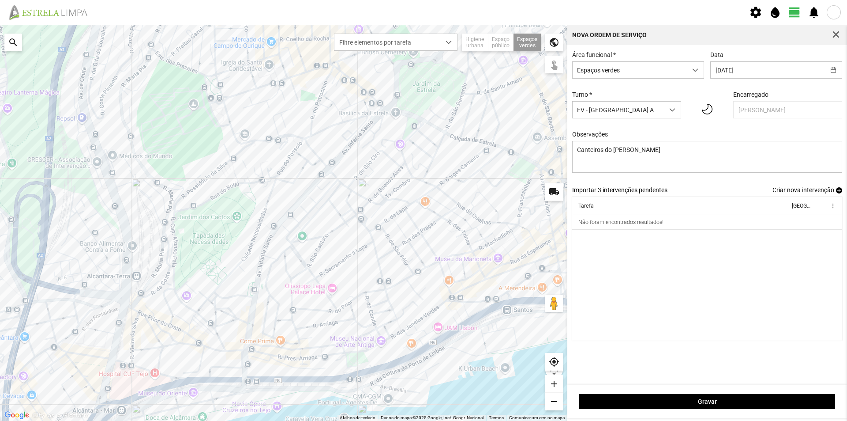
drag, startPoint x: 287, startPoint y: 292, endPoint x: 305, endPoint y: 291, distance: 18.1
click at [305, 291] on div at bounding box center [284, 223] width 568 height 396
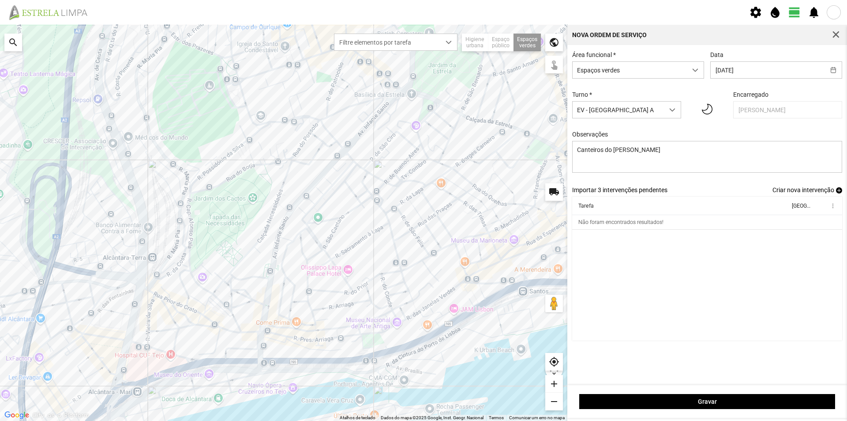
drag, startPoint x: 365, startPoint y: 257, endPoint x: 383, endPoint y: 236, distance: 28.5
click at [383, 236] on div at bounding box center [284, 223] width 568 height 396
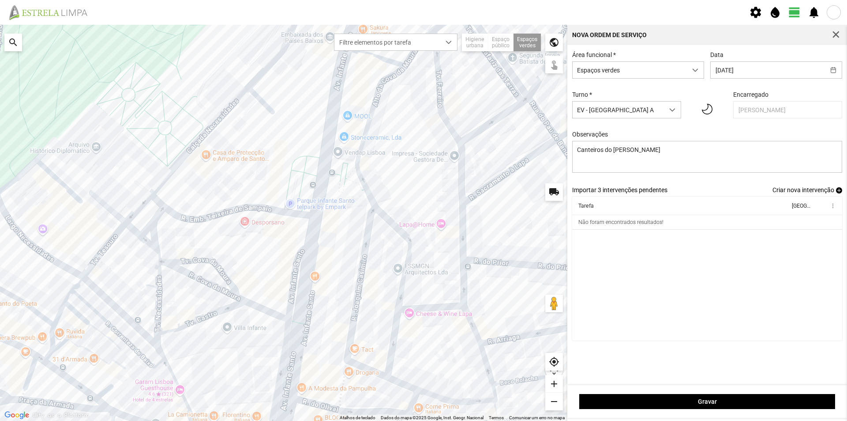
drag, startPoint x: 263, startPoint y: 312, endPoint x: 227, endPoint y: 254, distance: 68.1
click at [227, 254] on div at bounding box center [284, 223] width 568 height 396
click at [346, 188] on div at bounding box center [284, 223] width 568 height 396
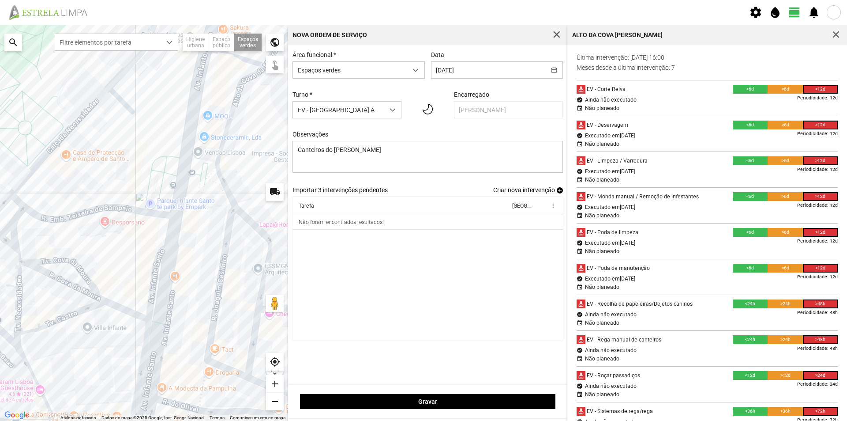
click at [213, 188] on div at bounding box center [144, 223] width 288 height 396
click at [206, 191] on div at bounding box center [144, 223] width 288 height 396
click at [836, 33] on span "button" at bounding box center [836, 35] width 8 height 8
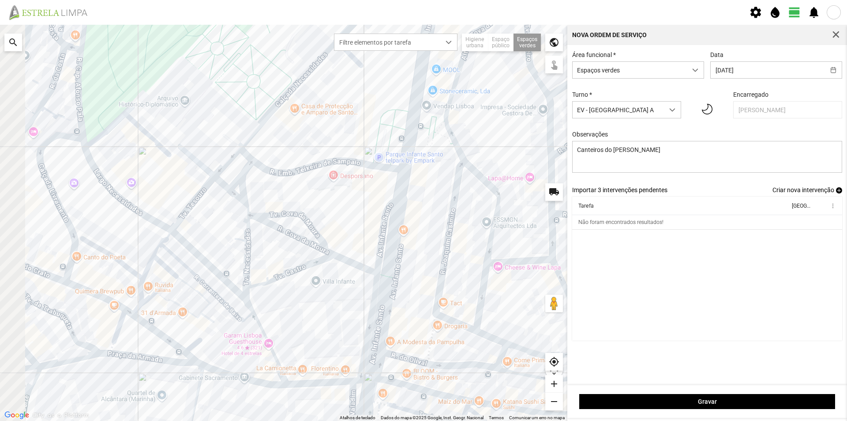
drag, startPoint x: 215, startPoint y: 281, endPoint x: 309, endPoint y: 233, distance: 105.0
click at [309, 233] on div at bounding box center [284, 223] width 568 height 396
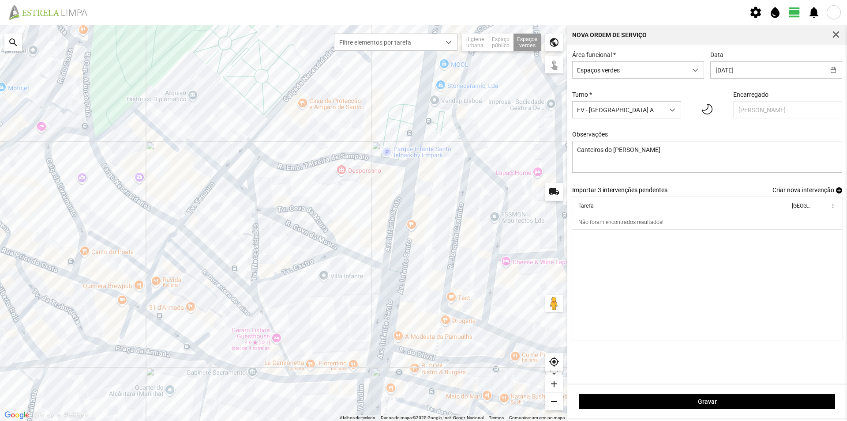
click at [210, 208] on div at bounding box center [284, 223] width 568 height 396
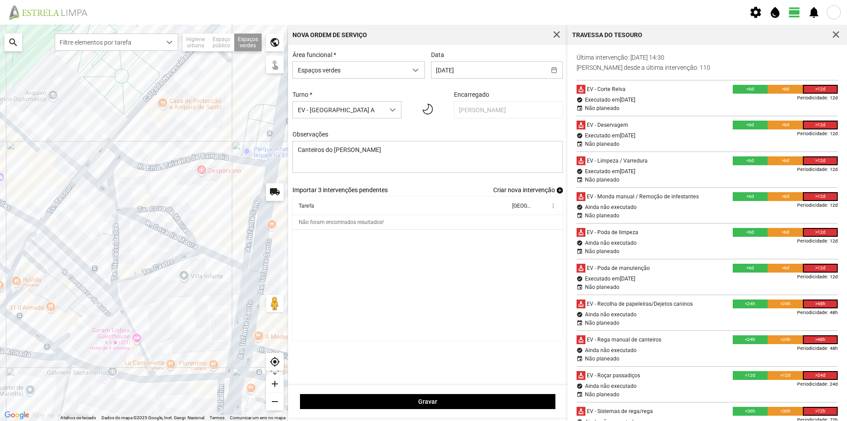
click at [67, 202] on div at bounding box center [144, 223] width 288 height 396
click at [833, 33] on span "button" at bounding box center [836, 35] width 8 height 8
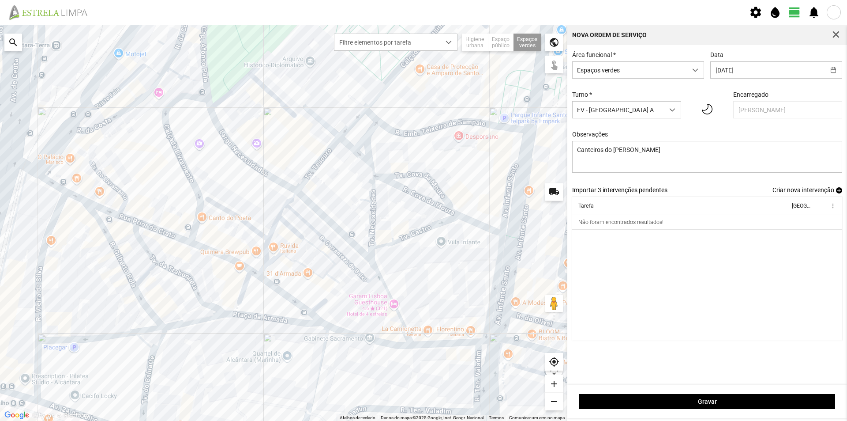
drag, startPoint x: 364, startPoint y: 280, endPoint x: 494, endPoint y: 248, distance: 134.4
click at [494, 248] on div at bounding box center [284, 223] width 568 height 396
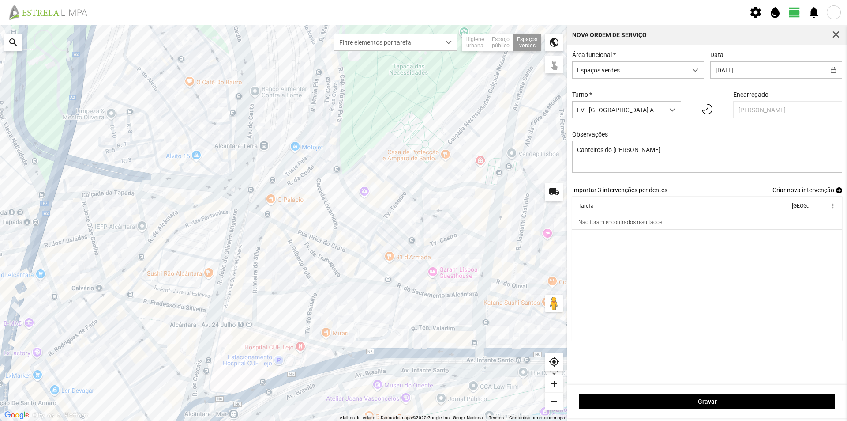
click at [239, 243] on div at bounding box center [284, 223] width 568 height 396
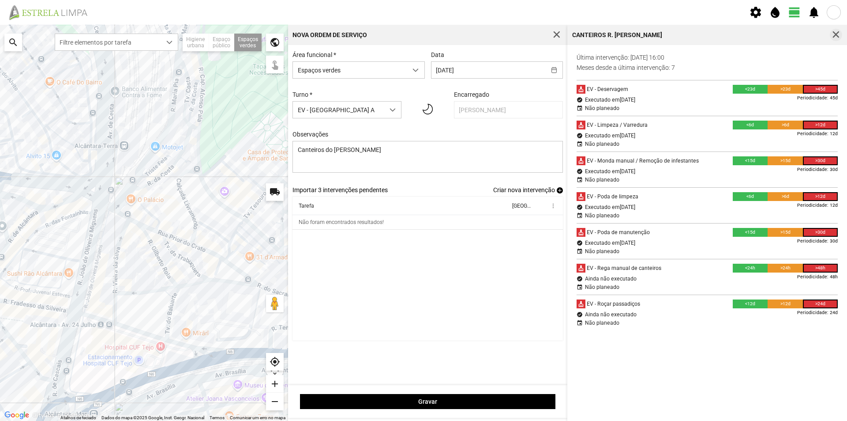
click at [838, 34] on span "button" at bounding box center [836, 35] width 8 height 8
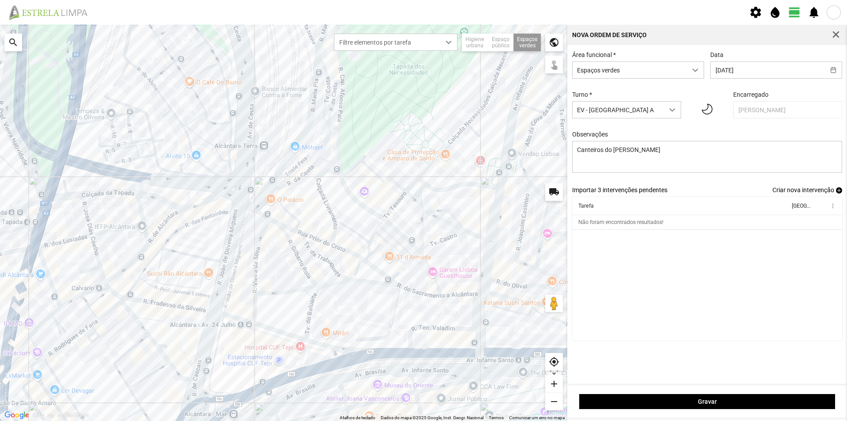
drag, startPoint x: 418, startPoint y: 273, endPoint x: 394, endPoint y: 173, distance: 103.5
click at [394, 180] on div at bounding box center [284, 223] width 568 height 396
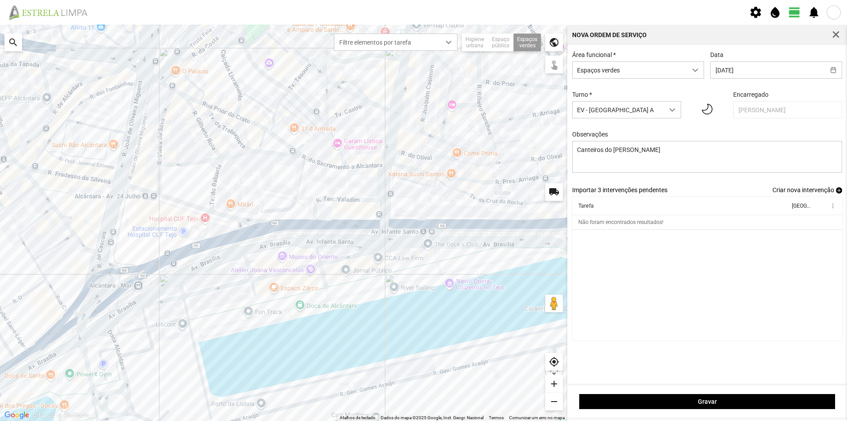
drag, startPoint x: 414, startPoint y: 181, endPoint x: 335, endPoint y: 202, distance: 80.7
click at [335, 202] on div at bounding box center [284, 223] width 568 height 396
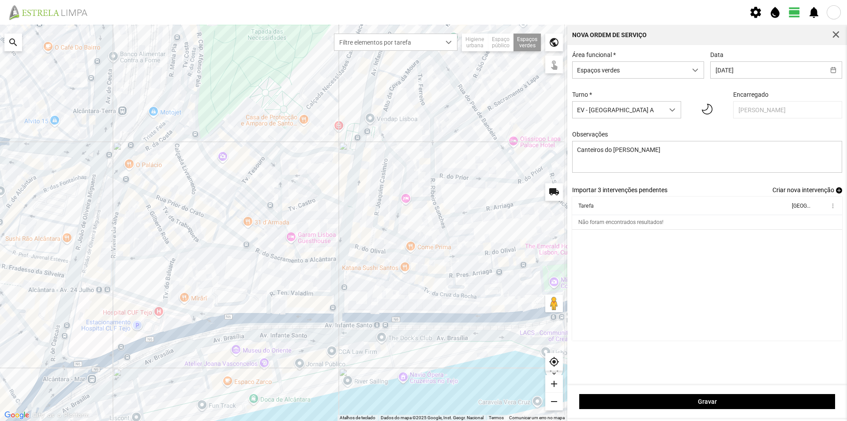
drag, startPoint x: 419, startPoint y: 196, endPoint x: 424, endPoint y: 253, distance: 56.7
click at [424, 253] on div at bounding box center [284, 223] width 568 height 396
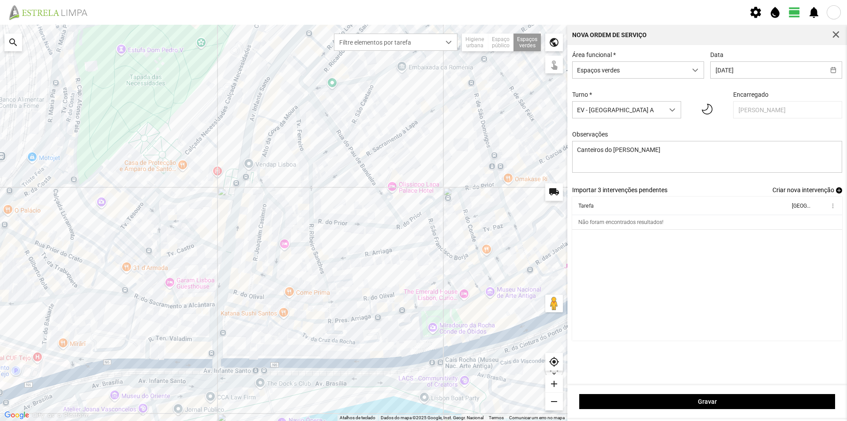
drag, startPoint x: 422, startPoint y: 212, endPoint x: 299, endPoint y: 255, distance: 129.4
click at [299, 255] on div at bounding box center [284, 223] width 568 height 396
click at [442, 245] on div at bounding box center [284, 223] width 568 height 396
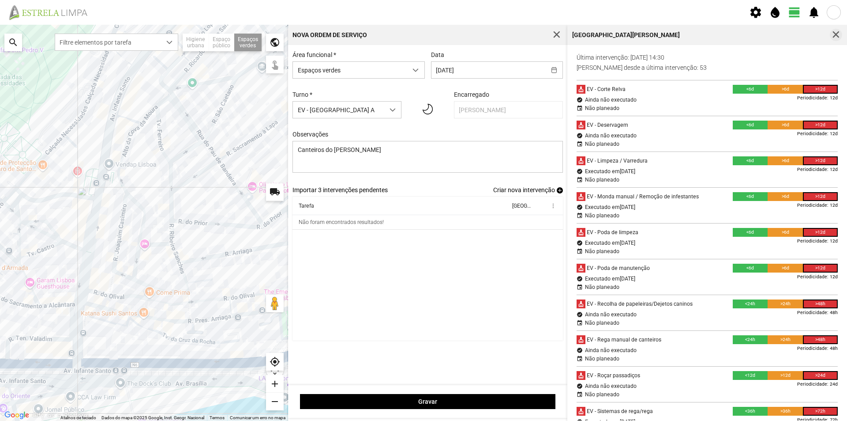
click at [836, 38] on span "button" at bounding box center [836, 35] width 8 height 8
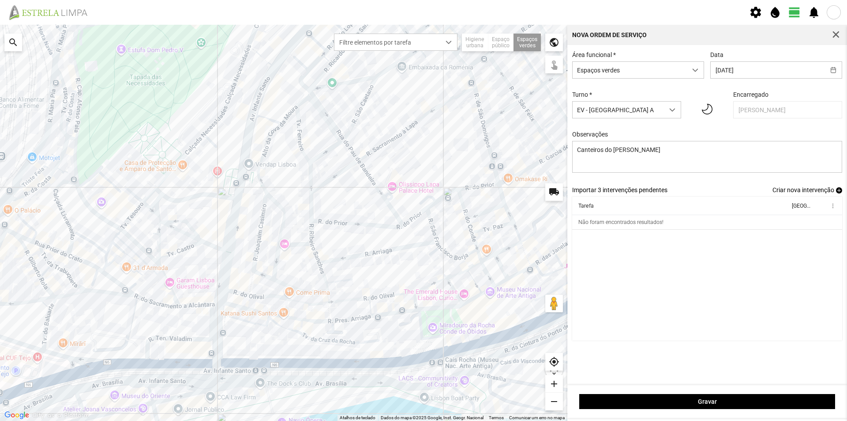
click at [837, 192] on span "add" at bounding box center [839, 190] width 6 height 6
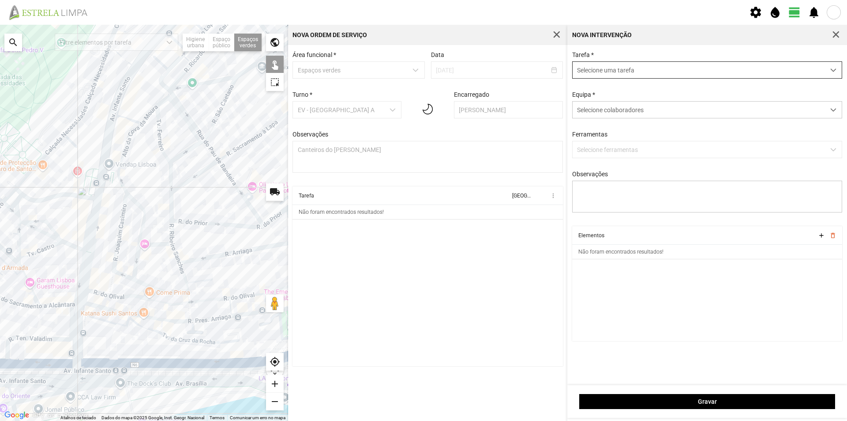
click at [622, 71] on span "Selecione uma tarefa" at bounding box center [699, 70] width 252 height 16
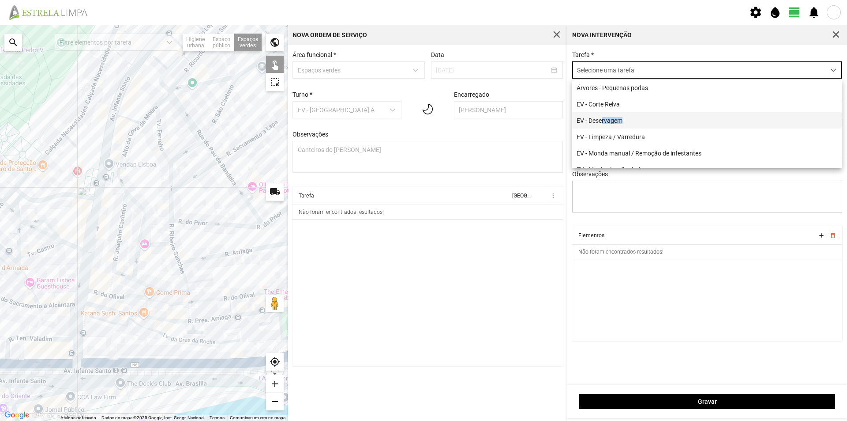
click at [602, 124] on li "EV - Deservagem" at bounding box center [707, 120] width 270 height 16
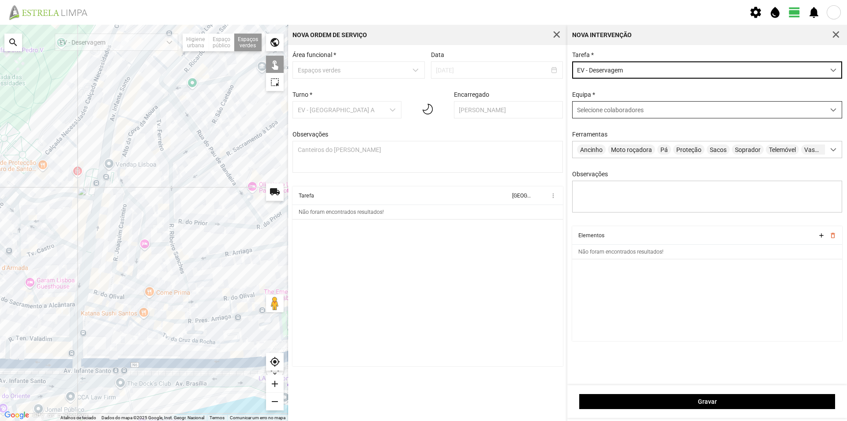
click at [591, 107] on span "Selecione colaboradores" at bounding box center [610, 109] width 67 height 7
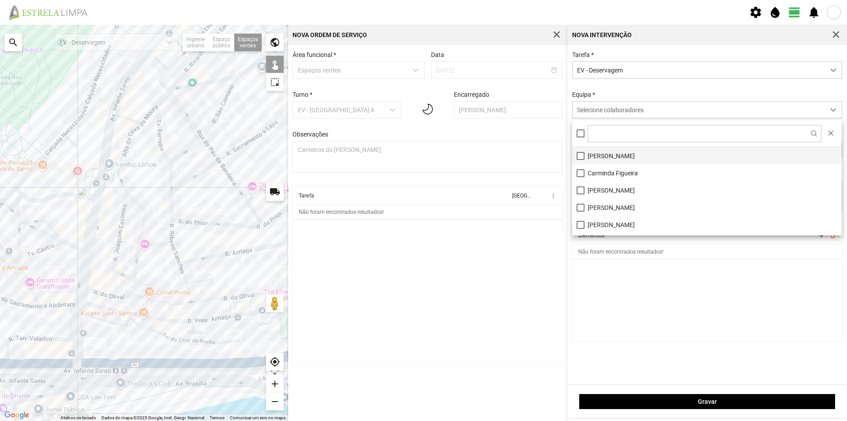
click at [602, 154] on li "[PERSON_NAME]" at bounding box center [707, 155] width 270 height 17
click at [635, 286] on cdk-virtual-scroll-viewport "Elementos add delete_outline Não foram encontrados resultados!" at bounding box center [707, 283] width 271 height 115
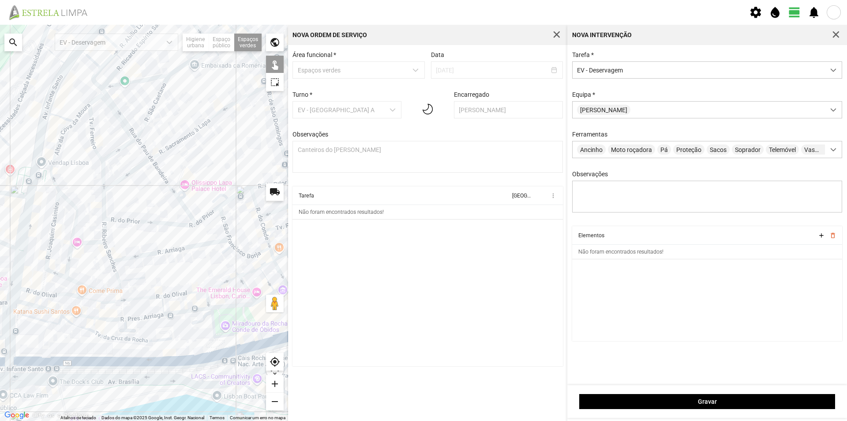
drag, startPoint x: 252, startPoint y: 271, endPoint x: 180, endPoint y: 268, distance: 72.5
click at [180, 268] on div at bounding box center [144, 223] width 288 height 396
click at [233, 245] on div at bounding box center [144, 223] width 288 height 396
click at [232, 242] on div at bounding box center [144, 223] width 288 height 396
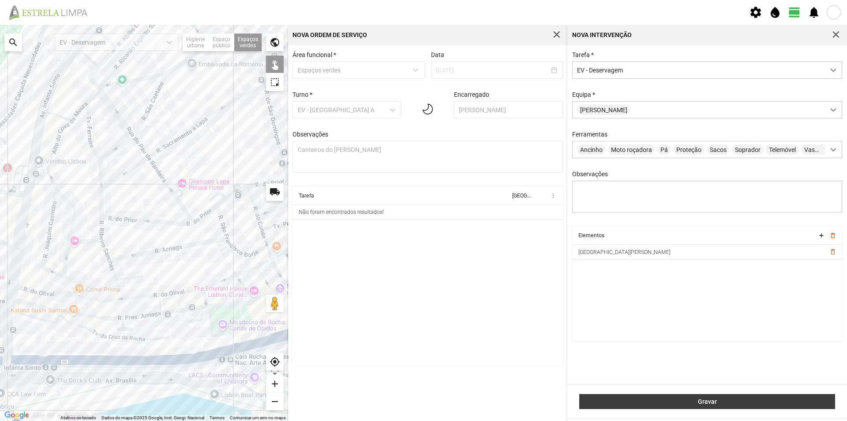
click at [722, 397] on button "Gravar" at bounding box center [708, 401] width 256 height 15
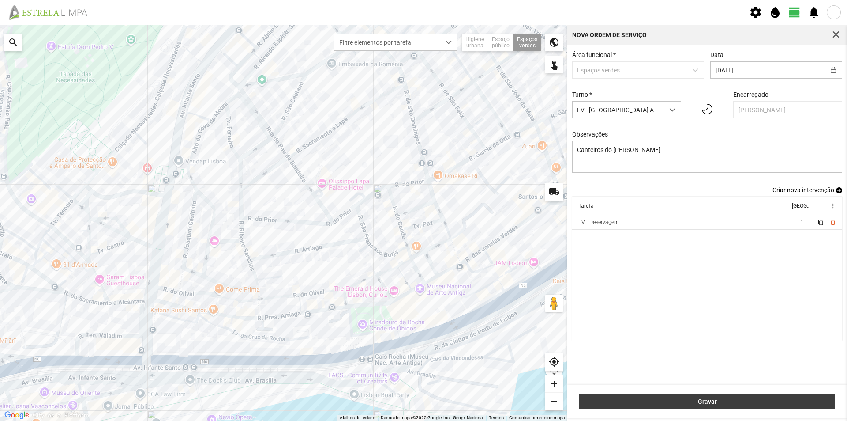
click at [730, 399] on span "Gravar" at bounding box center [707, 401] width 247 height 7
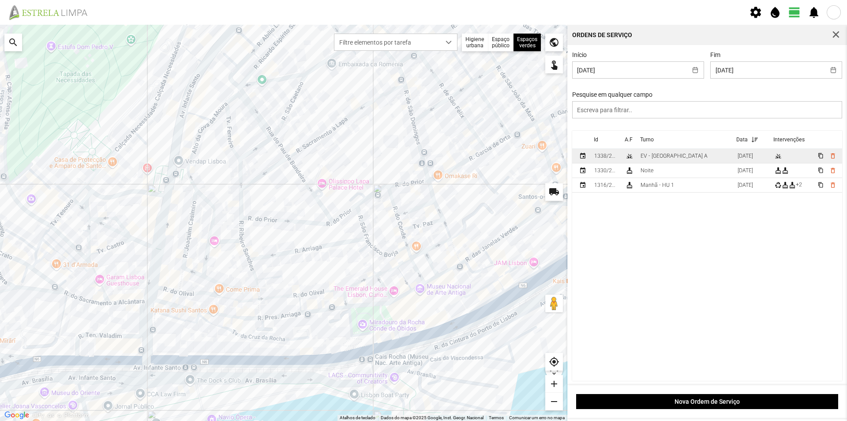
click at [676, 158] on td "EV - [GEOGRAPHIC_DATA] A" at bounding box center [685, 156] width 97 height 15
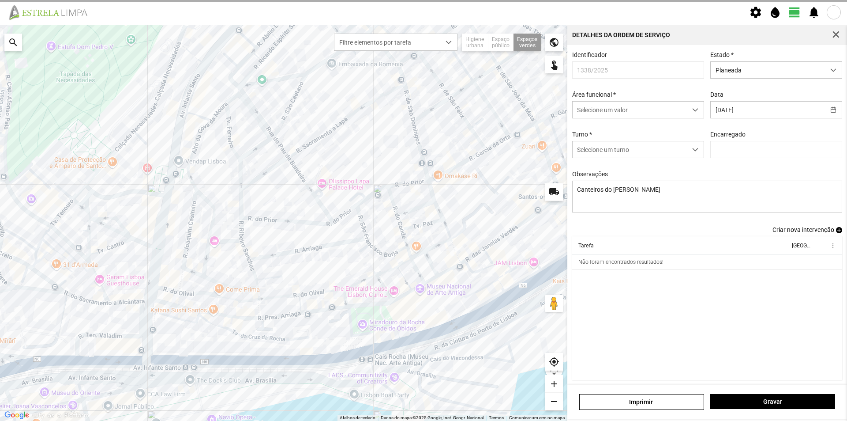
type input "[PERSON_NAME]"
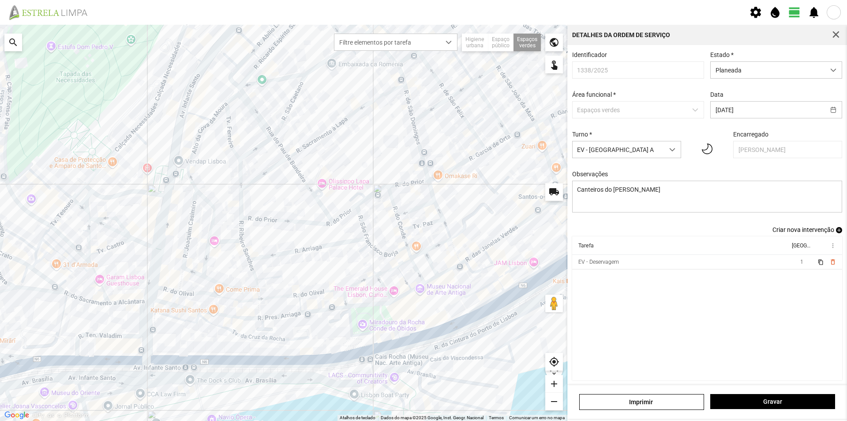
click at [836, 230] on span "add" at bounding box center [839, 230] width 6 height 6
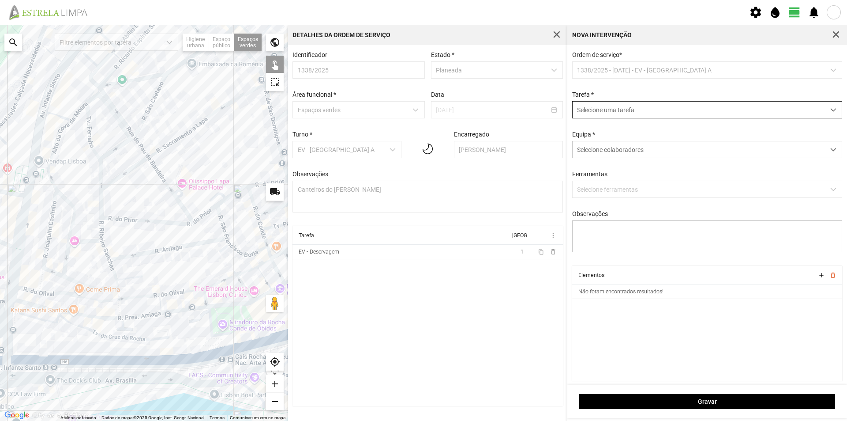
click at [611, 112] on span "Selecione uma tarefa" at bounding box center [699, 110] width 252 height 16
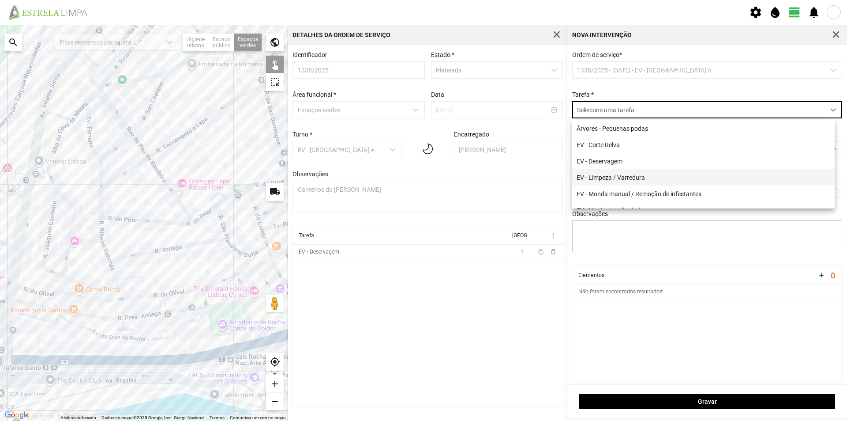
click at [645, 173] on li "EV - Limpeza / Varredura" at bounding box center [703, 177] width 263 height 16
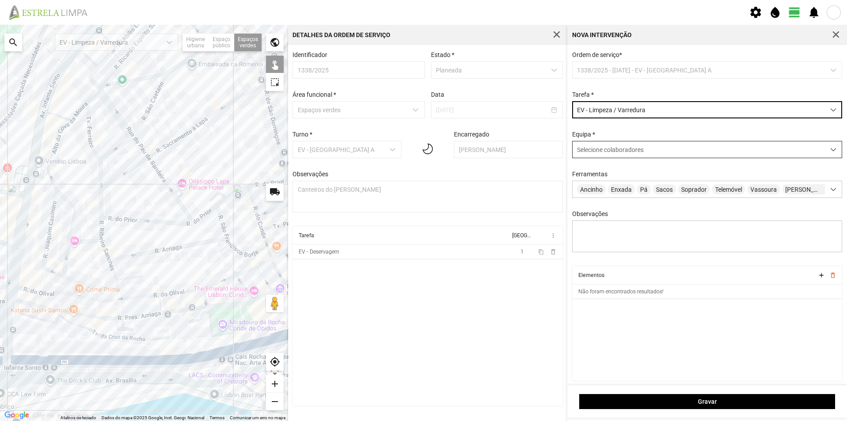
click at [621, 149] on span "Selecione colaboradores" at bounding box center [610, 149] width 67 height 7
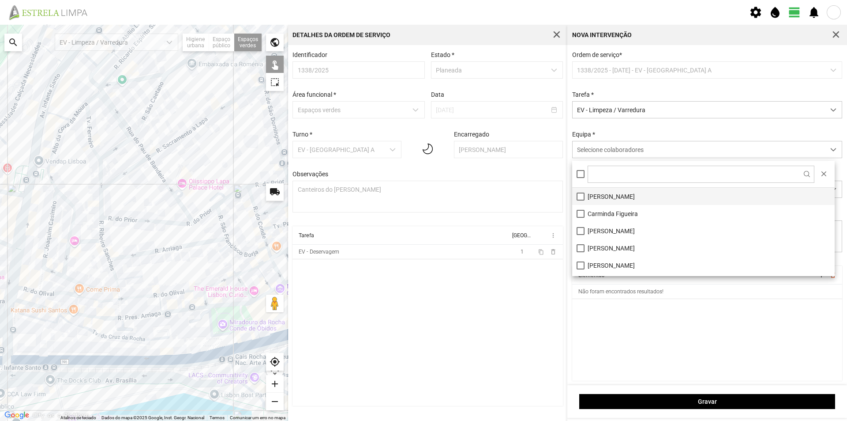
click at [619, 199] on li "[PERSON_NAME]" at bounding box center [703, 196] width 263 height 17
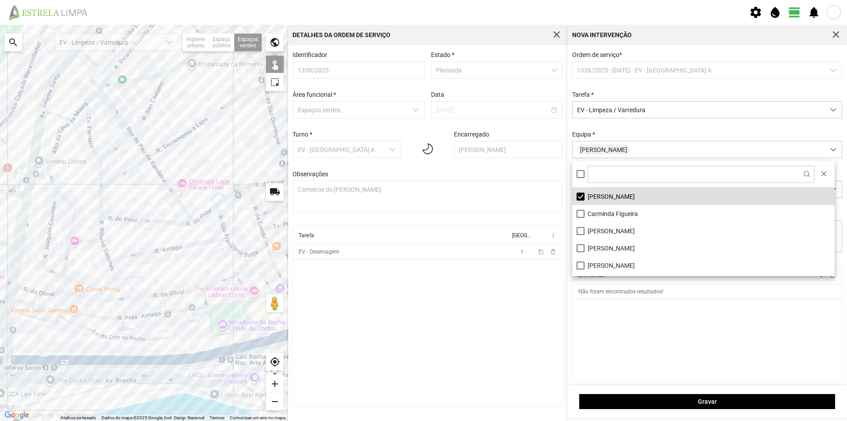
click at [625, 321] on cdk-virtual-scroll-viewport "Elementos add delete_outline Não foram encontrados resultados!" at bounding box center [707, 323] width 271 height 115
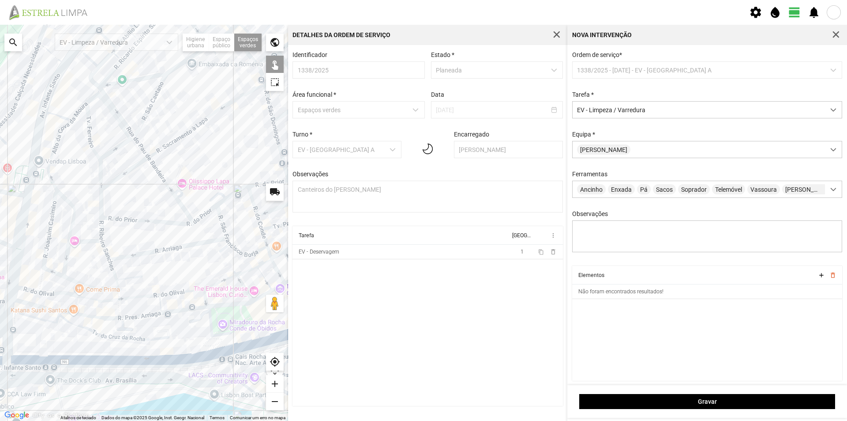
click at [232, 243] on div at bounding box center [144, 223] width 288 height 396
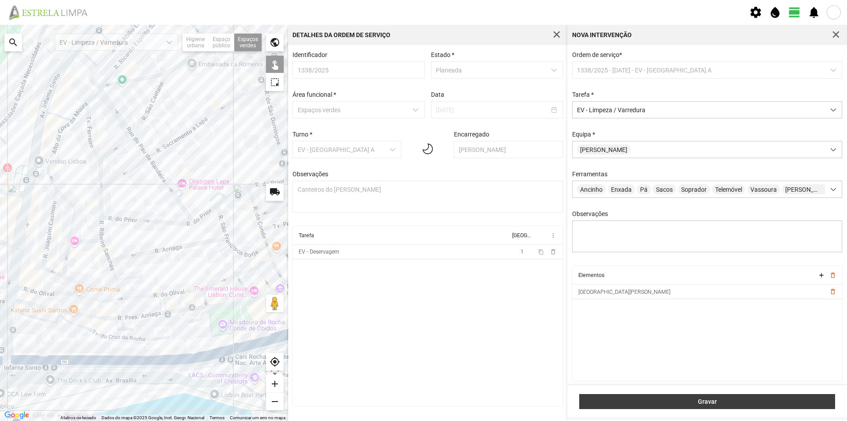
click at [693, 399] on span "Gravar" at bounding box center [707, 401] width 247 height 7
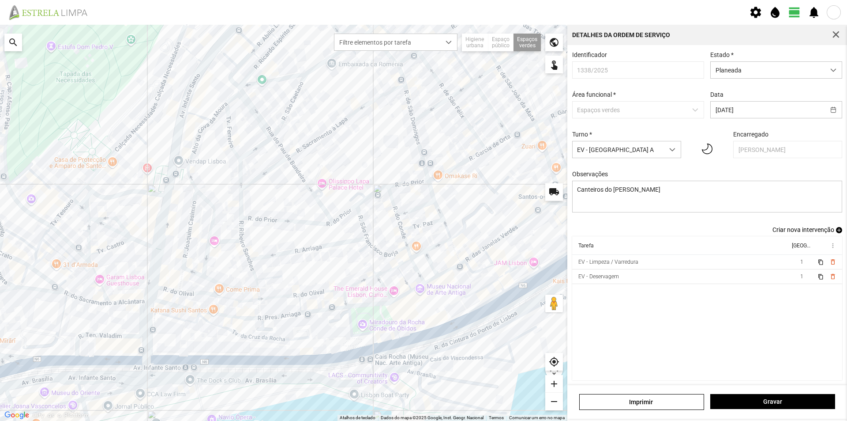
click at [836, 233] on span "add" at bounding box center [839, 230] width 6 height 6
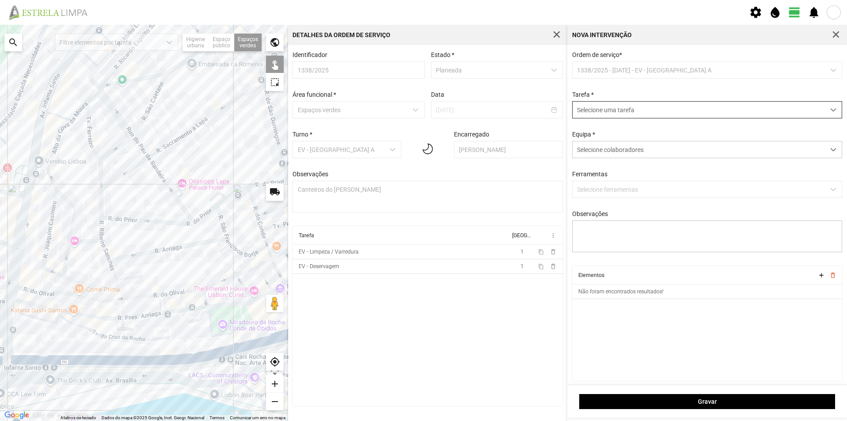
click at [658, 115] on span "Selecione uma tarefa" at bounding box center [699, 110] width 252 height 16
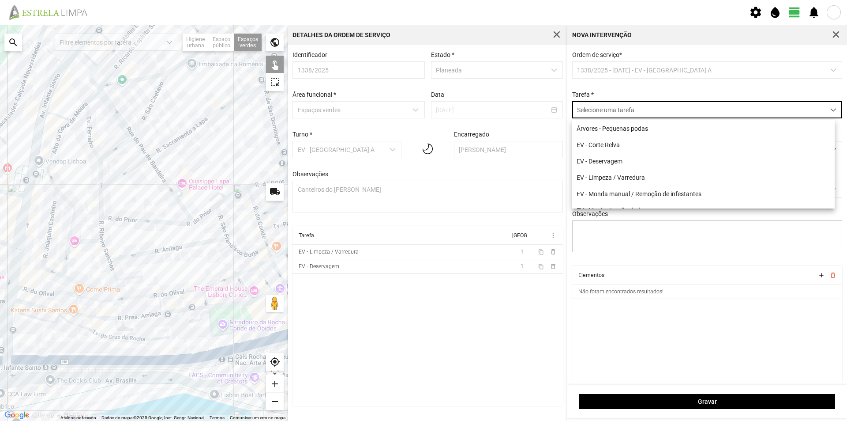
scroll to position [5, 39]
click at [659, 193] on li "EV - Monda manual / Remoção de infestantes" at bounding box center [703, 193] width 263 height 16
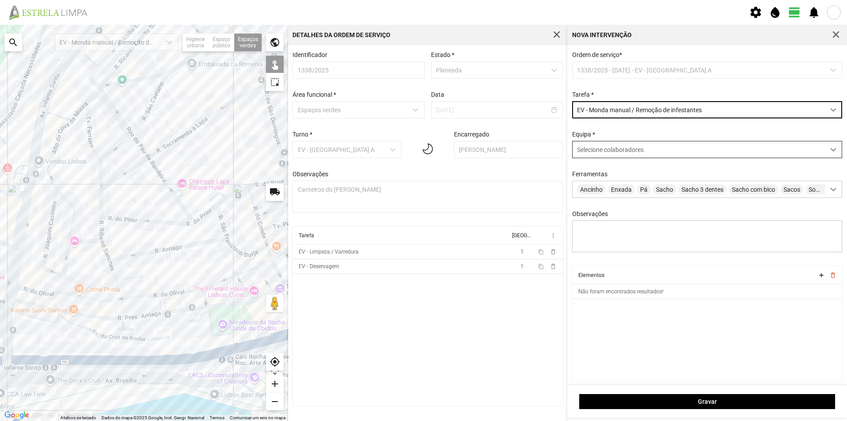
click at [596, 149] on span "Selecione colaboradores" at bounding box center [610, 149] width 67 height 7
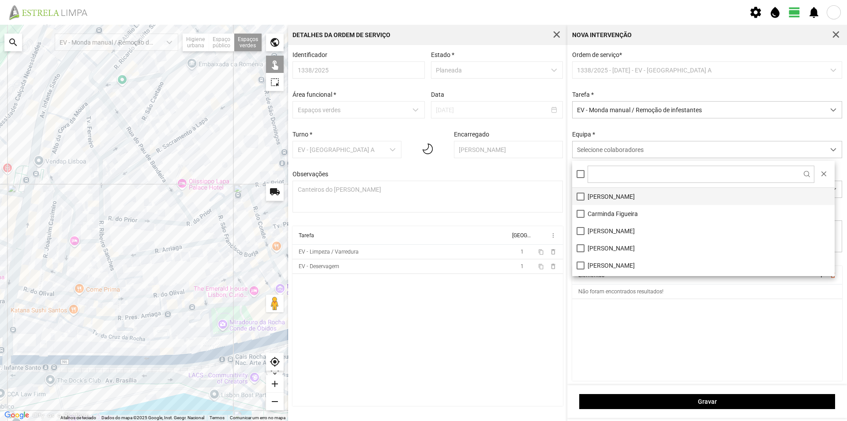
click at [595, 200] on li "[PERSON_NAME]" at bounding box center [703, 196] width 263 height 17
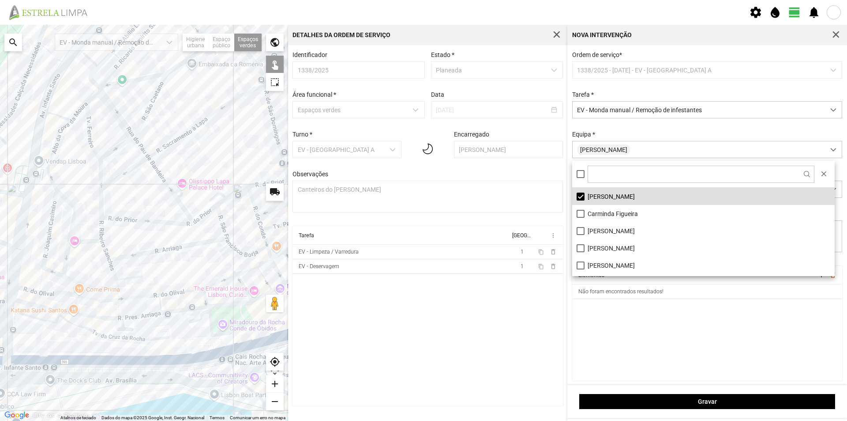
click at [600, 323] on cdk-virtual-scroll-viewport "Elementos add delete_outline Não foram encontrados resultados!" at bounding box center [707, 323] width 271 height 115
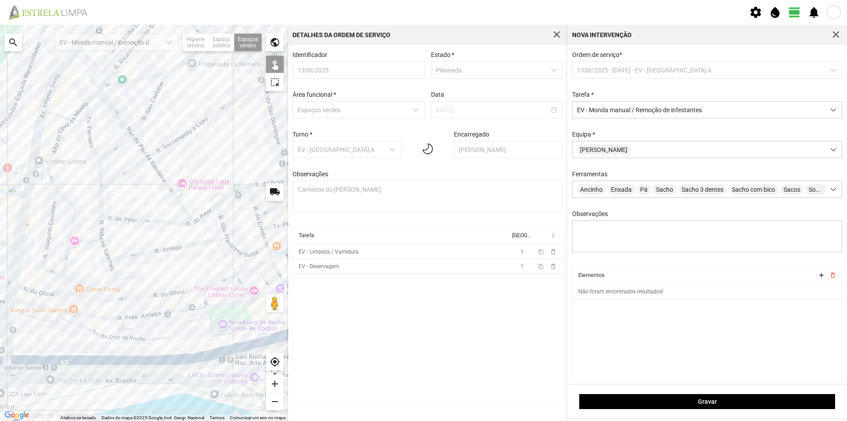
click at [234, 243] on div at bounding box center [144, 223] width 288 height 396
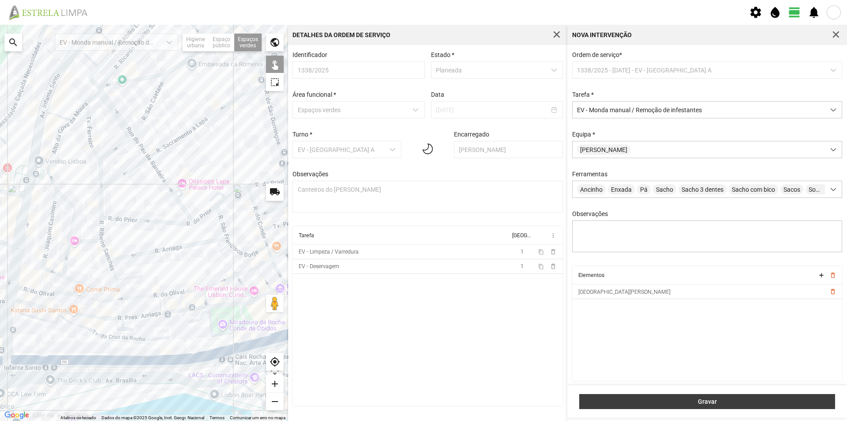
click at [659, 395] on button "Gravar" at bounding box center [708, 401] width 256 height 15
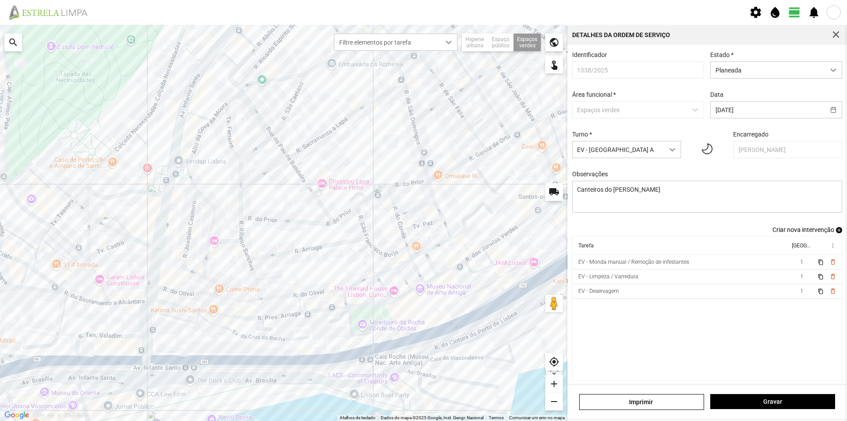
click at [836, 233] on span "add" at bounding box center [839, 230] width 6 height 6
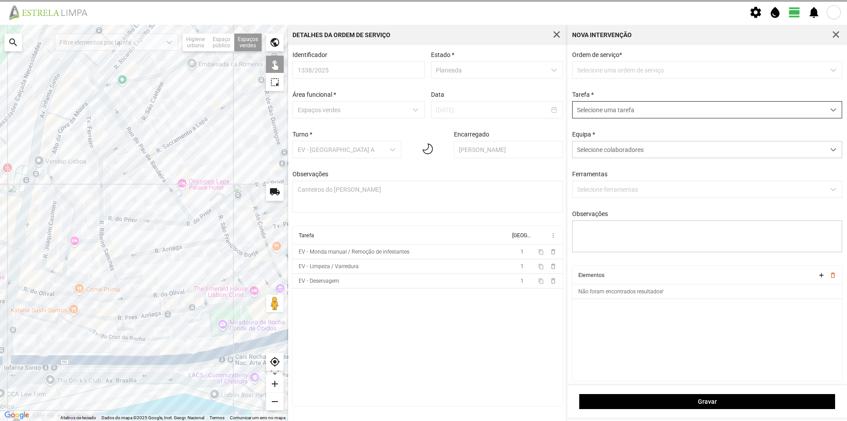
click at [610, 113] on span "Selecione uma tarefa" at bounding box center [699, 110] width 252 height 16
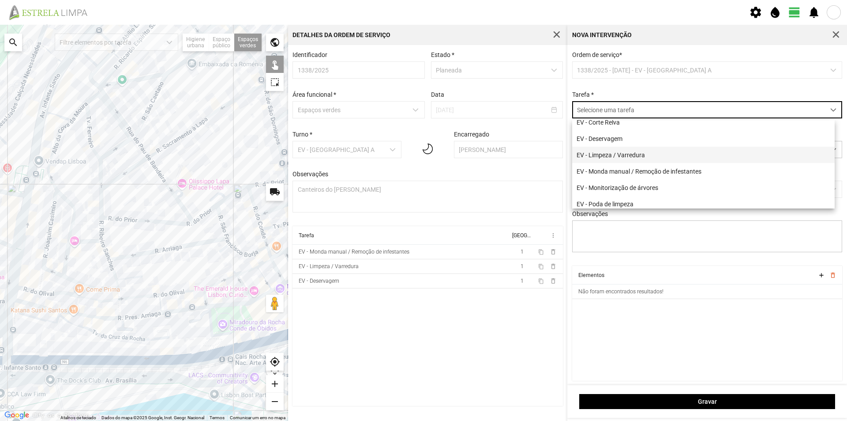
scroll to position [44, 0]
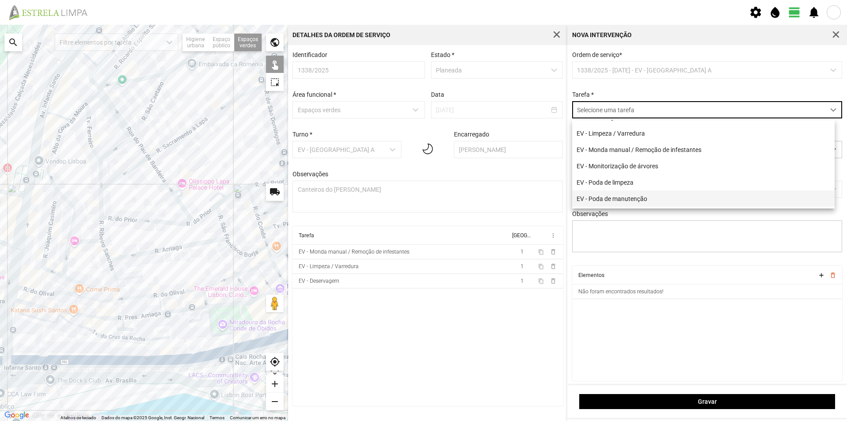
click at [633, 198] on li "EV - Poda de manutenção" at bounding box center [703, 198] width 263 height 16
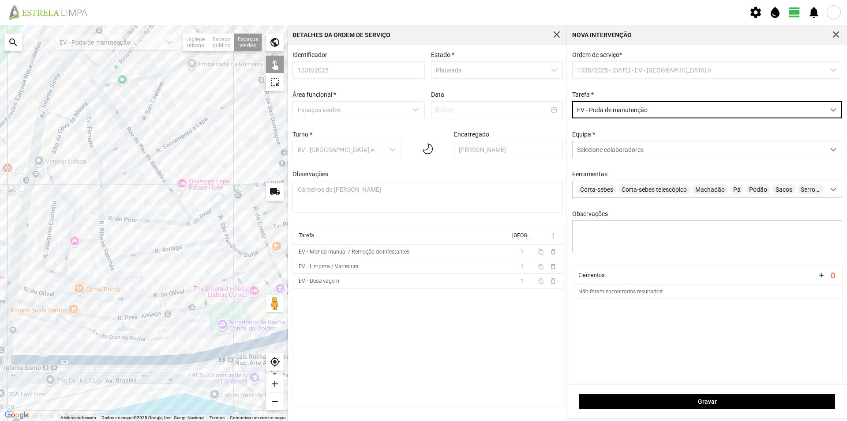
click at [231, 242] on div at bounding box center [144, 223] width 288 height 396
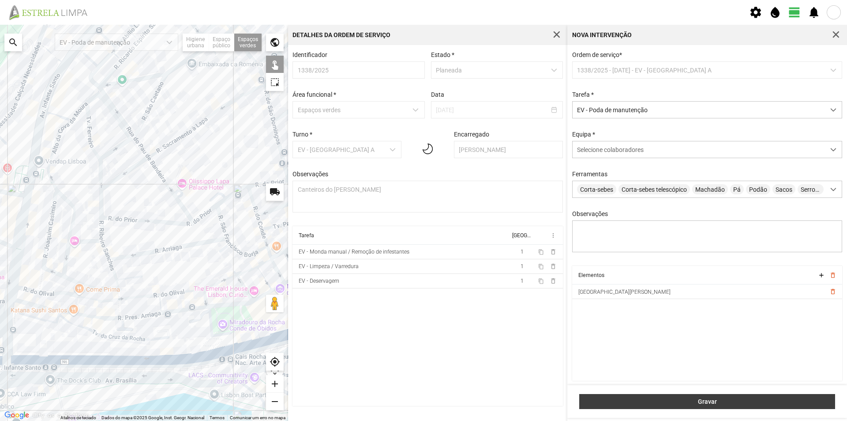
click at [726, 396] on button "Gravar" at bounding box center [708, 401] width 256 height 15
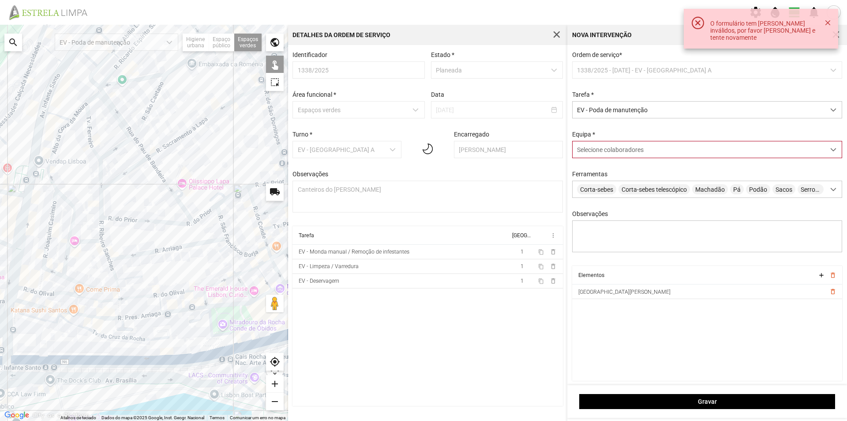
click at [615, 147] on div "Selecione colaboradores" at bounding box center [699, 149] width 252 height 16
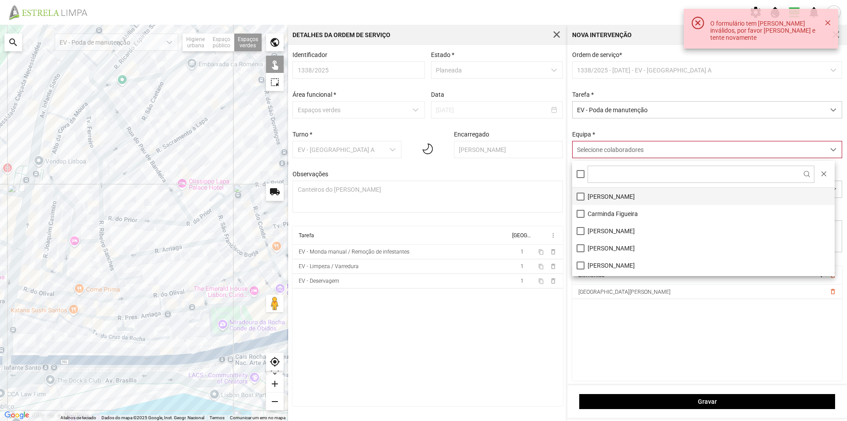
click at [620, 192] on li "[PERSON_NAME]" at bounding box center [703, 196] width 263 height 17
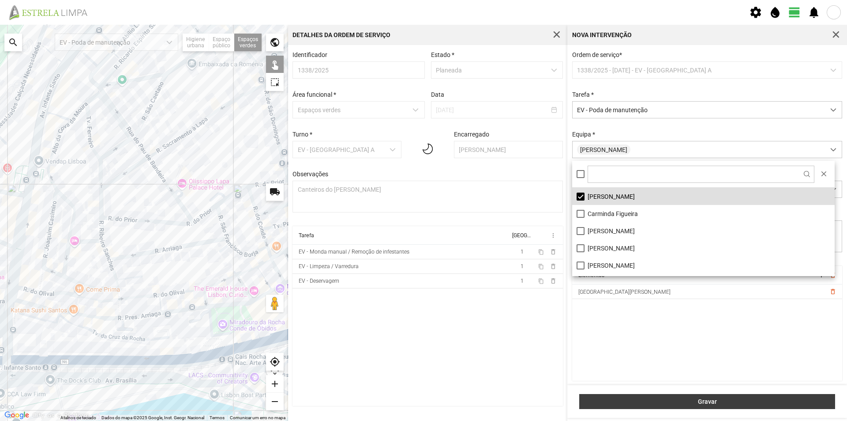
click at [707, 398] on span "Gravar" at bounding box center [707, 401] width 247 height 7
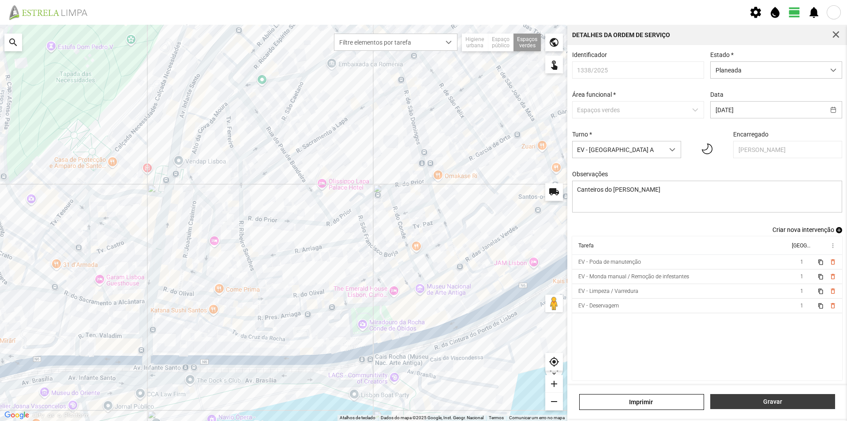
click at [759, 402] on span "Gravar" at bounding box center [773, 401] width 116 height 7
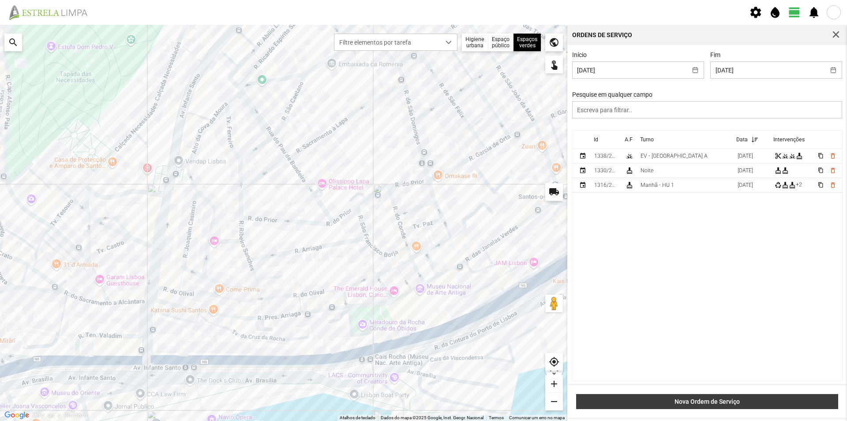
click at [717, 399] on span "Nova Ordem de Serviço" at bounding box center [707, 401] width 253 height 7
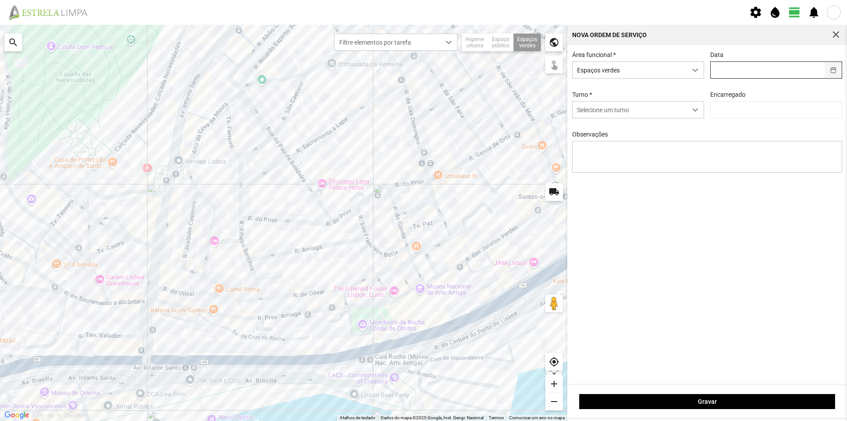
click at [831, 68] on button "button" at bounding box center [833, 70] width 17 height 16
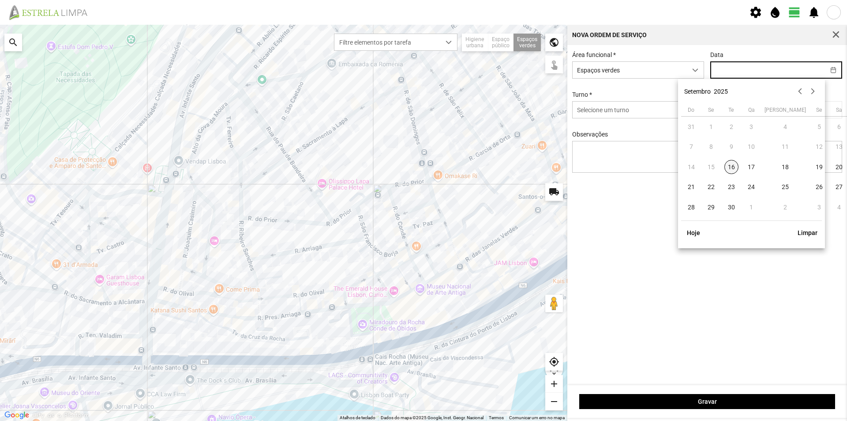
click at [731, 169] on span "16" at bounding box center [732, 167] width 14 height 14
type input "[DATE]"
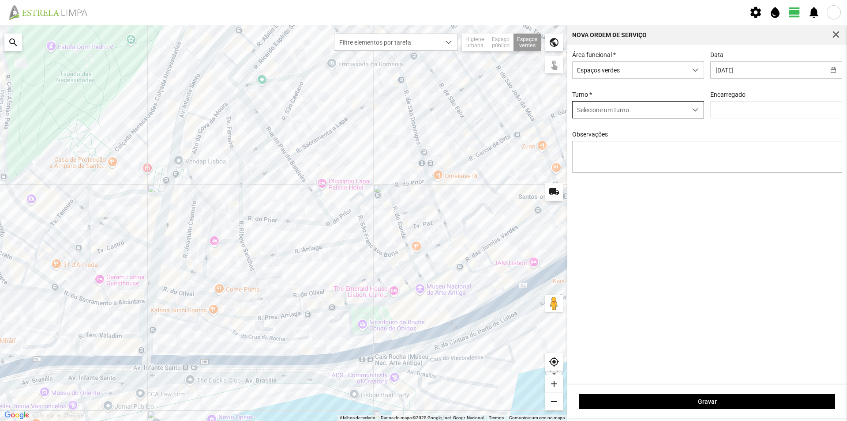
click at [699, 113] on div "dropdown trigger" at bounding box center [695, 110] width 17 height 16
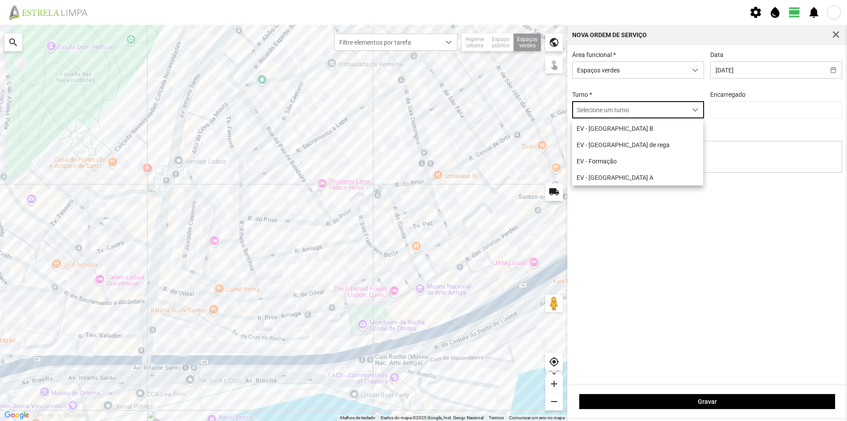
scroll to position [5, 39]
click at [627, 174] on li "EV - [GEOGRAPHIC_DATA] A" at bounding box center [637, 177] width 131 height 16
type input "[PERSON_NAME]"
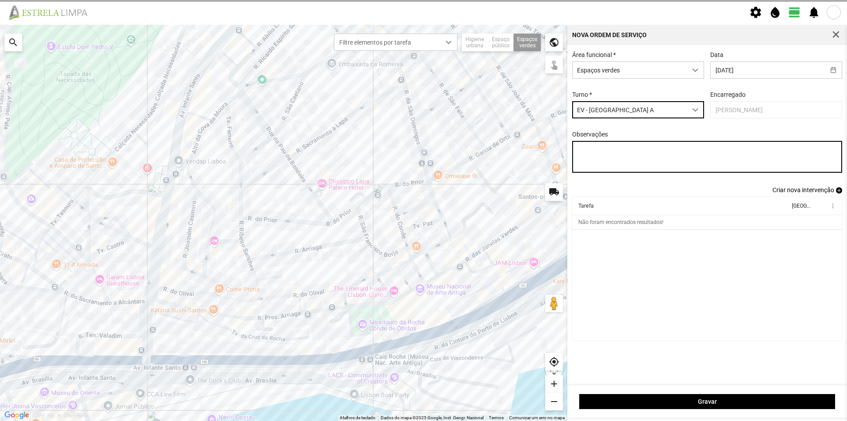
click at [593, 157] on textarea "Observações" at bounding box center [707, 157] width 271 height 32
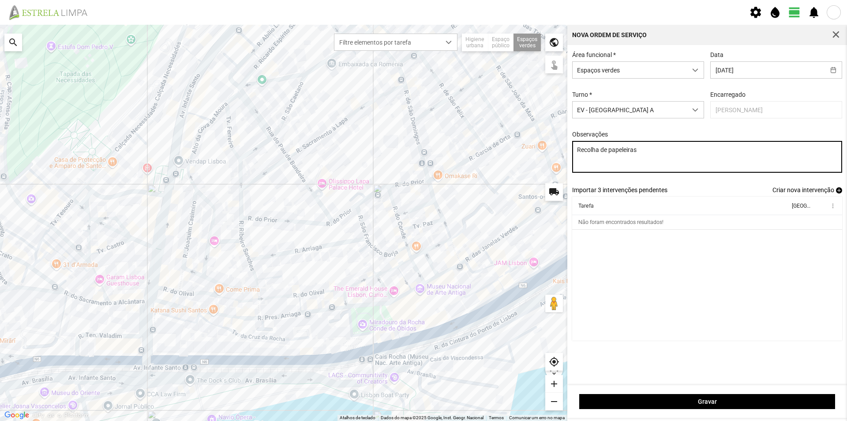
type textarea "Recolha de papeleiras"
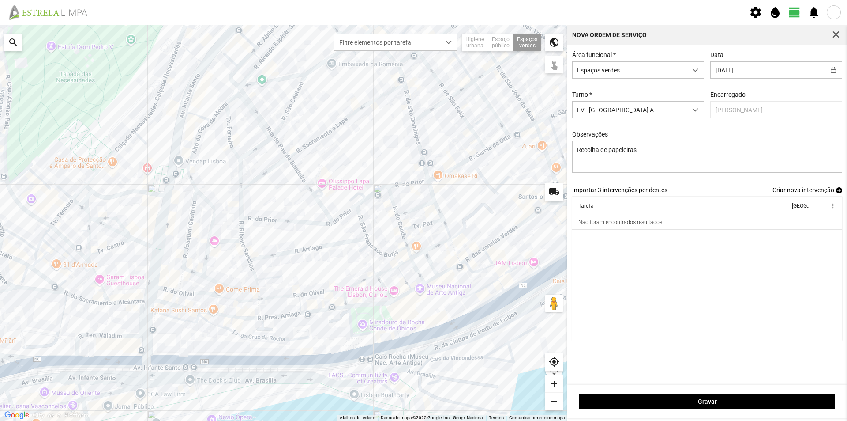
click at [838, 193] on span "add" at bounding box center [839, 190] width 6 height 6
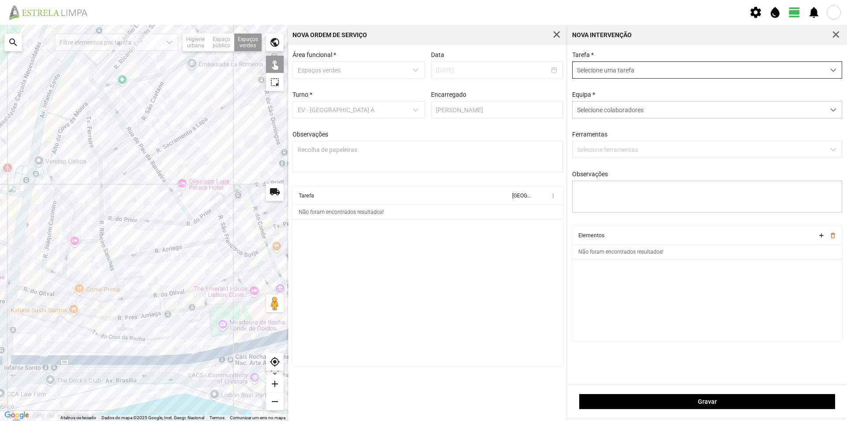
click at [594, 70] on span "Selecione uma tarefa" at bounding box center [699, 70] width 252 height 16
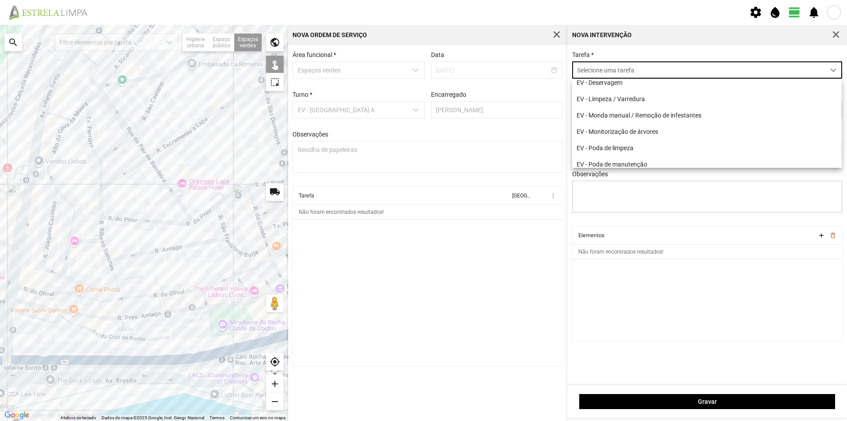
scroll to position [88, 0]
click at [649, 136] on li "EV - Recolha de papeleiras/Dejetos caninos" at bounding box center [707, 130] width 270 height 16
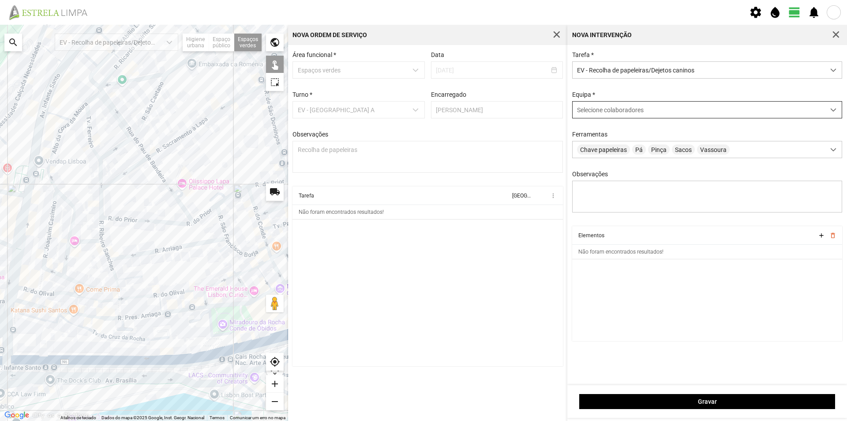
click at [595, 112] on span "Selecione colaboradores" at bounding box center [610, 109] width 67 height 7
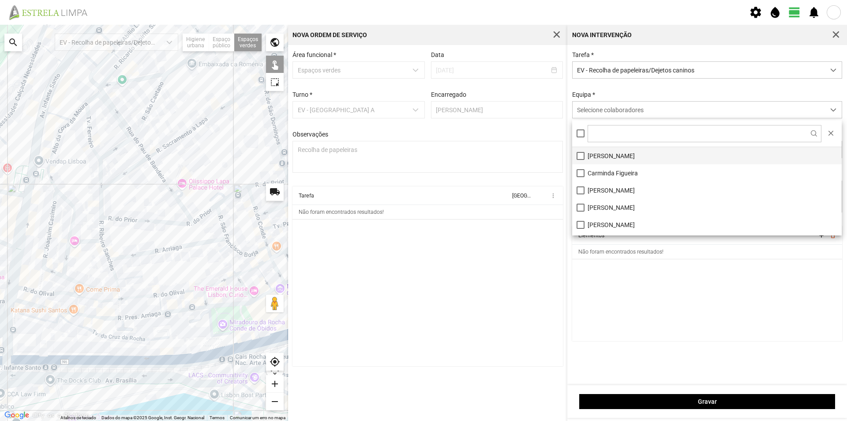
click at [611, 154] on li "[PERSON_NAME]" at bounding box center [707, 155] width 270 height 17
click at [636, 286] on cdk-virtual-scroll-viewport "Elementos add delete_outline Não foram encontrados resultados!" at bounding box center [707, 283] width 271 height 115
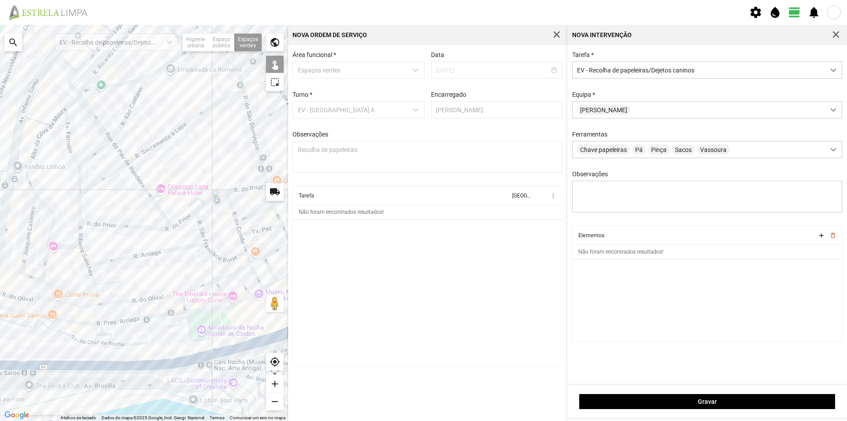
drag, startPoint x: 180, startPoint y: 243, endPoint x: 85, endPoint y: 258, distance: 96.0
click at [85, 258] on div at bounding box center [144, 223] width 288 height 396
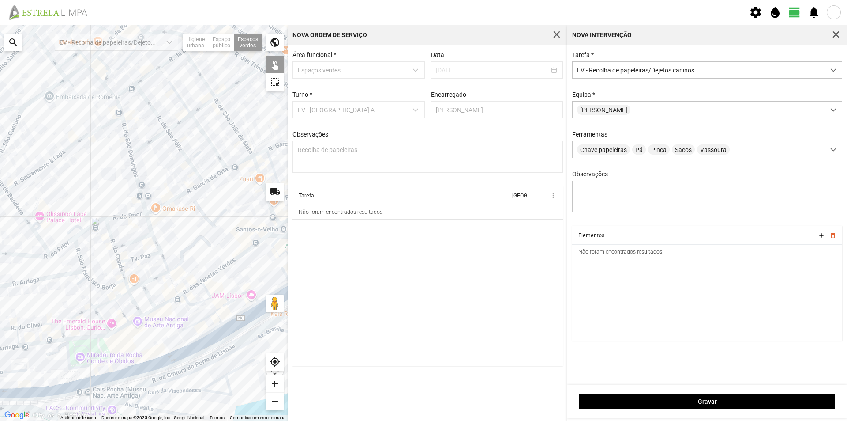
drag, startPoint x: 162, startPoint y: 245, endPoint x: 53, endPoint y: 285, distance: 115.8
click at [53, 285] on div at bounding box center [144, 223] width 288 height 396
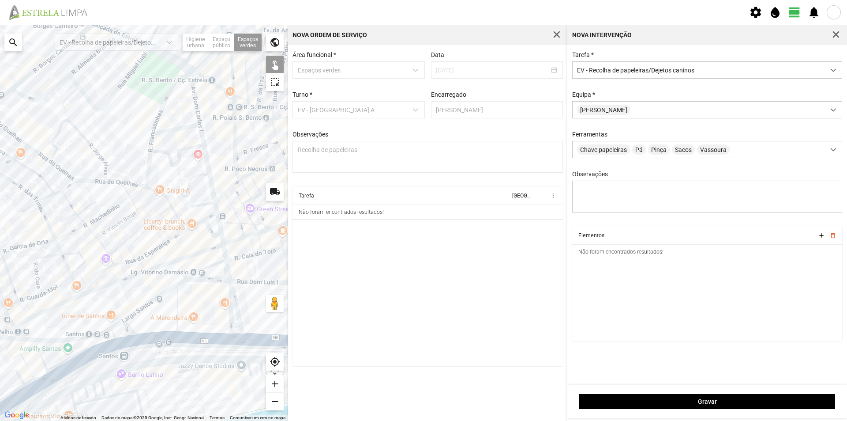
drag, startPoint x: 148, startPoint y: 221, endPoint x: 182, endPoint y: 282, distance: 70.4
click at [182, 282] on div at bounding box center [144, 223] width 288 height 396
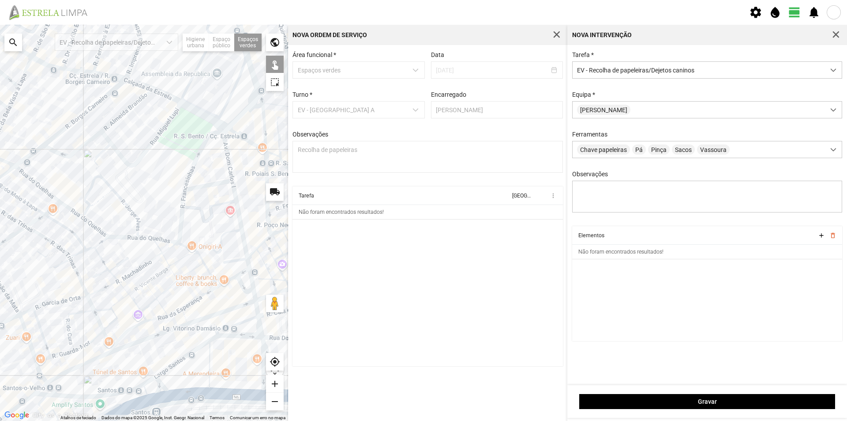
click at [183, 133] on div at bounding box center [144, 223] width 288 height 396
click at [207, 147] on div at bounding box center [144, 223] width 288 height 396
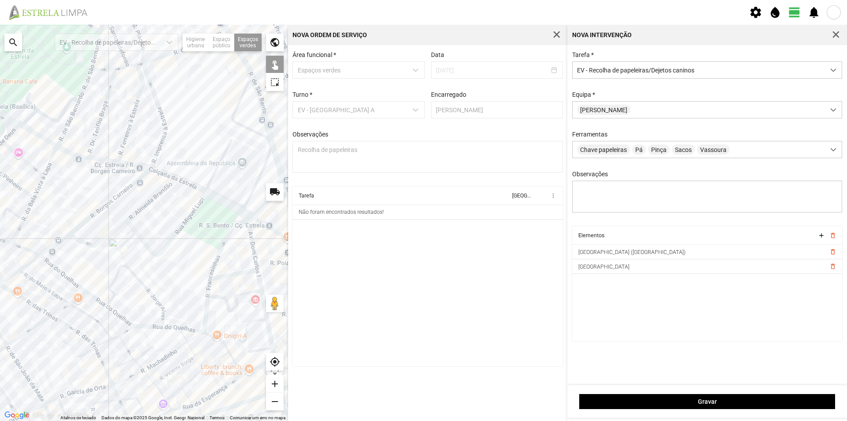
drag, startPoint x: 223, startPoint y: 171, endPoint x: 249, endPoint y: 261, distance: 93.6
click at [249, 261] on div at bounding box center [144, 223] width 288 height 396
click at [254, 113] on div at bounding box center [144, 223] width 288 height 396
click at [172, 99] on div at bounding box center [144, 223] width 288 height 396
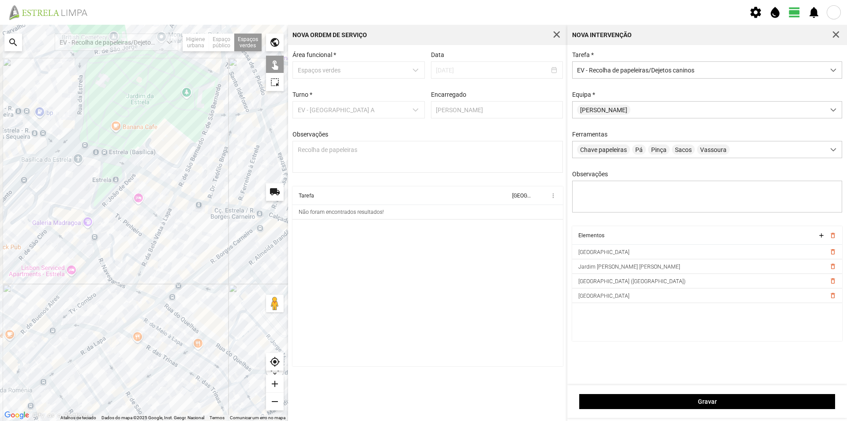
drag, startPoint x: 182, startPoint y: 145, endPoint x: 282, endPoint y: 174, distance: 104.2
click at [282, 174] on div at bounding box center [144, 223] width 288 height 396
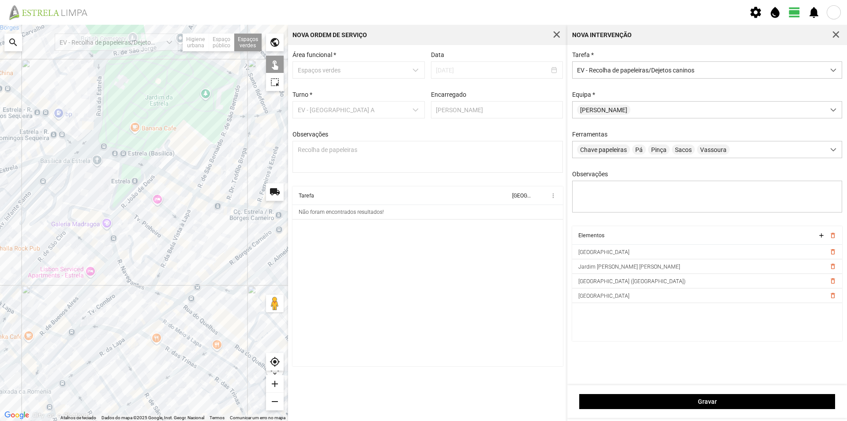
click at [127, 182] on div at bounding box center [144, 223] width 288 height 396
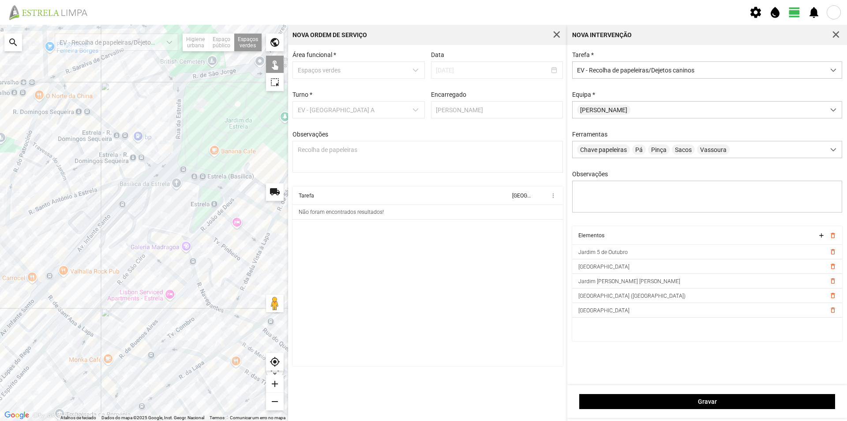
drag, startPoint x: 182, startPoint y: 222, endPoint x: 250, endPoint y: 241, distance: 70.9
click at [250, 241] on div at bounding box center [144, 223] width 288 height 396
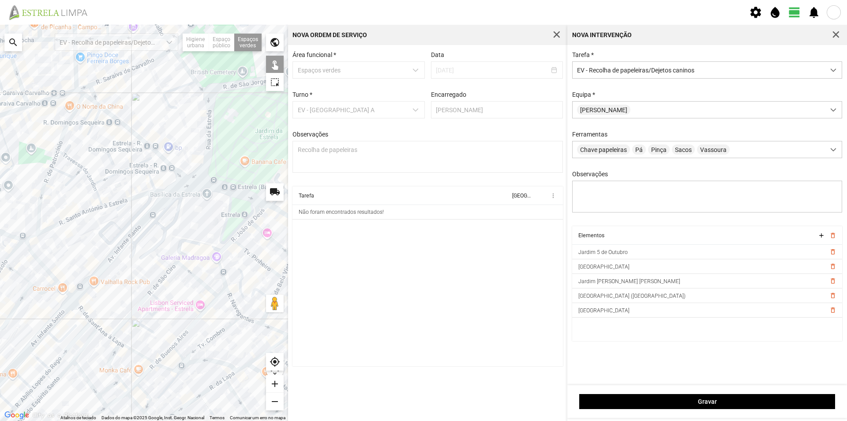
click at [169, 180] on div at bounding box center [144, 223] width 288 height 396
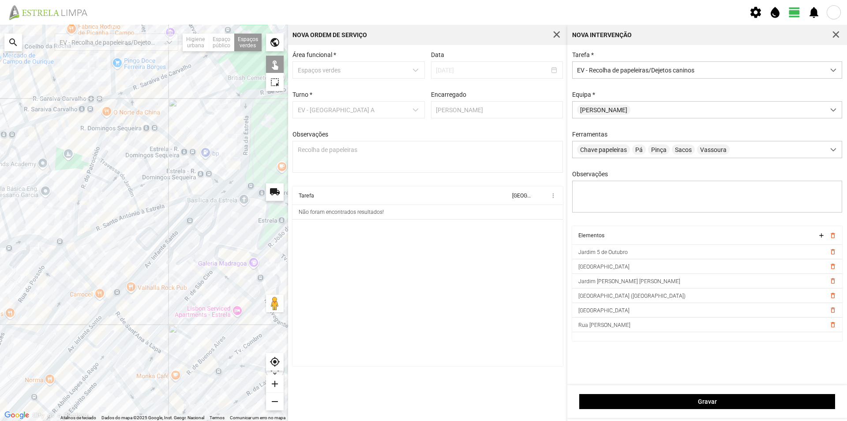
drag, startPoint x: 180, startPoint y: 219, endPoint x: 221, endPoint y: 221, distance: 41.1
click at [221, 222] on div at bounding box center [144, 223] width 288 height 396
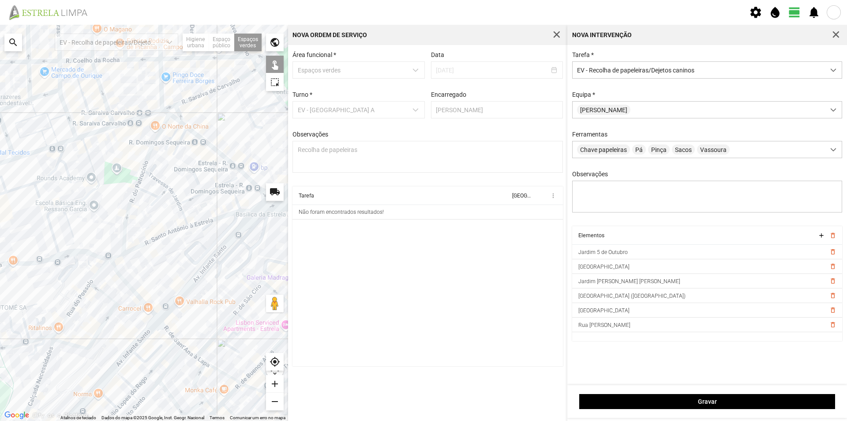
drag, startPoint x: 169, startPoint y: 255, endPoint x: 260, endPoint y: 249, distance: 91.5
click at [256, 251] on div at bounding box center [144, 223] width 288 height 396
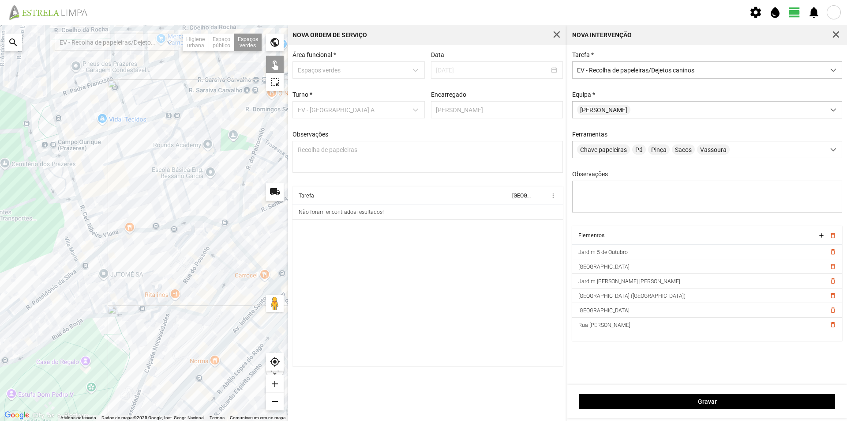
drag, startPoint x: 151, startPoint y: 259, endPoint x: 225, endPoint y: 265, distance: 74.0
click at [225, 265] on div at bounding box center [144, 223] width 288 height 396
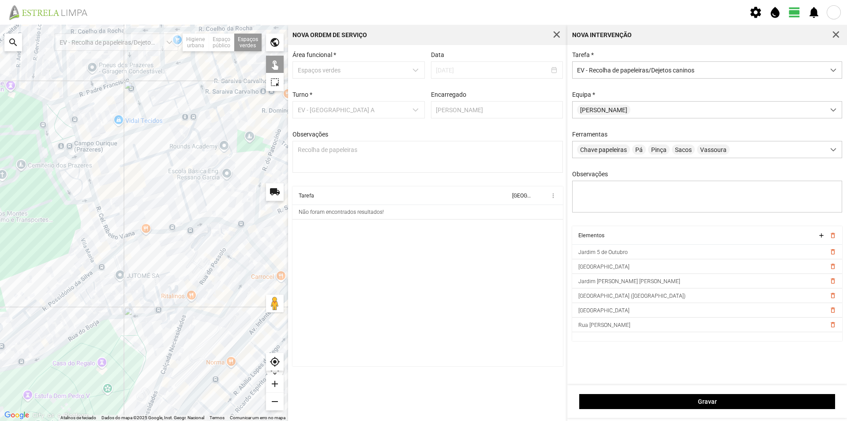
click at [74, 179] on div at bounding box center [144, 223] width 288 height 396
click at [108, 267] on div at bounding box center [144, 223] width 288 height 396
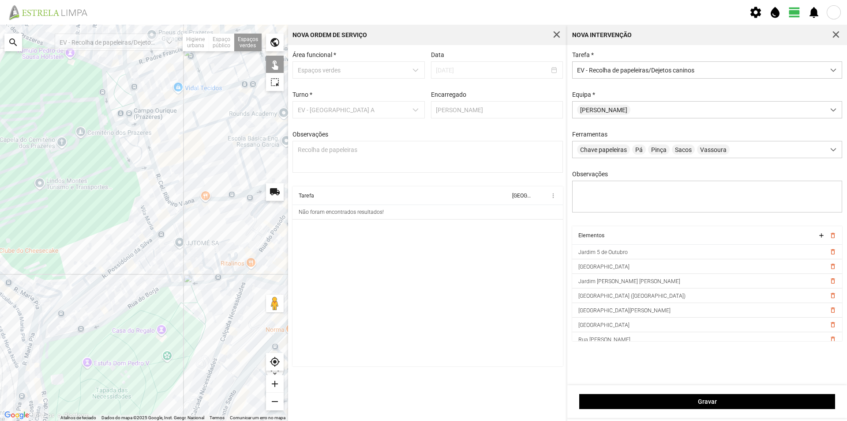
drag, startPoint x: 105, startPoint y: 293, endPoint x: 168, endPoint y: 241, distance: 82.2
click at [167, 244] on div at bounding box center [144, 223] width 288 height 396
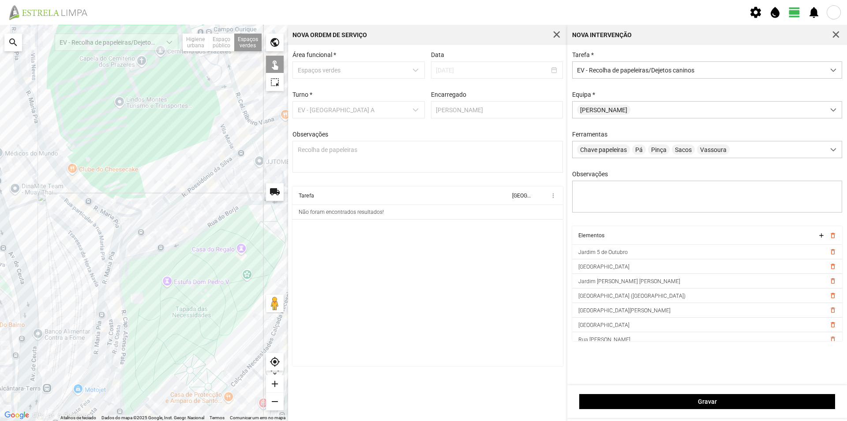
drag, startPoint x: 114, startPoint y: 258, endPoint x: 173, endPoint y: 214, distance: 74.1
click at [173, 214] on div at bounding box center [144, 223] width 288 height 396
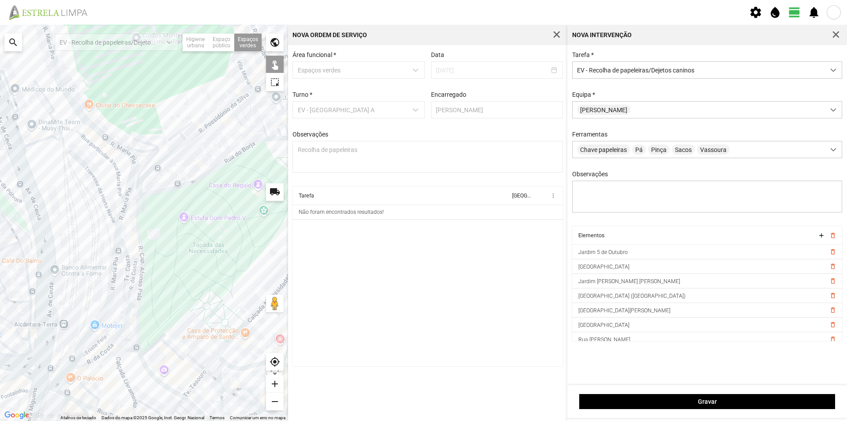
drag, startPoint x: 150, startPoint y: 255, endPoint x: 163, endPoint y: 195, distance: 61.4
click at [163, 196] on div at bounding box center [144, 223] width 288 height 396
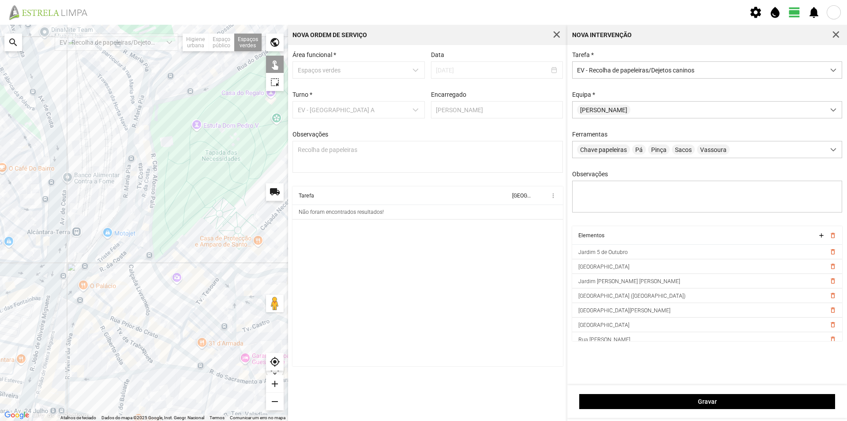
drag, startPoint x: 105, startPoint y: 269, endPoint x: 117, endPoint y: 190, distance: 80.5
click at [117, 190] on div at bounding box center [144, 223] width 288 height 396
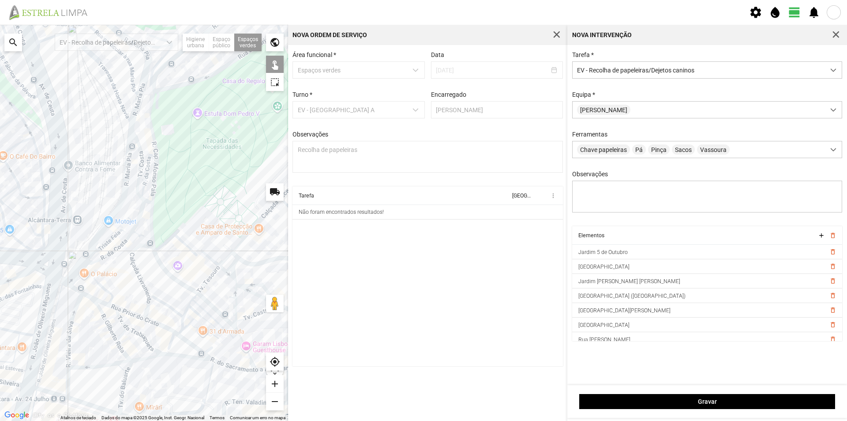
click at [146, 273] on div at bounding box center [144, 223] width 288 height 396
click at [178, 347] on div at bounding box center [144, 223] width 288 height 396
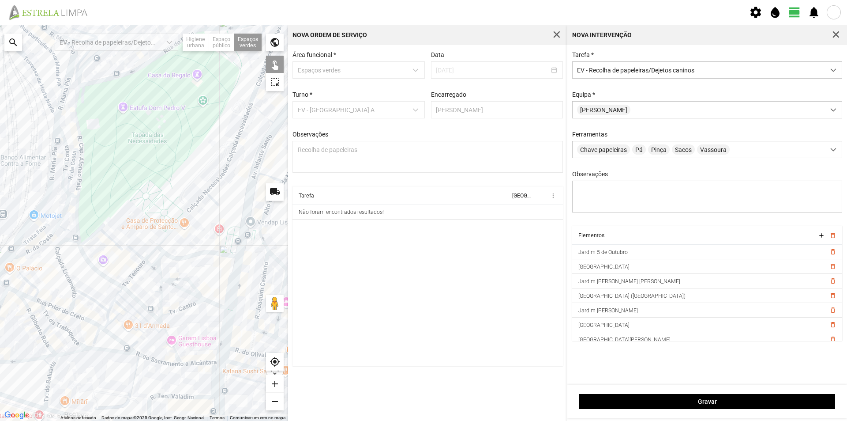
drag, startPoint x: 226, startPoint y: 335, endPoint x: 101, endPoint y: 317, distance: 126.2
click at [102, 317] on div at bounding box center [144, 223] width 288 height 396
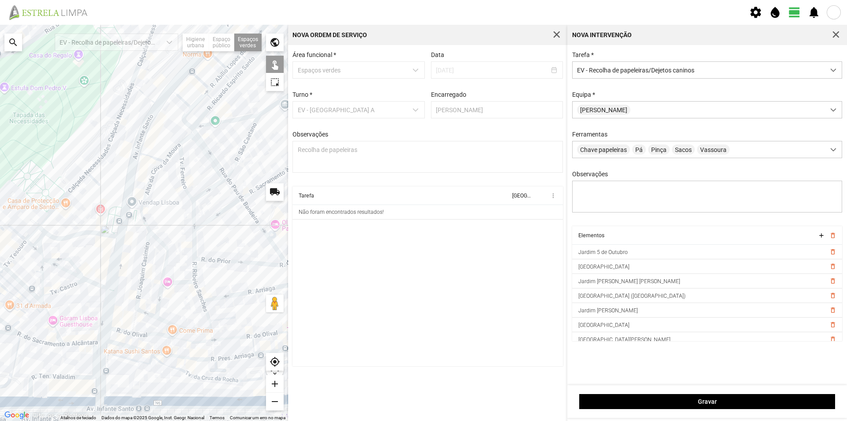
drag, startPoint x: 171, startPoint y: 307, endPoint x: 50, endPoint y: 288, distance: 122.5
click at [57, 291] on div at bounding box center [144, 223] width 288 height 396
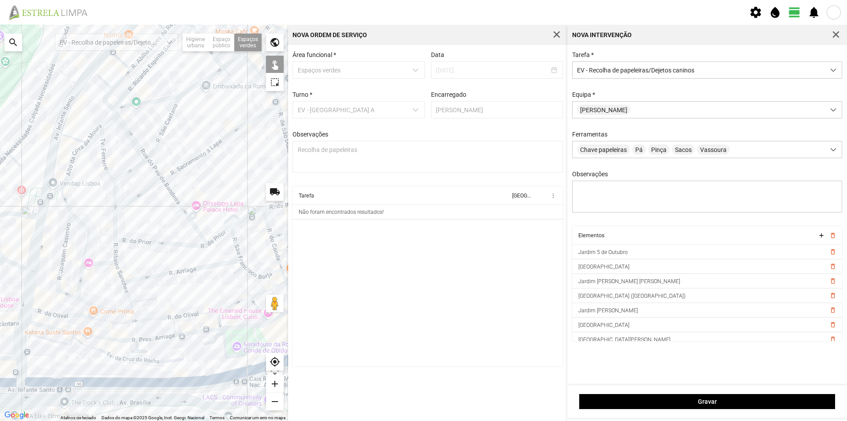
drag, startPoint x: 148, startPoint y: 289, endPoint x: 67, endPoint y: 278, distance: 82.0
click at [68, 279] on div at bounding box center [144, 223] width 288 height 396
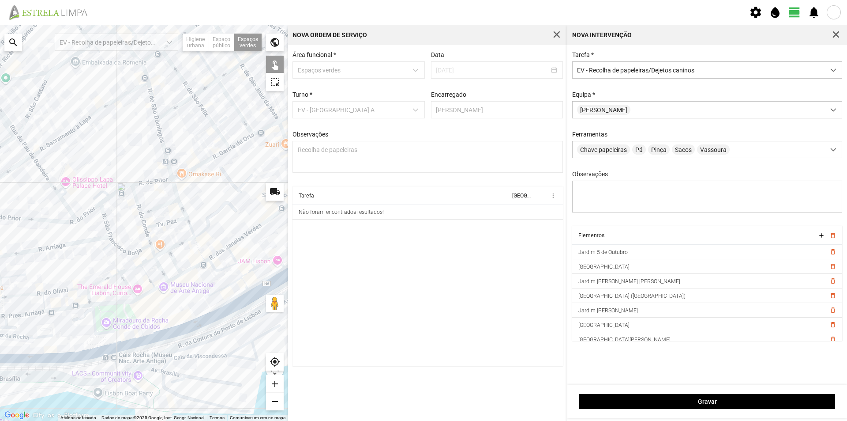
click at [121, 312] on div at bounding box center [144, 223] width 288 height 396
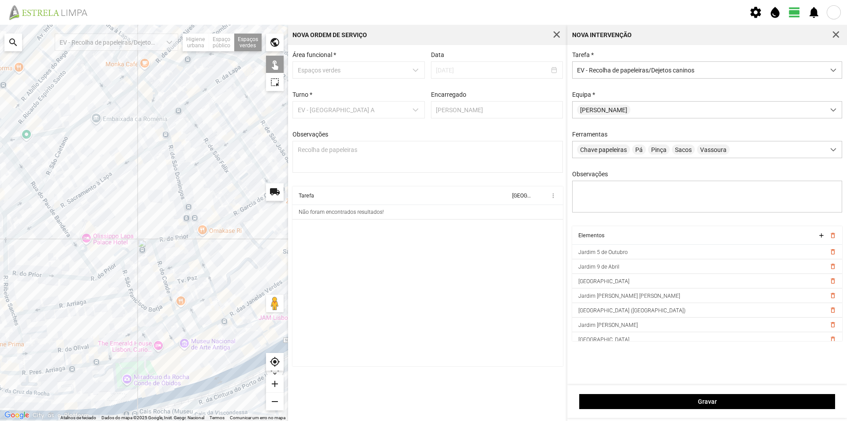
drag, startPoint x: 126, startPoint y: 301, endPoint x: 209, endPoint y: 336, distance: 90.2
click at [211, 341] on div at bounding box center [144, 223] width 288 height 396
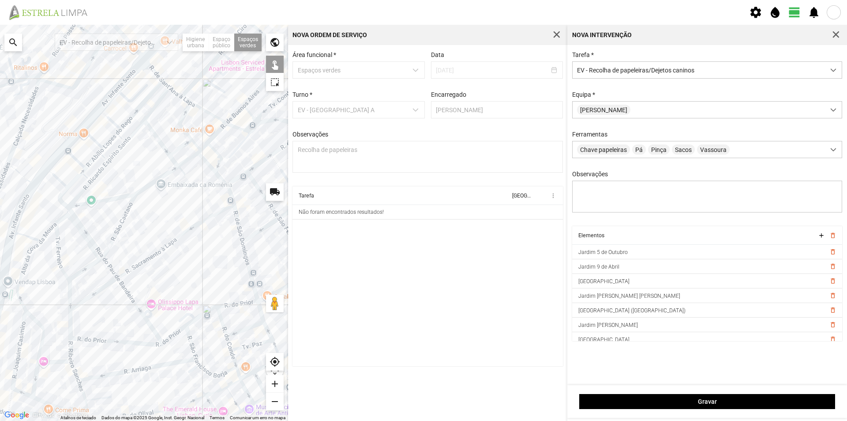
drag, startPoint x: 164, startPoint y: 257, endPoint x: 165, endPoint y: 267, distance: 10.2
click at [193, 297] on div at bounding box center [144, 223] width 288 height 396
click at [65, 140] on div at bounding box center [144, 223] width 288 height 396
click at [90, 160] on div at bounding box center [144, 223] width 288 height 396
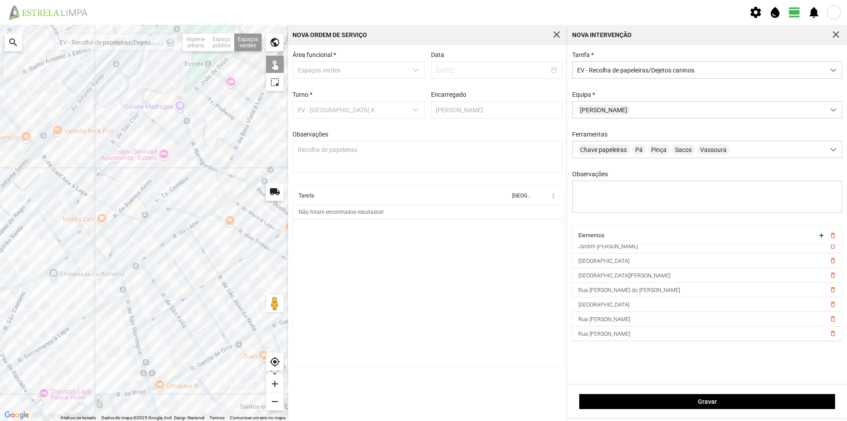
drag, startPoint x: 166, startPoint y: 203, endPoint x: 62, endPoint y: 286, distance: 132.8
click at [54, 294] on div at bounding box center [144, 223] width 288 height 396
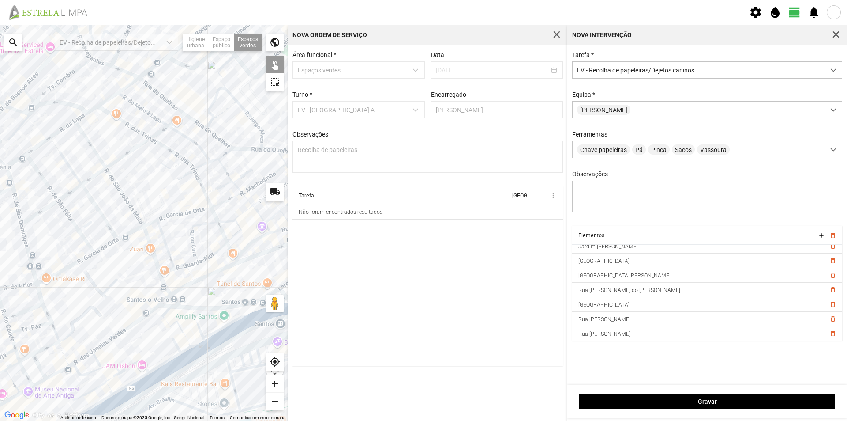
drag, startPoint x: 114, startPoint y: 271, endPoint x: 0, endPoint y: 154, distance: 162.9
click at [0, 157] on div at bounding box center [144, 223] width 288 height 396
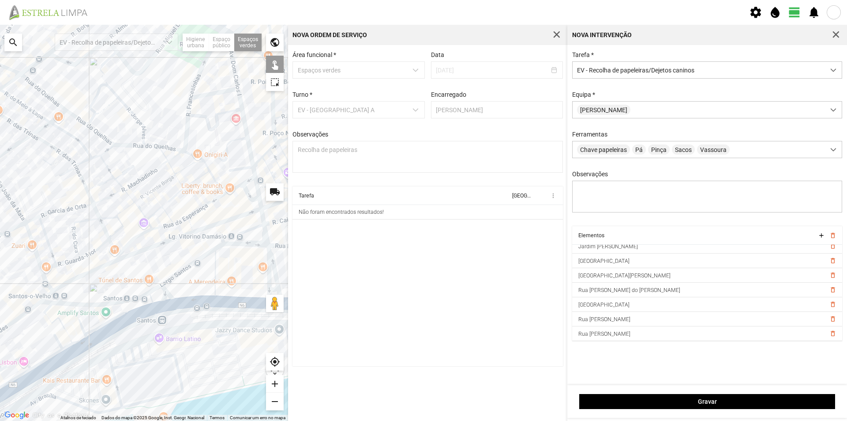
drag, startPoint x: 163, startPoint y: 139, endPoint x: 45, endPoint y: 143, distance: 118.4
click at [45, 143] on div at bounding box center [144, 223] width 288 height 396
click at [200, 278] on div at bounding box center [144, 223] width 288 height 396
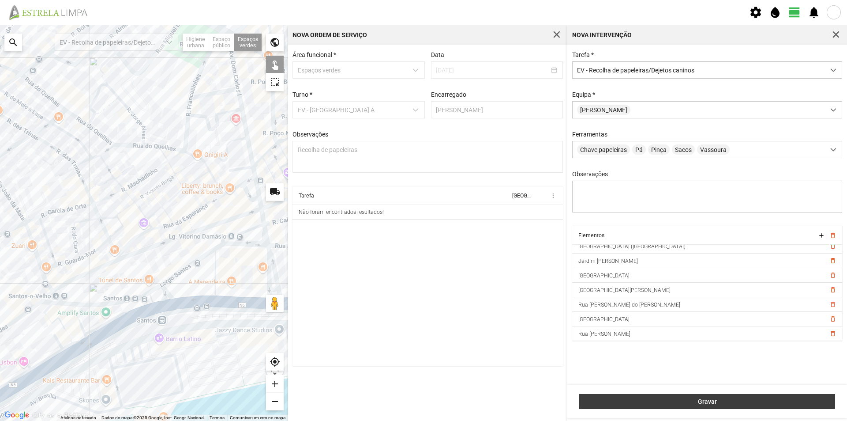
click at [715, 402] on span "Gravar" at bounding box center [707, 401] width 247 height 7
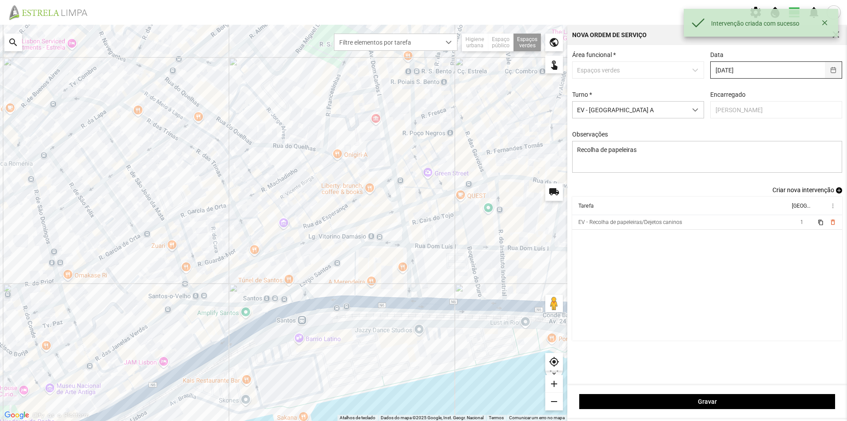
click at [833, 68] on button "button" at bounding box center [833, 70] width 17 height 16
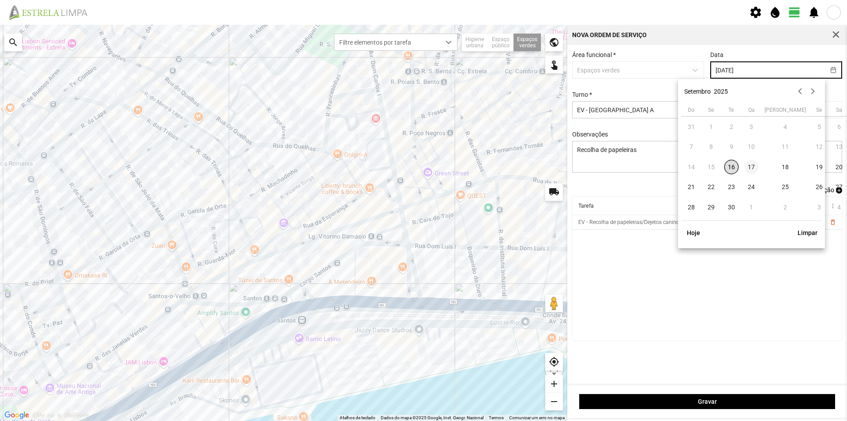
click at [753, 169] on span "17" at bounding box center [752, 167] width 14 height 14
type input "[DATE]"
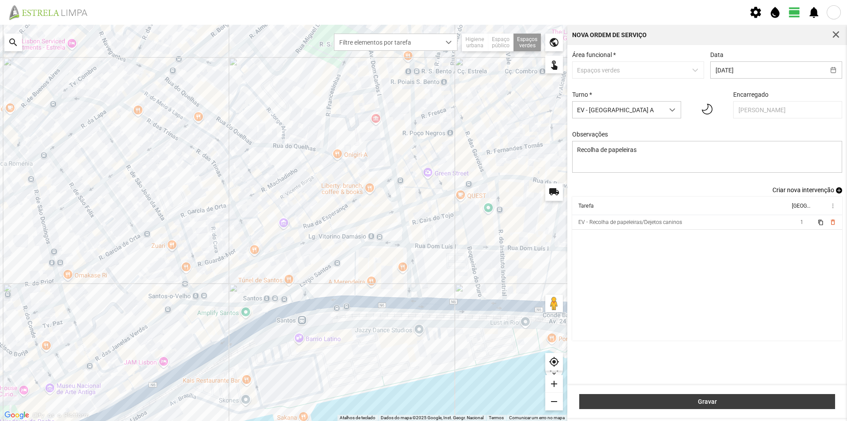
click at [715, 399] on span "Gravar" at bounding box center [707, 401] width 247 height 7
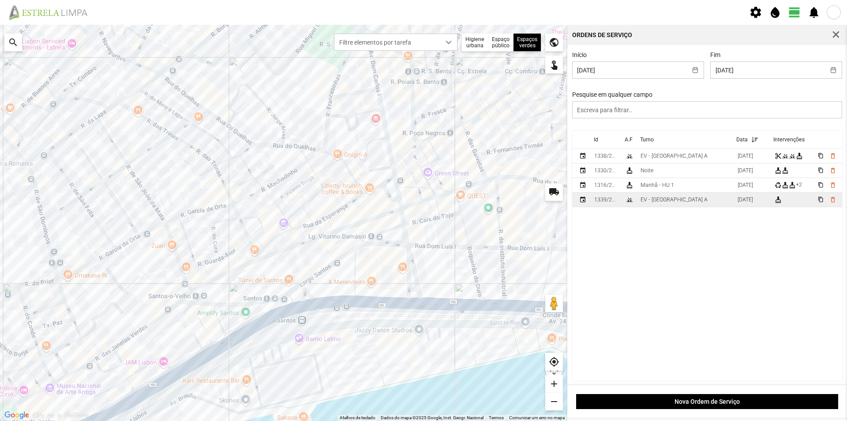
click at [686, 201] on td "EV - [GEOGRAPHIC_DATA] A" at bounding box center [685, 199] width 97 height 15
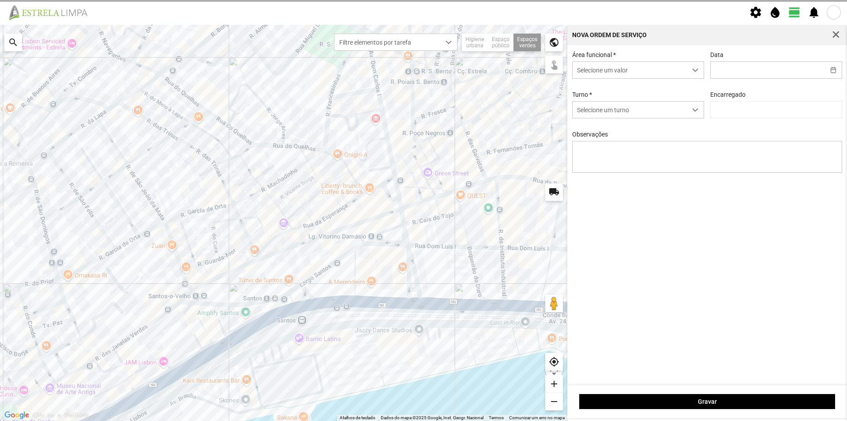
type input "[DATE]"
type input "[PERSON_NAME]"
type textarea "Recolha de papeleiras"
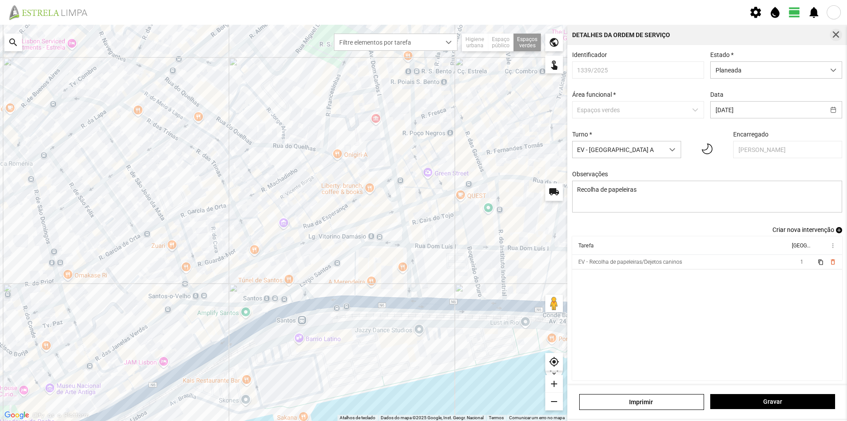
click at [833, 34] on span "button" at bounding box center [836, 35] width 8 height 8
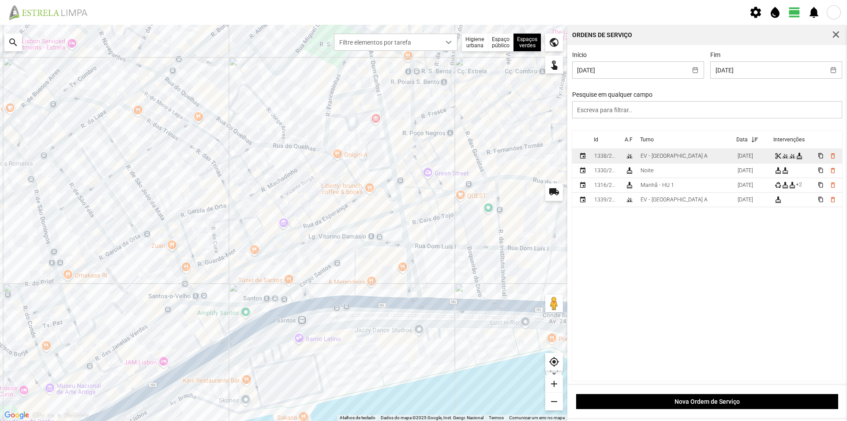
click at [693, 156] on td "EV - [GEOGRAPHIC_DATA] A" at bounding box center [685, 156] width 97 height 15
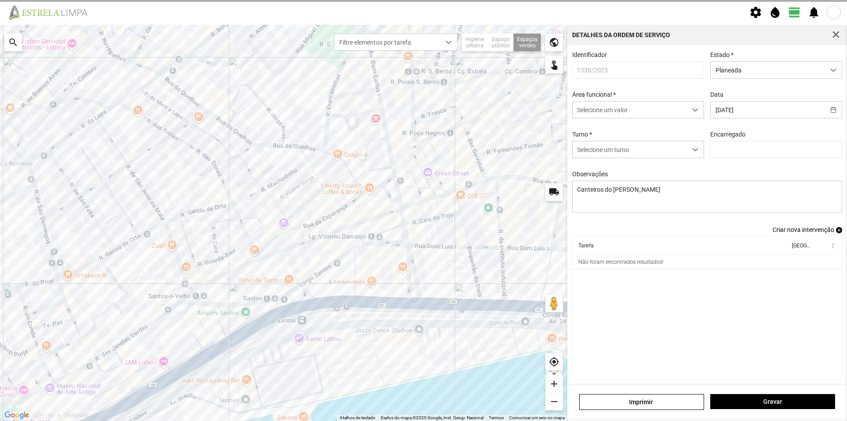
type input "[PERSON_NAME]"
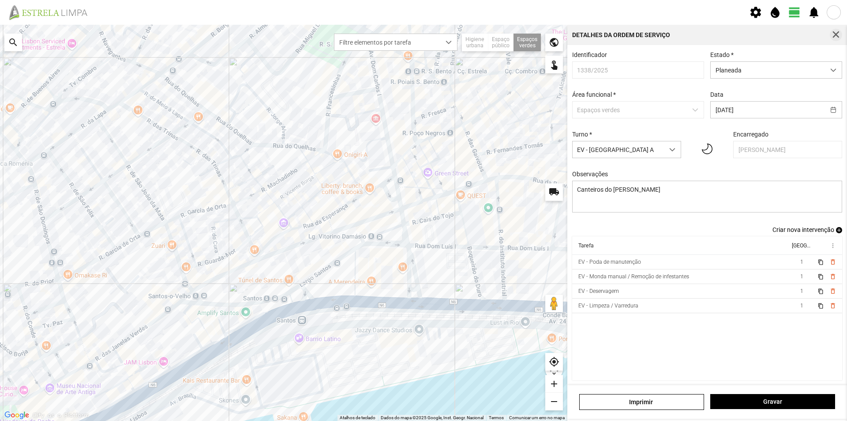
click at [834, 34] on span "button" at bounding box center [836, 35] width 8 height 8
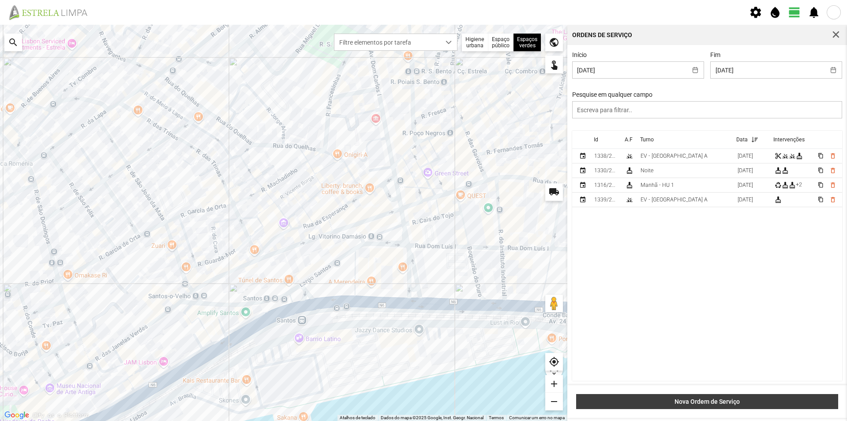
click at [728, 398] on span "Nova Ordem de Serviço" at bounding box center [707, 401] width 253 height 7
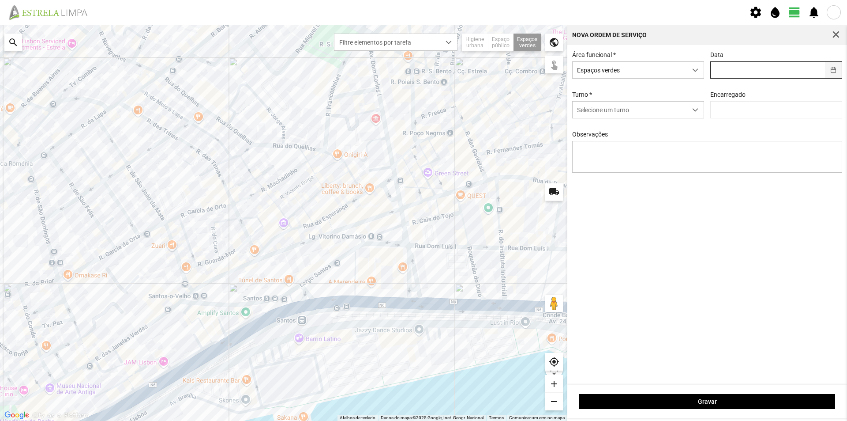
click at [836, 72] on button "button" at bounding box center [833, 70] width 17 height 16
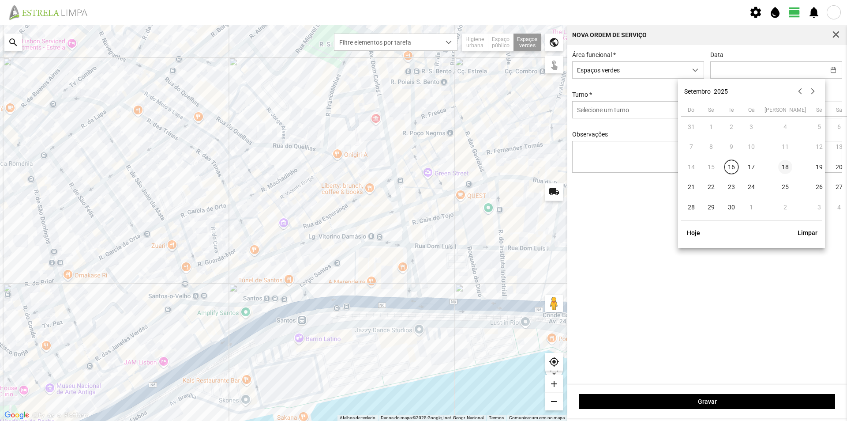
click at [779, 167] on span "18" at bounding box center [786, 167] width 14 height 14
type input "[DATE]"
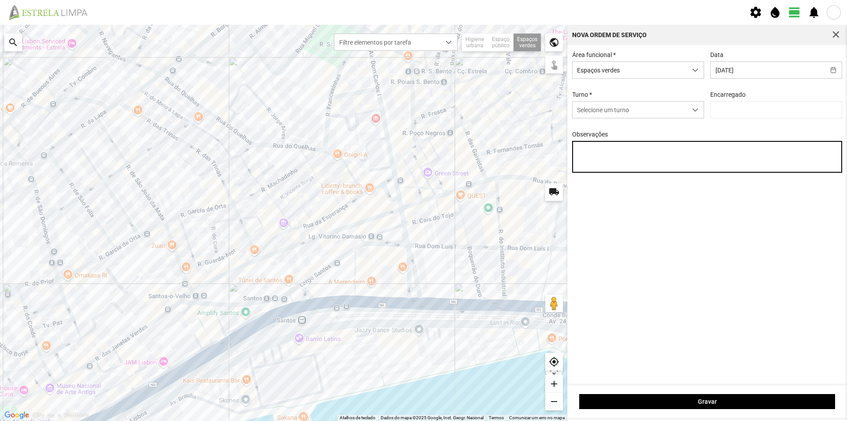
click at [620, 155] on textarea "Observações" at bounding box center [707, 157] width 271 height 32
type textarea "Recolha de papeleiras"
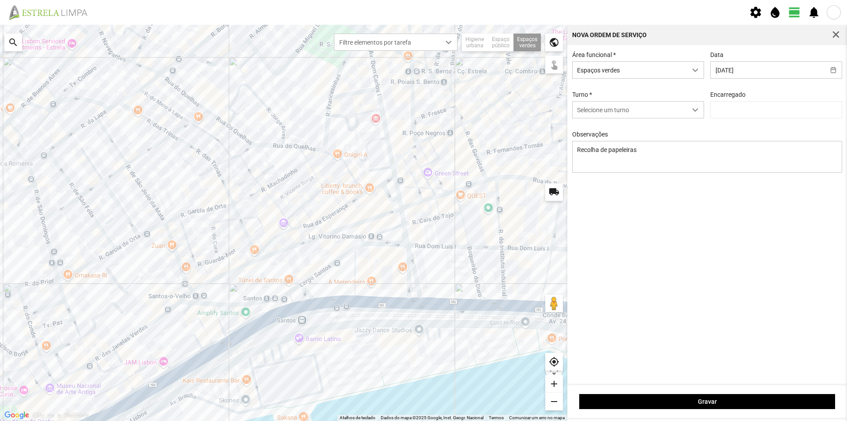
click at [655, 200] on div "Área funcional * Espaços verdes Data [DATE] Turno * Selecione um turno Encarreg…" at bounding box center [708, 215] width 280 height 340
click at [661, 110] on span "Selecione um turno" at bounding box center [630, 110] width 114 height 16
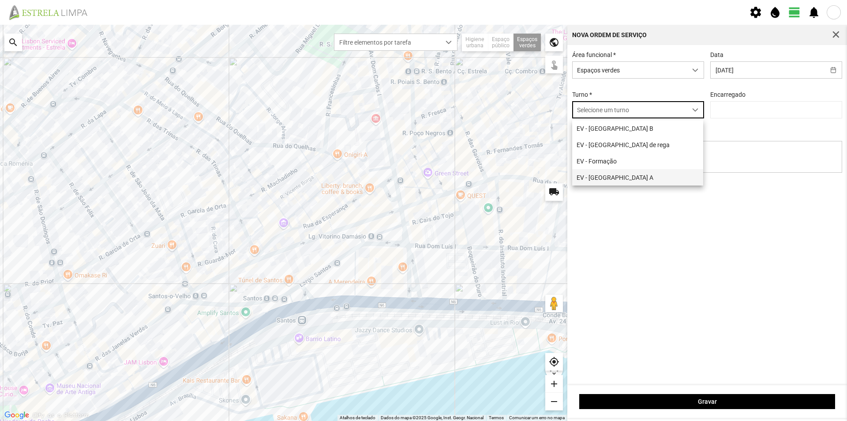
click at [622, 181] on li "EV - [GEOGRAPHIC_DATA] A" at bounding box center [637, 177] width 131 height 16
type input "[PERSON_NAME]"
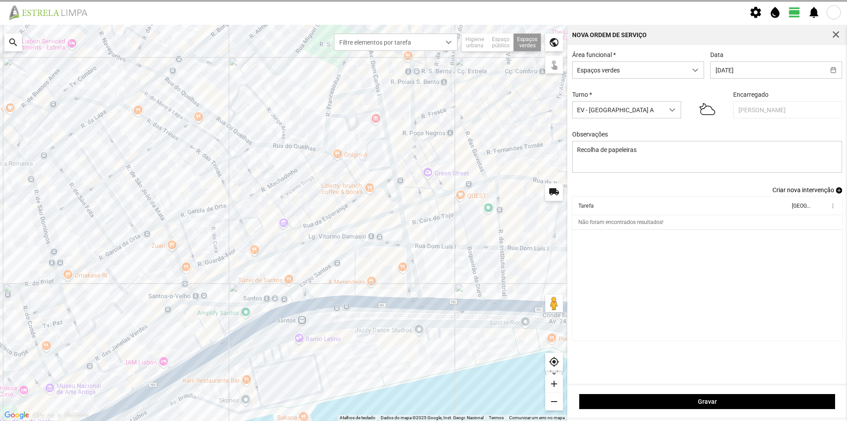
click at [839, 191] on span "add" at bounding box center [839, 190] width 6 height 6
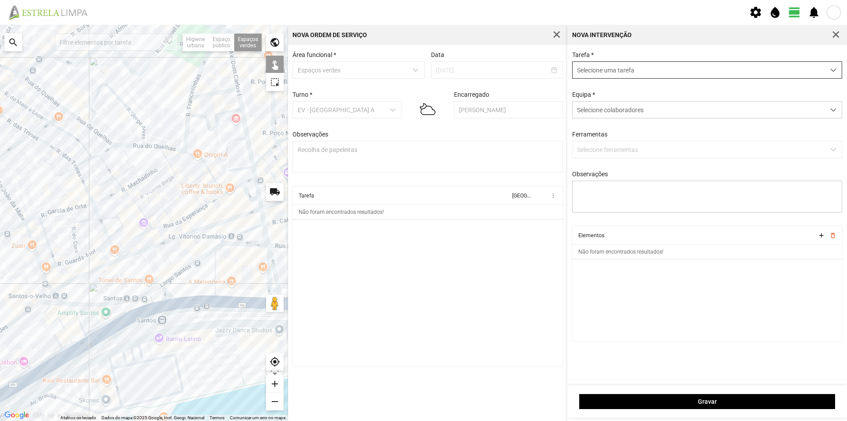
click at [597, 71] on span "Selecione uma tarefa" at bounding box center [699, 70] width 252 height 16
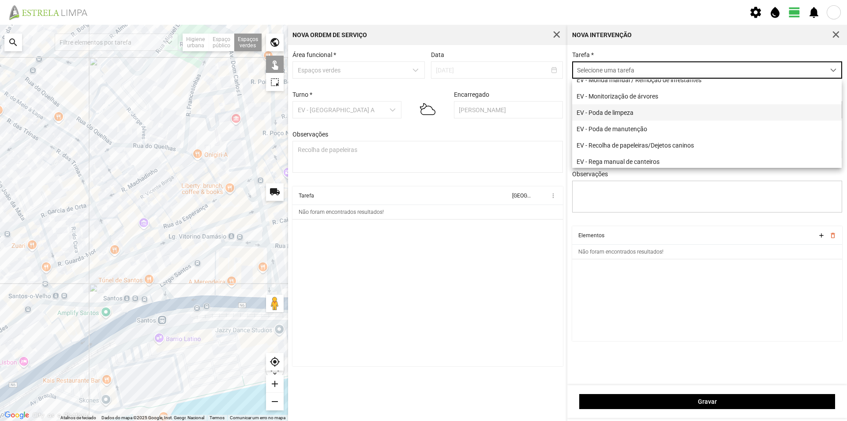
scroll to position [88, 0]
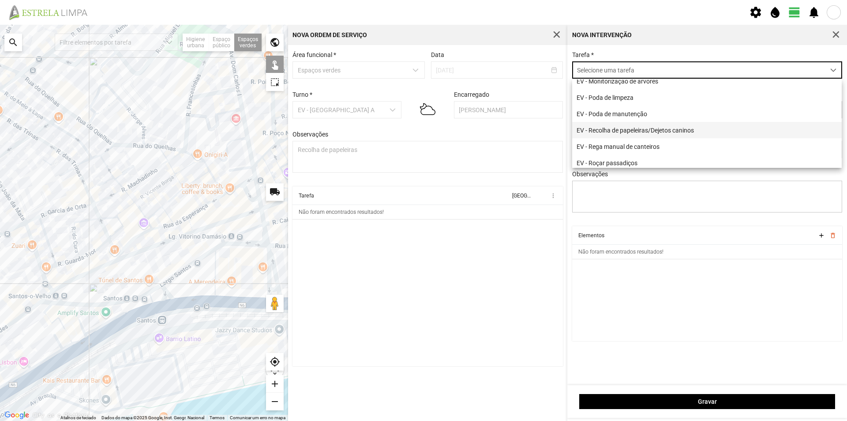
click at [651, 134] on li "EV - Recolha de papeleiras/Dejetos caninos" at bounding box center [707, 130] width 270 height 16
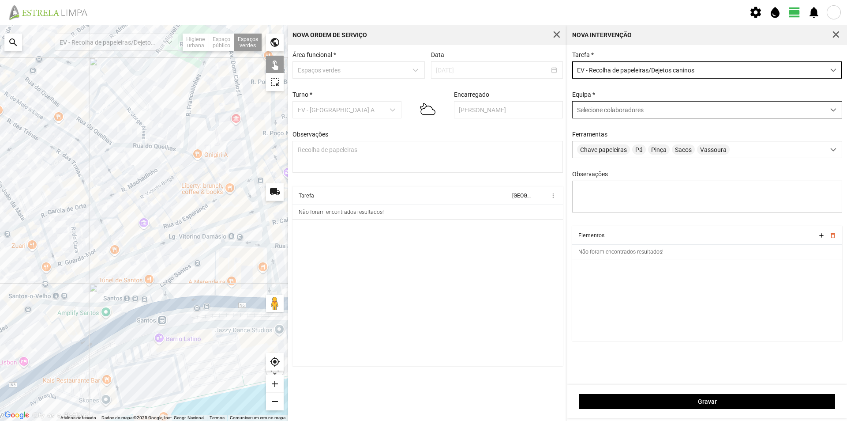
click at [603, 109] on span "Selecione colaboradores" at bounding box center [610, 109] width 67 height 7
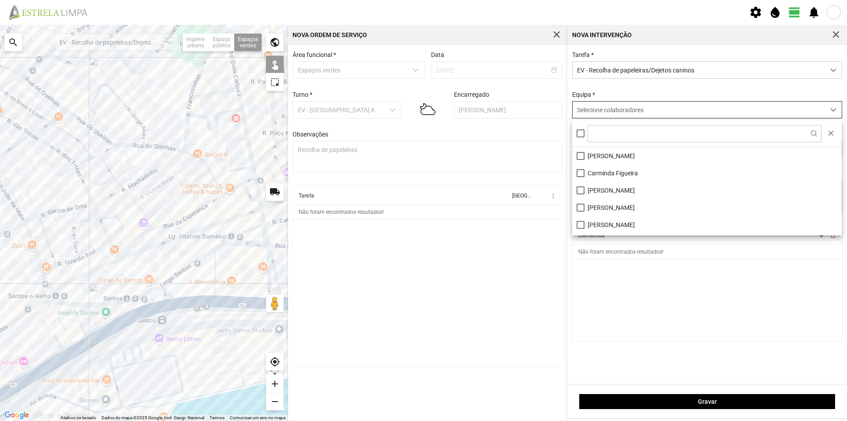
scroll to position [5, 39]
click at [634, 156] on li "[PERSON_NAME]" at bounding box center [707, 155] width 270 height 17
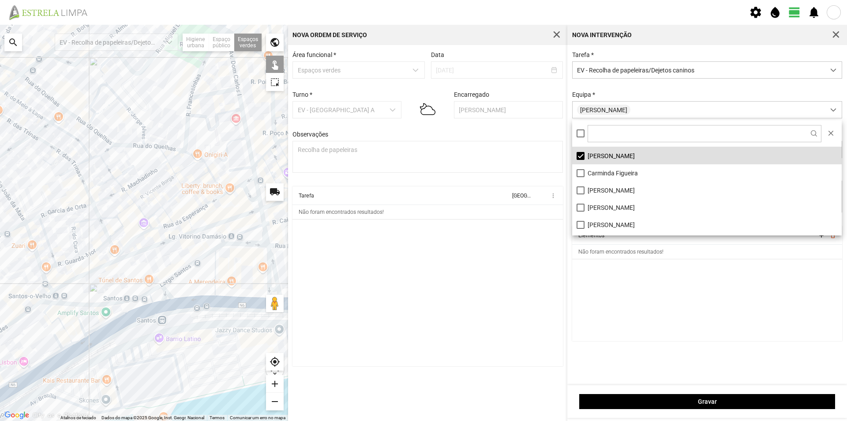
click at [685, 275] on cdk-virtual-scroll-viewport "Elementos add delete_outline Não foram encontrados resultados!" at bounding box center [707, 283] width 271 height 115
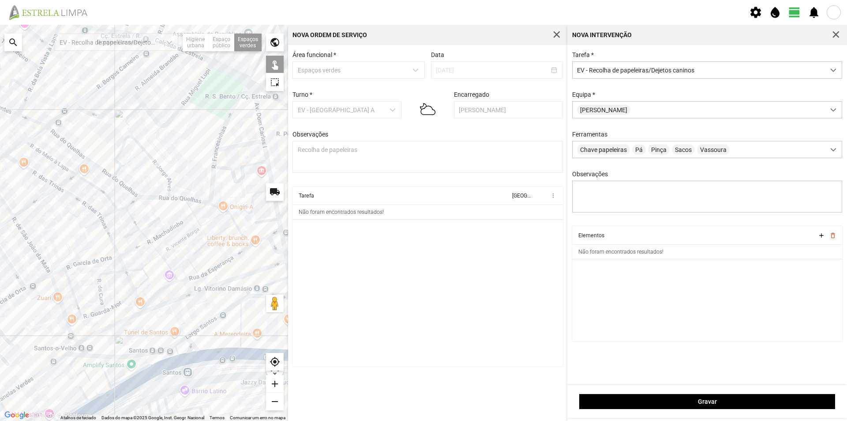
drag, startPoint x: 177, startPoint y: 162, endPoint x: 200, endPoint y: 207, distance: 50.3
click at [200, 207] on div at bounding box center [144, 223] width 288 height 396
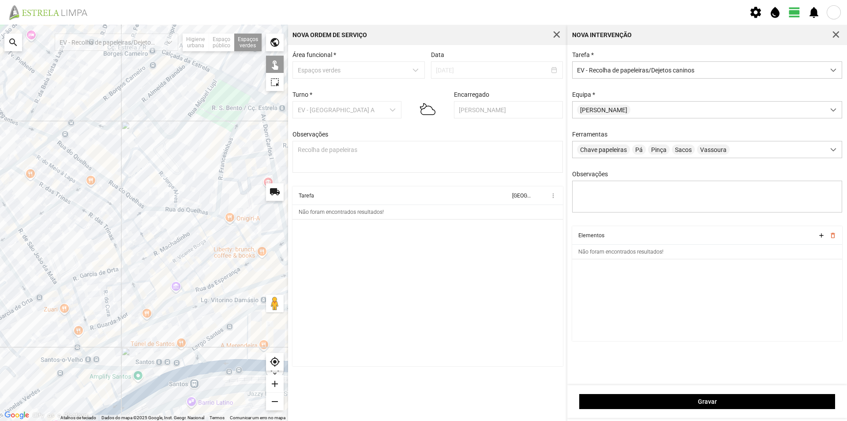
drag, startPoint x: 189, startPoint y: 179, endPoint x: 162, endPoint y: 225, distance: 53.2
click at [162, 225] on div at bounding box center [144, 223] width 288 height 396
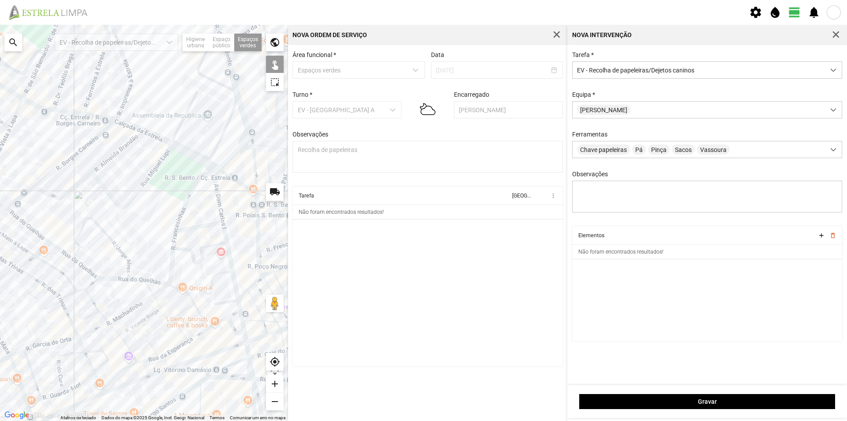
click at [178, 168] on div at bounding box center [144, 223] width 288 height 396
click at [198, 188] on div at bounding box center [144, 223] width 288 height 396
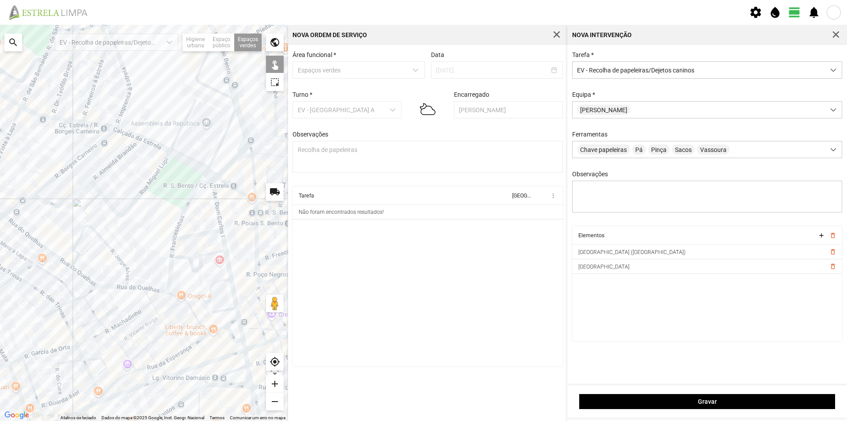
drag, startPoint x: 210, startPoint y: 105, endPoint x: 202, endPoint y: 119, distance: 15.7
click at [202, 119] on div at bounding box center [144, 223] width 288 height 396
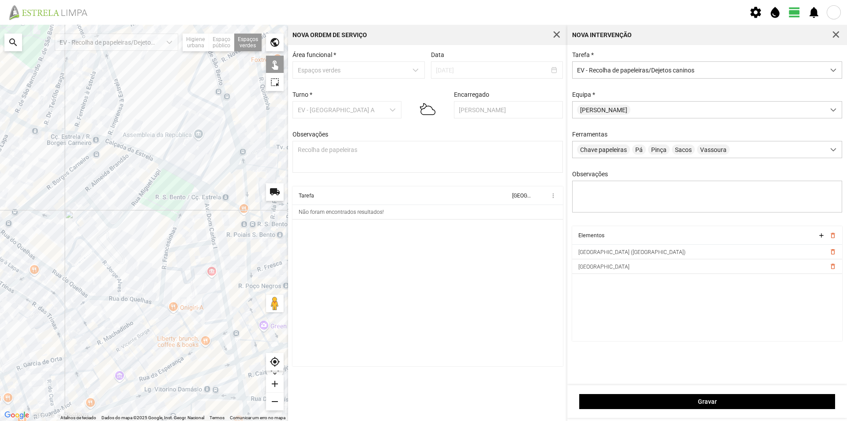
click at [207, 90] on div at bounding box center [144, 223] width 288 height 396
click at [123, 70] on div at bounding box center [144, 223] width 288 height 396
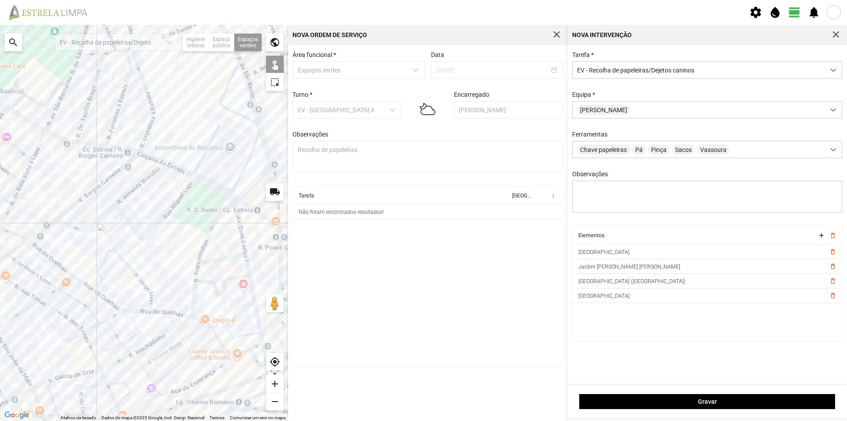
drag, startPoint x: 173, startPoint y: 92, endPoint x: 196, endPoint y: 108, distance: 28.6
click at [196, 101] on div at bounding box center [144, 223] width 288 height 396
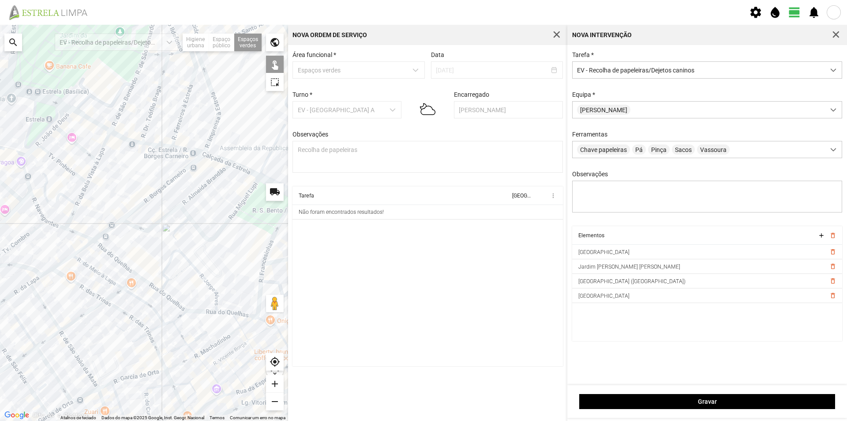
drag, startPoint x: 114, startPoint y: 115, endPoint x: 186, endPoint y: 115, distance: 71.5
click at [186, 115] on div at bounding box center [144, 223] width 288 height 396
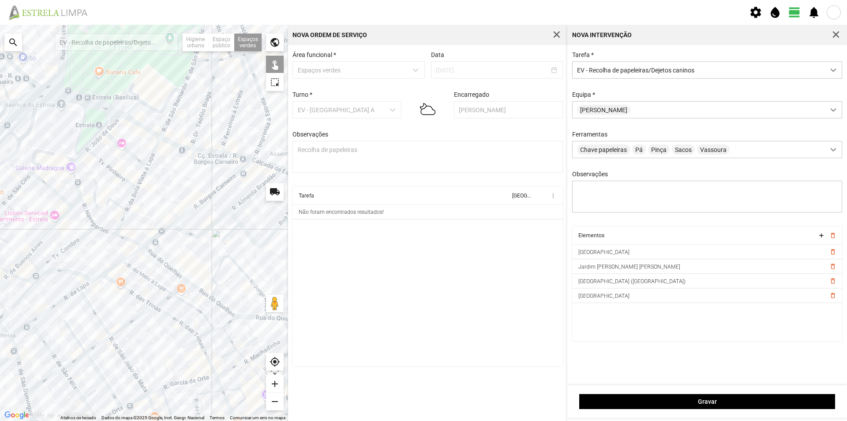
drag, startPoint x: 139, startPoint y: 121, endPoint x: 173, endPoint y: 129, distance: 35.2
click at [177, 128] on div at bounding box center [144, 223] width 288 height 396
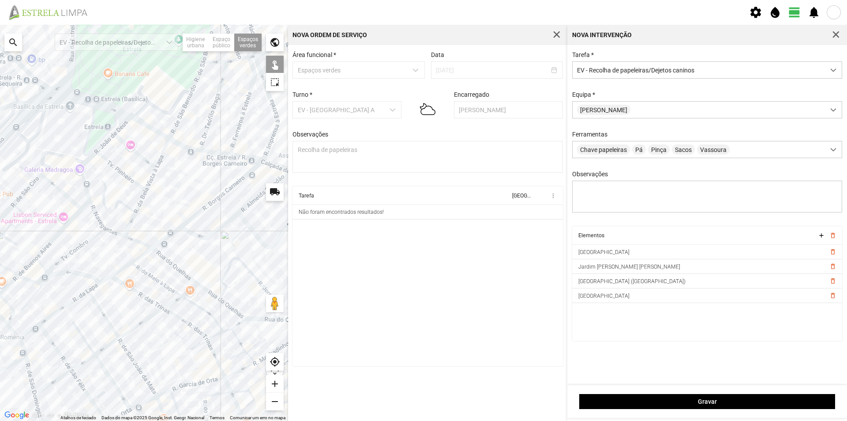
click at [94, 129] on div at bounding box center [144, 223] width 288 height 396
click at [30, 91] on div at bounding box center [144, 223] width 288 height 396
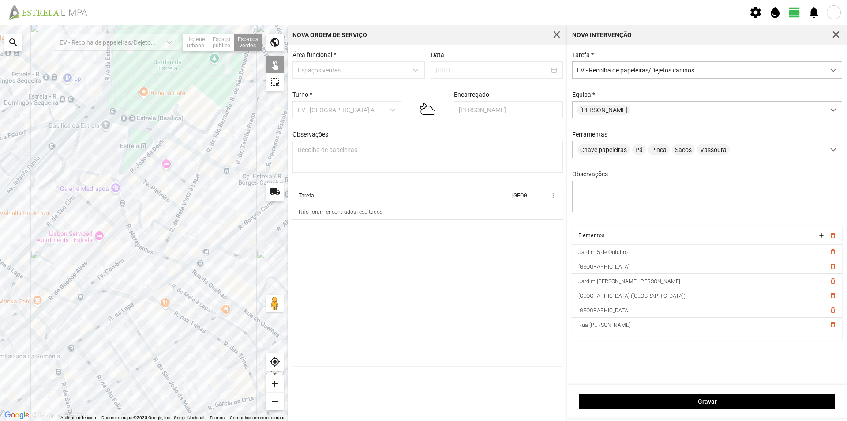
drag, startPoint x: 56, startPoint y: 103, endPoint x: 116, endPoint y: 130, distance: 65.6
click at [115, 129] on div at bounding box center [144, 223] width 288 height 396
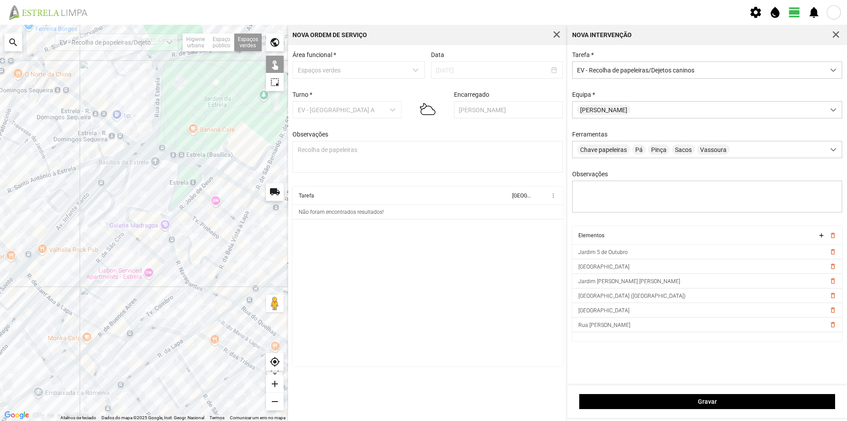
drag, startPoint x: 95, startPoint y: 96, endPoint x: 109, endPoint y: 117, distance: 24.9
click at [108, 116] on div at bounding box center [144, 223] width 288 height 396
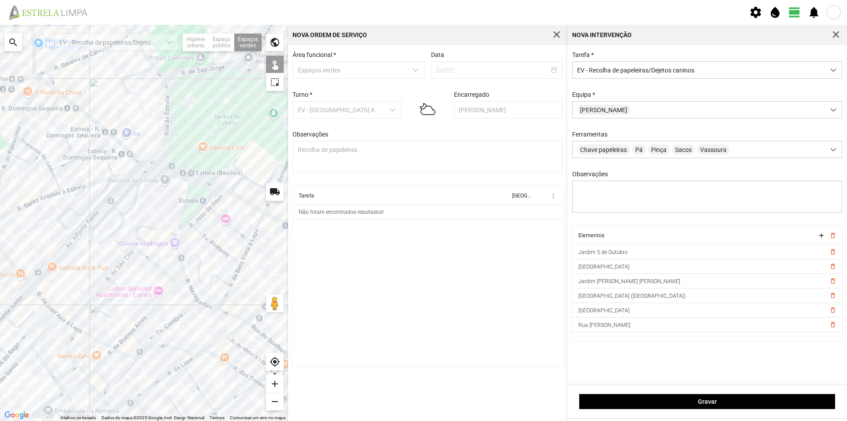
drag, startPoint x: 92, startPoint y: 90, endPoint x: 141, endPoint y: 91, distance: 49.0
click at [137, 91] on div at bounding box center [144, 223] width 288 height 396
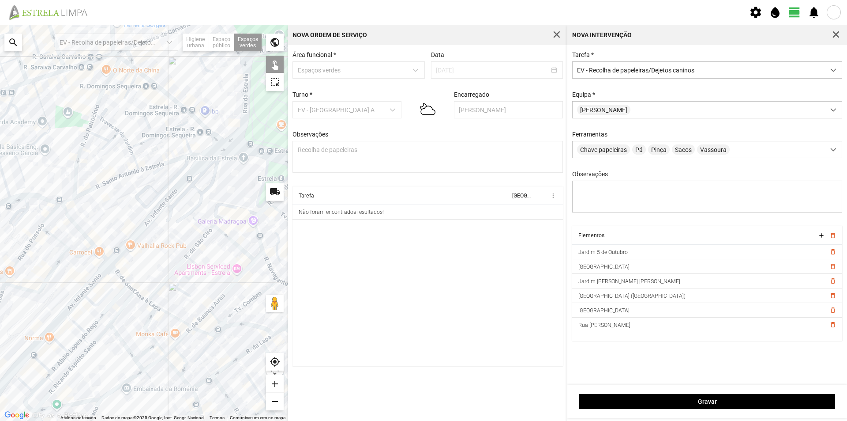
drag, startPoint x: 125, startPoint y: 157, endPoint x: 142, endPoint y: 108, distance: 51.8
click at [142, 110] on div at bounding box center [144, 223] width 288 height 396
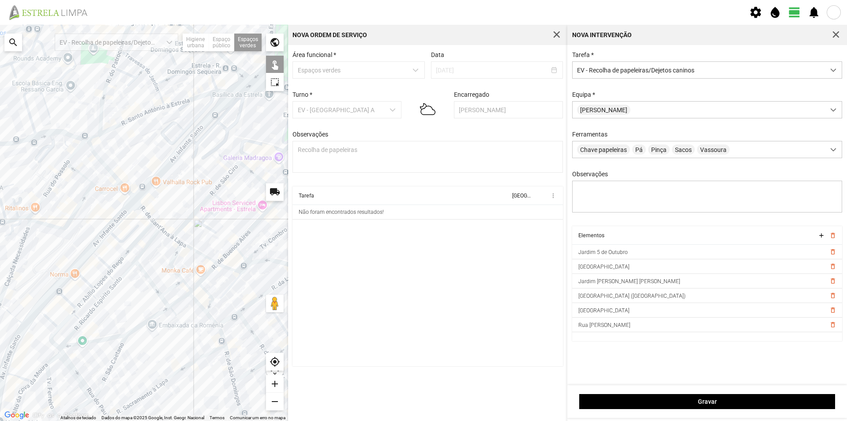
drag, startPoint x: 159, startPoint y: 139, endPoint x: 187, endPoint y: 135, distance: 28.2
click at [185, 136] on div at bounding box center [144, 223] width 288 height 396
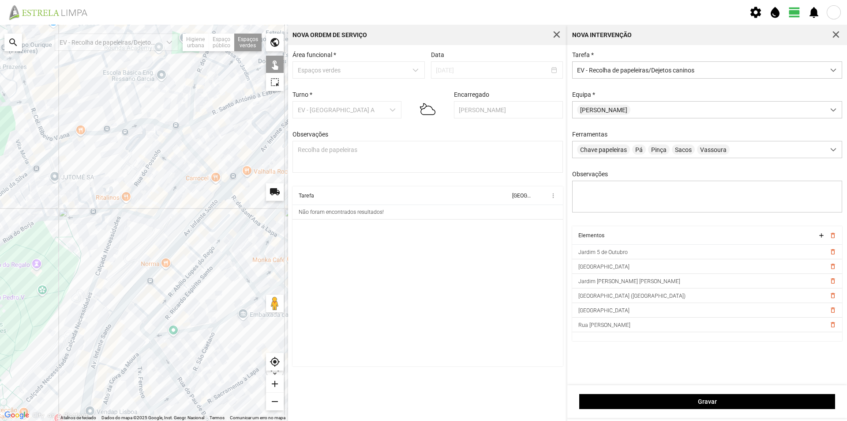
drag, startPoint x: 167, startPoint y: 151, endPoint x: 186, endPoint y: 150, distance: 19.5
click at [186, 150] on div at bounding box center [144, 223] width 288 height 396
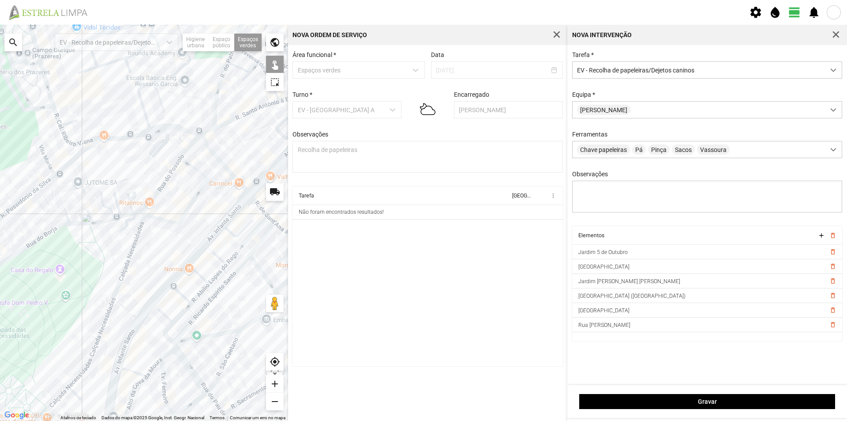
drag, startPoint x: 137, startPoint y: 153, endPoint x: 147, endPoint y: 156, distance: 10.6
click at [147, 156] on div at bounding box center [144, 223] width 288 height 396
click at [31, 87] on div at bounding box center [144, 223] width 288 height 396
click at [71, 173] on div at bounding box center [144, 223] width 288 height 396
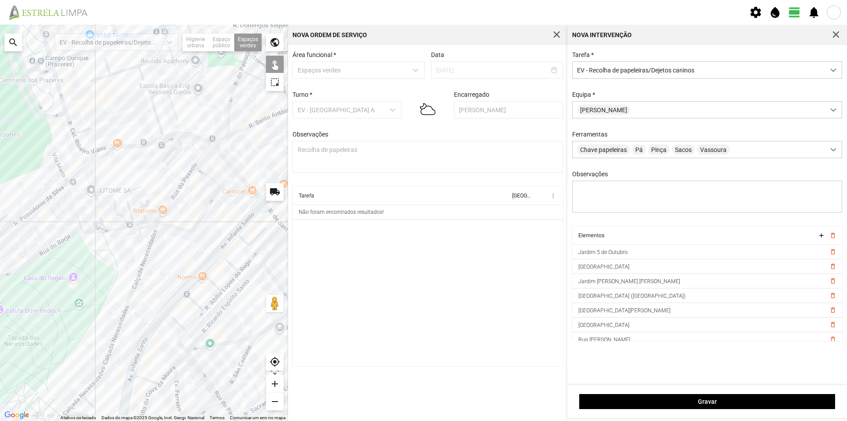
drag, startPoint x: 153, startPoint y: 160, endPoint x: 189, endPoint y: 168, distance: 37.1
click at [189, 168] on div at bounding box center [144, 223] width 288 height 396
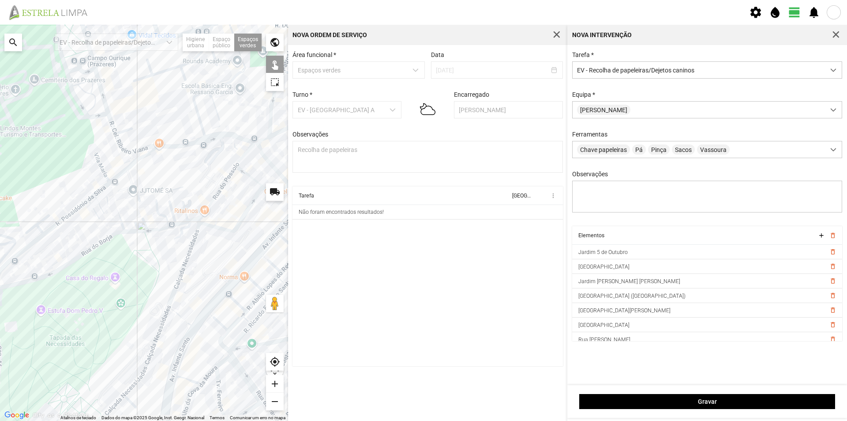
drag, startPoint x: 83, startPoint y: 183, endPoint x: 122, endPoint y: 161, distance: 44.3
click at [120, 162] on div at bounding box center [144, 223] width 288 height 396
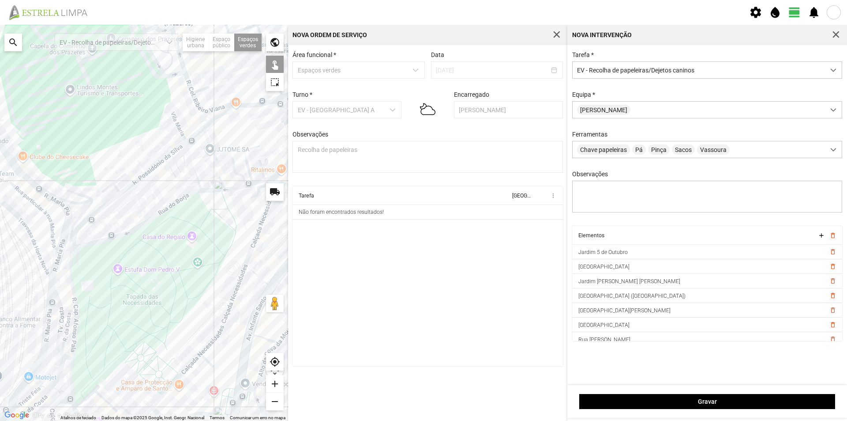
drag, startPoint x: 109, startPoint y: 168, endPoint x: 130, endPoint y: 160, distance: 22.2
click at [130, 160] on div at bounding box center [144, 223] width 288 height 396
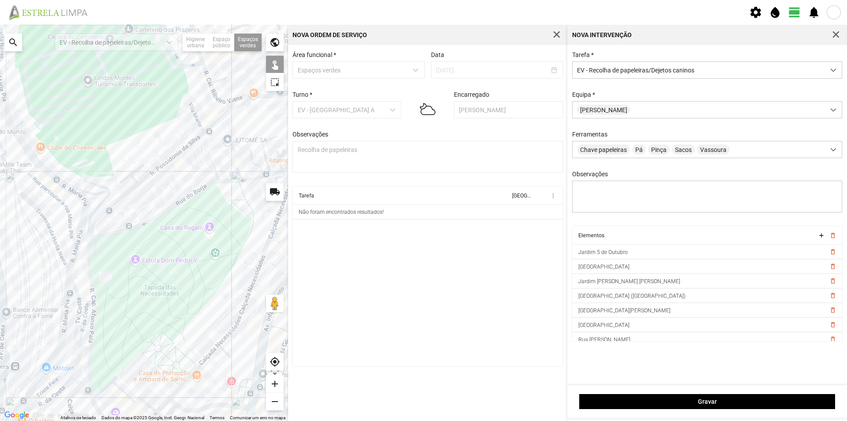
drag, startPoint x: 136, startPoint y: 168, endPoint x: 139, endPoint y: 142, distance: 26.3
click at [139, 144] on div at bounding box center [144, 223] width 288 height 396
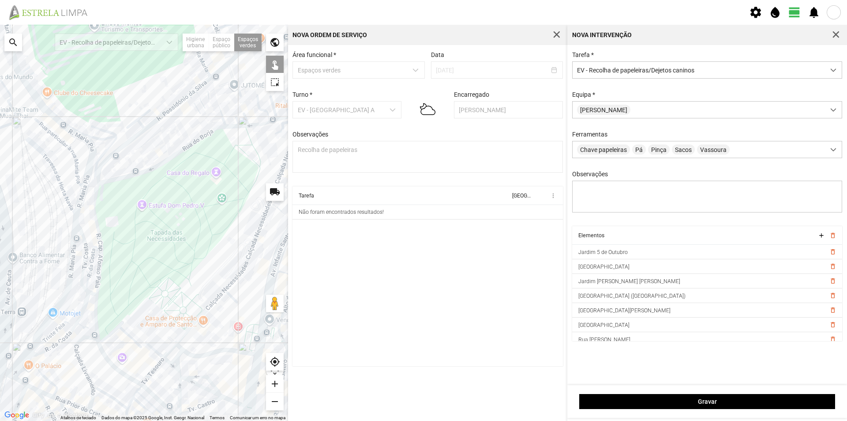
drag, startPoint x: 152, startPoint y: 155, endPoint x: 152, endPoint y: 139, distance: 15.4
click at [152, 145] on div at bounding box center [144, 223] width 288 height 396
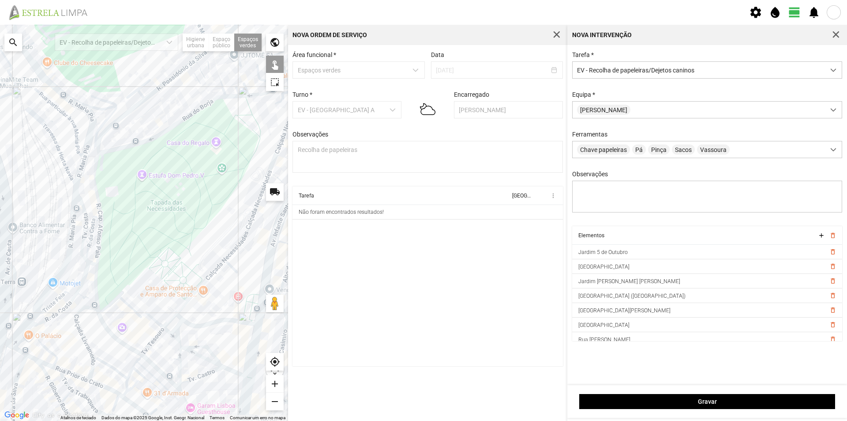
drag, startPoint x: 161, startPoint y: 301, endPoint x: 162, endPoint y: 260, distance: 41.0
click at [162, 268] on div at bounding box center [144, 223] width 288 height 396
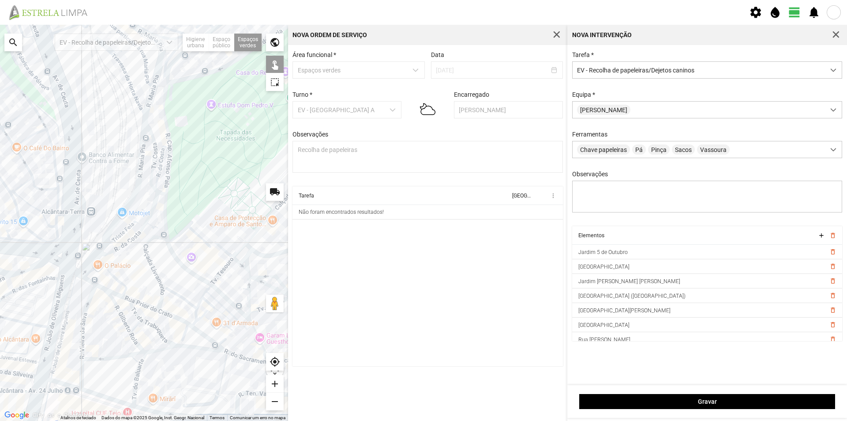
drag, startPoint x: 125, startPoint y: 250, endPoint x: 189, endPoint y: 251, distance: 64.4
click at [189, 251] on div at bounding box center [144, 223] width 288 height 396
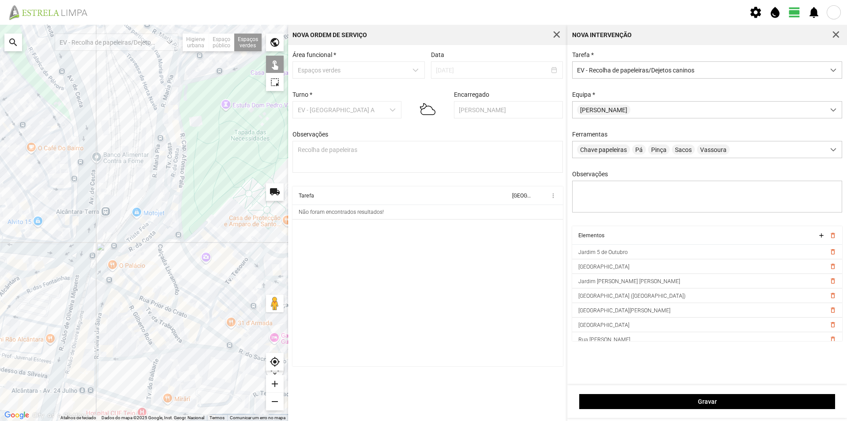
drag, startPoint x: 103, startPoint y: 194, endPoint x: 84, endPoint y: 161, distance: 38.2
click at [84, 164] on div at bounding box center [144, 223] width 288 height 396
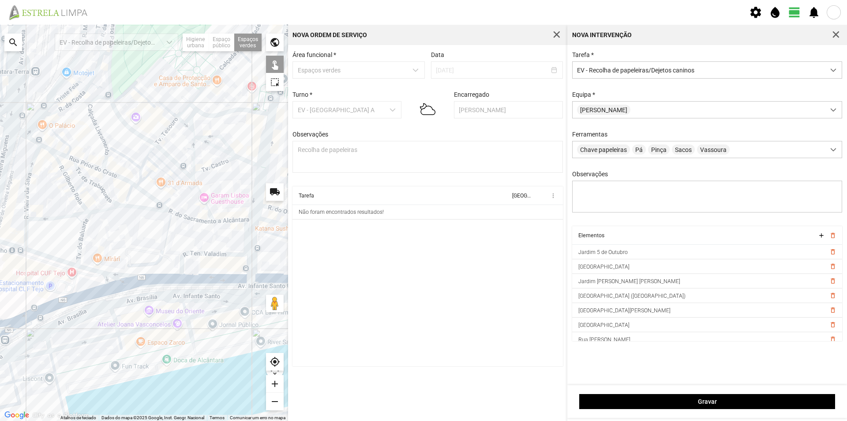
click at [107, 124] on div at bounding box center [144, 223] width 288 height 396
click at [138, 196] on div at bounding box center [144, 223] width 288 height 396
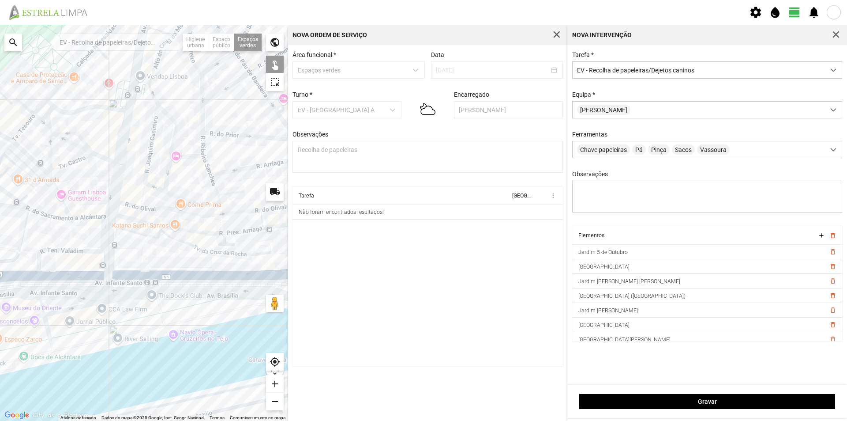
drag, startPoint x: 185, startPoint y: 159, endPoint x: 24, endPoint y: 155, distance: 161.1
click at [25, 155] on div at bounding box center [144, 223] width 288 height 396
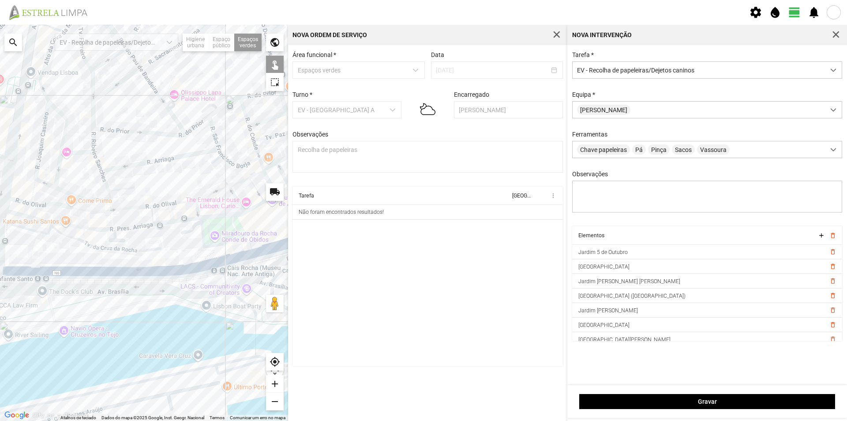
drag, startPoint x: 113, startPoint y: 158, endPoint x: 0, endPoint y: 159, distance: 113.4
click at [0, 159] on div at bounding box center [144, 223] width 288 height 396
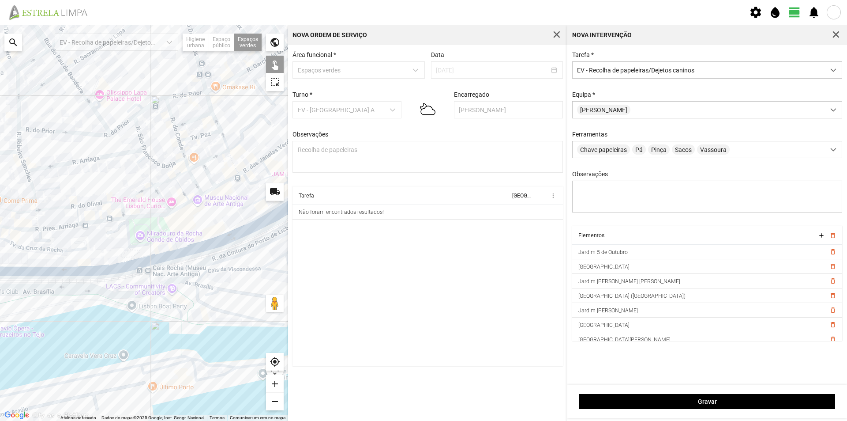
click at [154, 227] on div at bounding box center [144, 223] width 288 height 396
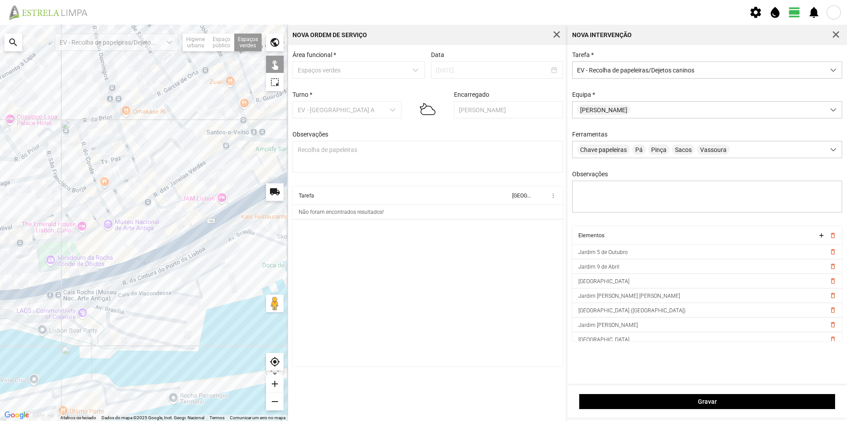
drag, startPoint x: 215, startPoint y: 214, endPoint x: 79, endPoint y: 242, distance: 138.9
click at [79, 242] on div at bounding box center [144, 223] width 288 height 396
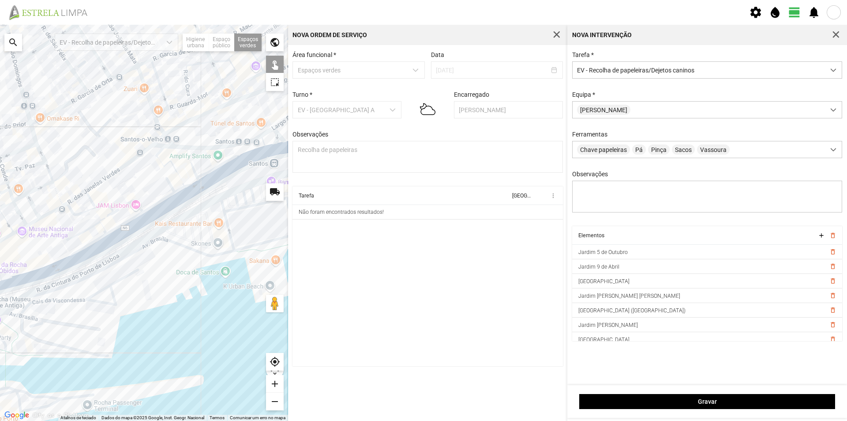
drag, startPoint x: 116, startPoint y: 204, endPoint x: 59, endPoint y: 219, distance: 58.9
click at [61, 219] on div at bounding box center [144, 223] width 288 height 396
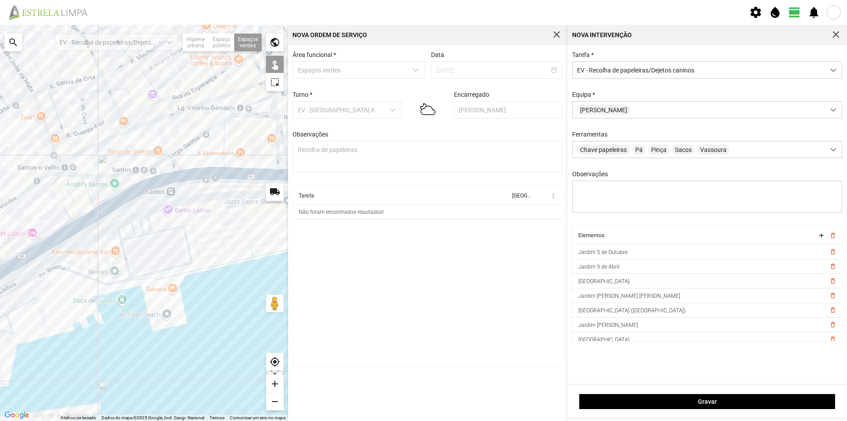
click at [195, 156] on div at bounding box center [144, 223] width 288 height 396
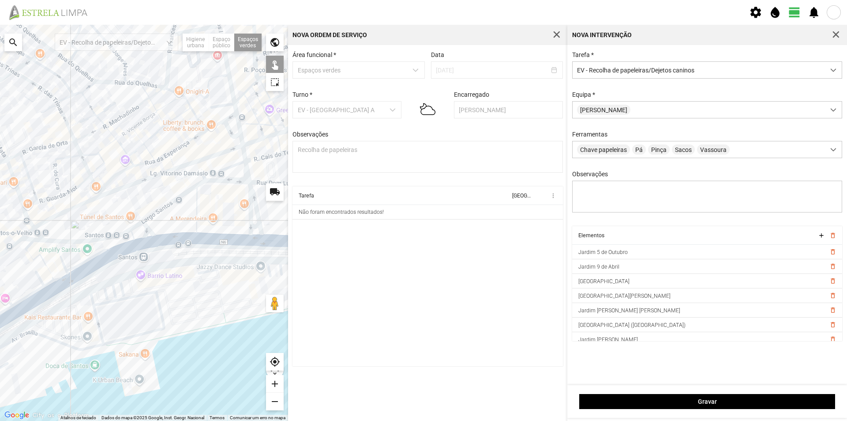
drag, startPoint x: 154, startPoint y: 126, endPoint x: 106, endPoint y: 227, distance: 111.9
click at [106, 225] on div at bounding box center [144, 223] width 288 height 396
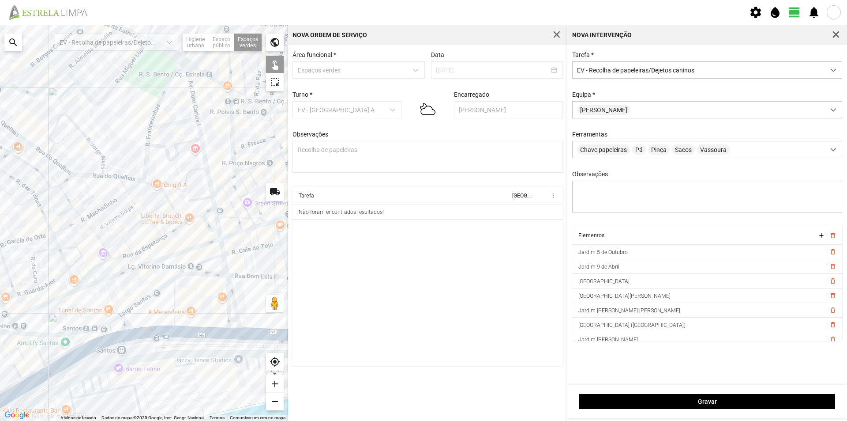
drag, startPoint x: 115, startPoint y: 181, endPoint x: 121, endPoint y: 225, distance: 44.9
click at [117, 225] on div at bounding box center [144, 223] width 288 height 396
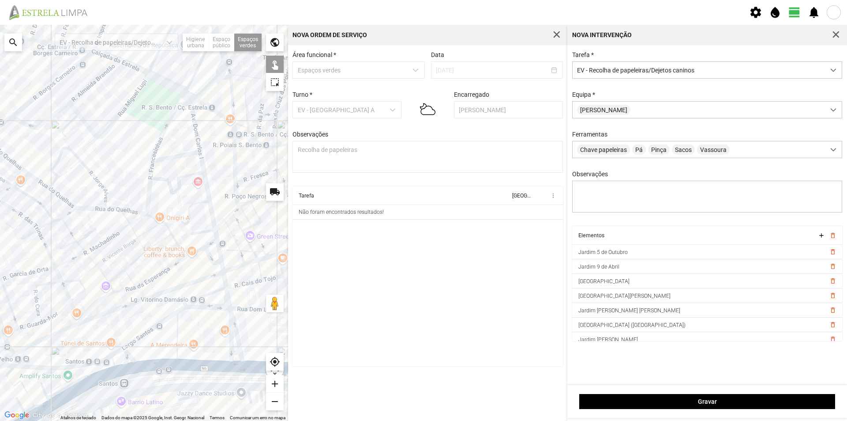
drag, startPoint x: 128, startPoint y: 218, endPoint x: 124, endPoint y: 253, distance: 34.8
click at [124, 252] on div at bounding box center [144, 223] width 288 height 396
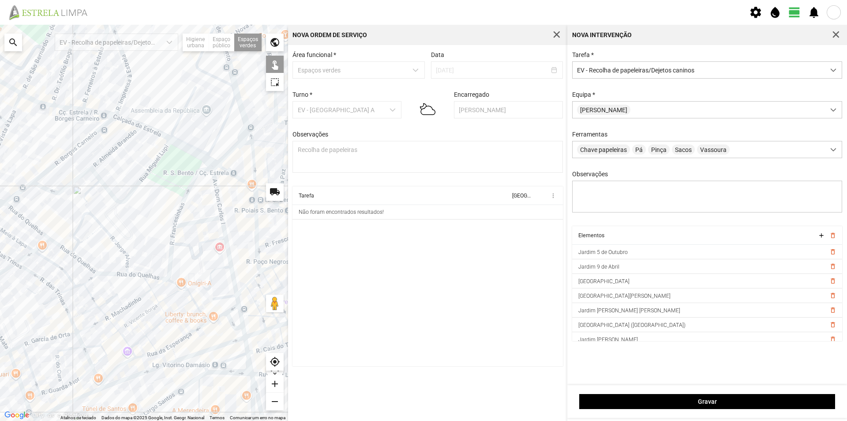
drag, startPoint x: 98, startPoint y: 222, endPoint x: 124, endPoint y: 237, distance: 30.1
click at [124, 237] on div at bounding box center [144, 223] width 288 height 396
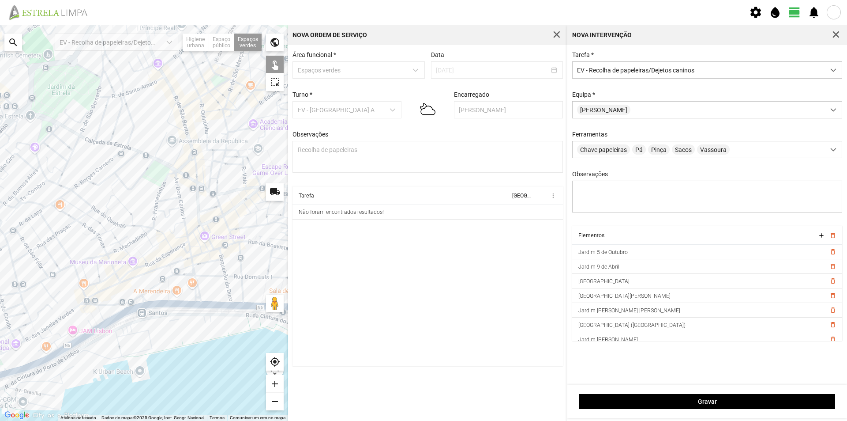
drag, startPoint x: 129, startPoint y: 239, endPoint x: 178, endPoint y: 202, distance: 61.4
click at [176, 205] on div at bounding box center [144, 223] width 288 height 396
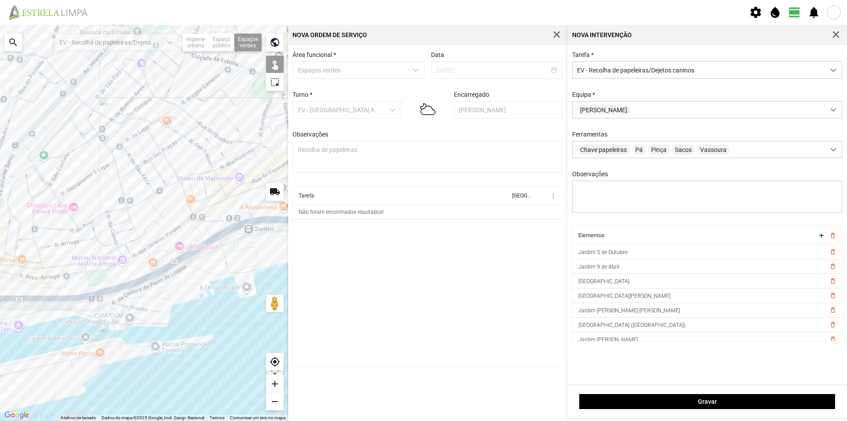
drag, startPoint x: 163, startPoint y: 192, endPoint x: 164, endPoint y: 181, distance: 11.5
click at [164, 182] on div at bounding box center [144, 223] width 288 height 396
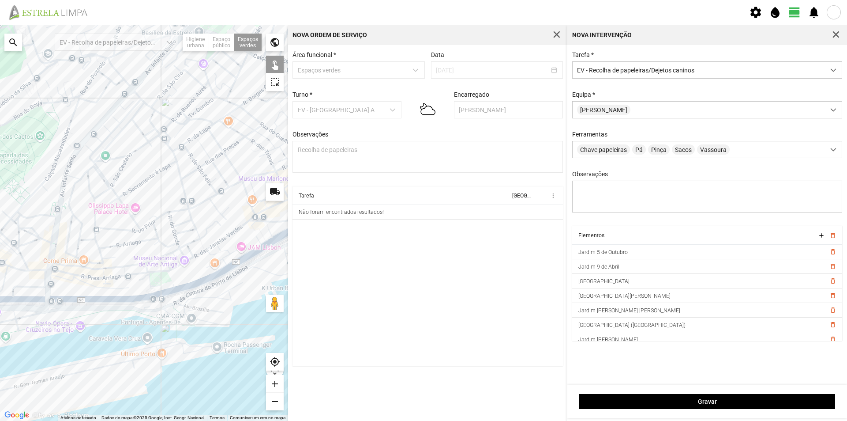
drag, startPoint x: 136, startPoint y: 164, endPoint x: 156, endPoint y: 170, distance: 20.9
click at [156, 170] on div at bounding box center [144, 223] width 288 height 396
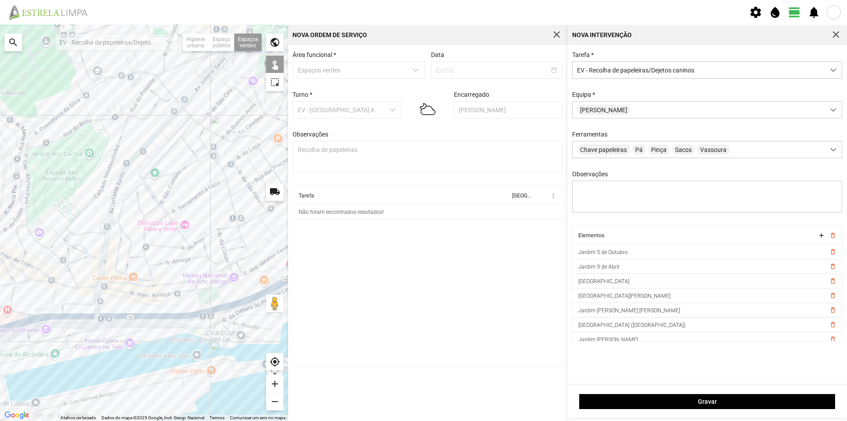
click at [153, 132] on div at bounding box center [144, 223] width 288 height 396
click at [161, 147] on div at bounding box center [144, 223] width 288 height 396
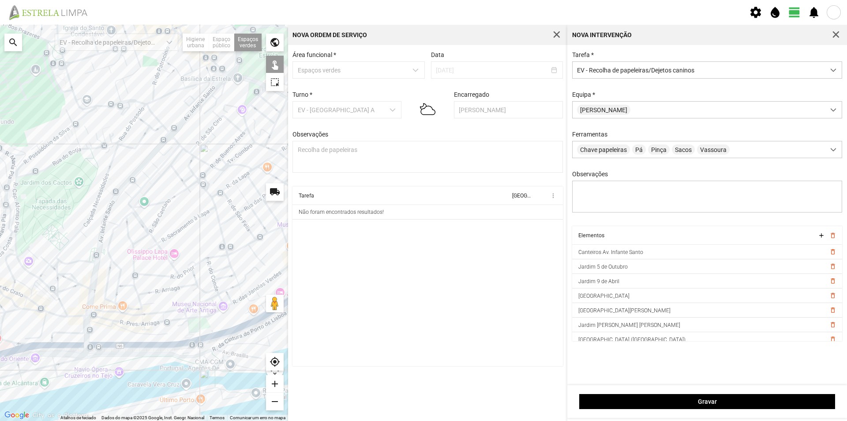
drag, startPoint x: 210, startPoint y: 198, endPoint x: 200, endPoint y: 225, distance: 28.6
click at [200, 225] on div at bounding box center [144, 223] width 288 height 396
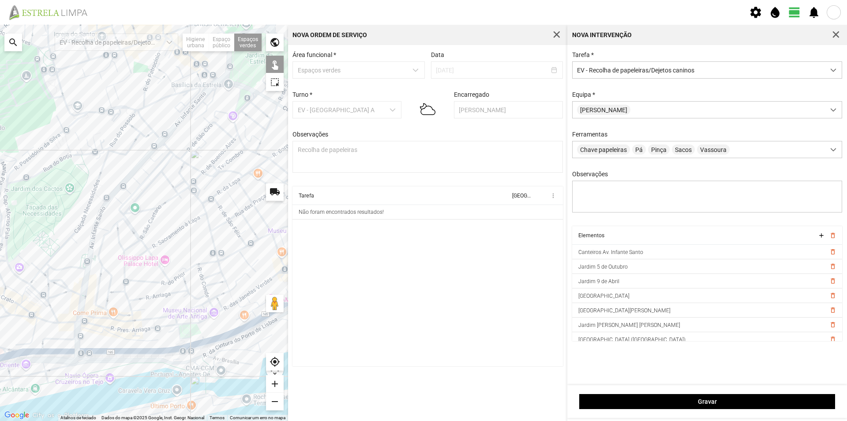
drag, startPoint x: 180, startPoint y: 222, endPoint x: 199, endPoint y: 204, distance: 26.2
click at [199, 205] on div at bounding box center [144, 223] width 288 height 396
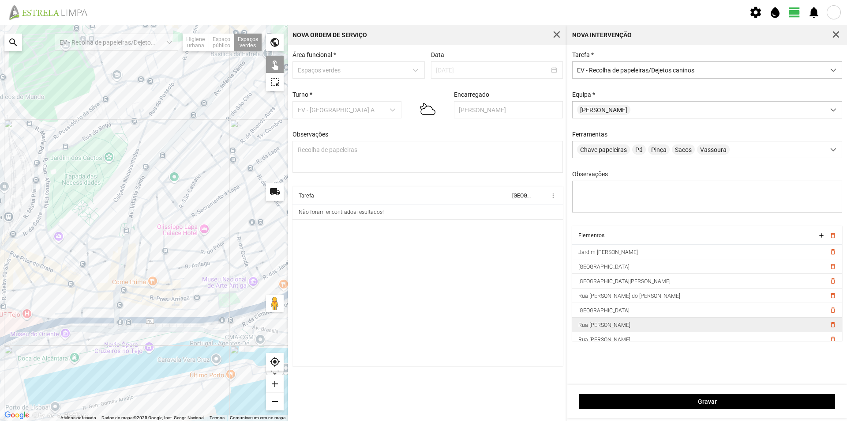
scroll to position [108, 0]
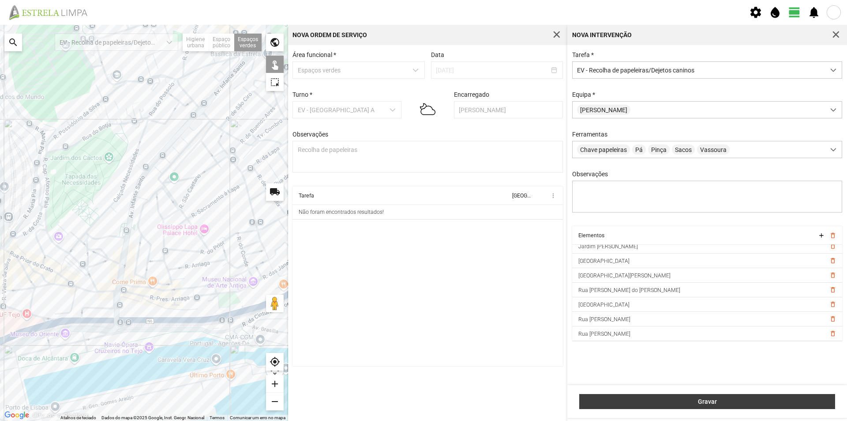
click at [674, 403] on span "Gravar" at bounding box center [707, 401] width 247 height 7
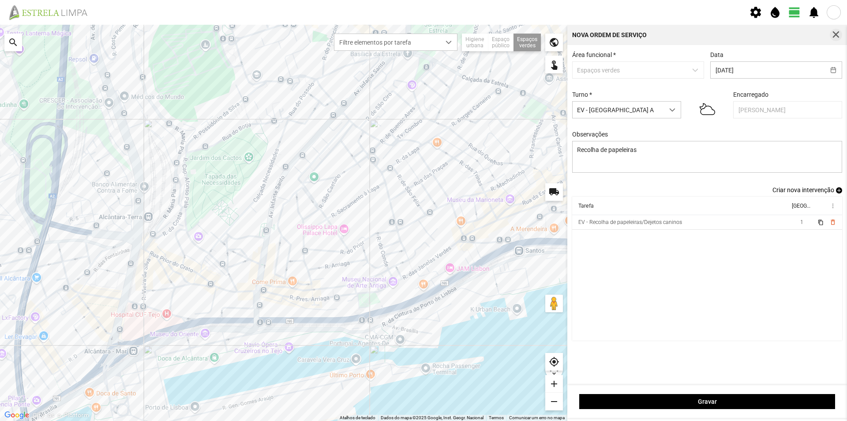
click at [834, 34] on span "button" at bounding box center [836, 35] width 8 height 8
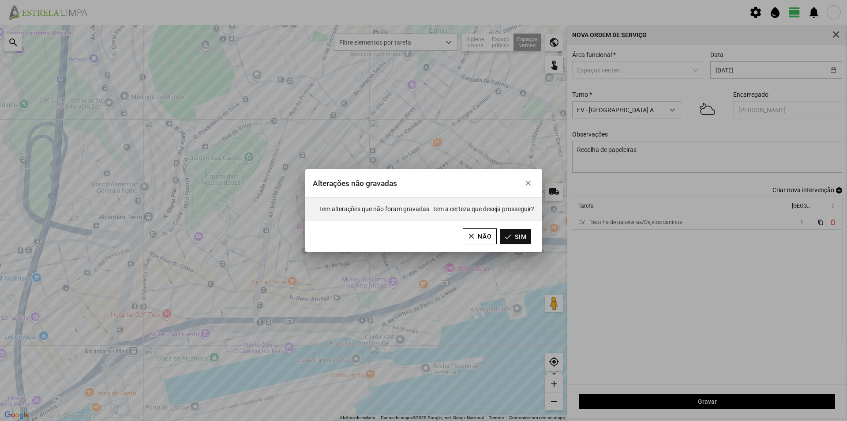
click at [515, 234] on button "Sim" at bounding box center [515, 236] width 31 height 15
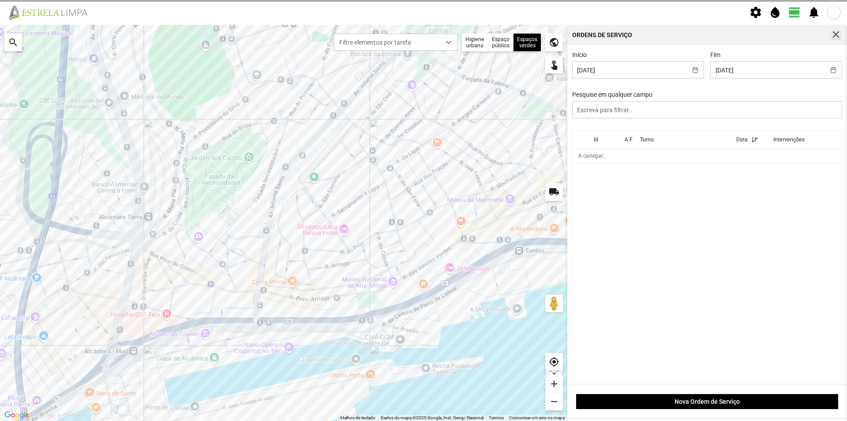
click at [835, 34] on span "button" at bounding box center [836, 35] width 8 height 8
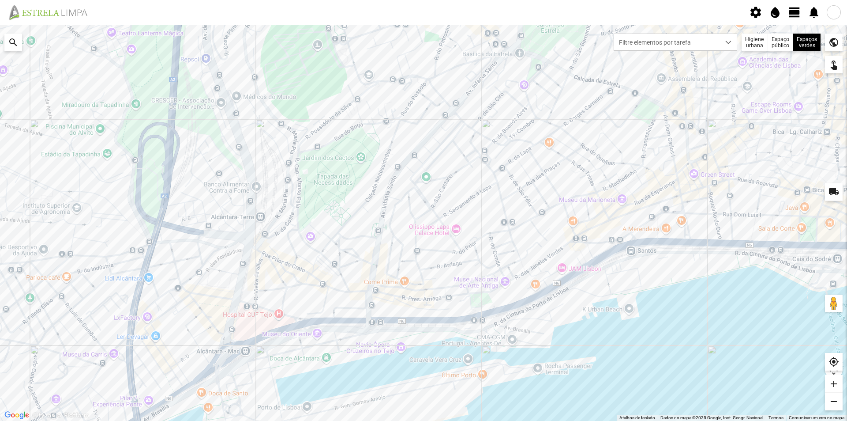
click at [790, 11] on span "view_day" at bounding box center [794, 12] width 13 height 13
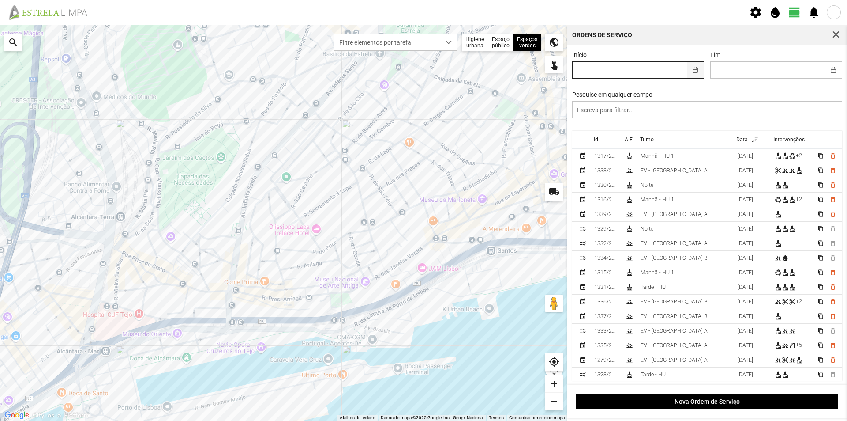
click at [692, 68] on button "button" at bounding box center [695, 70] width 17 height 16
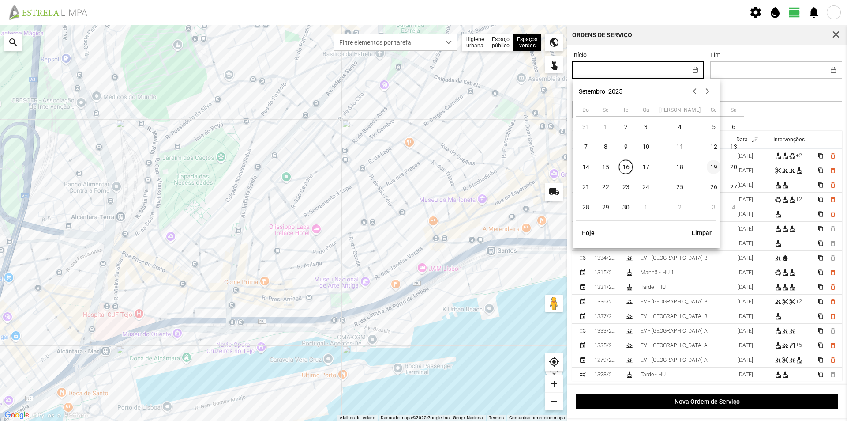
click at [707, 164] on span "19" at bounding box center [714, 167] width 14 height 14
type input "[DATE]"
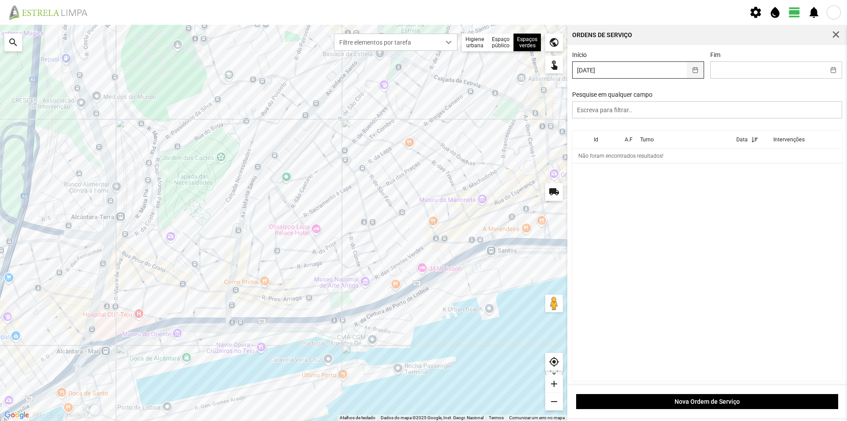
click at [692, 68] on button "button" at bounding box center [695, 70] width 17 height 16
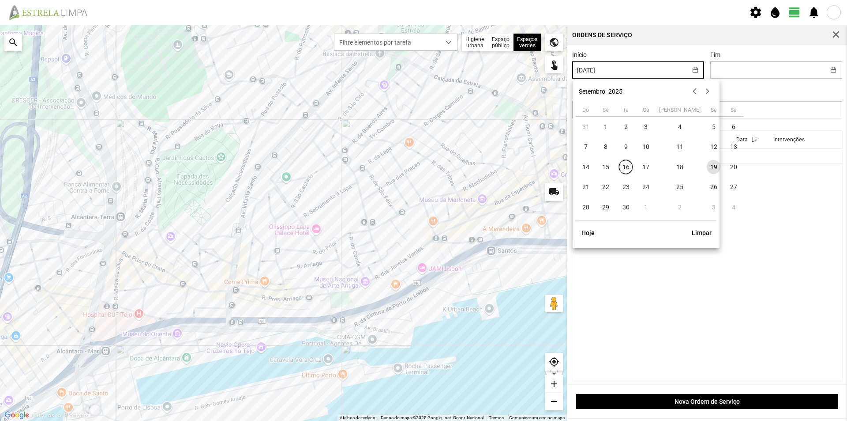
click at [707, 165] on span "19" at bounding box center [714, 167] width 14 height 14
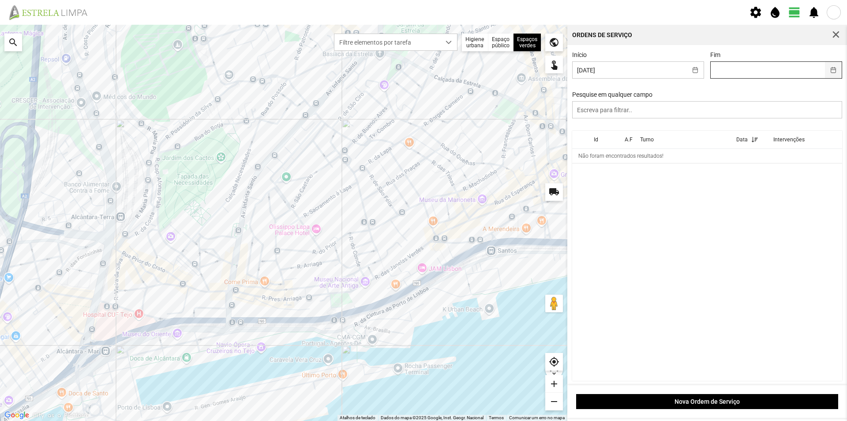
click at [825, 72] on button "button" at bounding box center [833, 70] width 17 height 16
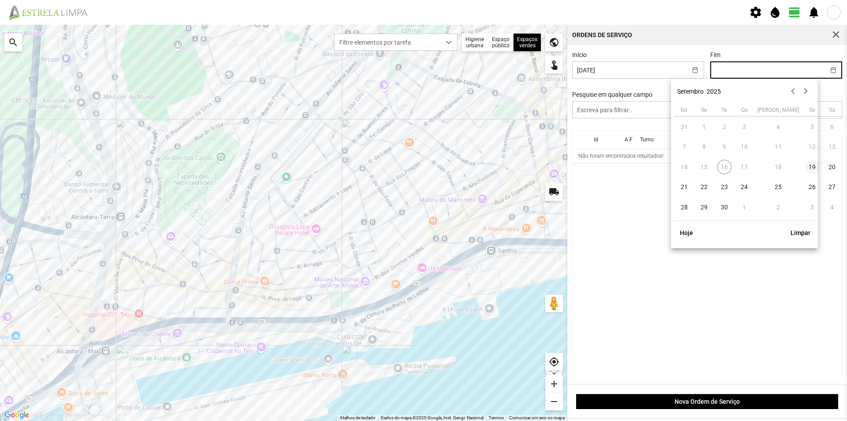
click at [806, 167] on span "19" at bounding box center [813, 167] width 14 height 14
type input "[DATE]"
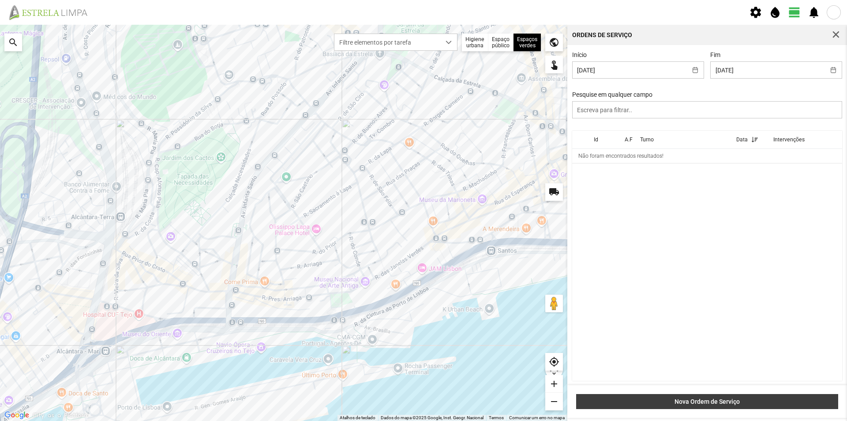
click at [692, 398] on span "Nova Ordem de Serviço" at bounding box center [707, 401] width 253 height 7
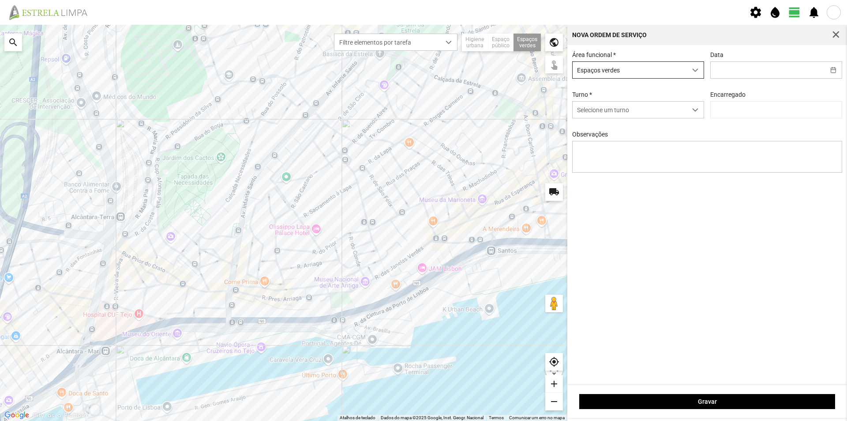
click at [696, 72] on span "dropdown trigger" at bounding box center [696, 70] width 6 height 6
click at [832, 71] on button "button" at bounding box center [833, 70] width 17 height 16
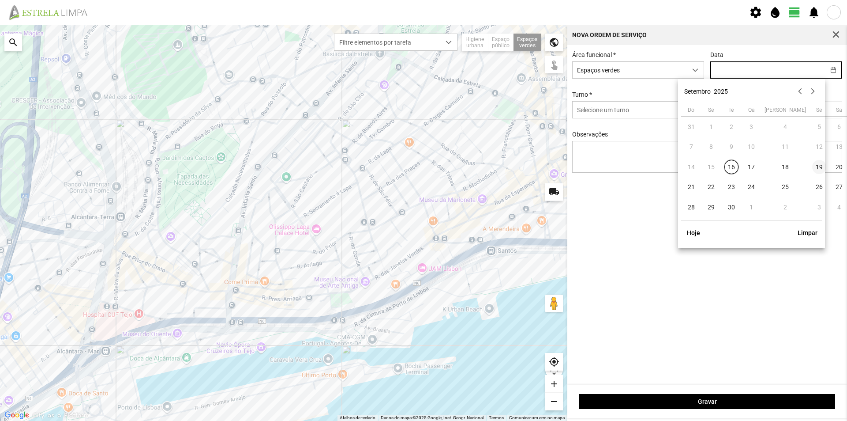
click at [813, 165] on span "19" at bounding box center [820, 167] width 14 height 14
type input "[DATE]"
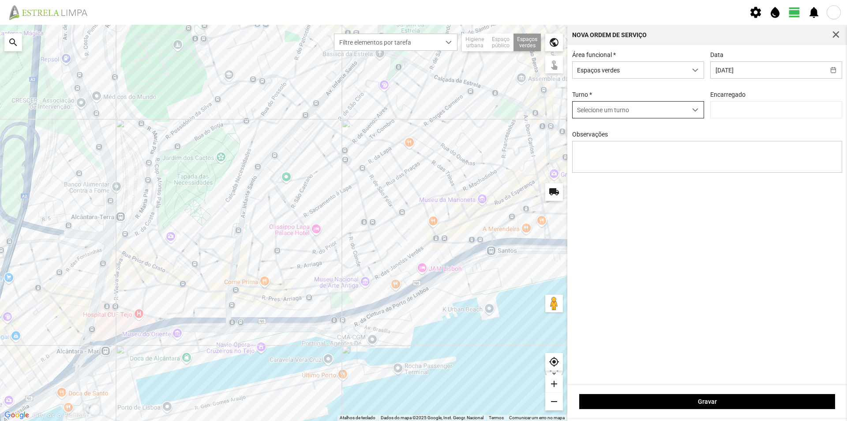
click at [675, 111] on span "Selecione um turno" at bounding box center [630, 110] width 114 height 16
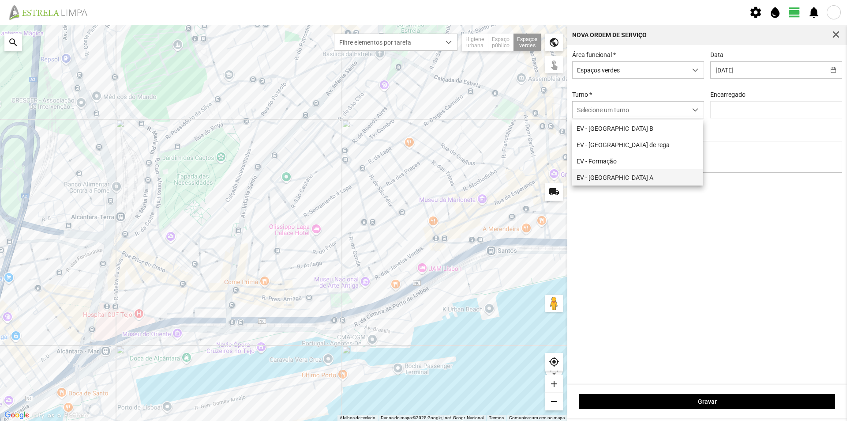
click at [614, 181] on li "EV - [GEOGRAPHIC_DATA] A" at bounding box center [637, 177] width 131 height 16
type input "[PERSON_NAME]"
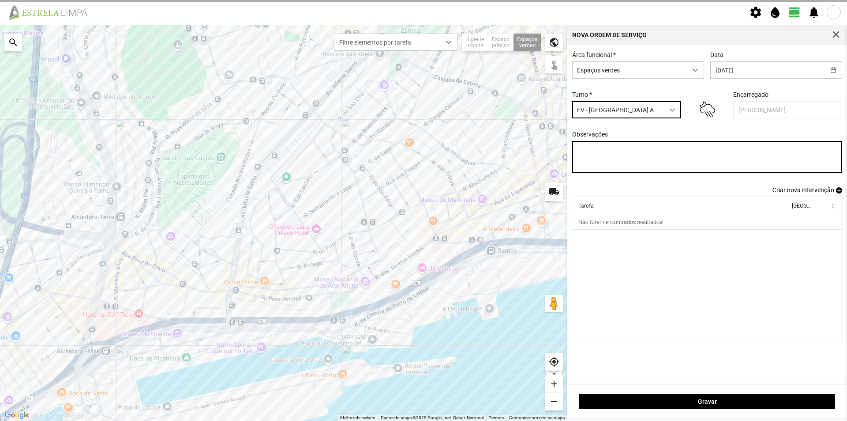
click at [601, 155] on textarea "Observações" at bounding box center [707, 157] width 271 height 32
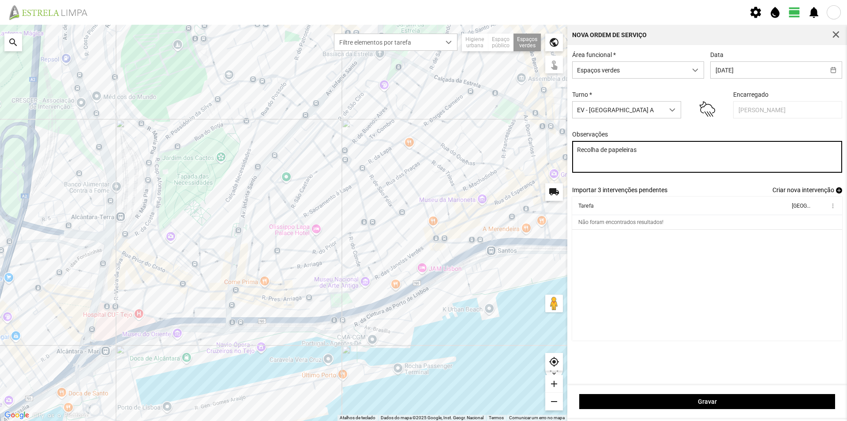
type textarea "Recolha de papeleiras"
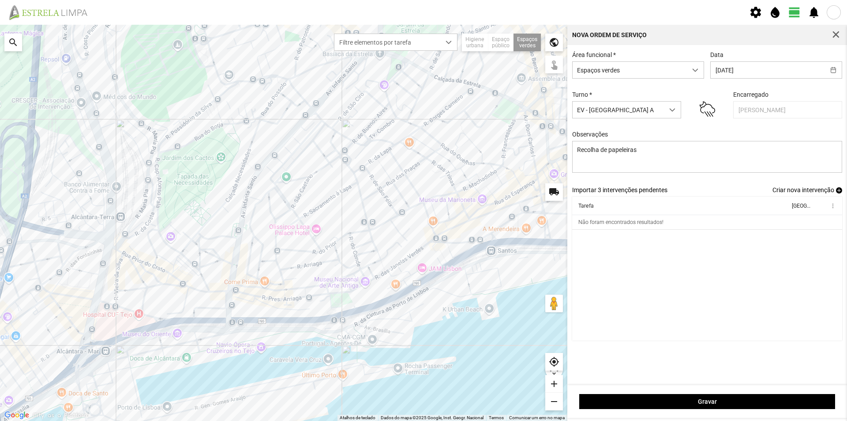
click at [840, 192] on span "add" at bounding box center [839, 190] width 6 height 6
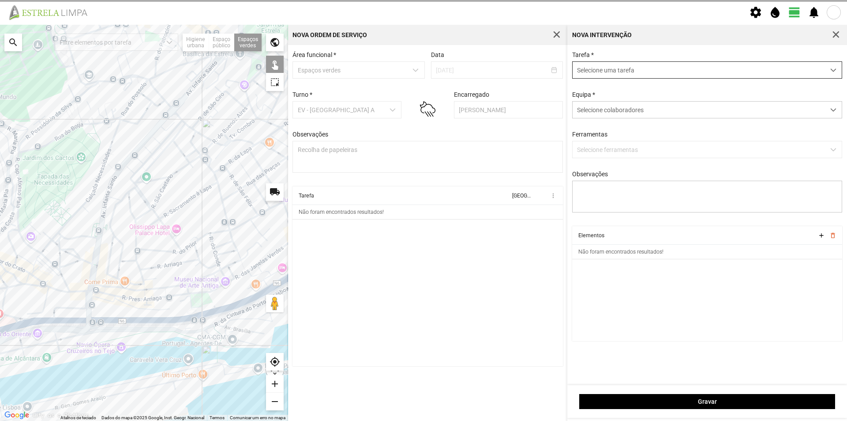
click at [604, 72] on span "Selecione uma tarefa" at bounding box center [699, 70] width 252 height 16
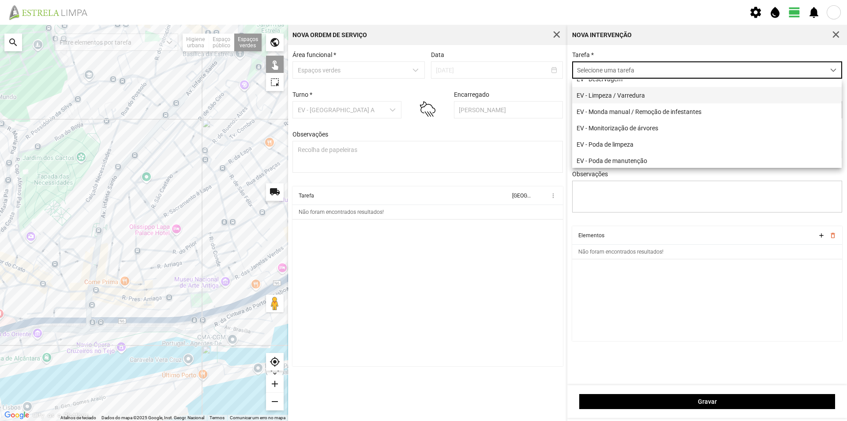
scroll to position [113, 0]
click at [653, 111] on li "EV - Recolha de papeleiras/Dejetos caninos" at bounding box center [707, 110] width 270 height 16
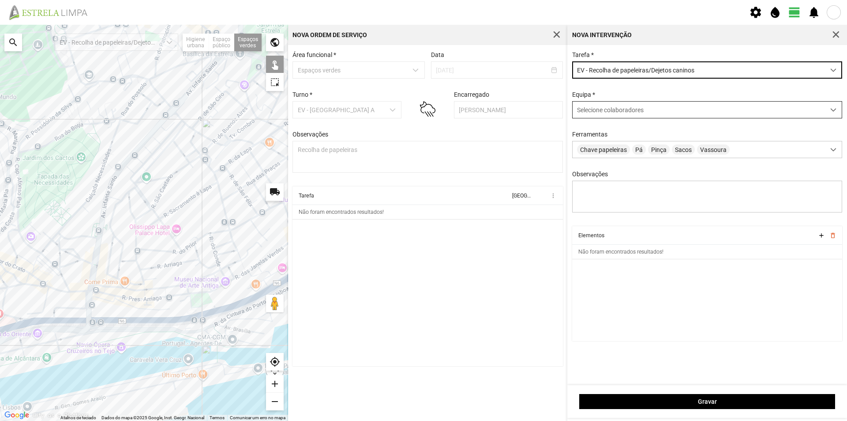
click at [601, 111] on span "Selecione colaboradores" at bounding box center [610, 109] width 67 height 7
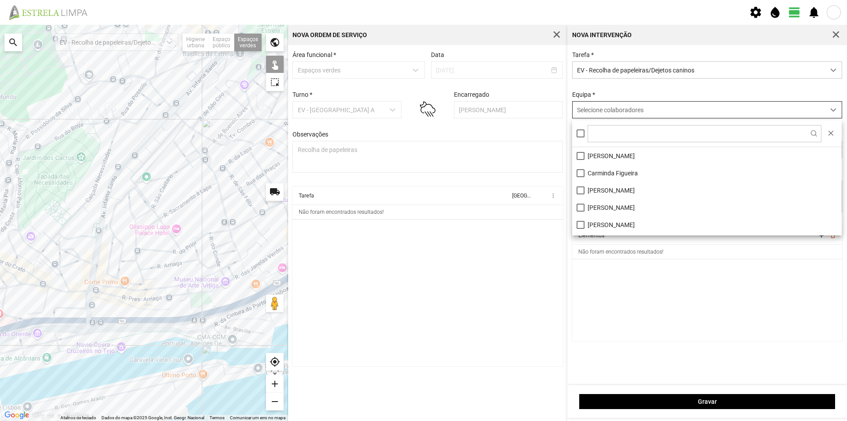
scroll to position [5, 39]
click at [609, 154] on li "[PERSON_NAME]" at bounding box center [707, 155] width 270 height 17
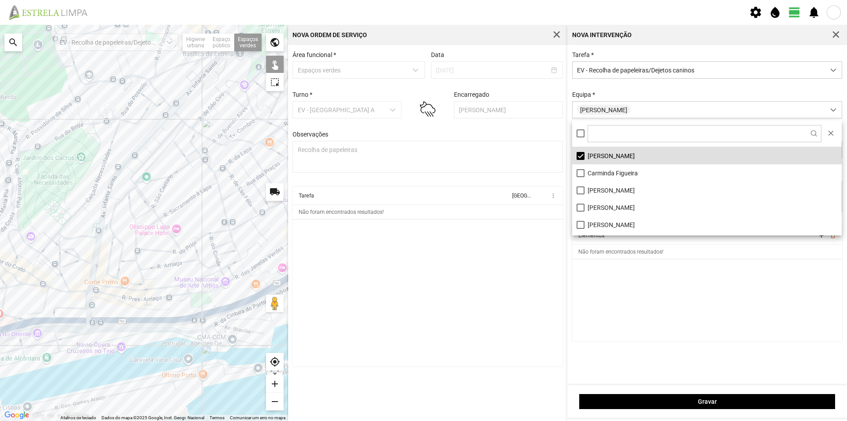
click at [657, 284] on cdk-virtual-scroll-viewport "Elementos add delete_outline Não foram encontrados resultados!" at bounding box center [707, 283] width 271 height 115
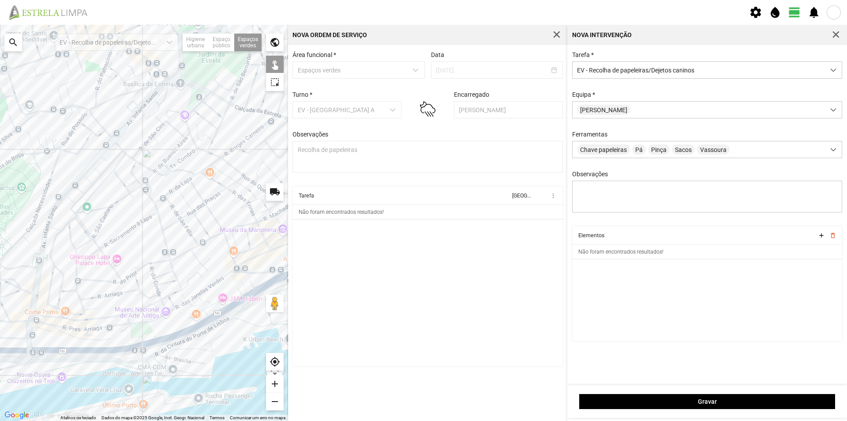
drag, startPoint x: 188, startPoint y: 230, endPoint x: 117, endPoint y: 248, distance: 72.9
click at [118, 248] on div at bounding box center [144, 223] width 288 height 396
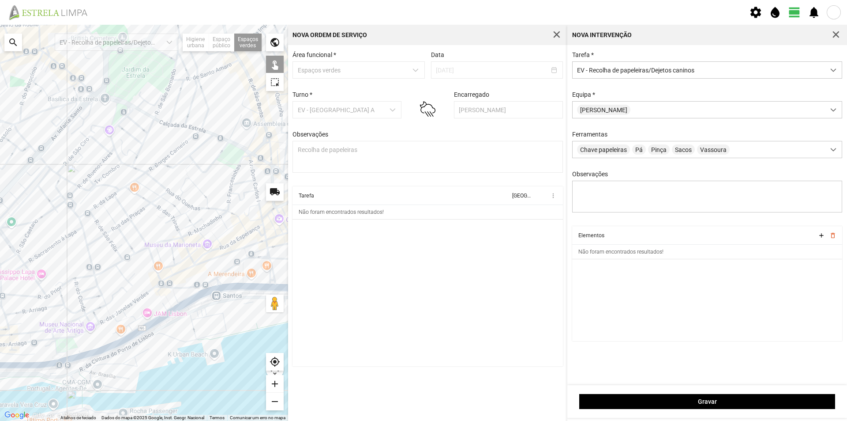
click at [233, 159] on div at bounding box center [144, 223] width 288 height 396
click at [243, 162] on div at bounding box center [144, 223] width 288 height 396
click at [251, 103] on div at bounding box center [144, 223] width 288 height 396
click at [207, 97] on div at bounding box center [144, 223] width 288 height 396
click at [119, 115] on div at bounding box center [144, 223] width 288 height 396
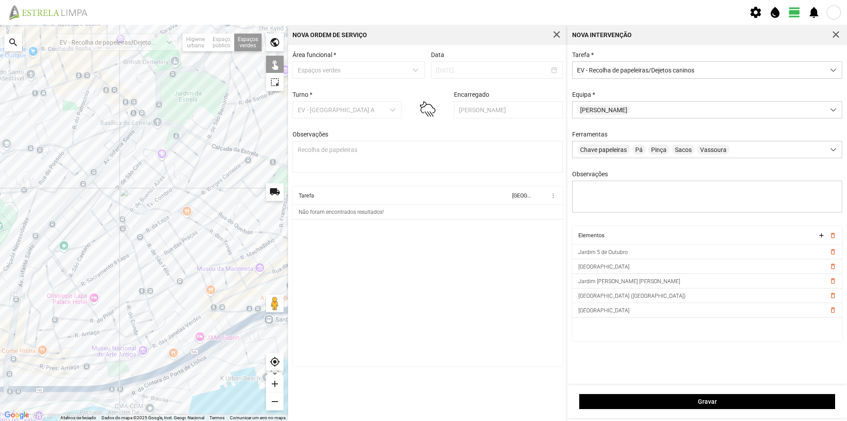
drag, startPoint x: 162, startPoint y: 143, endPoint x: 210, endPoint y: 162, distance: 51.1
click at [210, 162] on div at bounding box center [144, 223] width 288 height 396
click at [143, 120] on div at bounding box center [144, 223] width 288 height 396
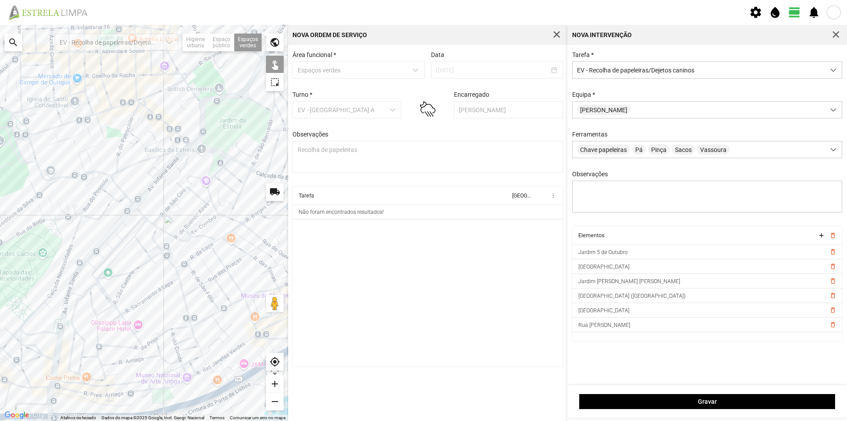
drag, startPoint x: 154, startPoint y: 145, endPoint x: 192, endPoint y: 170, distance: 46.3
click at [192, 170] on div at bounding box center [144, 223] width 288 height 396
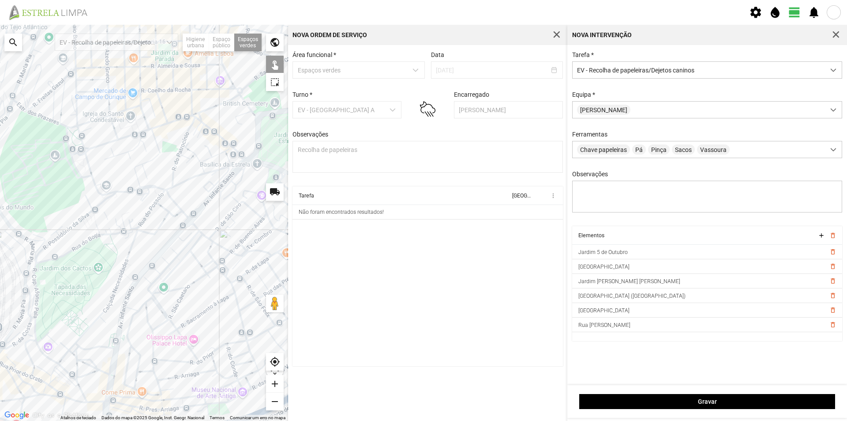
drag, startPoint x: 126, startPoint y: 155, endPoint x: 182, endPoint y: 169, distance: 57.5
click at [182, 169] on div at bounding box center [144, 223] width 288 height 396
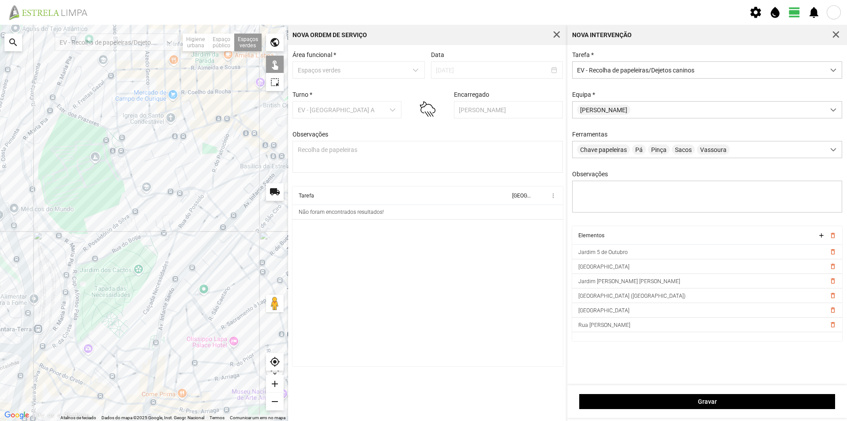
click at [116, 143] on div at bounding box center [144, 223] width 288 height 396
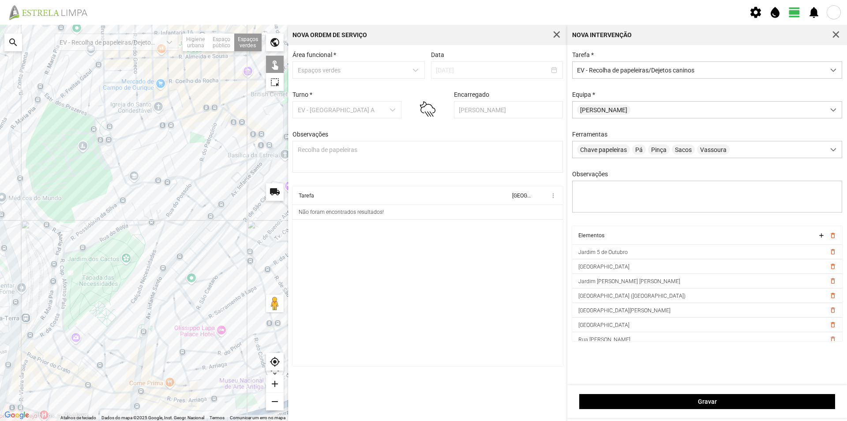
drag, startPoint x: 120, startPoint y: 209, endPoint x: 111, endPoint y: 200, distance: 12.8
click at [111, 200] on div at bounding box center [144, 223] width 288 height 396
click at [128, 201] on div at bounding box center [144, 223] width 288 height 396
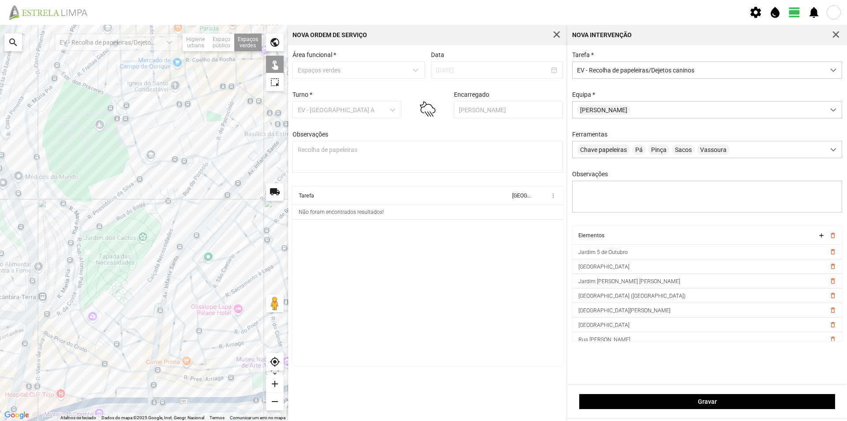
drag, startPoint x: 114, startPoint y: 210, endPoint x: 143, endPoint y: 173, distance: 47.5
click at [143, 175] on div at bounding box center [144, 223] width 288 height 396
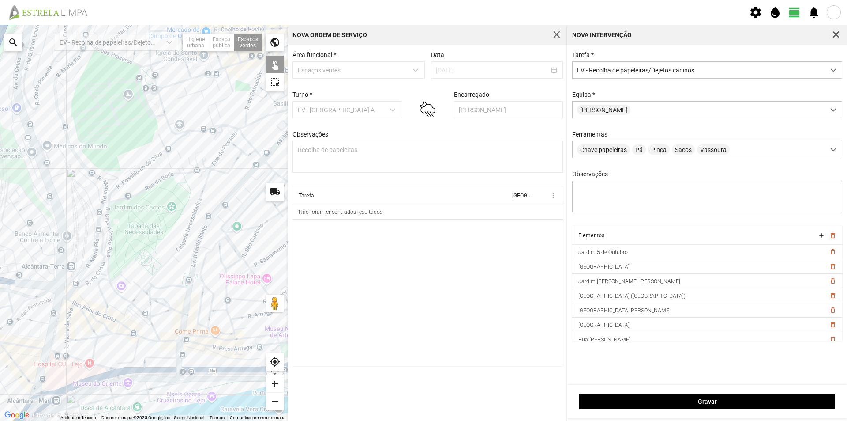
drag, startPoint x: 136, startPoint y: 176, endPoint x: 153, endPoint y: 152, distance: 29.8
click at [149, 155] on div at bounding box center [144, 223] width 288 height 396
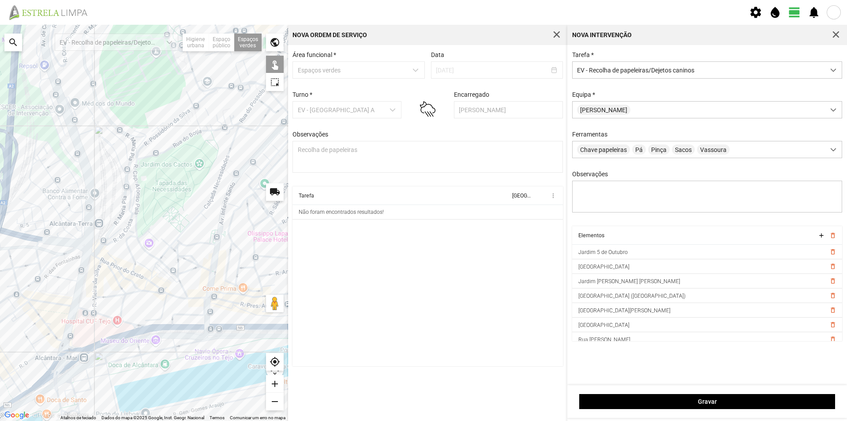
click at [139, 250] on div at bounding box center [144, 223] width 288 height 396
drag, startPoint x: 178, startPoint y: 266, endPoint x: 176, endPoint y: 237, distance: 29.2
click at [177, 240] on div at bounding box center [144, 223] width 288 height 396
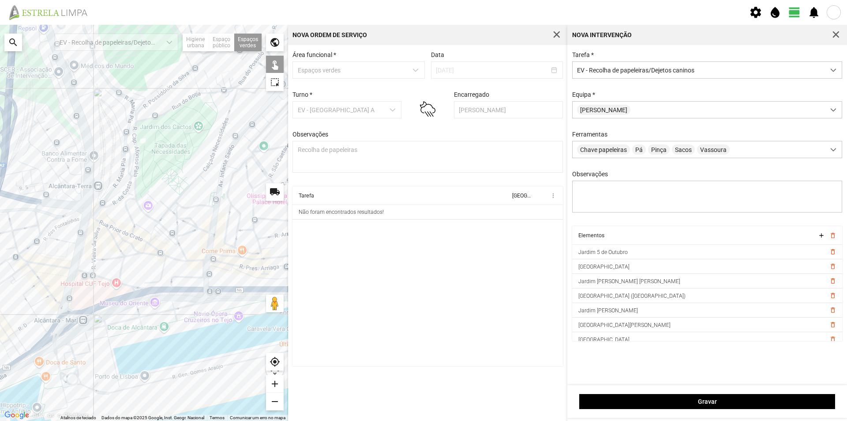
click at [152, 251] on div at bounding box center [144, 223] width 288 height 396
drag, startPoint x: 173, startPoint y: 226, endPoint x: 143, endPoint y: 243, distance: 34.8
click at [144, 243] on div at bounding box center [144, 223] width 288 height 396
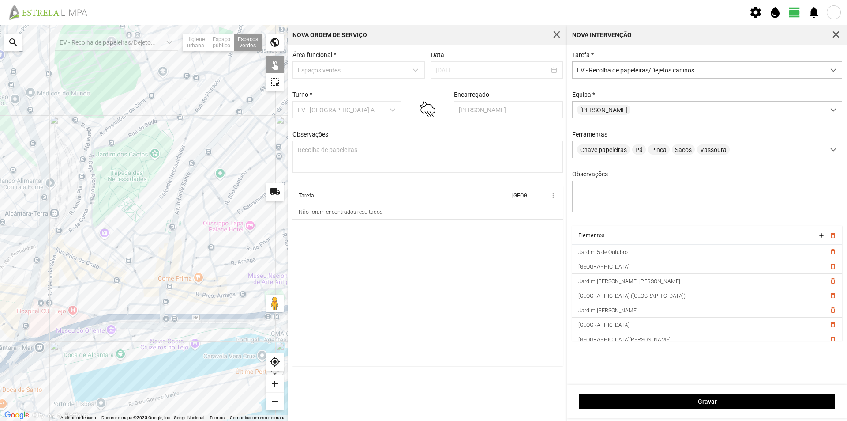
click at [195, 154] on div at bounding box center [144, 223] width 288 height 396
click at [196, 157] on div at bounding box center [144, 223] width 288 height 396
click at [200, 175] on div at bounding box center [144, 223] width 288 height 396
click at [200, 174] on div at bounding box center [144, 223] width 288 height 396
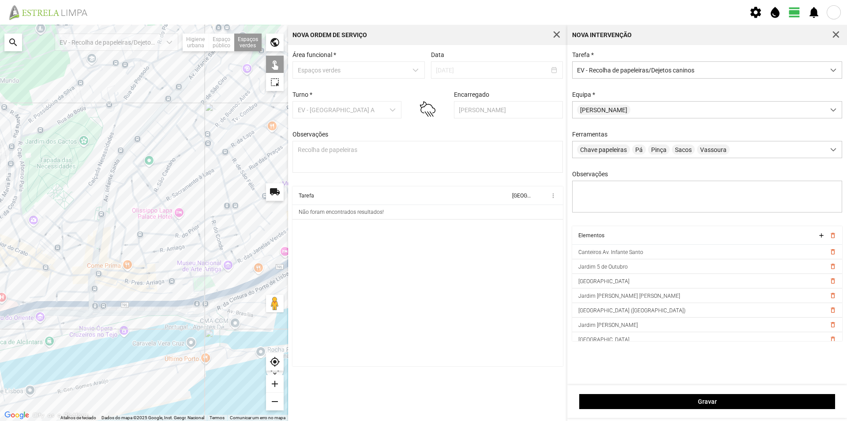
drag, startPoint x: 210, startPoint y: 211, endPoint x: 137, endPoint y: 196, distance: 74.4
click at [137, 196] on div at bounding box center [144, 223] width 288 height 396
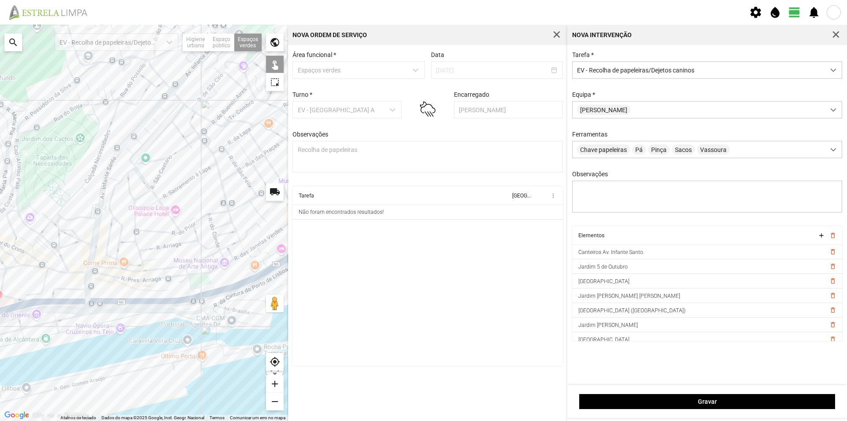
click at [203, 280] on div at bounding box center [144, 223] width 288 height 396
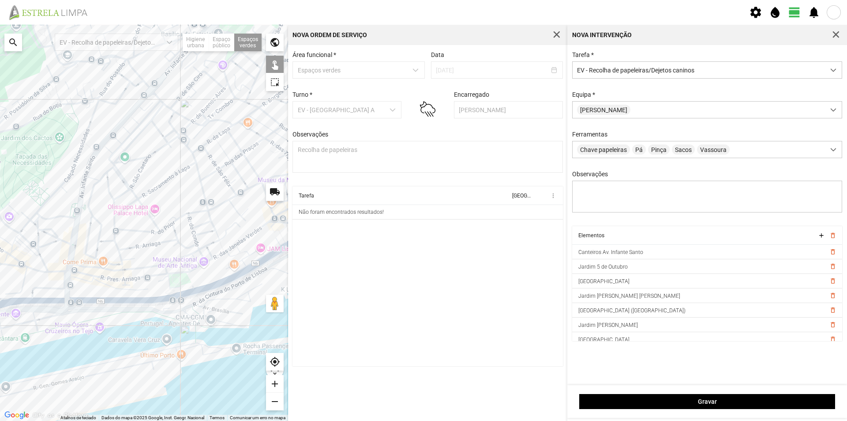
drag, startPoint x: 190, startPoint y: 253, endPoint x: 175, endPoint y: 252, distance: 14.6
click at [182, 252] on div at bounding box center [144, 223] width 288 height 396
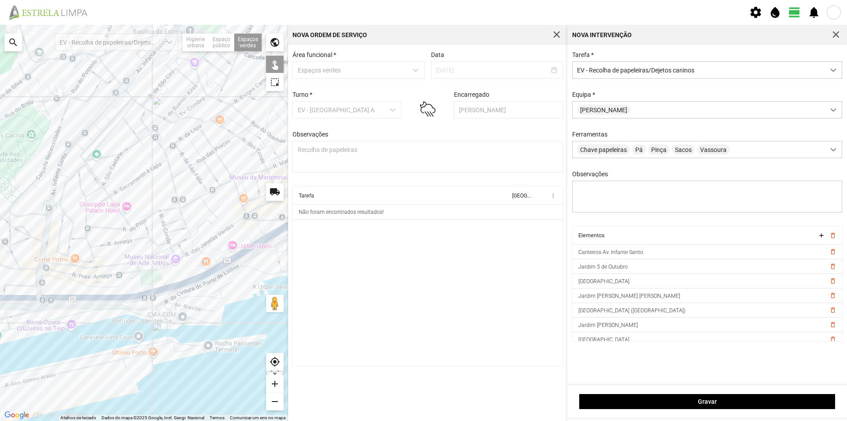
click at [154, 274] on div at bounding box center [144, 223] width 288 height 396
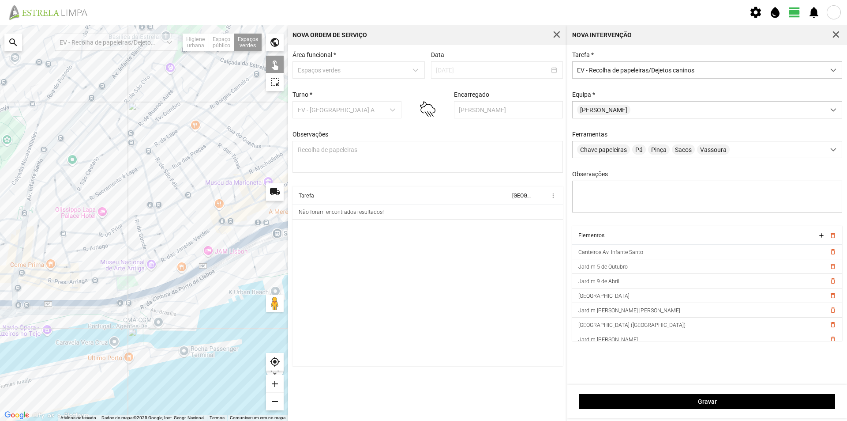
drag, startPoint x: 161, startPoint y: 257, endPoint x: 131, endPoint y: 266, distance: 30.7
click at [138, 266] on div at bounding box center [144, 223] width 288 height 396
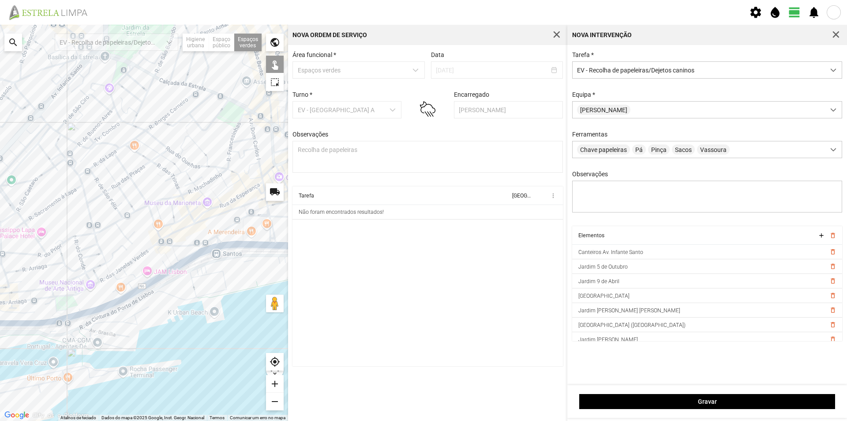
drag, startPoint x: 204, startPoint y: 228, endPoint x: 194, endPoint y: 238, distance: 14.7
click at [194, 238] on div at bounding box center [144, 223] width 288 height 396
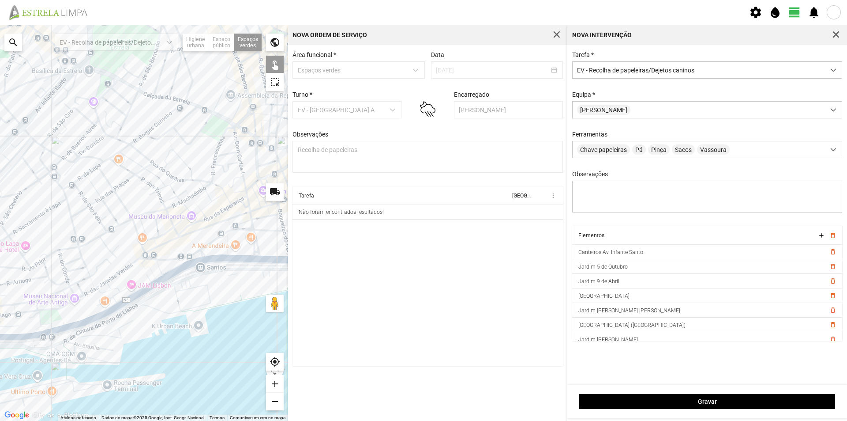
click at [213, 248] on div at bounding box center [144, 223] width 288 height 396
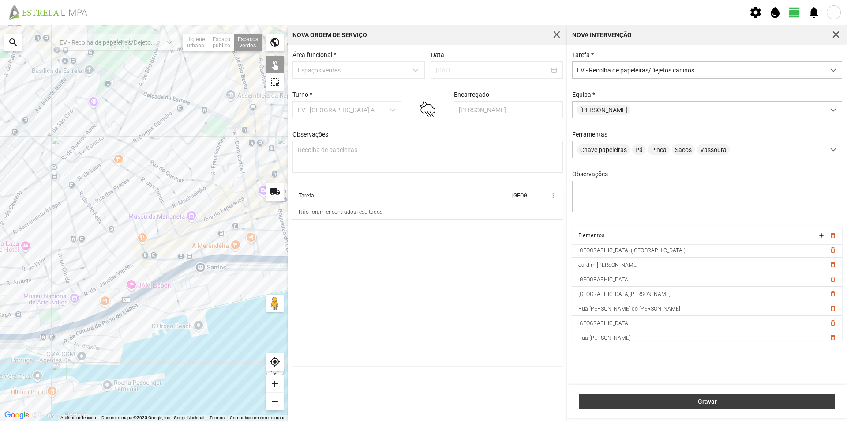
click at [696, 402] on span "Gravar" at bounding box center [707, 401] width 247 height 7
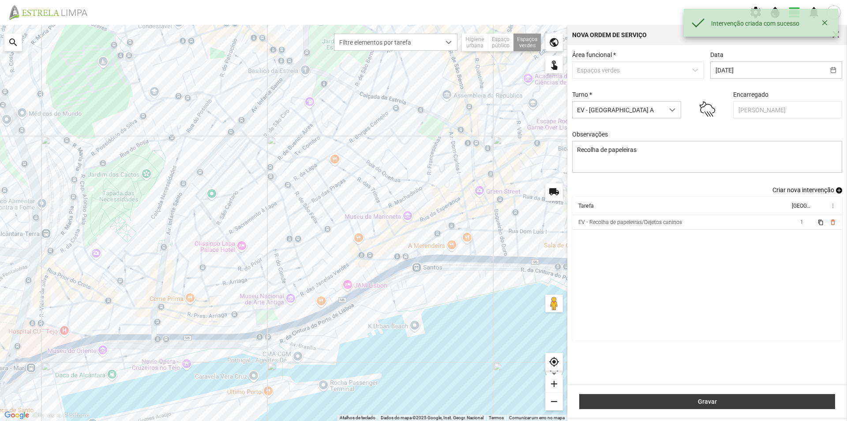
click at [694, 401] on span "Gravar" at bounding box center [707, 401] width 247 height 7
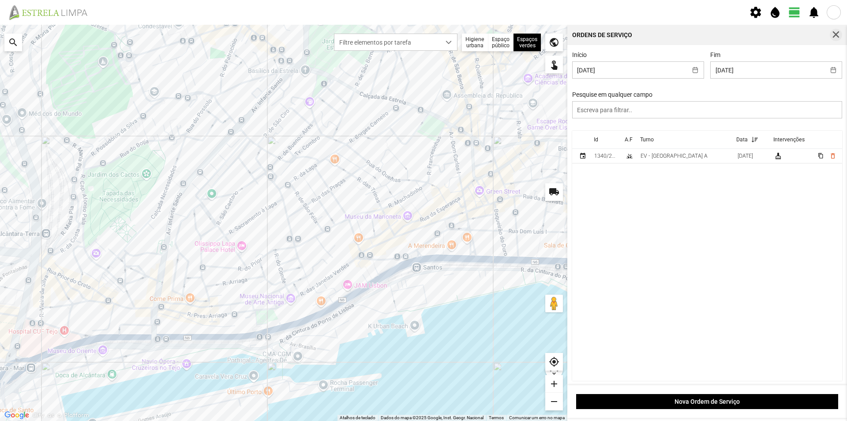
click at [836, 34] on span "button" at bounding box center [836, 35] width 8 height 8
